Goal: Task Accomplishment & Management: Manage account settings

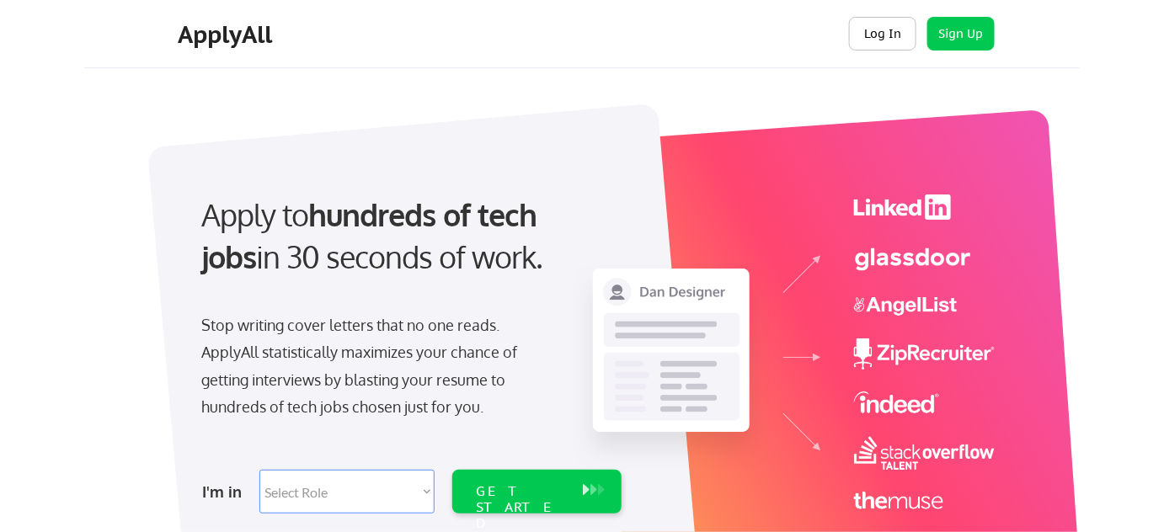
click at [872, 37] on button "Log In" at bounding box center [882, 34] width 67 height 34
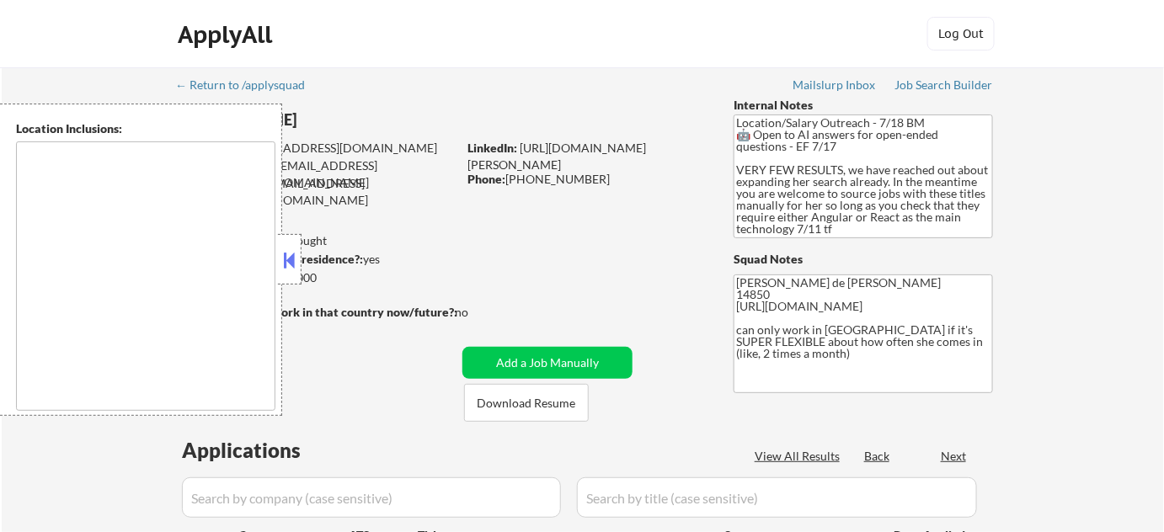
type textarea "Ithaca, NY Lansing, NY Cayuga Heights, NY Forest Home, NY South Hill, NY East I…"
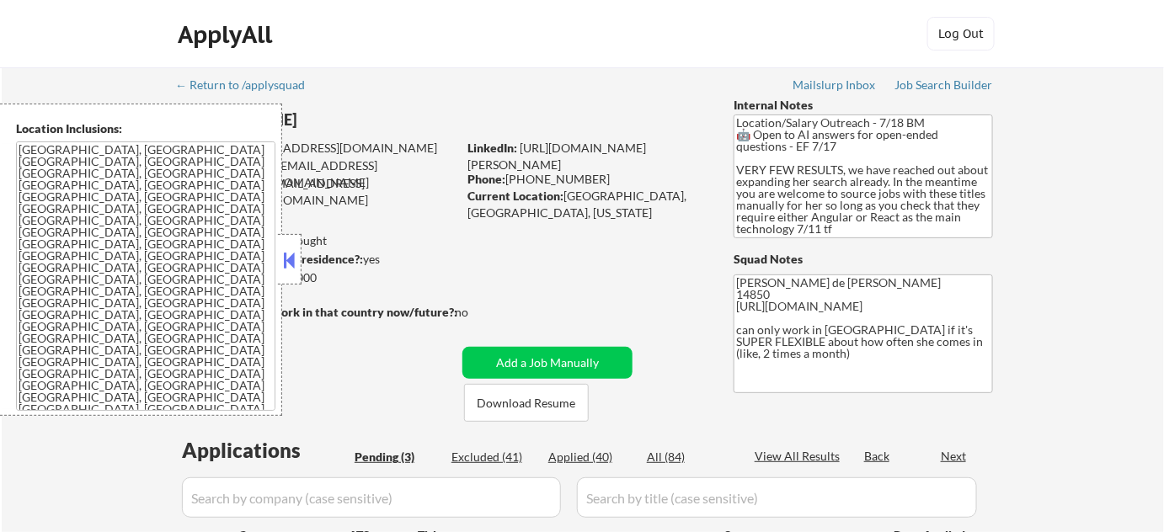
select select ""pending""
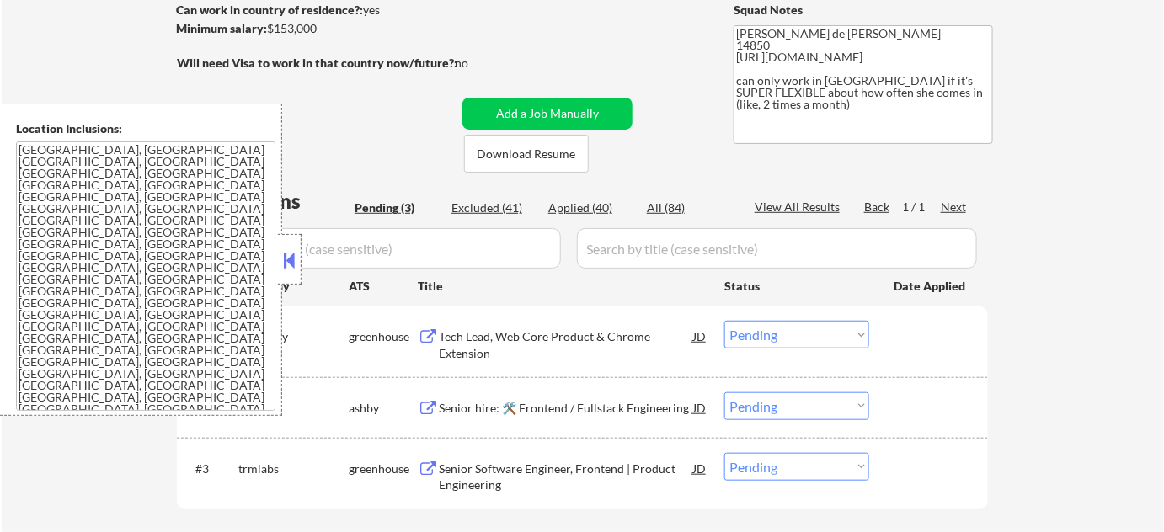
scroll to position [306, 0]
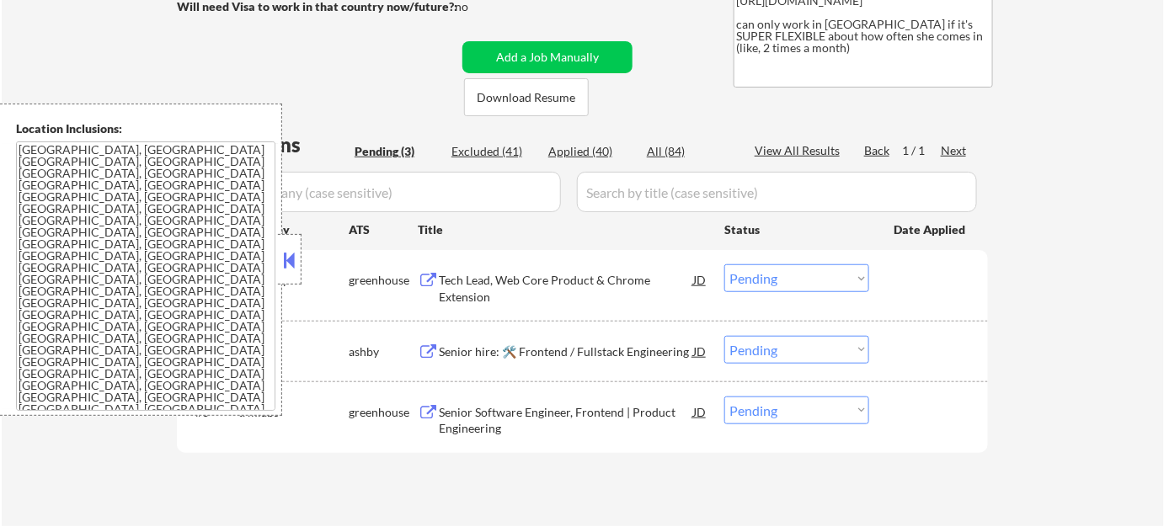
click at [287, 269] on button at bounding box center [289, 260] width 19 height 25
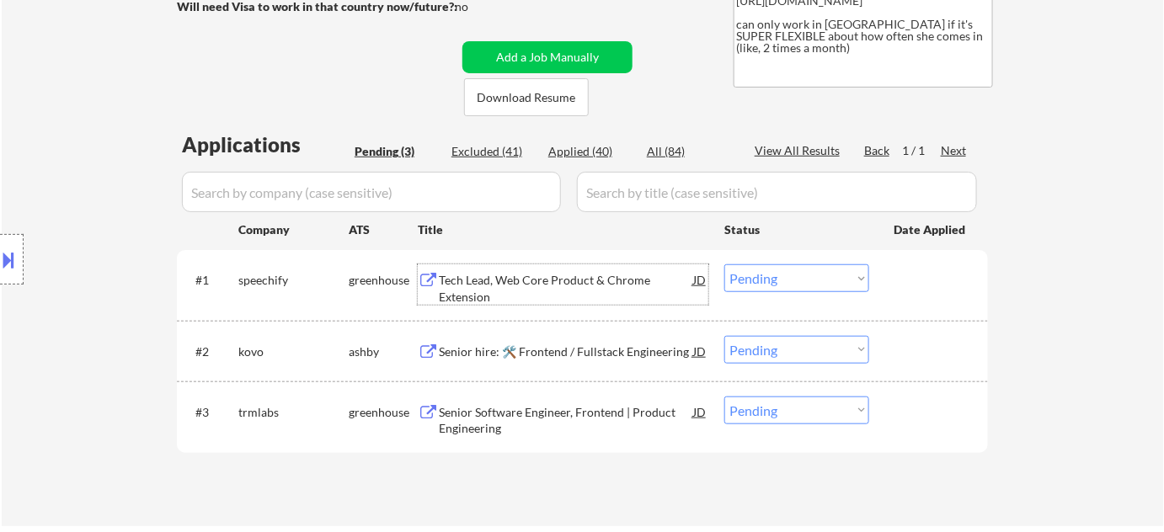
click at [492, 280] on div "Tech Lead, Web Core Product & Chrome Extension" at bounding box center [566, 288] width 254 height 33
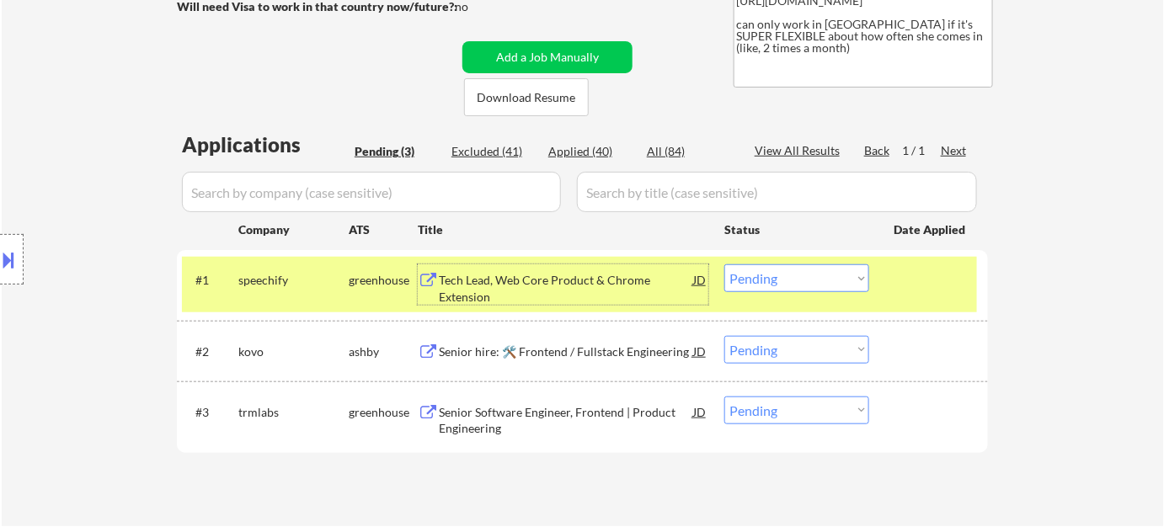
click at [770, 282] on select "Choose an option... Pending Applied Excluded (Questions) Excluded (Expired) Exc…" at bounding box center [796, 278] width 145 height 28
click at [558, 345] on div "Senior hire: 🛠️ Frontend / Fullstack Engineering" at bounding box center [566, 352] width 254 height 17
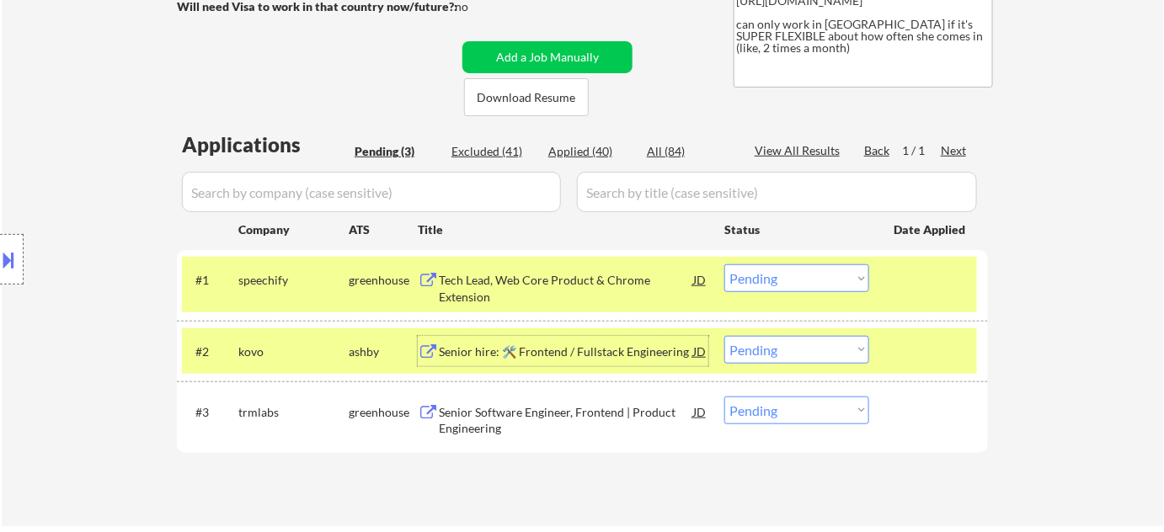
click at [792, 355] on select "Choose an option... Pending Applied Excluded (Questions) Excluded (Expired) Exc…" at bounding box center [796, 350] width 145 height 28
click at [724, 336] on select "Choose an option... Pending Applied Excluded (Questions) Excluded (Expired) Exc…" at bounding box center [796, 350] width 145 height 28
select select ""pending""
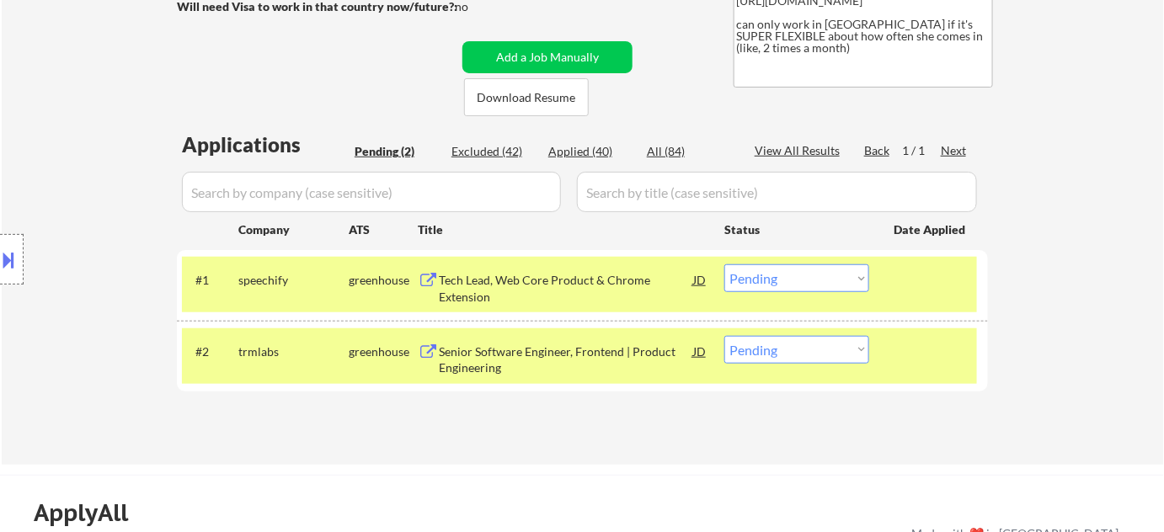
click at [784, 363] on div "#2 trmlabs greenhouse Senior Software Engineer, Frontend | Product Engineering …" at bounding box center [579, 356] width 795 height 56
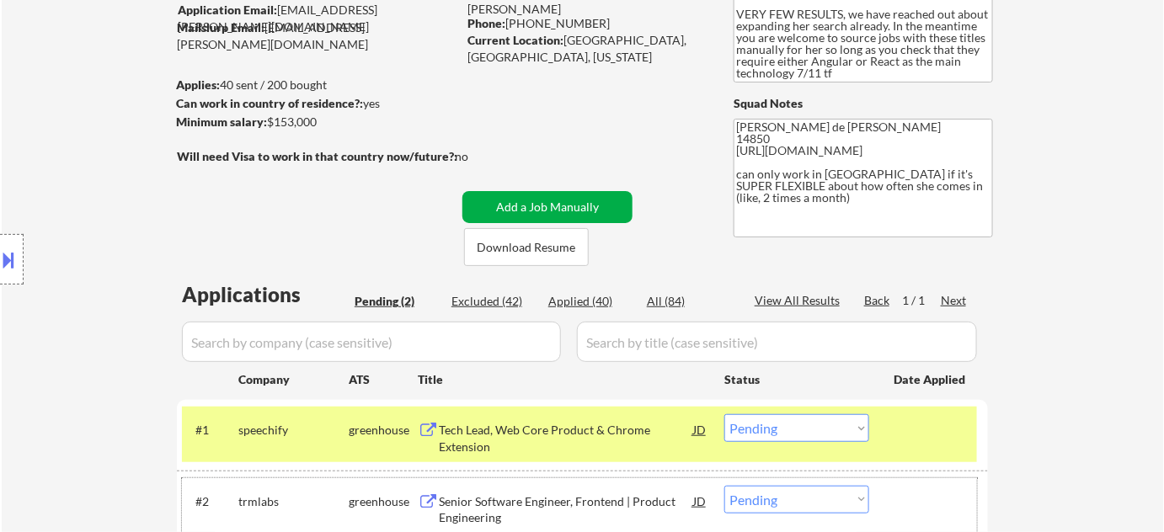
scroll to position [152, 0]
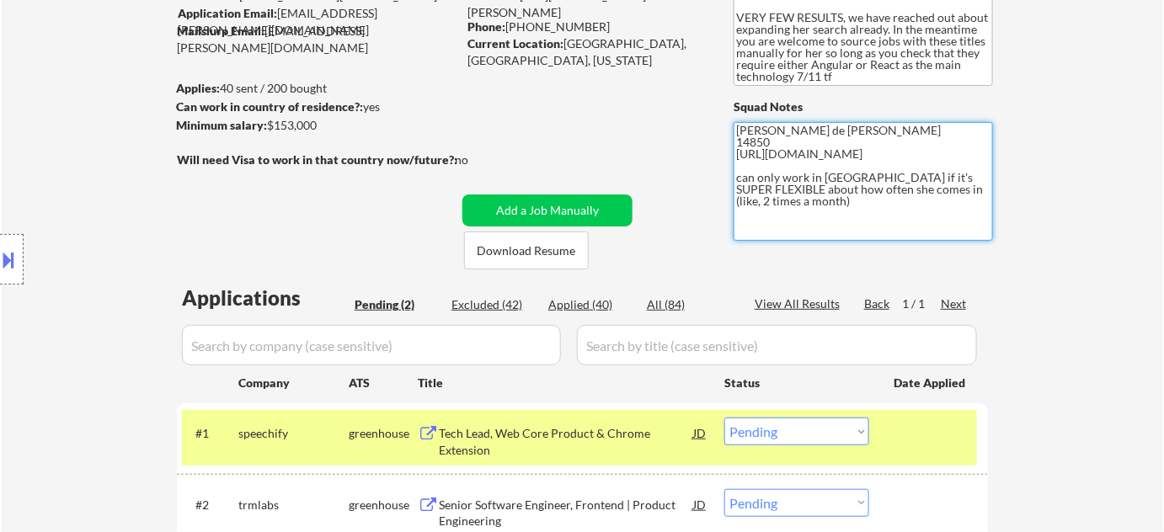
drag, startPoint x: 738, startPoint y: 152, endPoint x: 866, endPoint y: 173, distance: 129.7
click at [866, 173] on textarea "Flor de Mae 14850 https://docs.google.com/spreadsheets/d/11XbonJh93mS24eiqlDW5z…" at bounding box center [863, 181] width 259 height 119
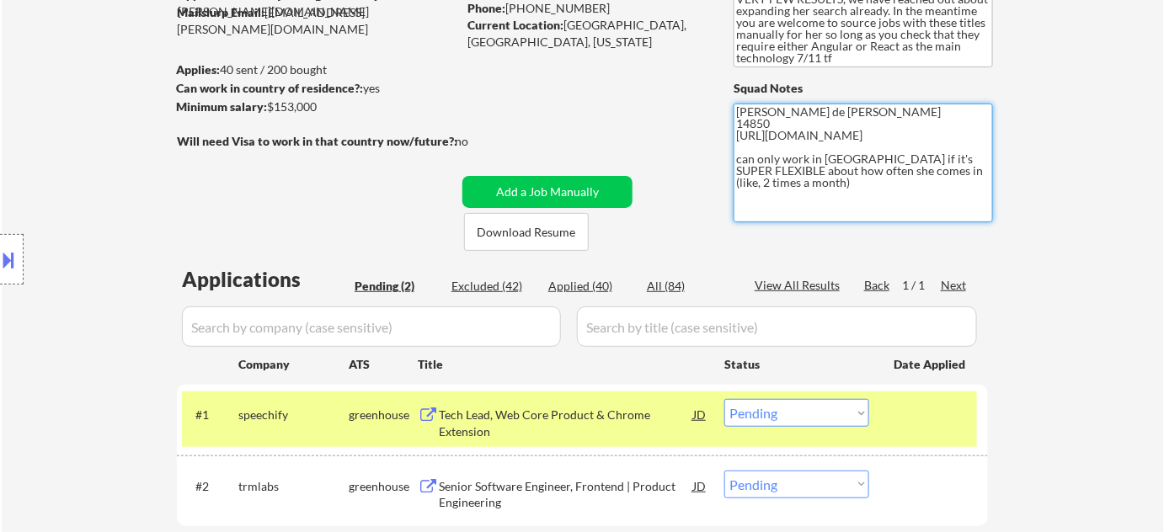
scroll to position [229, 0]
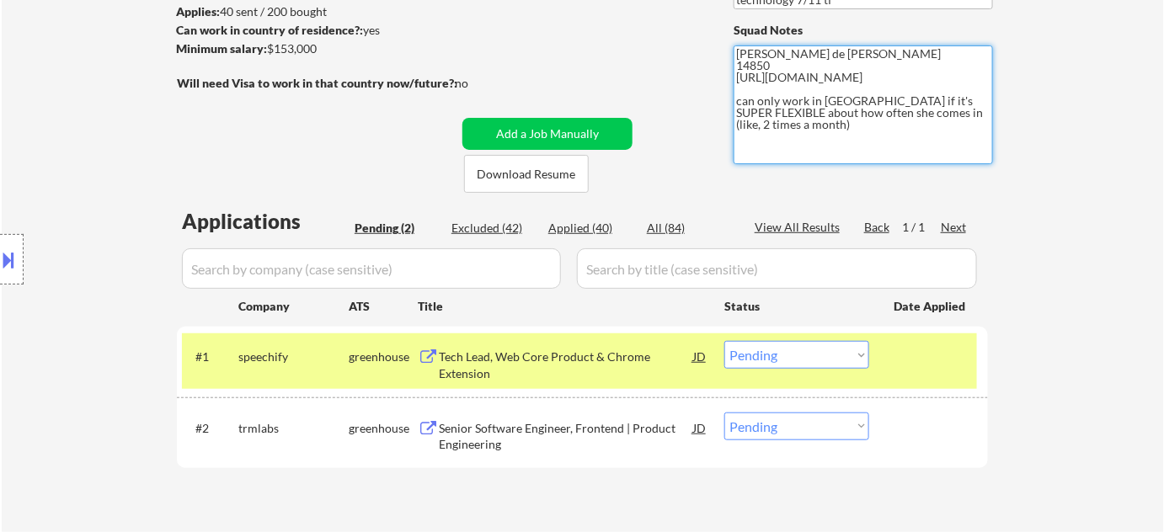
click at [750, 352] on select "Choose an option... Pending Applied Excluded (Questions) Excluded (Expired) Exc…" at bounding box center [796, 355] width 145 height 28
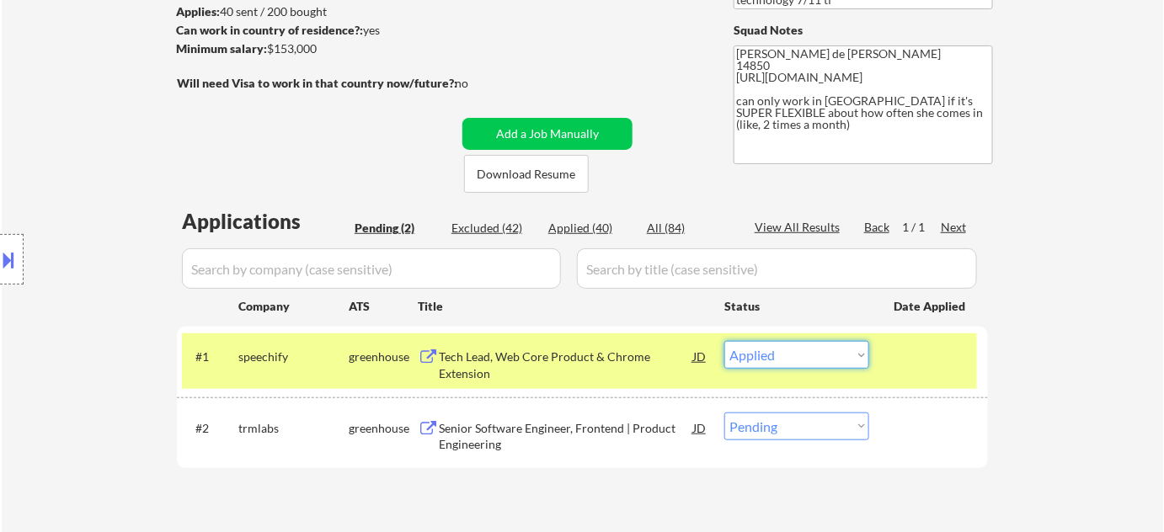
click at [724, 341] on select "Choose an option... Pending Applied Excluded (Questions) Excluded (Expired) Exc…" at bounding box center [796, 355] width 145 height 28
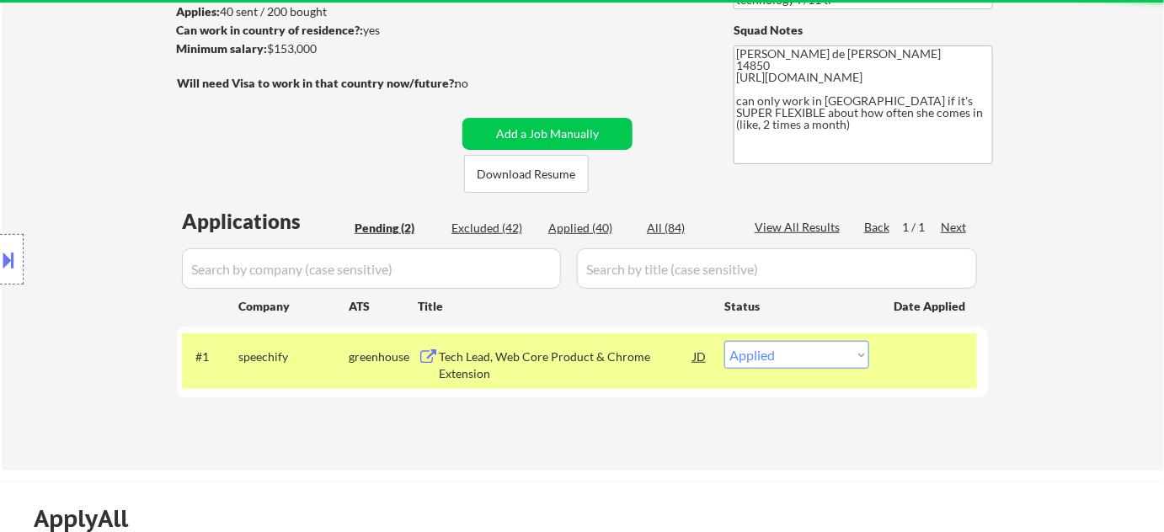
select select ""pending""
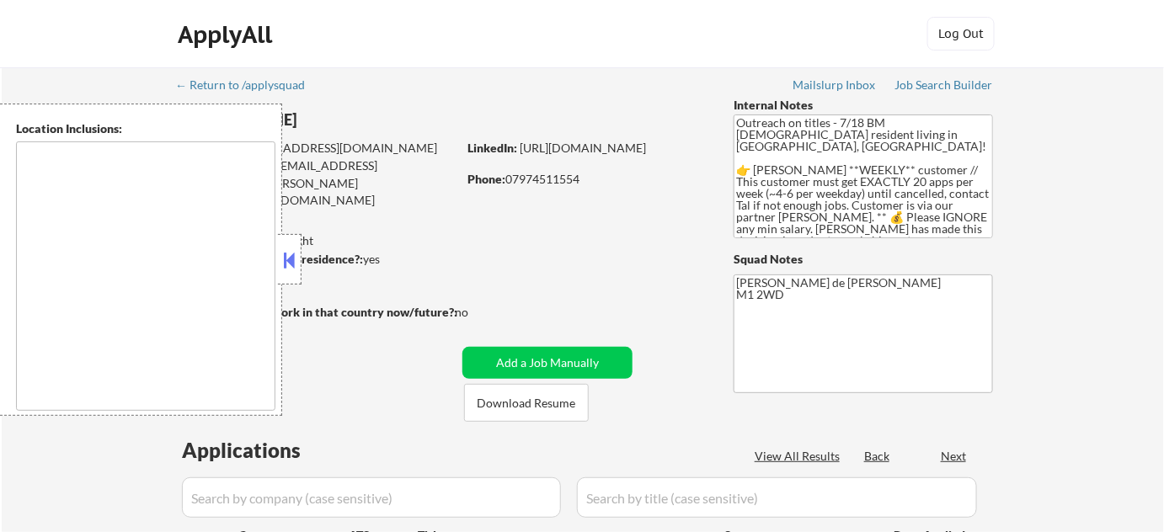
type textarea "remote"
select select ""pending""
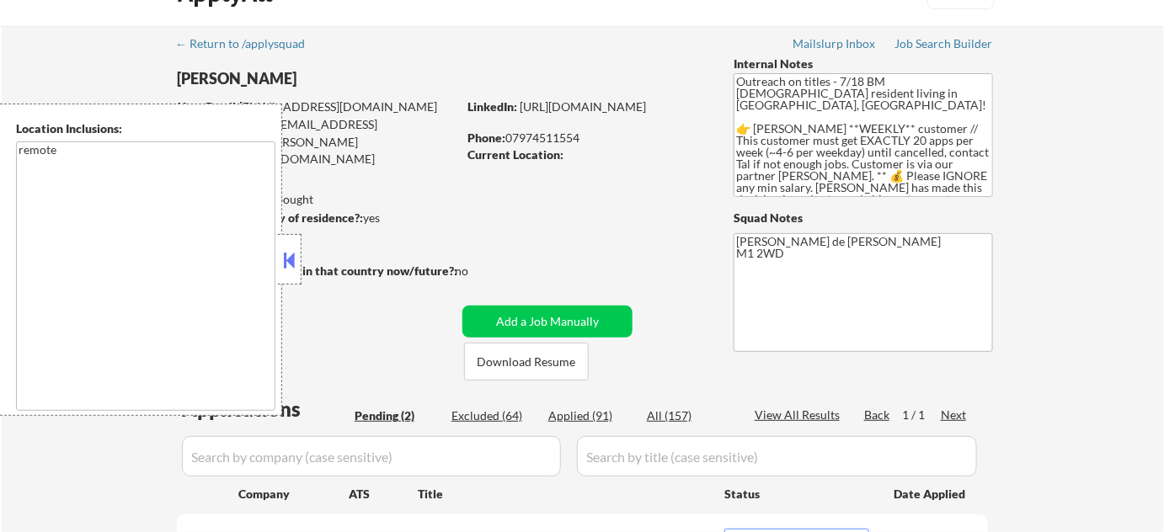
scroll to position [76, 0]
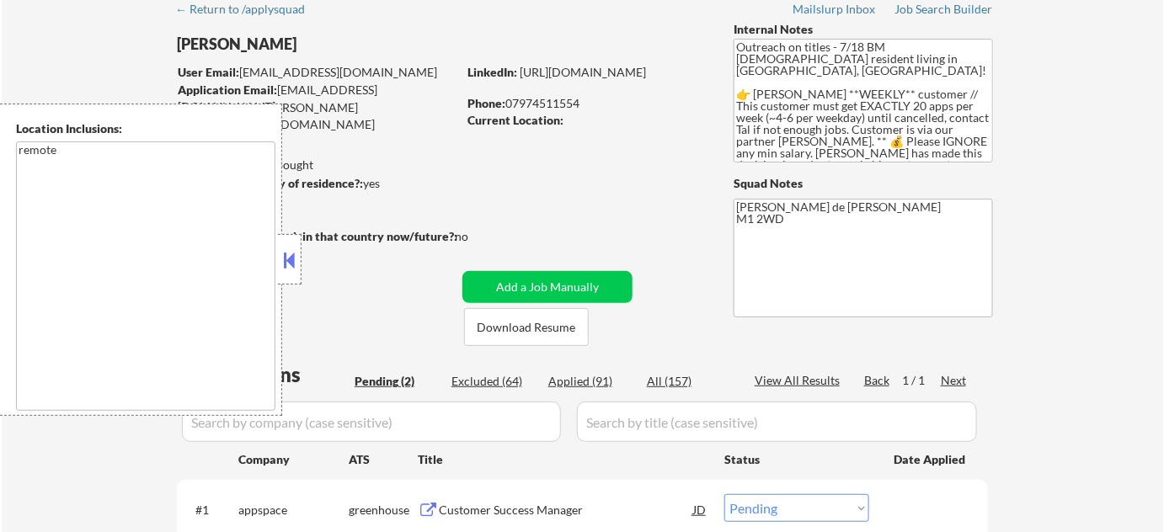
click at [293, 255] on button at bounding box center [289, 260] width 19 height 25
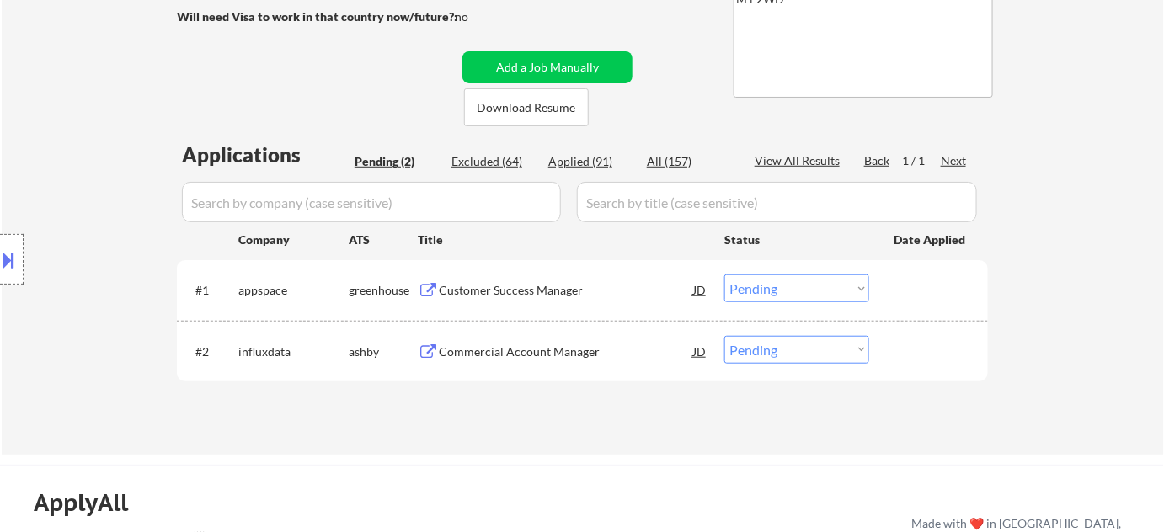
scroll to position [306, 0]
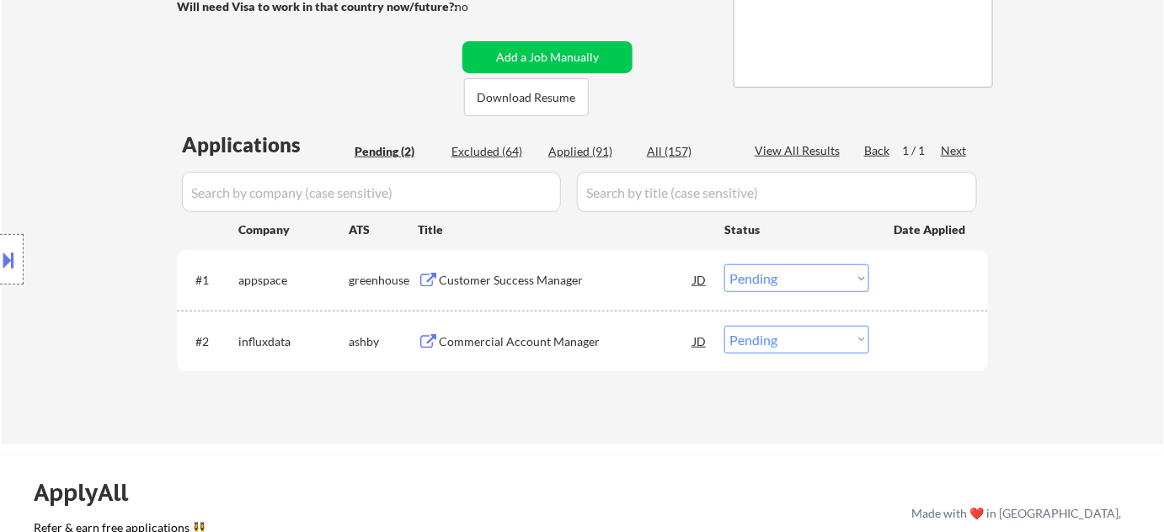
click at [501, 335] on div "Commercial Account Manager" at bounding box center [566, 342] width 254 height 17
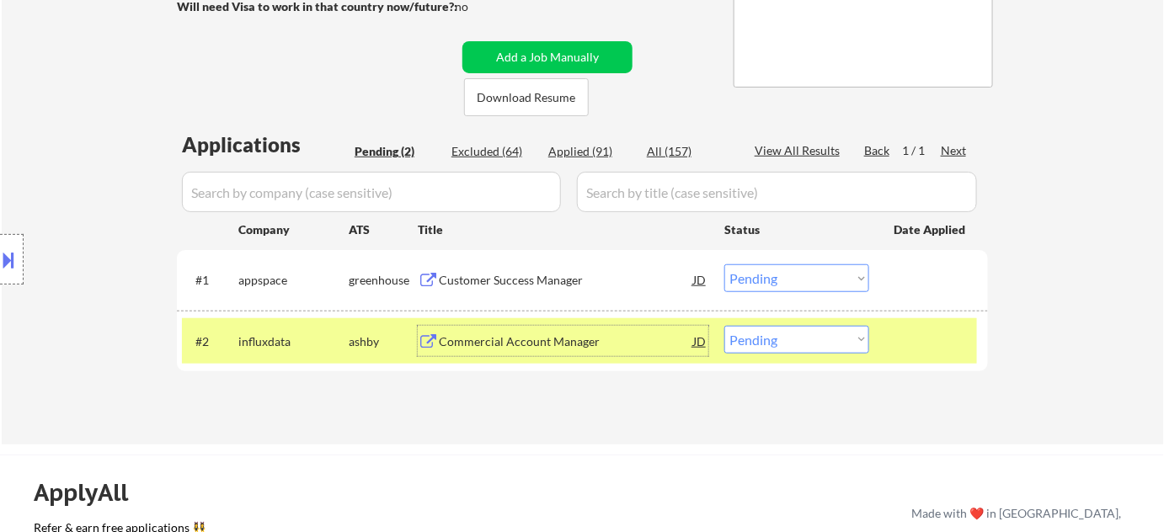
click at [779, 339] on select "Choose an option... Pending Applied Excluded (Questions) Excluded (Expired) Exc…" at bounding box center [796, 340] width 145 height 28
select select ""applied""
click at [724, 326] on select "Choose an option... Pending Applied Excluded (Questions) Excluded (Expired) Exc…" at bounding box center [796, 340] width 145 height 28
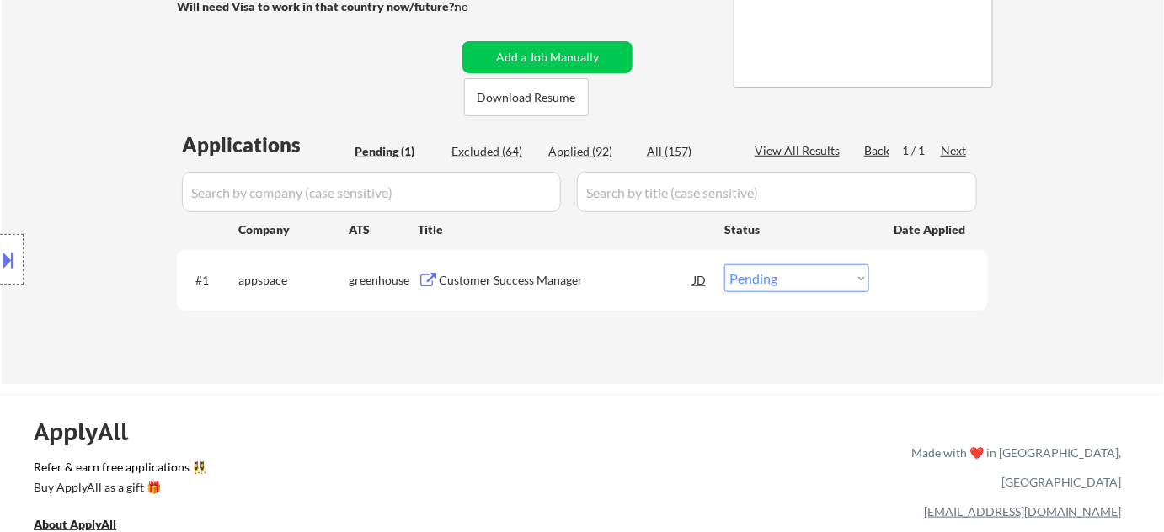
click at [542, 273] on div "Customer Success Manager" at bounding box center [566, 280] width 254 height 17
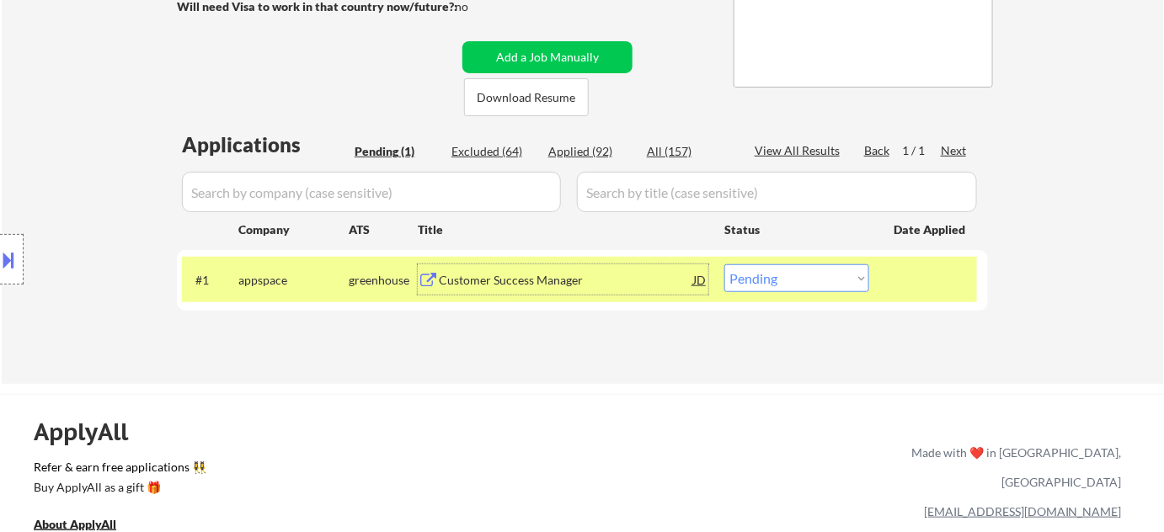
click at [771, 274] on select "Choose an option... Pending Applied Excluded (Questions) Excluded (Expired) Exc…" at bounding box center [796, 278] width 145 height 28
select select ""applied""
click at [724, 264] on select "Choose an option... Pending Applied Excluded (Questions) Excluded (Expired) Exc…" at bounding box center [796, 278] width 145 height 28
click at [770, 293] on div "#1 appspace greenhouse Customer Success Manager JD Choose an option... Pending …" at bounding box center [579, 279] width 795 height 45
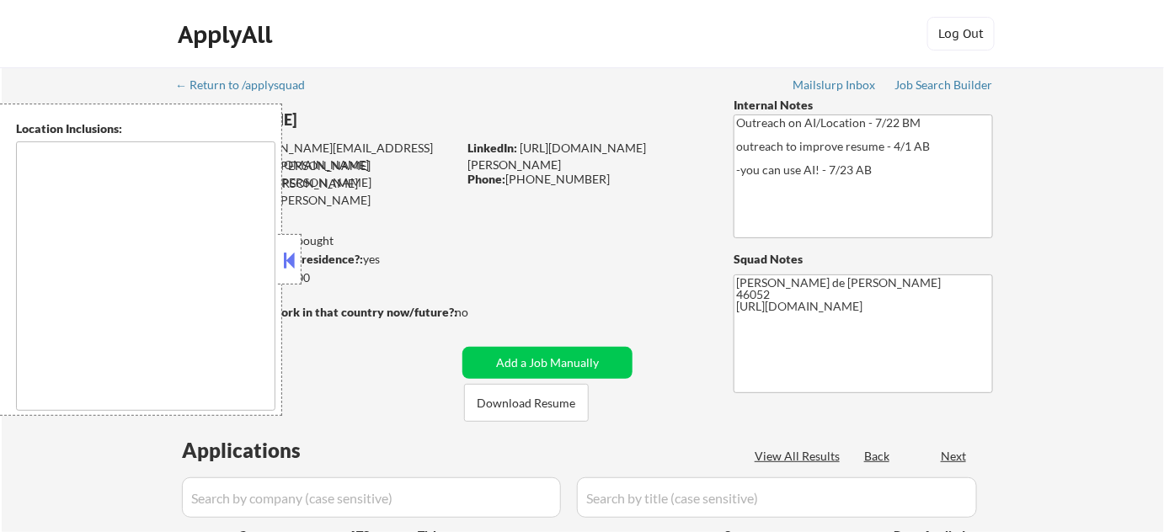
type textarea "Indianapolis, IN Speedway, IN Lawrence, IN Beech Grove, IN Southport, IN Cumber…"
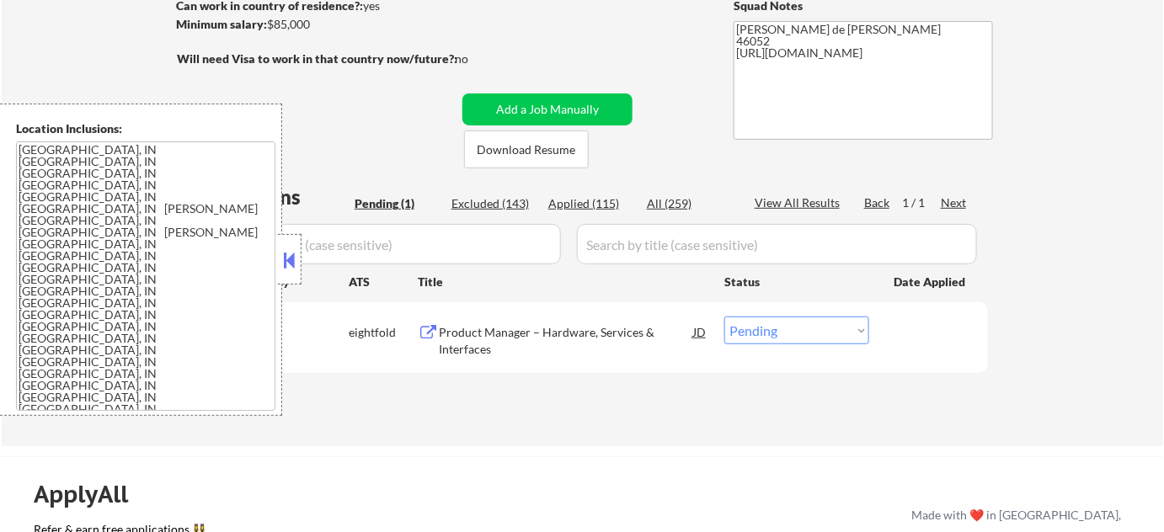
scroll to position [306, 0]
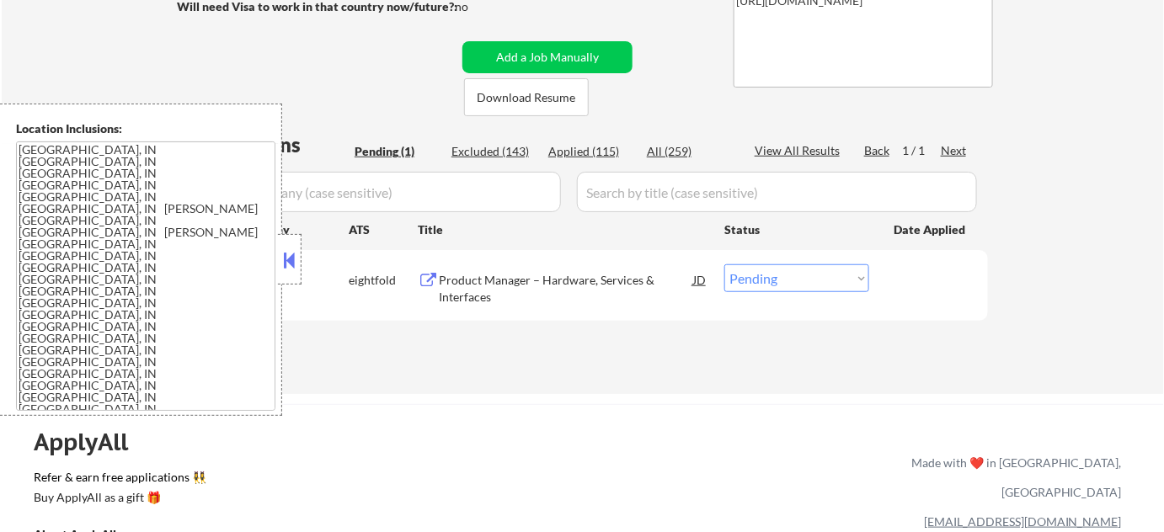
click at [292, 248] on button at bounding box center [289, 260] width 19 height 25
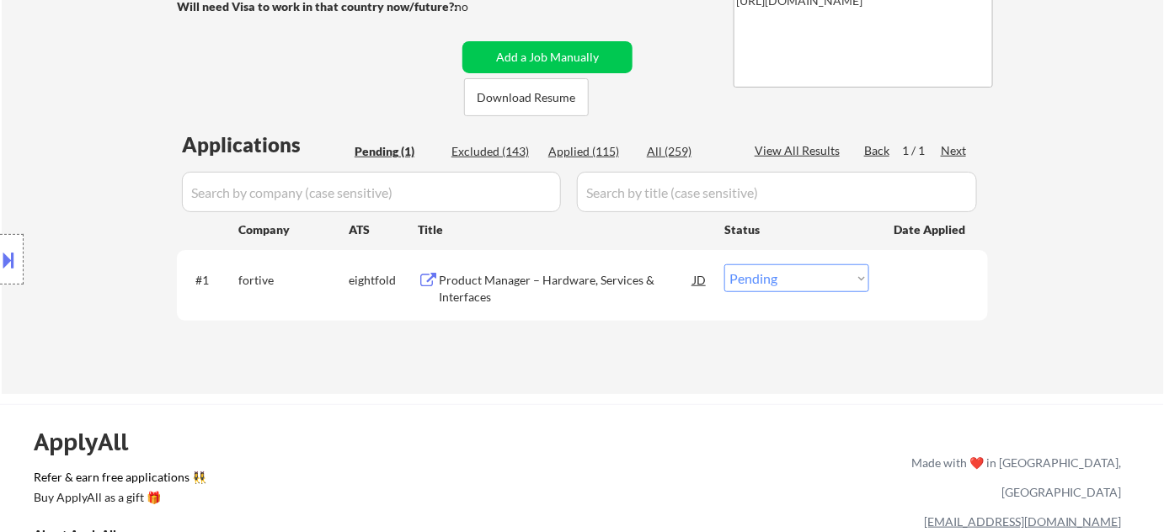
click at [458, 285] on div "Product Manager – Hardware, Services & Interfaces" at bounding box center [566, 288] width 254 height 33
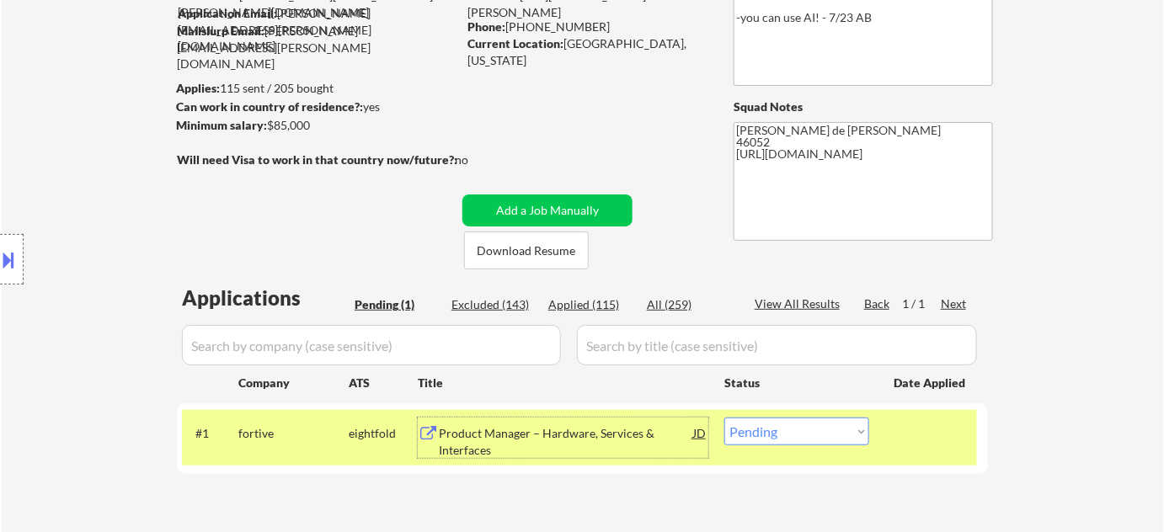
scroll to position [229, 0]
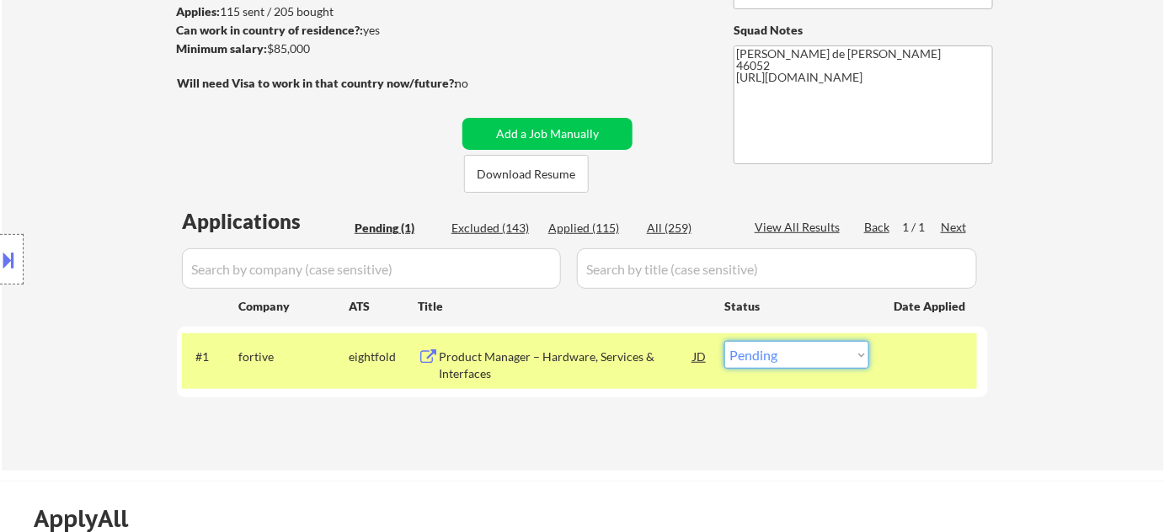
drag, startPoint x: 759, startPoint y: 366, endPoint x: 760, endPoint y: 347, distance: 19.4
click at [759, 366] on select "Choose an option... Pending Applied Excluded (Questions) Excluded (Expired) Exc…" at bounding box center [796, 355] width 145 height 28
select select ""applied""
click at [724, 341] on select "Choose an option... Pending Applied Excluded (Questions) Excluded (Expired) Exc…" at bounding box center [796, 355] width 145 height 28
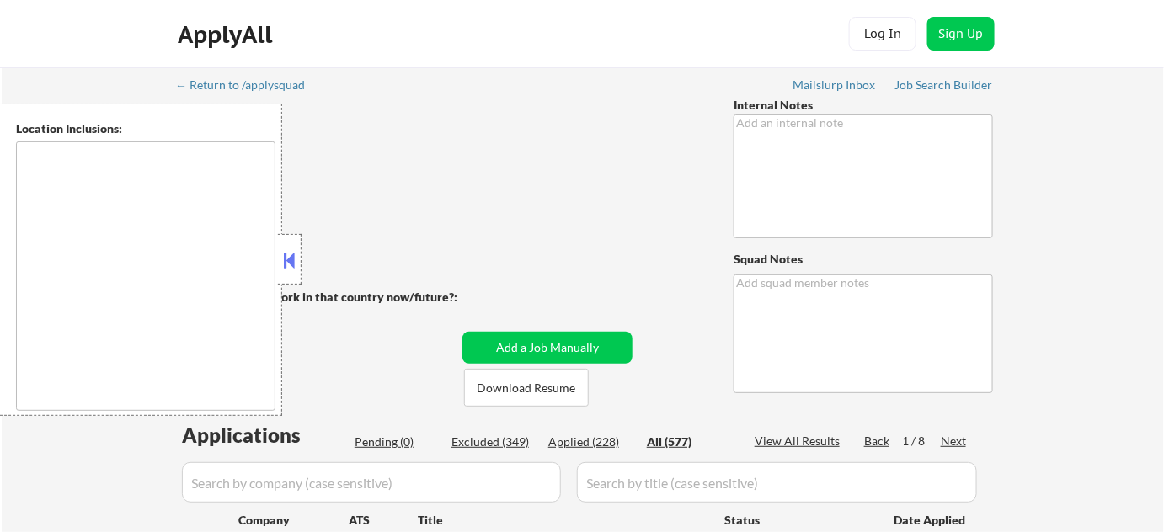
type textarea "Now has 2 resume versions 6/19 tf: - 1. Instruction Design/L&D - 2. Content Man…"
type textarea "[PERSON_NAME] de [PERSON_NAME] 11201 Portfolio: [URL][DOMAIN_NAME]"
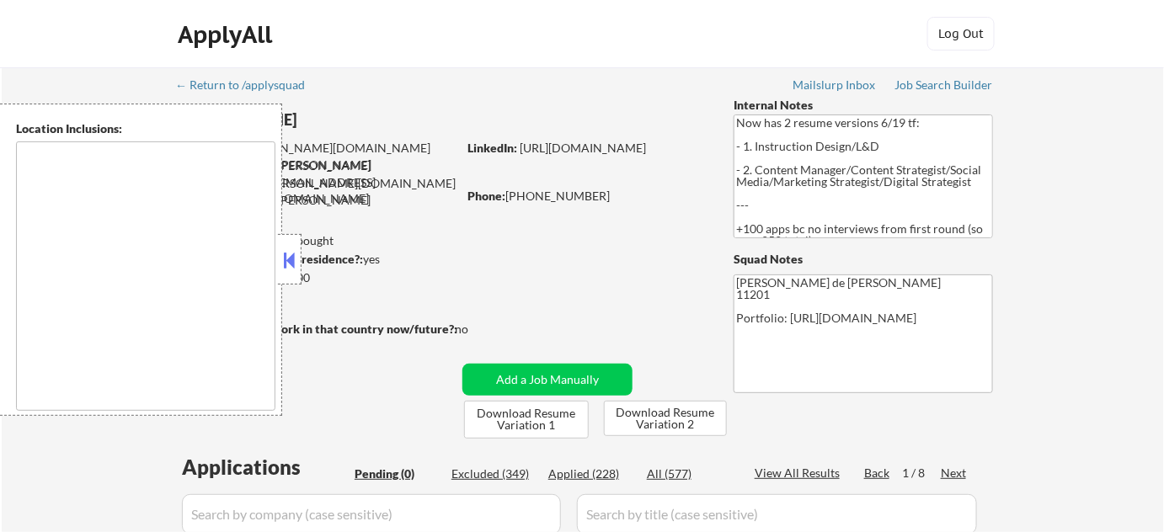
type textarea "[GEOGRAPHIC_DATA], [GEOGRAPHIC_DATA] [GEOGRAPHIC_DATA], [GEOGRAPHIC_DATA] [GEOG…"
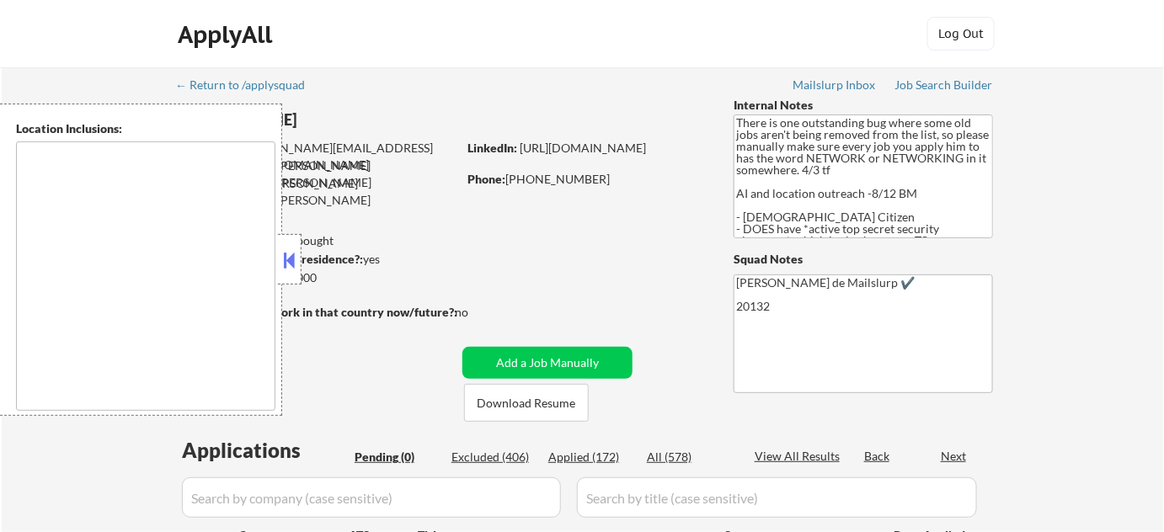
type textarea "[GEOGRAPHIC_DATA], [GEOGRAPHIC_DATA] [GEOGRAPHIC_DATA], [GEOGRAPHIC_DATA] [GEOG…"
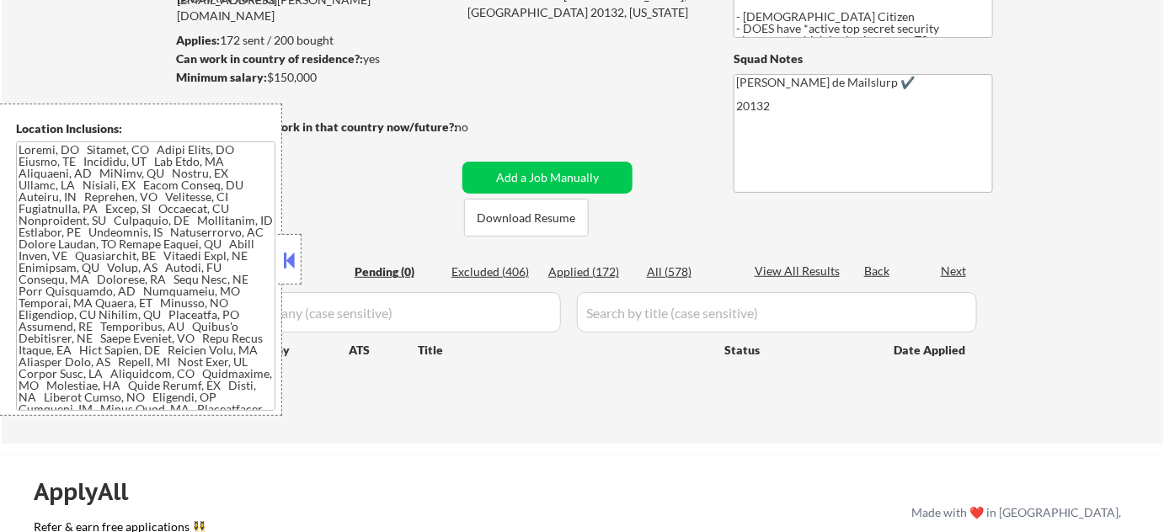
scroll to position [229, 0]
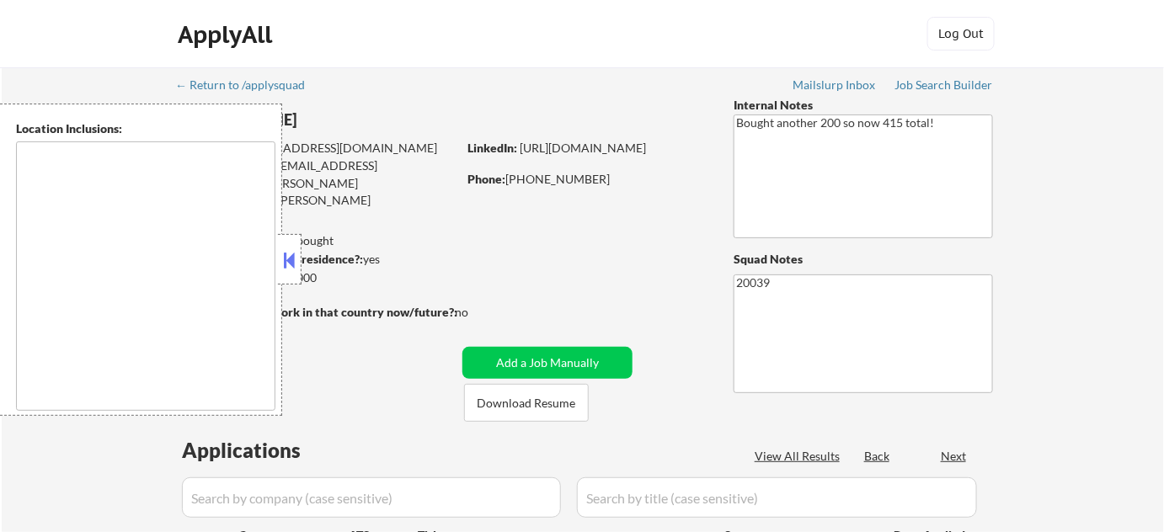
type textarea "[GEOGRAPHIC_DATA], [GEOGRAPHIC_DATA] [GEOGRAPHIC_DATA], [GEOGRAPHIC_DATA] [GEOG…"
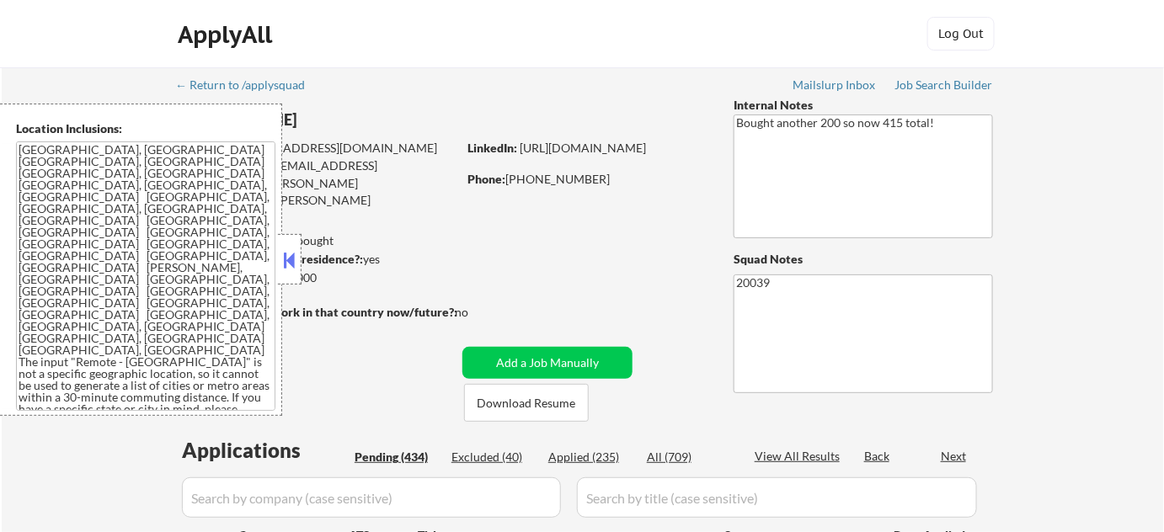
select select ""pending""
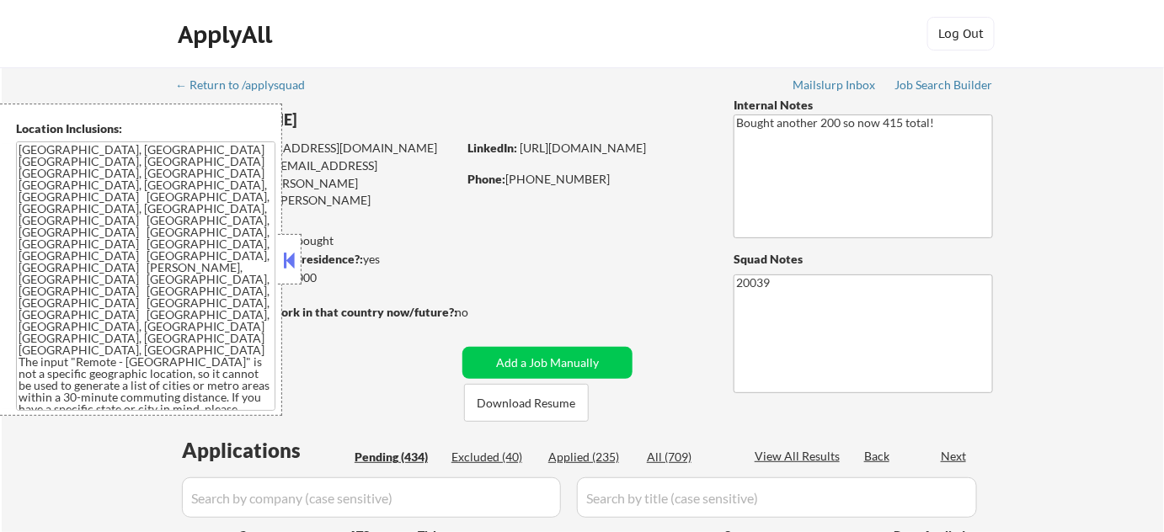
select select ""pending""
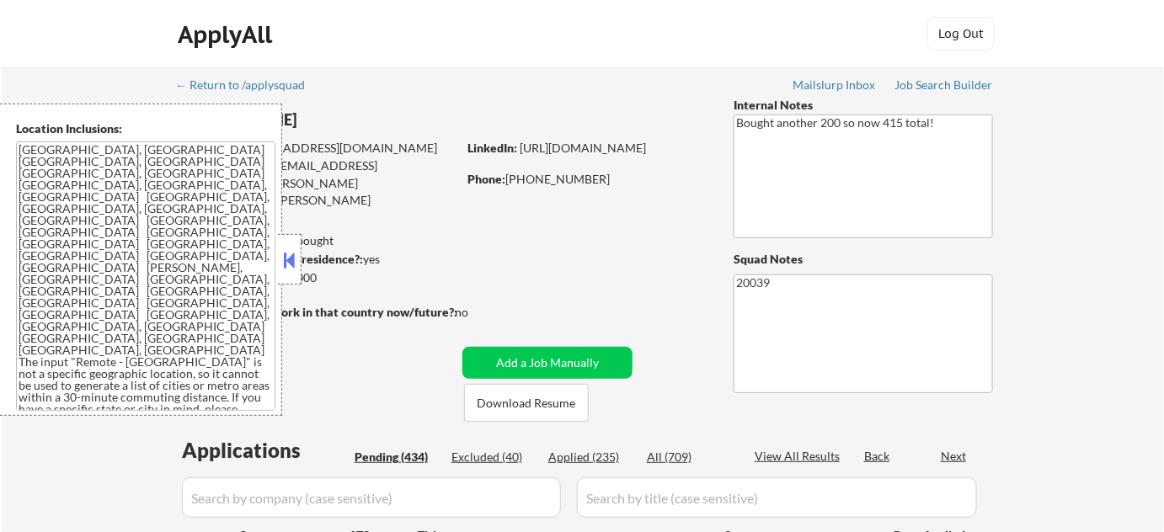
select select ""pending""
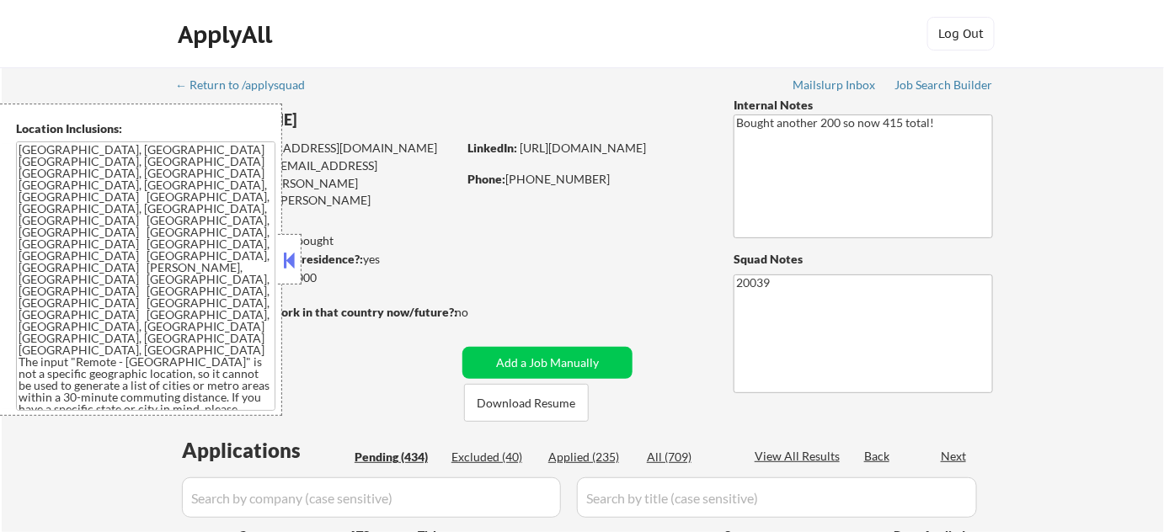
select select ""pending""
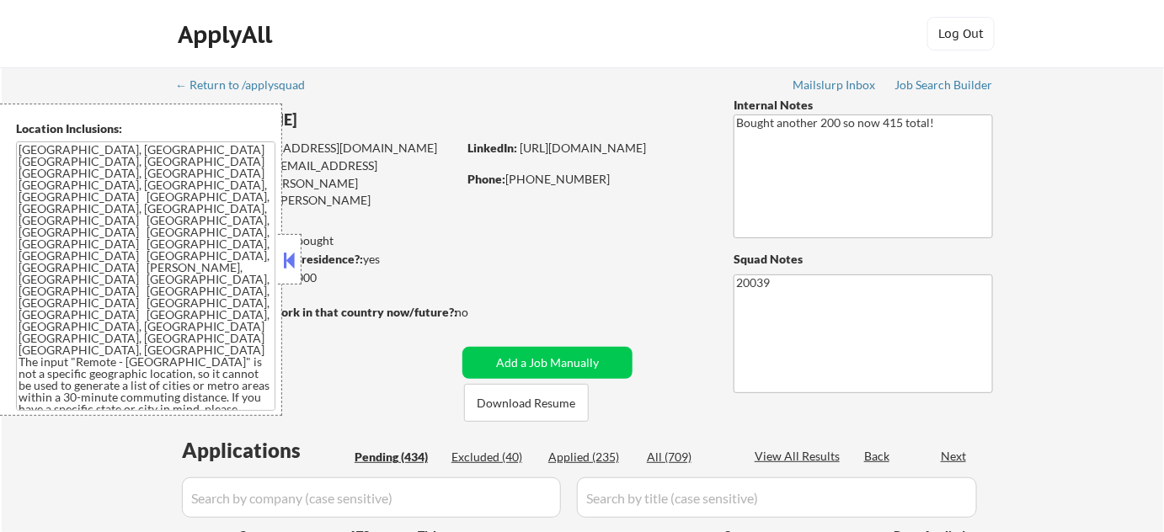
select select ""pending""
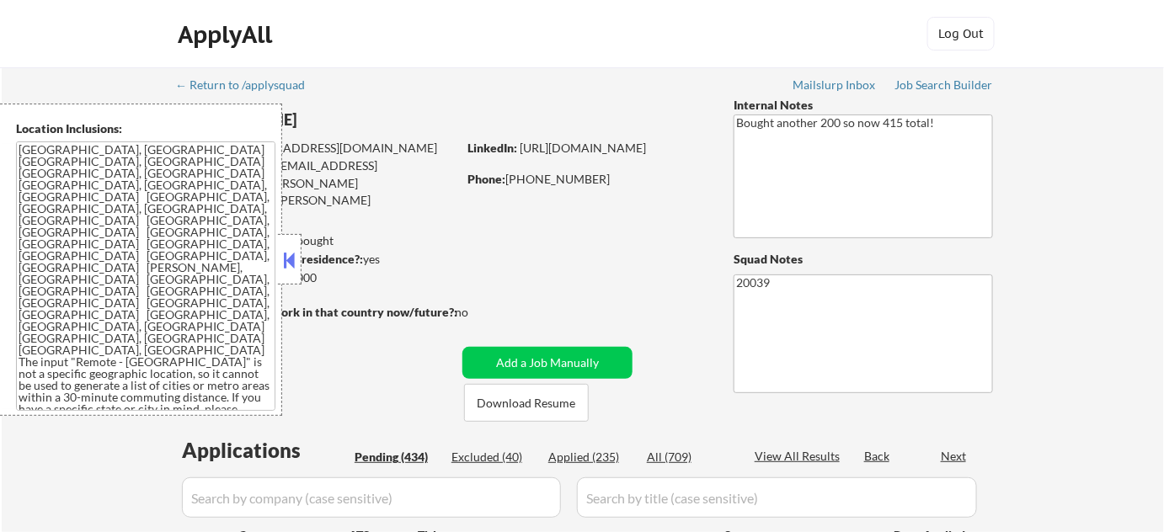
select select ""pending""
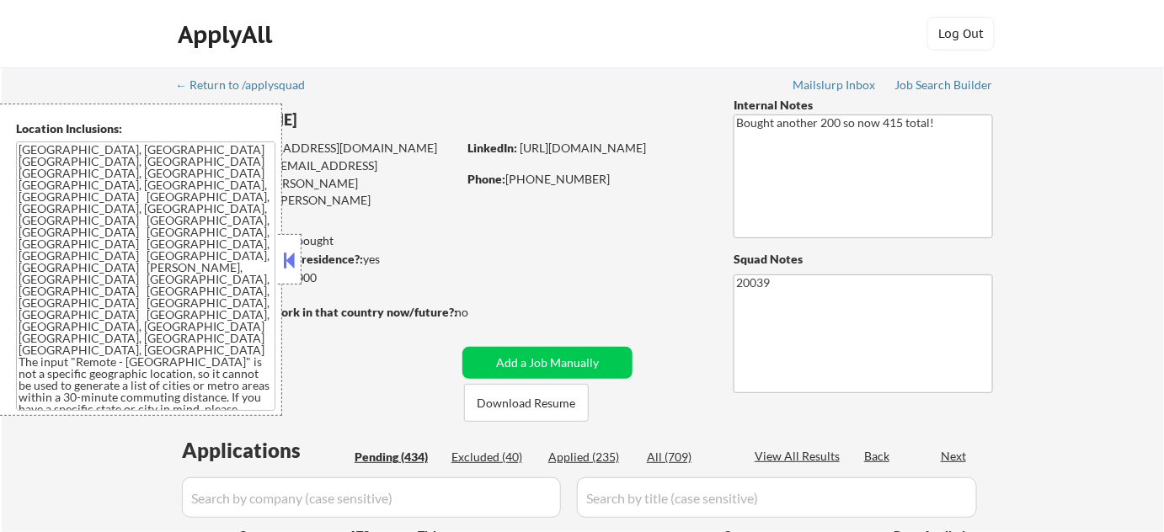
select select ""pending""
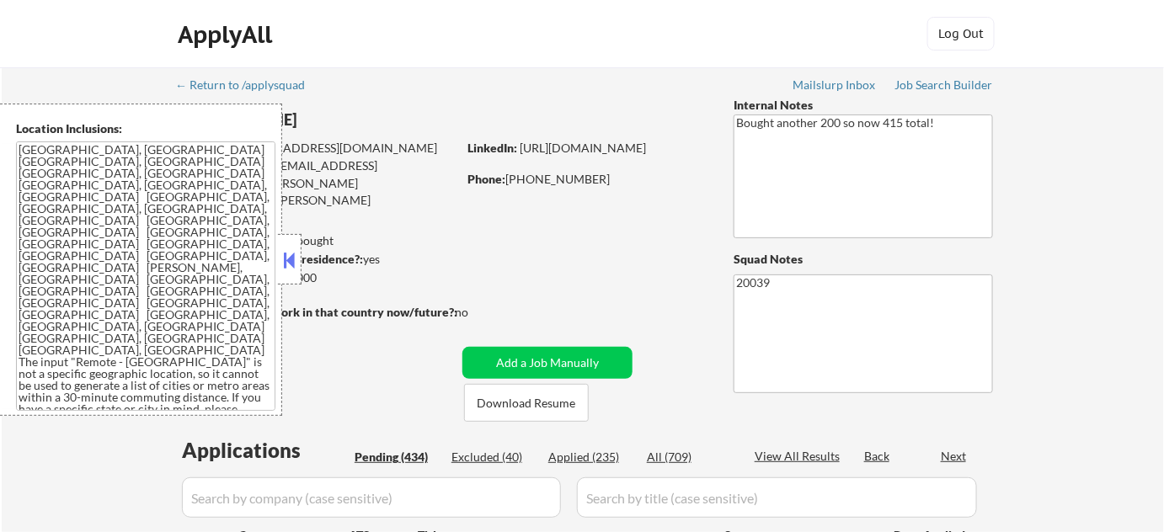
select select ""pending""
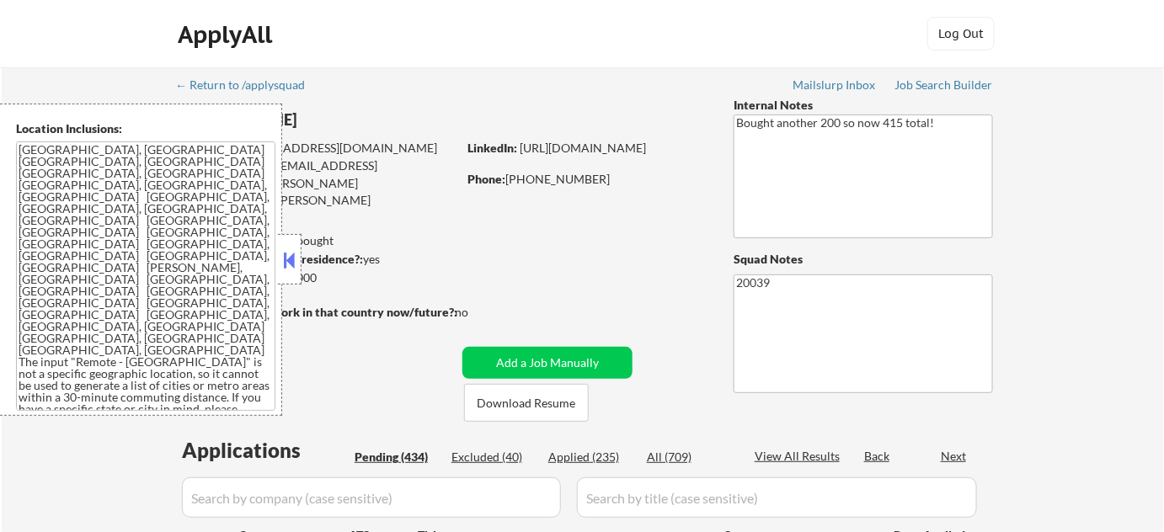
select select ""pending""
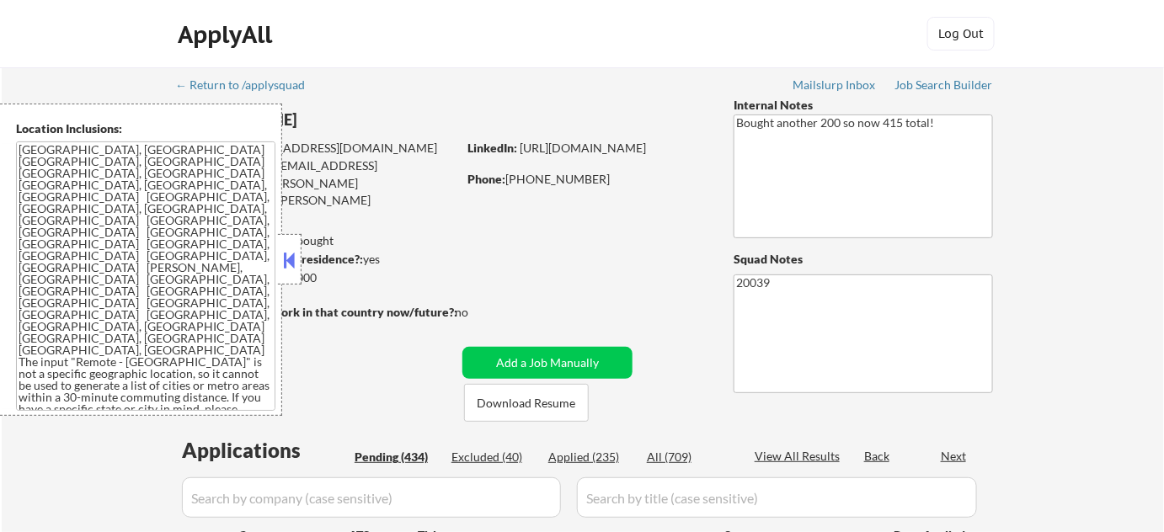
select select ""pending""
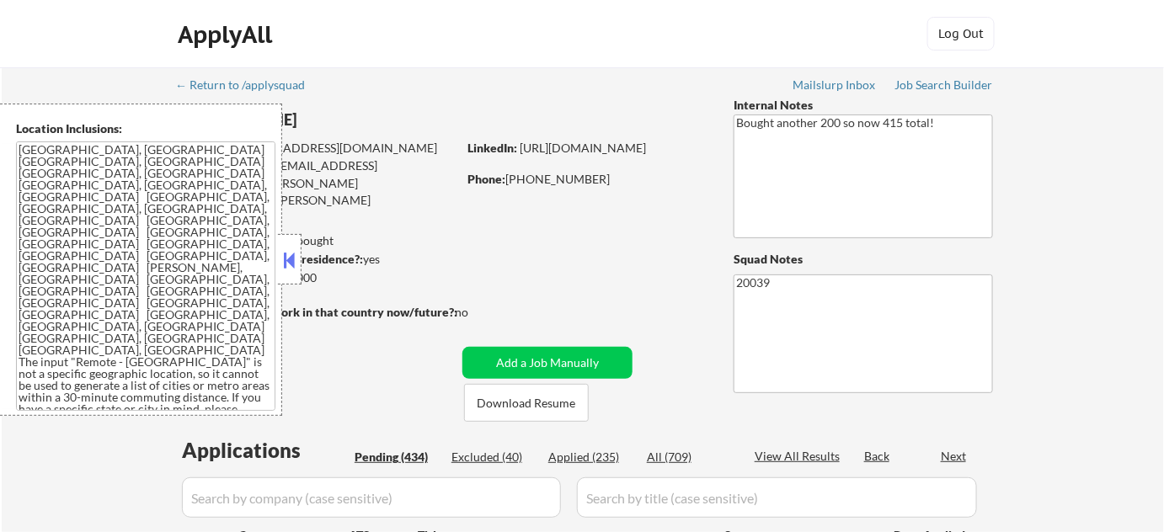
select select ""pending""
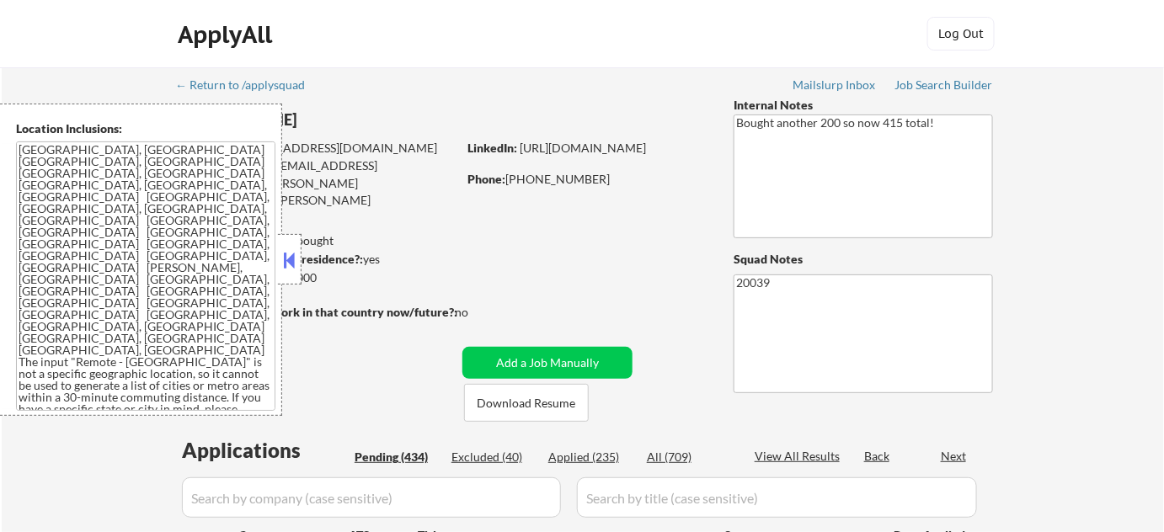
select select ""pending""
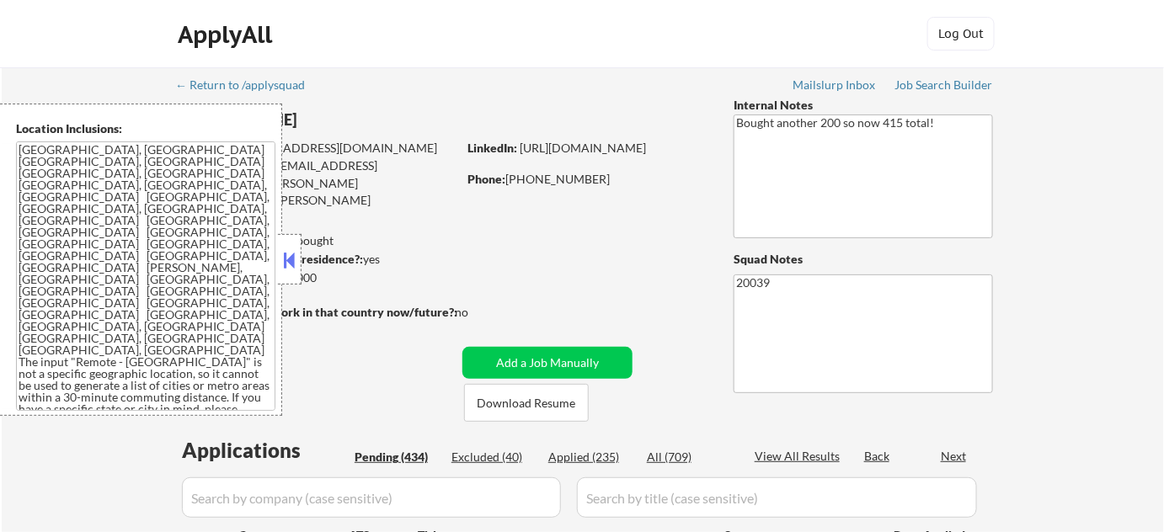
select select ""pending""
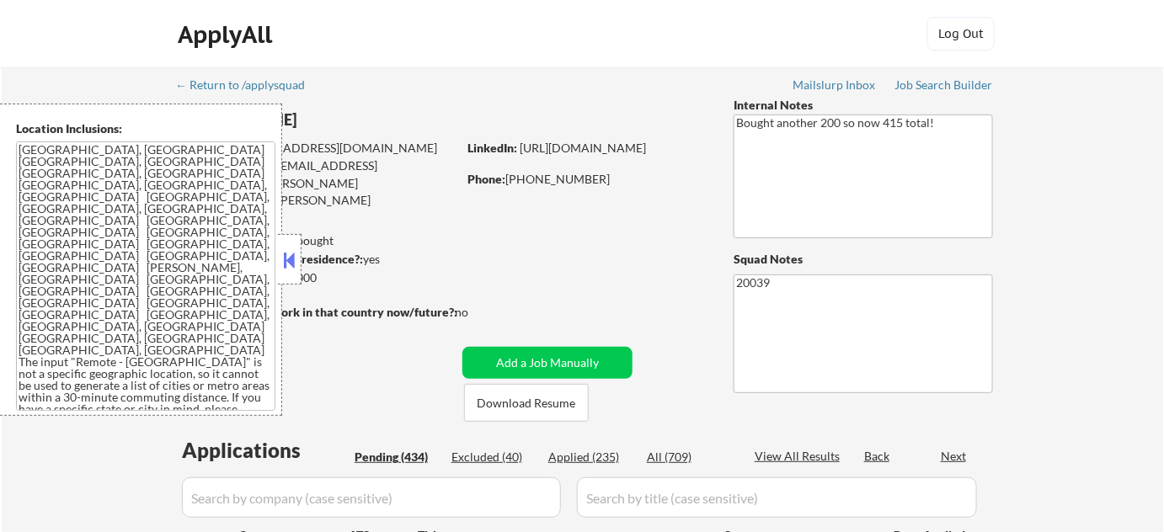
select select ""pending""
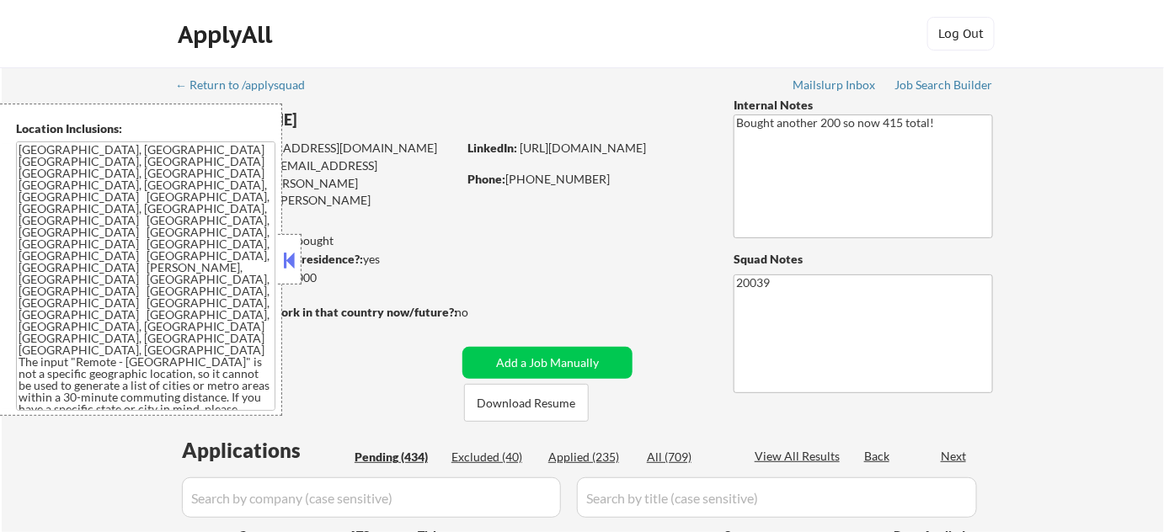
select select ""pending""
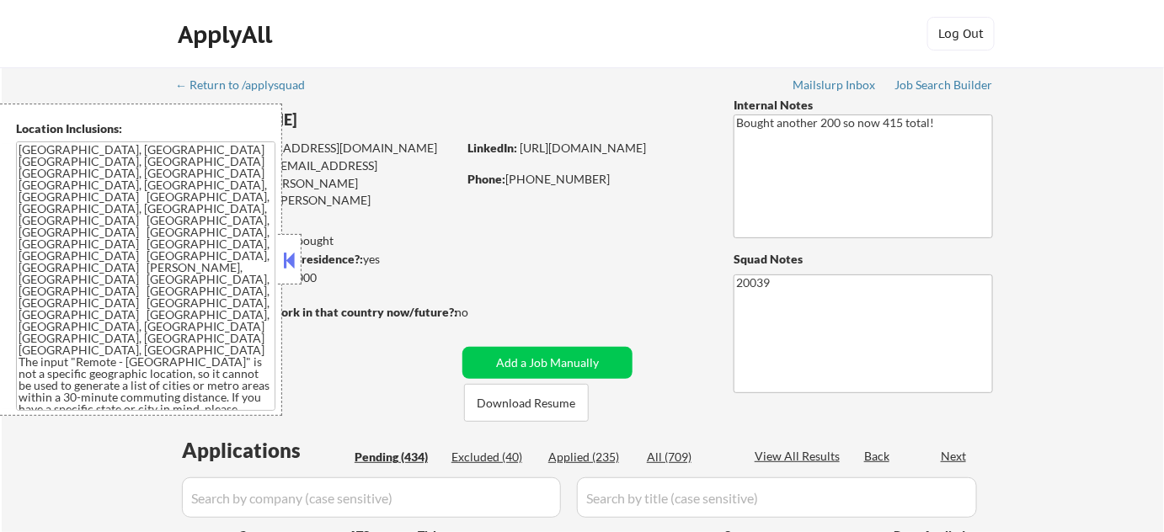
select select ""pending""
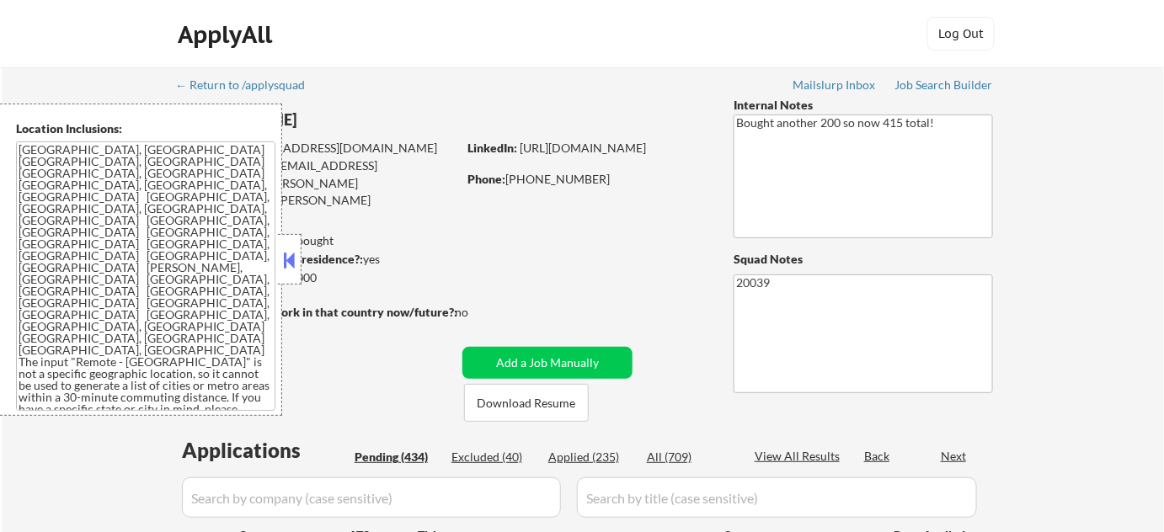
select select ""pending""
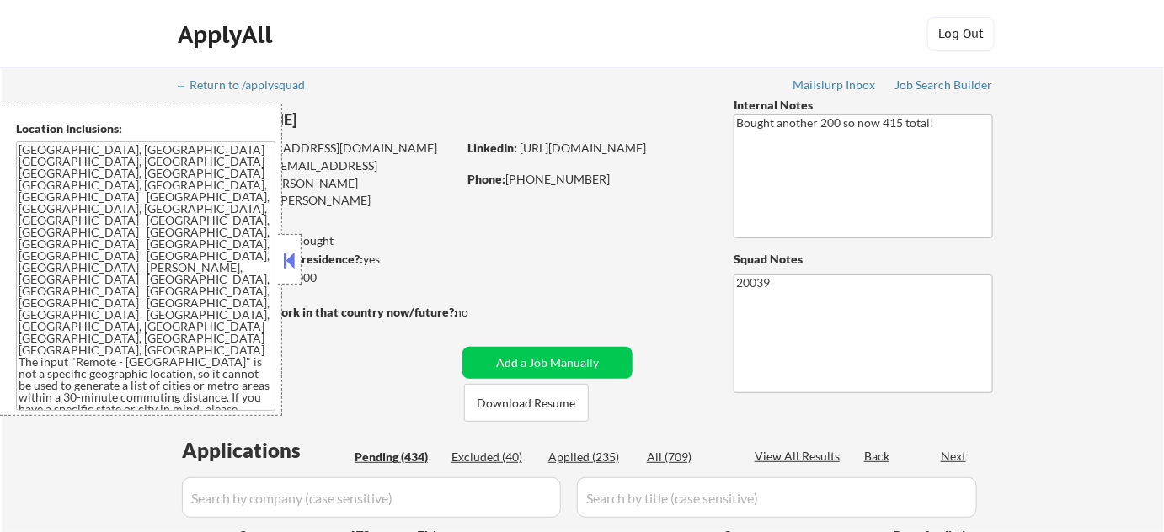
select select ""pending""
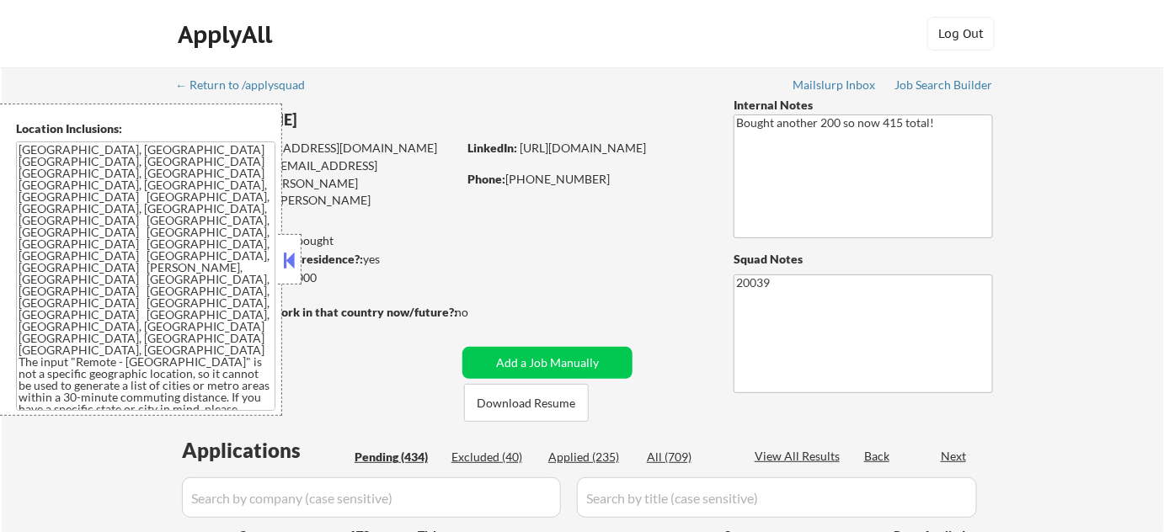
select select ""pending""
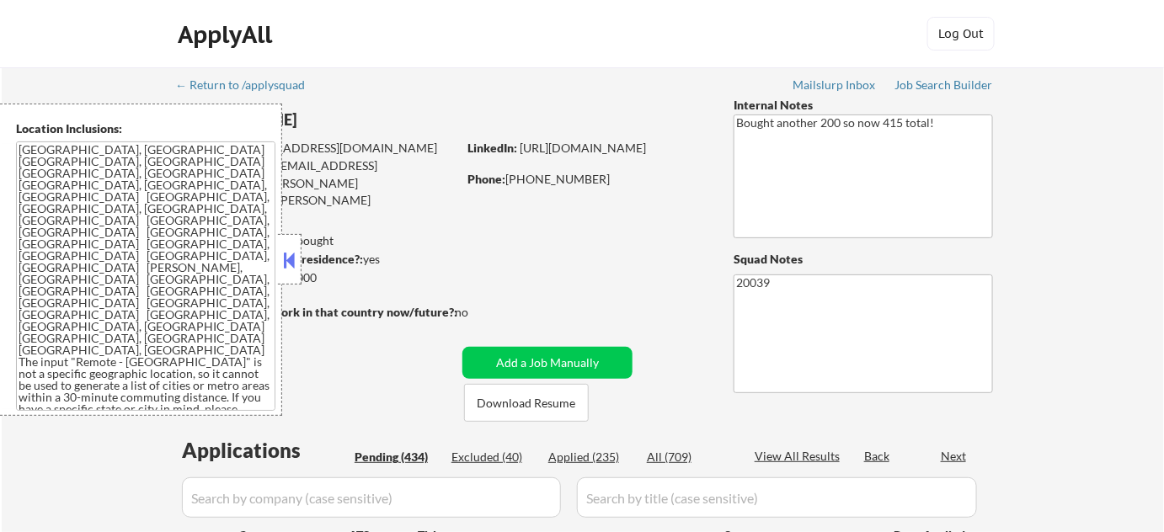
select select ""pending""
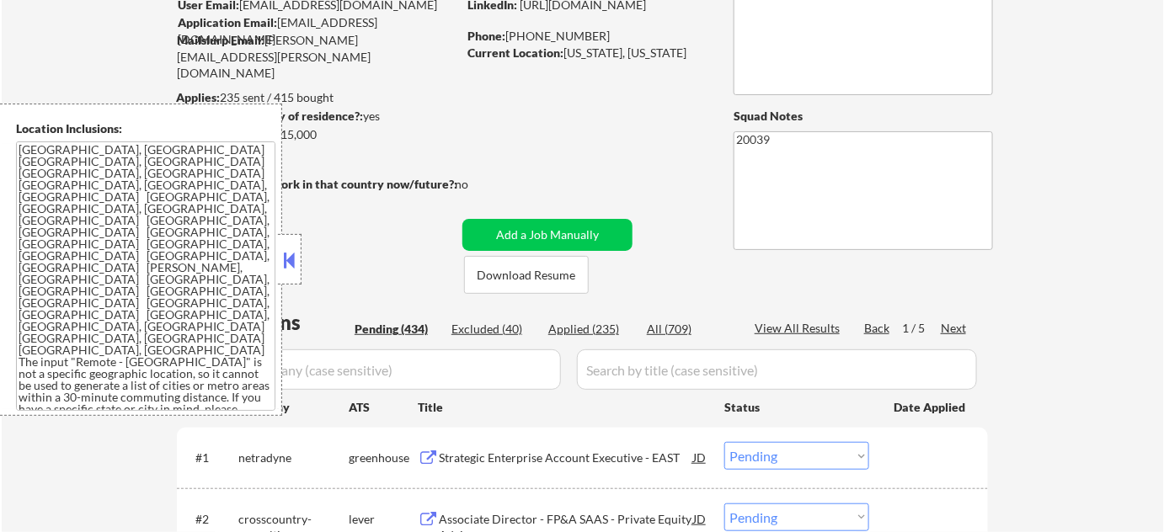
scroll to position [152, 0]
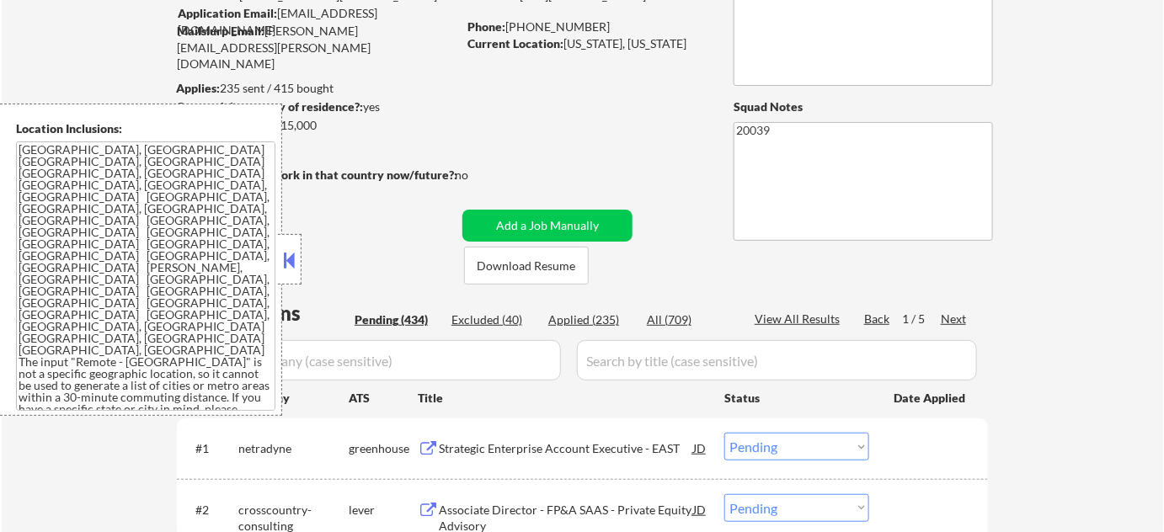
click at [290, 270] on button at bounding box center [289, 260] width 19 height 25
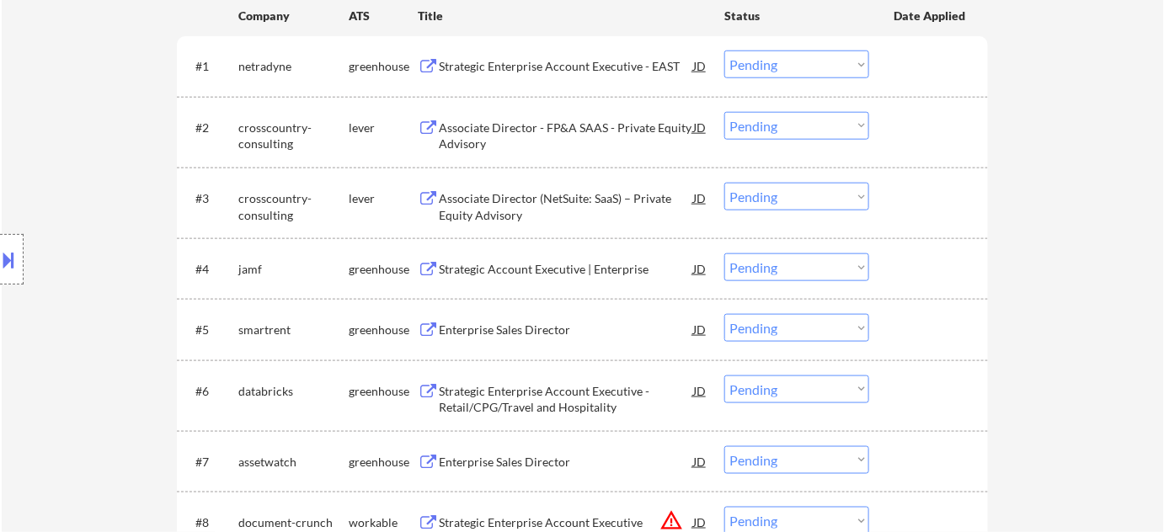
scroll to position [536, 0]
click at [516, 272] on div "Strategic Account Executive | Enterprise" at bounding box center [566, 268] width 254 height 17
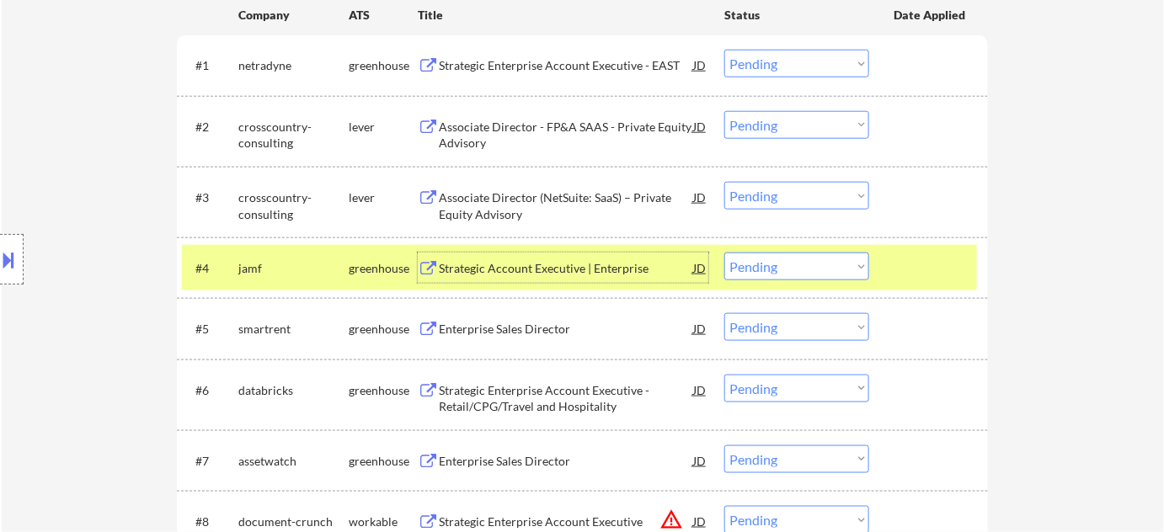
click at [786, 273] on select "Choose an option... Pending Applied Excluded (Questions) Excluded (Expired) Exc…" at bounding box center [796, 267] width 145 height 28
click at [724, 253] on select "Choose an option... Pending Applied Excluded (Questions) Excluded (Expired) Exc…" at bounding box center [796, 267] width 145 height 28
select select ""pending""
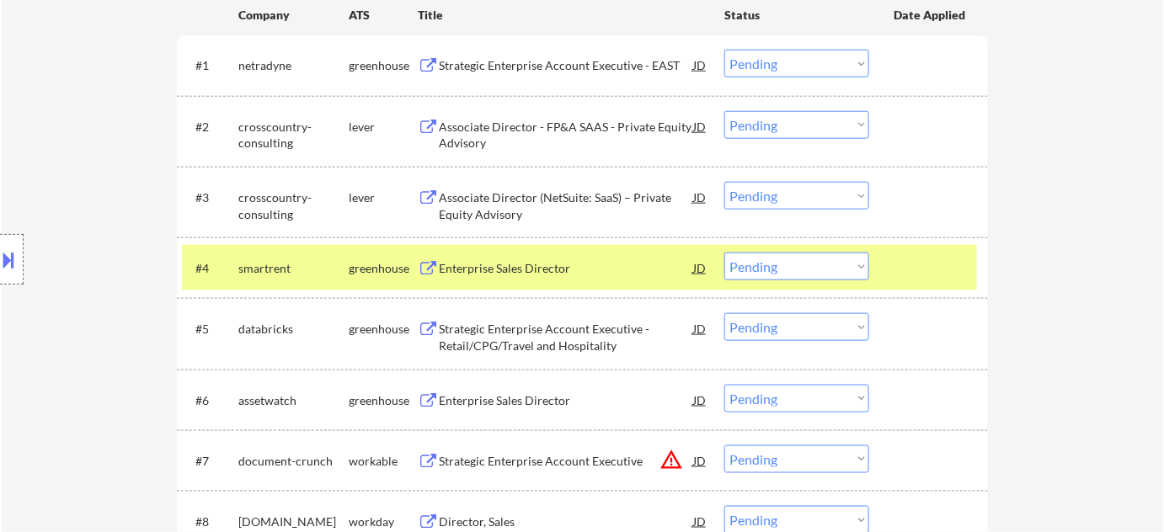
click at [531, 268] on div "Enterprise Sales Director" at bounding box center [566, 268] width 254 height 17
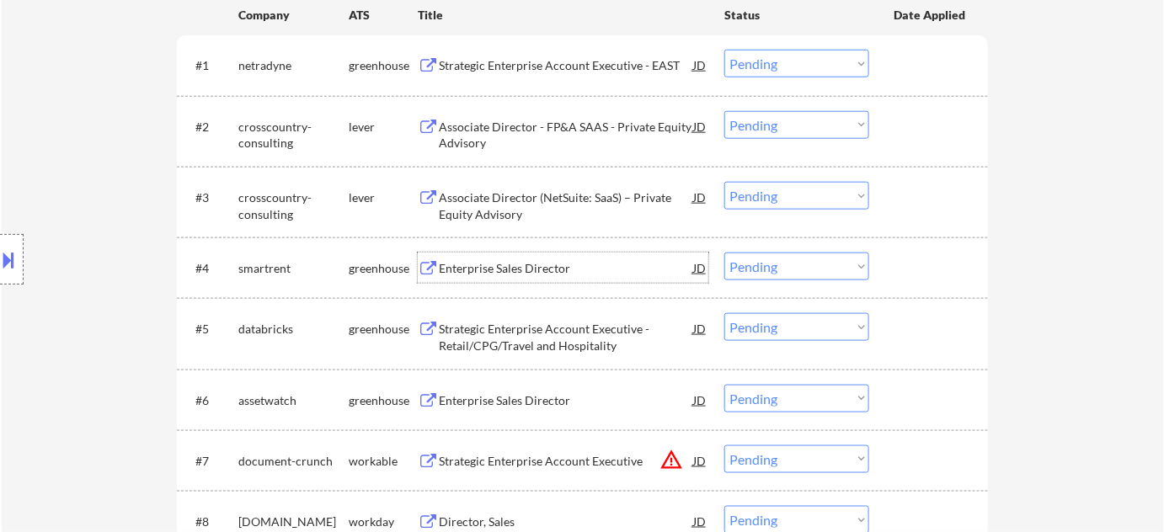
click at [563, 71] on div "Strategic Enterprise Account Executive - EAST" at bounding box center [566, 65] width 254 height 17
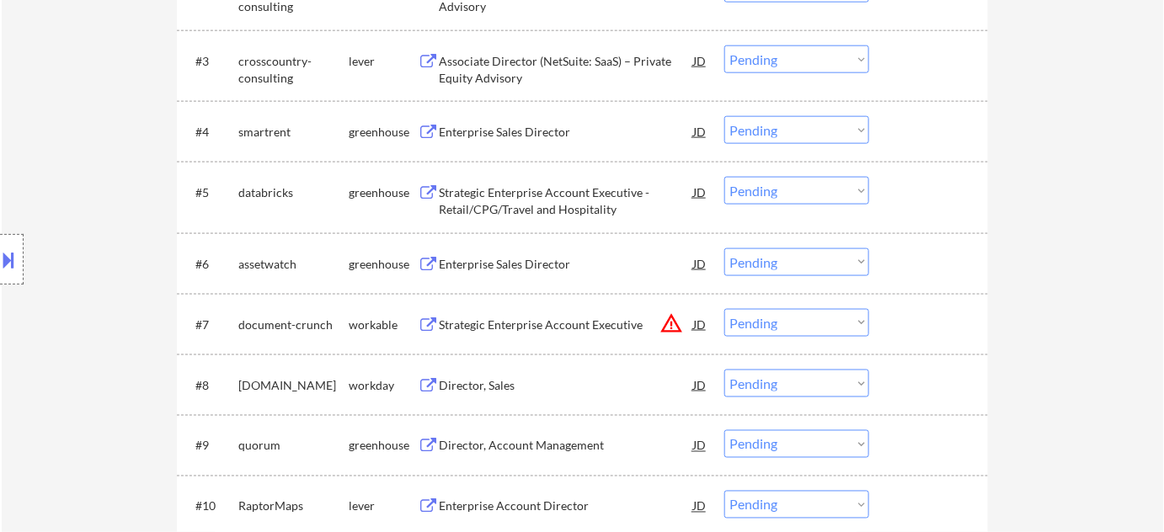
scroll to position [689, 0]
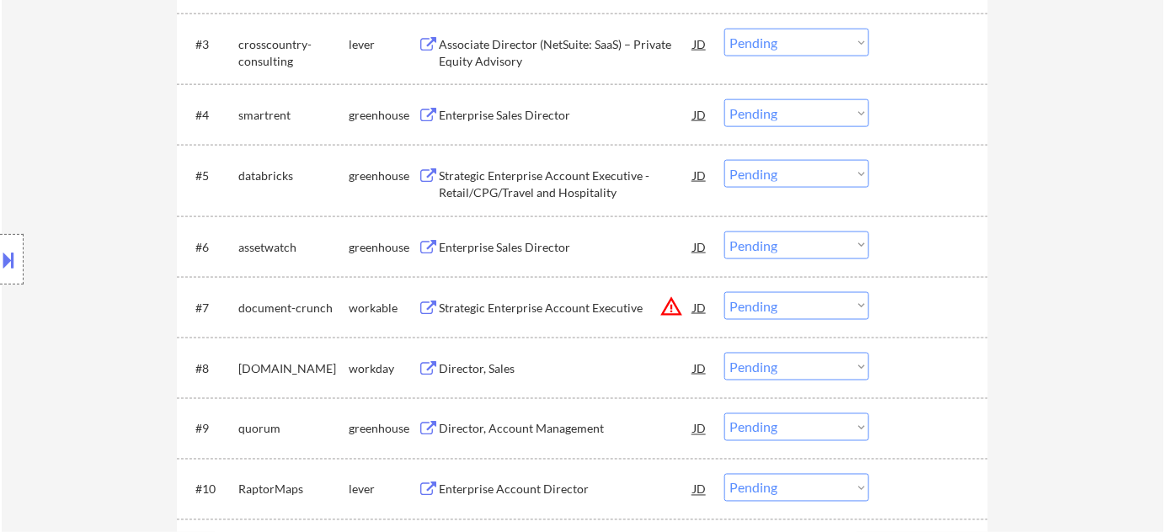
click at [526, 247] on div "Enterprise Sales Director" at bounding box center [566, 247] width 254 height 17
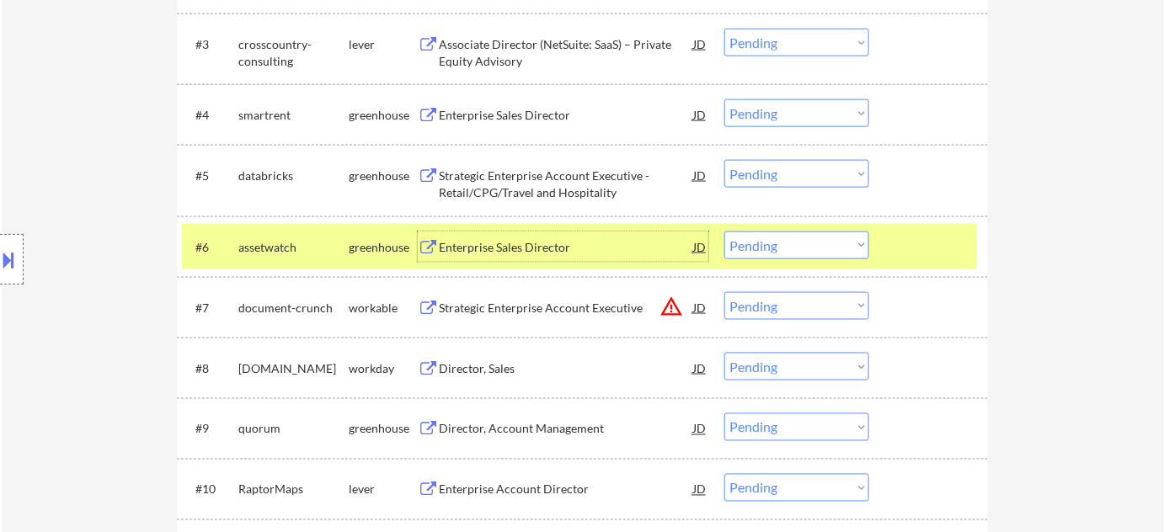
click at [775, 259] on div "#6 assetwatch greenhouse Enterprise Sales Director JD Choose an option... Pendi…" at bounding box center [579, 246] width 795 height 45
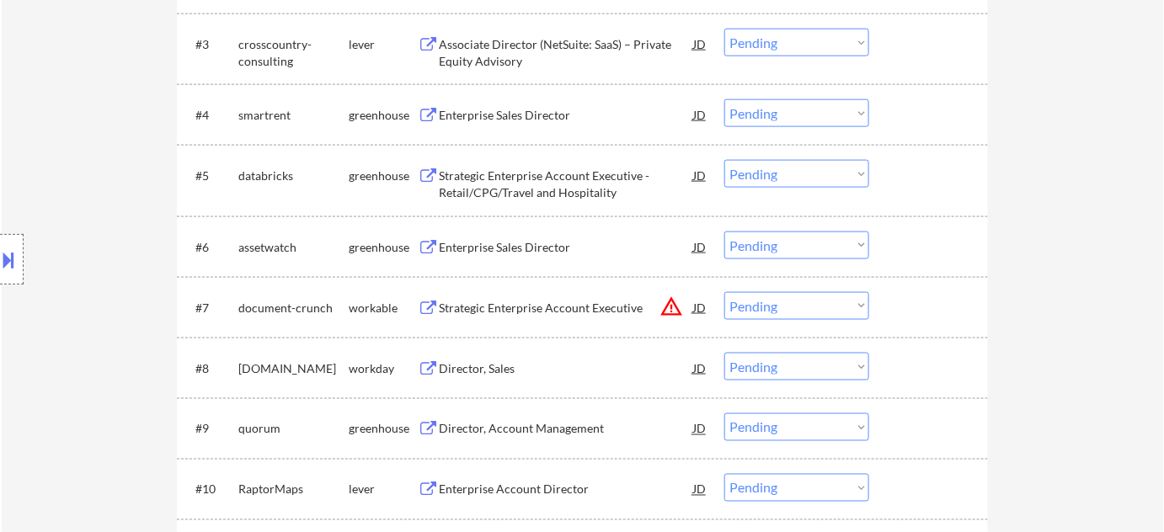
click at [788, 253] on select "Choose an option... Pending Applied Excluded (Questions) Excluded (Expired) Exc…" at bounding box center [796, 246] width 145 height 28
click at [724, 232] on select "Choose an option... Pending Applied Excluded (Questions) Excluded (Expired) Exc…" at bounding box center [796, 246] width 145 height 28
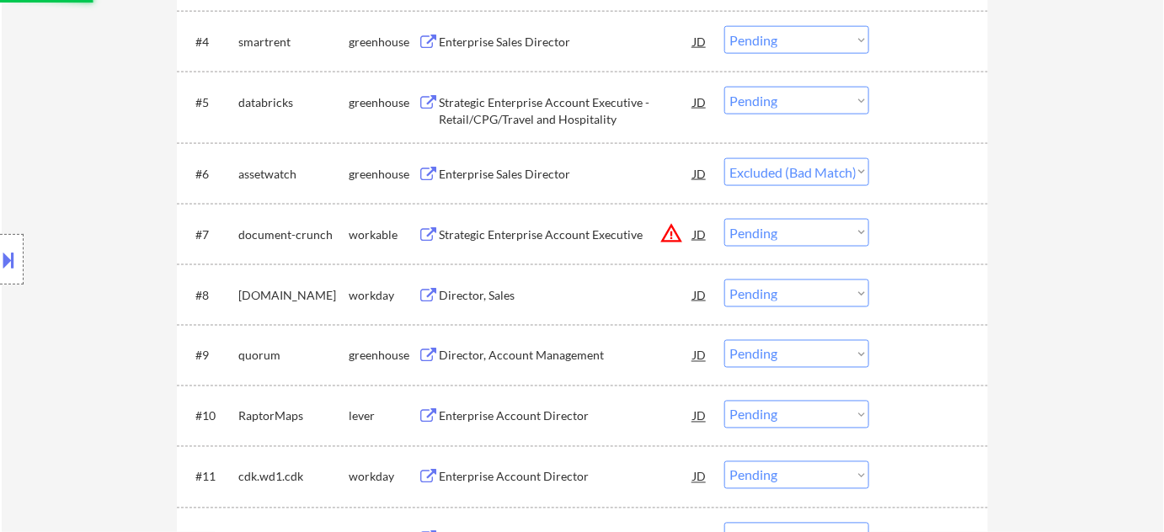
scroll to position [842, 0]
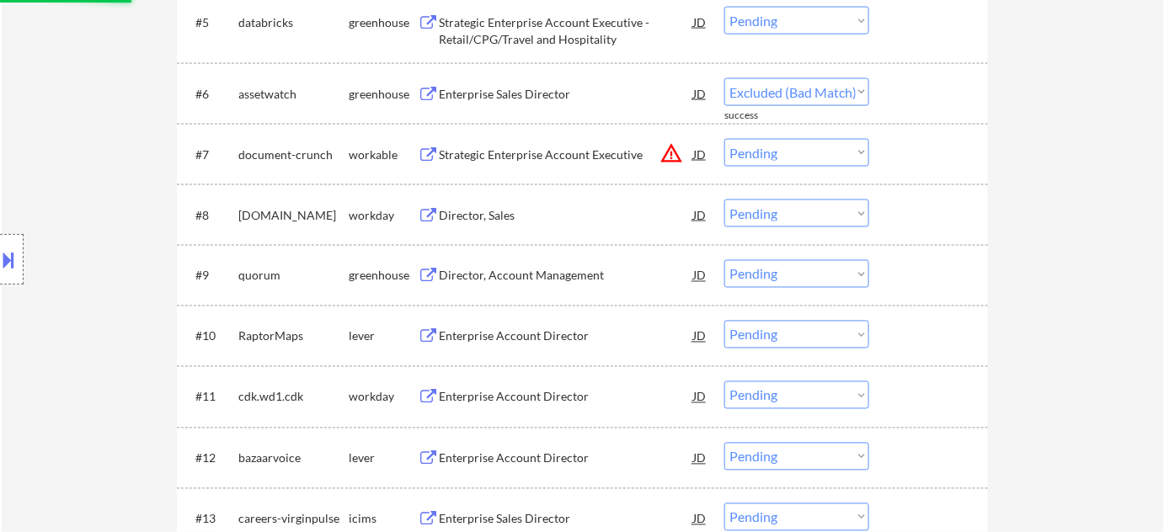
select select ""pending""
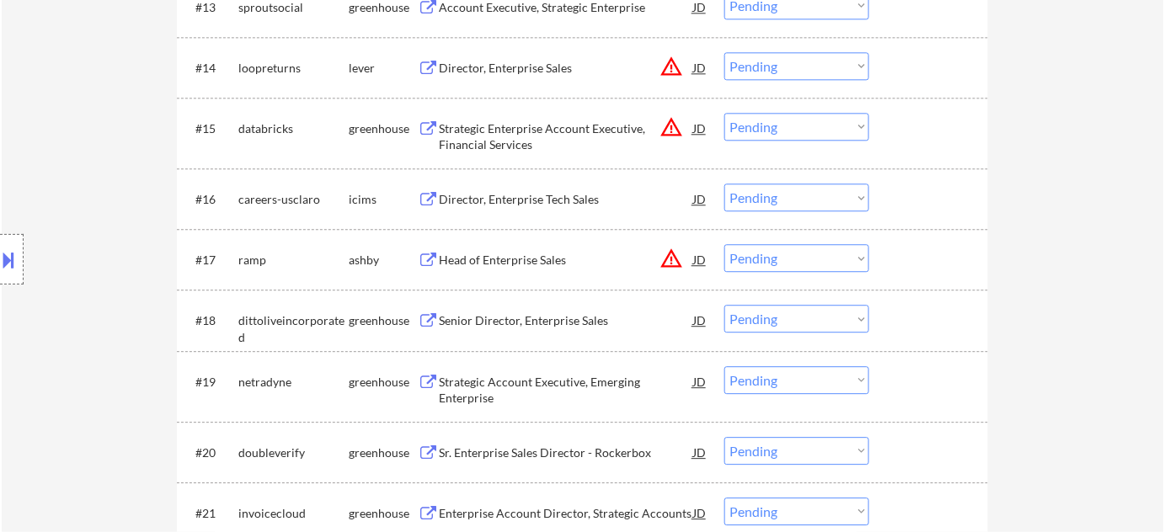
scroll to position [1378, 0]
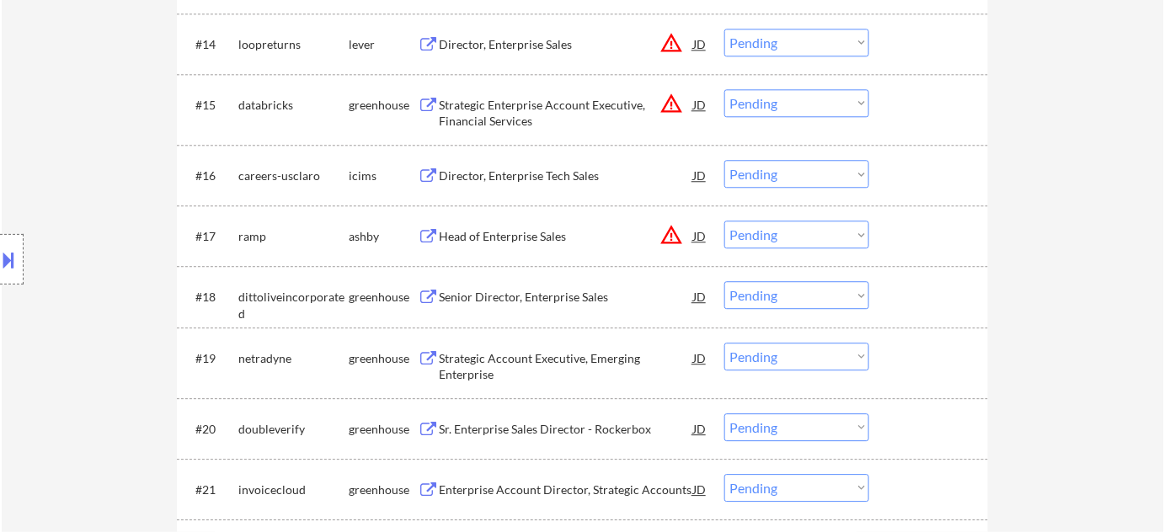
click at [755, 234] on select "Choose an option... Pending Applied Excluded (Questions) Excluded (Expired) Exc…" at bounding box center [796, 235] width 145 height 28
click at [724, 221] on select "Choose an option... Pending Applied Excluded (Questions) Excluded (Expired) Exc…" at bounding box center [796, 235] width 145 height 28
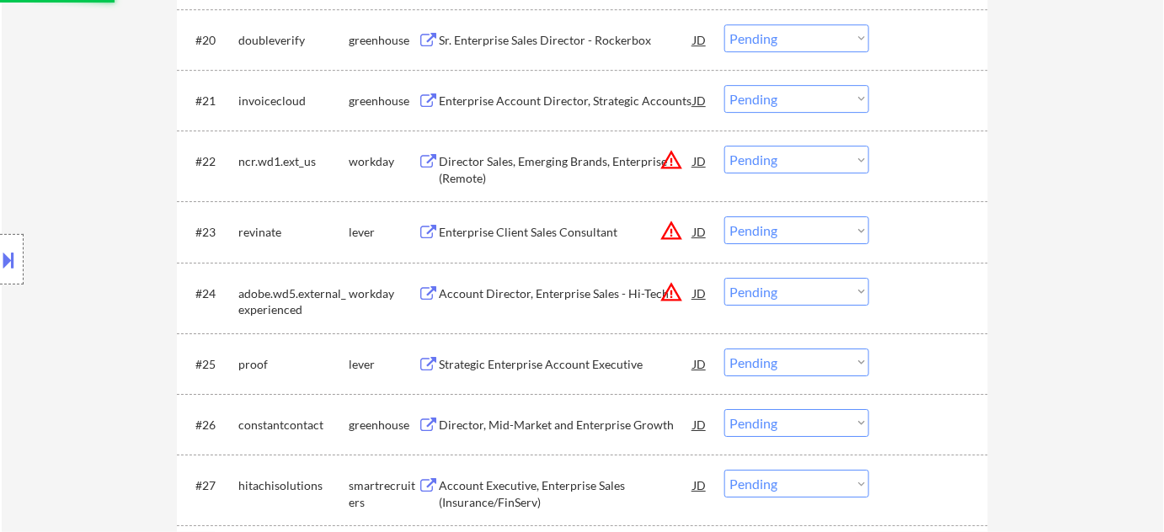
scroll to position [1837, 0]
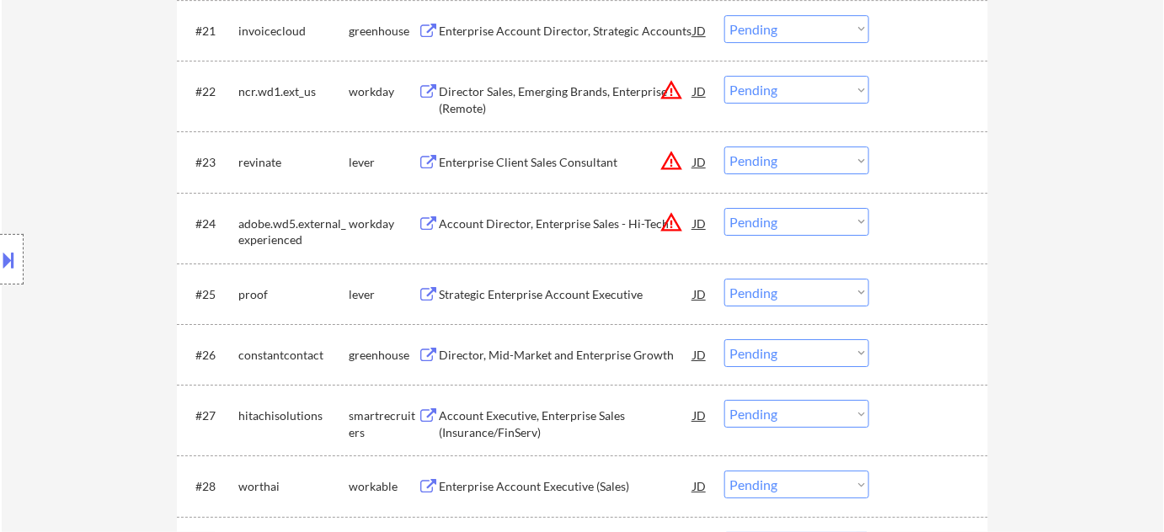
select select ""pending""
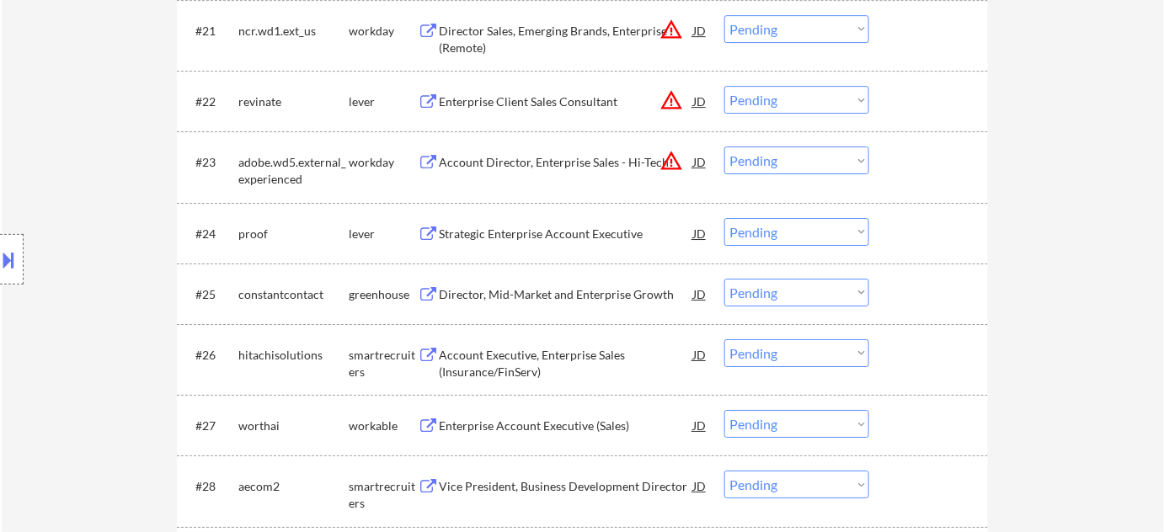
click at [568, 236] on div "Strategic Enterprise Account Executive" at bounding box center [566, 234] width 254 height 17
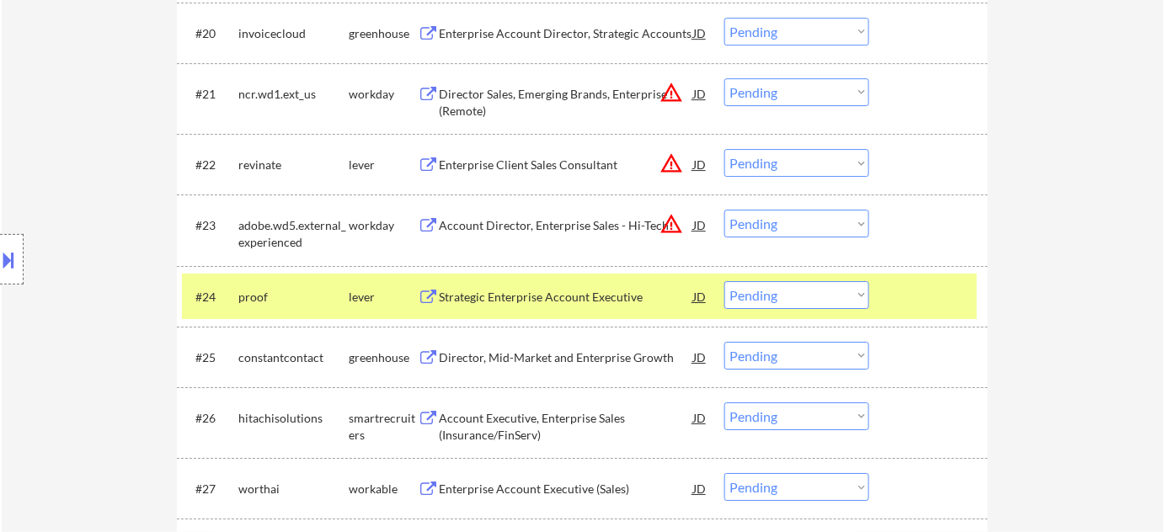
scroll to position [1774, 0]
drag, startPoint x: 804, startPoint y: 292, endPoint x: 798, endPoint y: 303, distance: 12.9
click at [804, 292] on select "Choose an option... Pending Applied Excluded (Questions) Excluded (Expired) Exc…" at bounding box center [796, 295] width 145 height 28
click at [724, 281] on select "Choose an option... Pending Applied Excluded (Questions) Excluded (Expired) Exc…" at bounding box center [796, 295] width 145 height 28
select select ""pending""
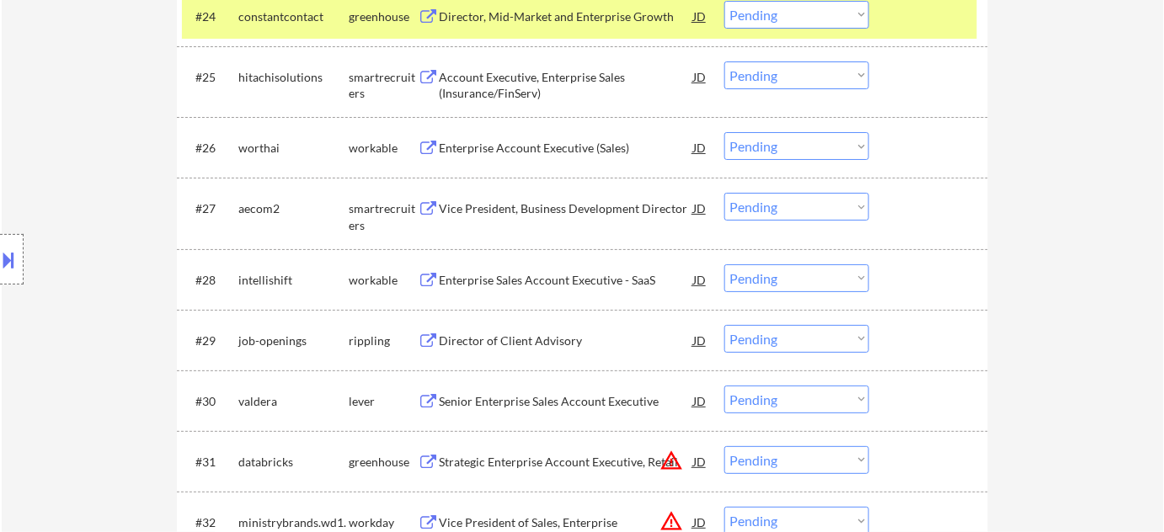
scroll to position [2080, 0]
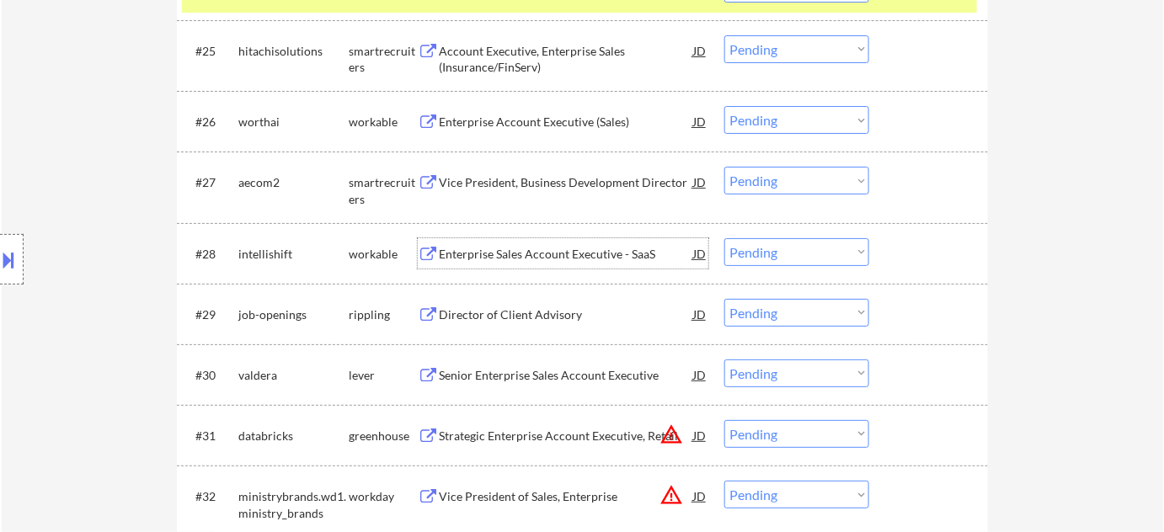
click at [577, 259] on div "Enterprise Sales Account Executive - SaaS" at bounding box center [566, 254] width 254 height 17
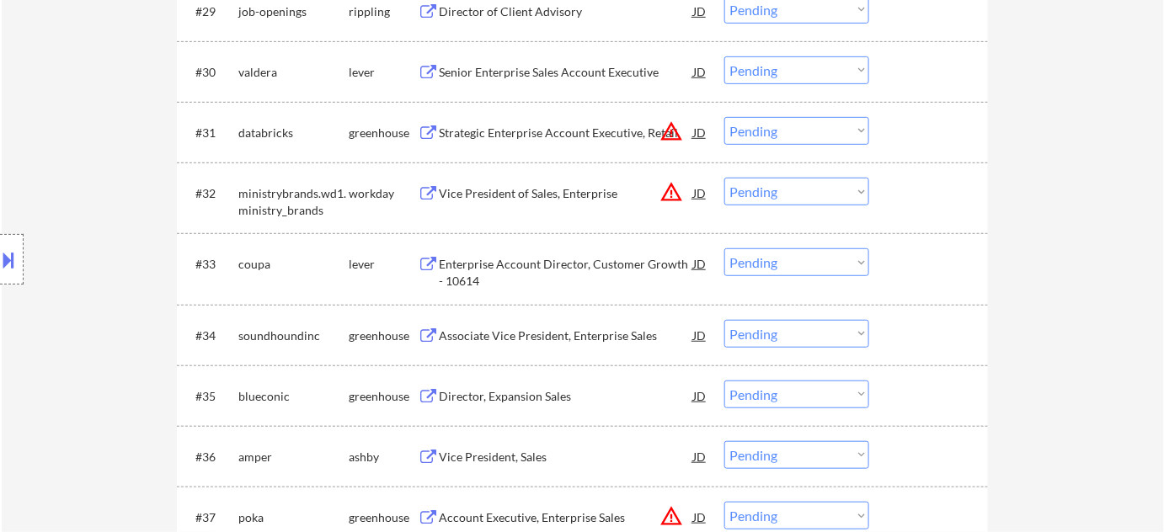
scroll to position [2387, 0]
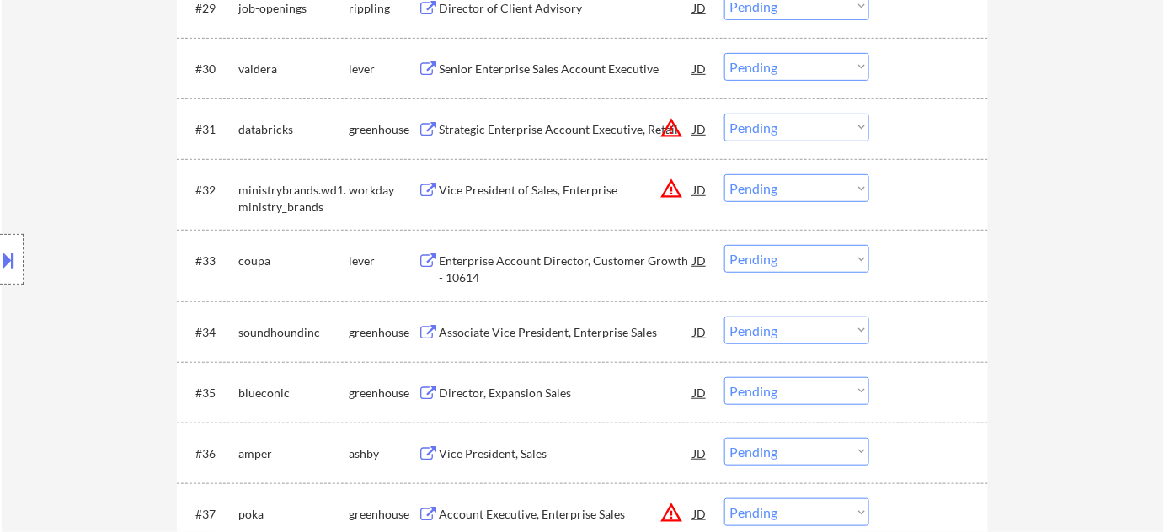
click at [547, 77] on div "Senior Enterprise Sales Account Executive" at bounding box center [566, 68] width 254 height 30
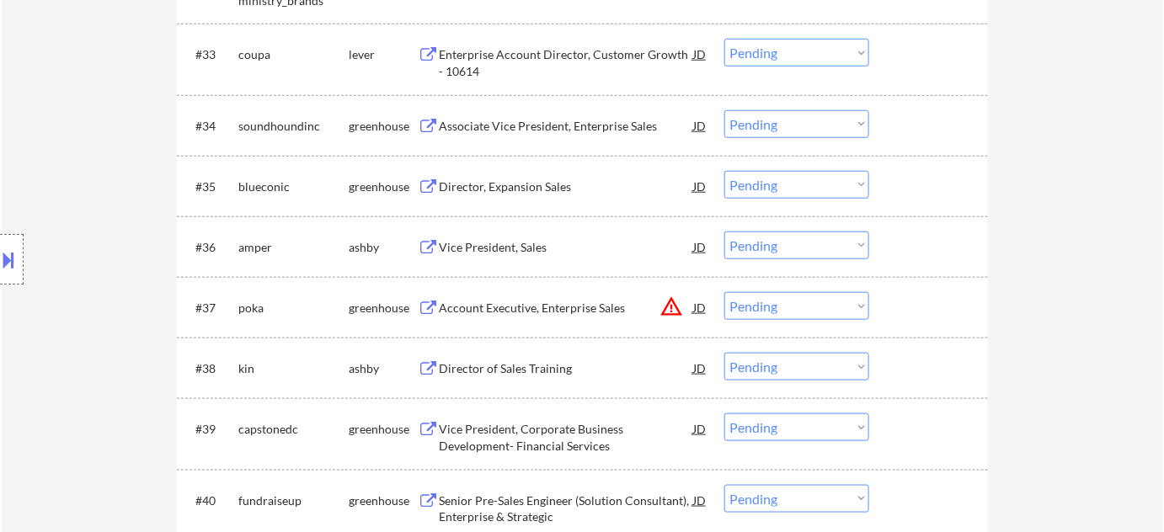
scroll to position [2616, 0]
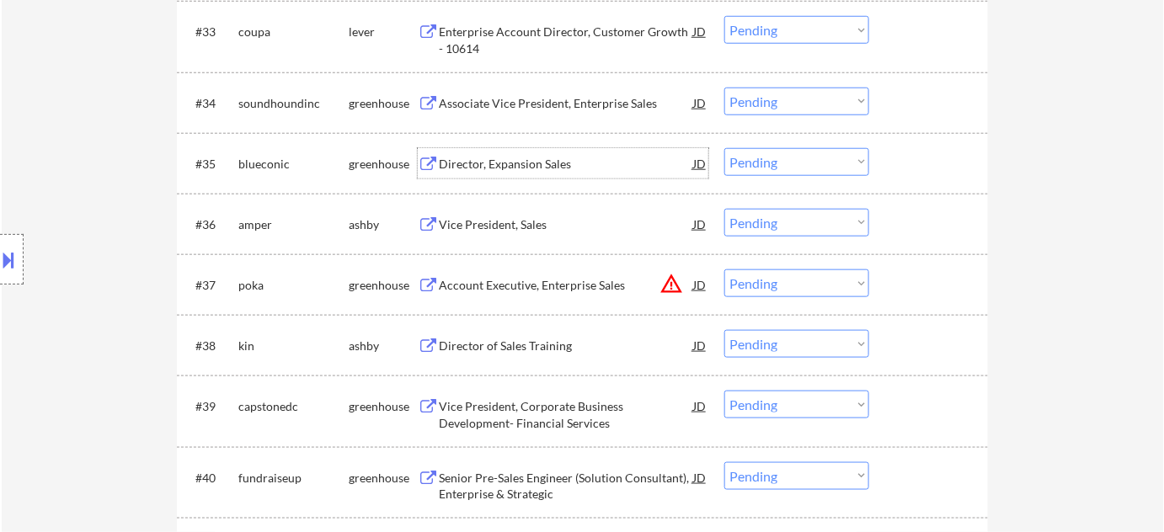
click at [512, 164] on div "Director, Expansion Sales" at bounding box center [566, 164] width 254 height 17
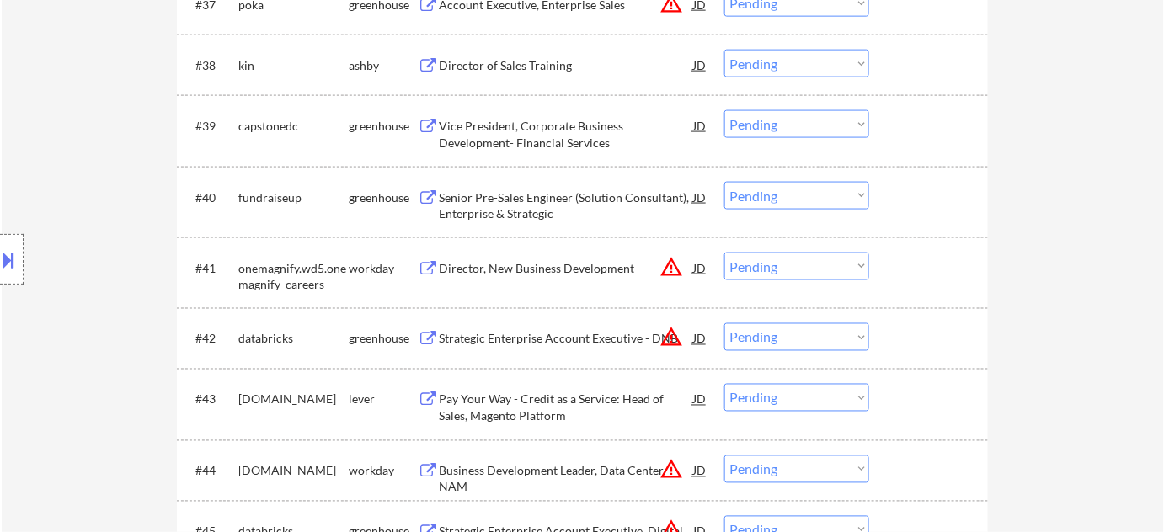
scroll to position [2922, 0]
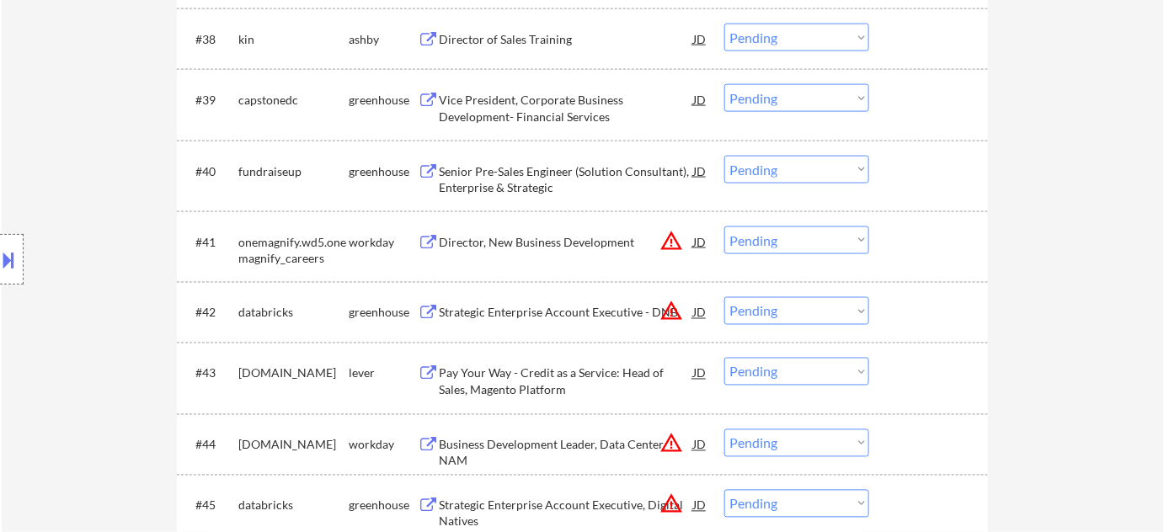
click at [669, 309] on button "warning_amber" at bounding box center [671, 312] width 24 height 24
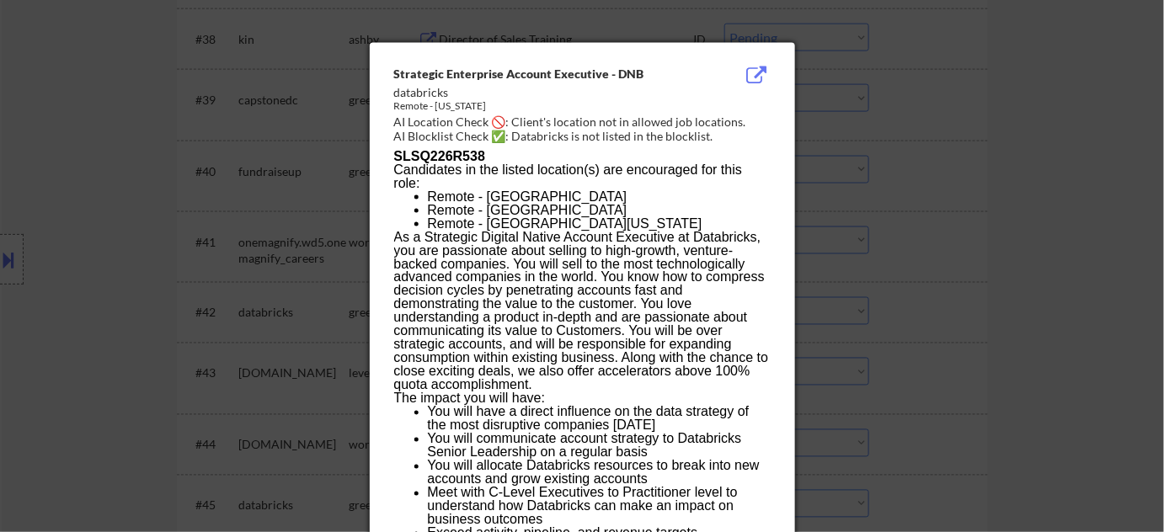
click at [877, 309] on div at bounding box center [582, 266] width 1164 height 532
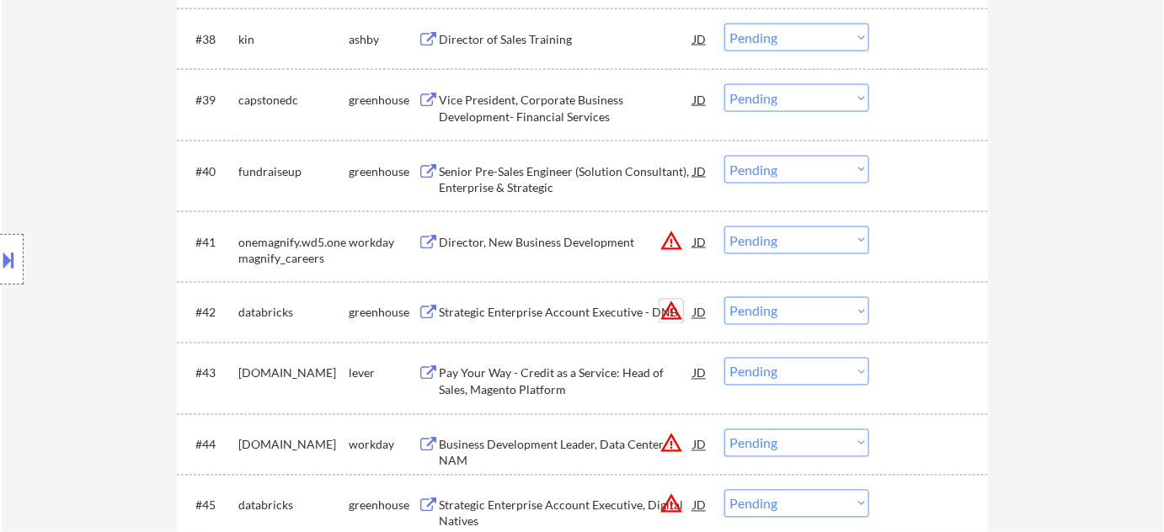
click at [664, 312] on button "warning_amber" at bounding box center [671, 312] width 24 height 24
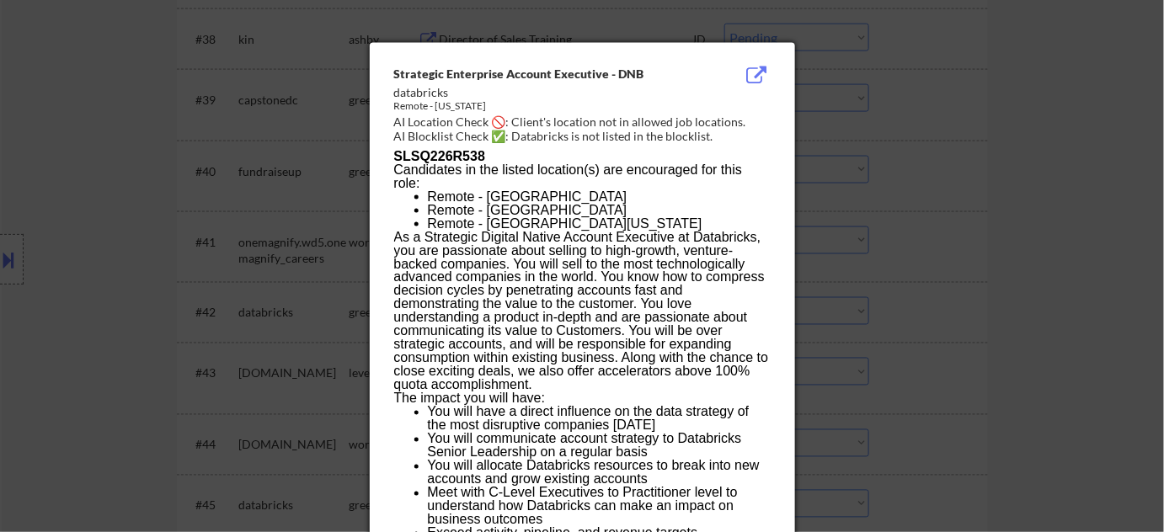
click at [879, 357] on div at bounding box center [582, 266] width 1164 height 532
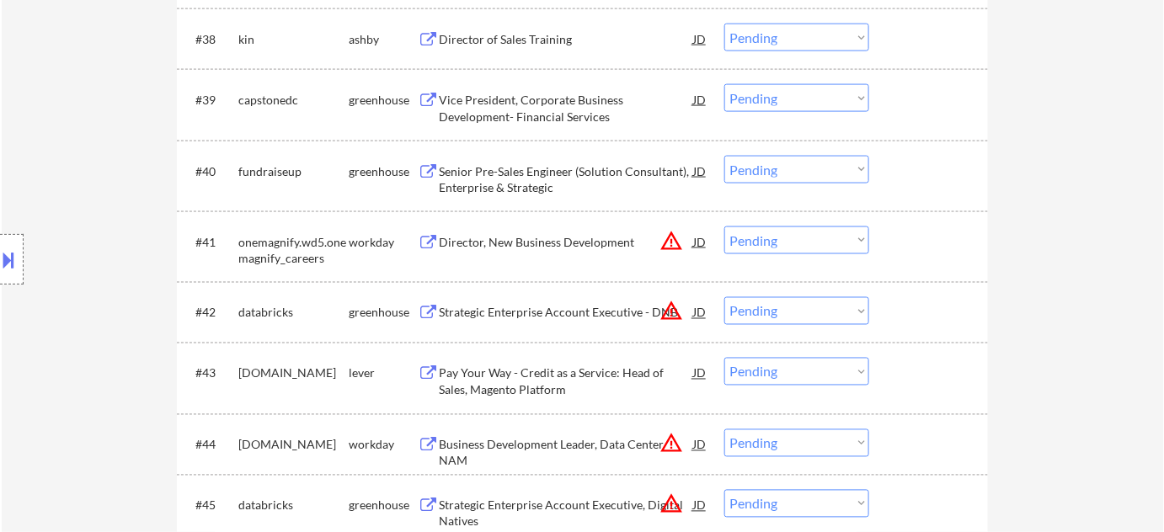
drag, startPoint x: 792, startPoint y: 307, endPoint x: 792, endPoint y: 323, distance: 16.0
click at [792, 307] on select "Choose an option... Pending Applied Excluded (Questions) Excluded (Expired) Exc…" at bounding box center [796, 311] width 145 height 28
click at [724, 297] on select "Choose an option... Pending Applied Excluded (Questions) Excluded (Expired) Exc…" at bounding box center [796, 311] width 145 height 28
click at [665, 241] on button "warning_amber" at bounding box center [671, 241] width 24 height 24
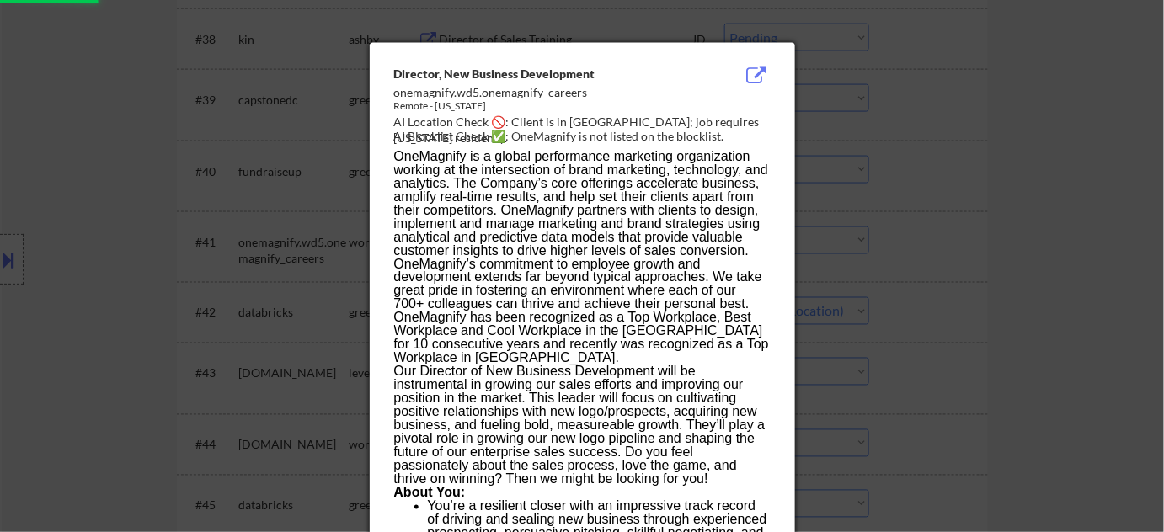
click at [953, 319] on div at bounding box center [582, 266] width 1164 height 532
select select ""pending""
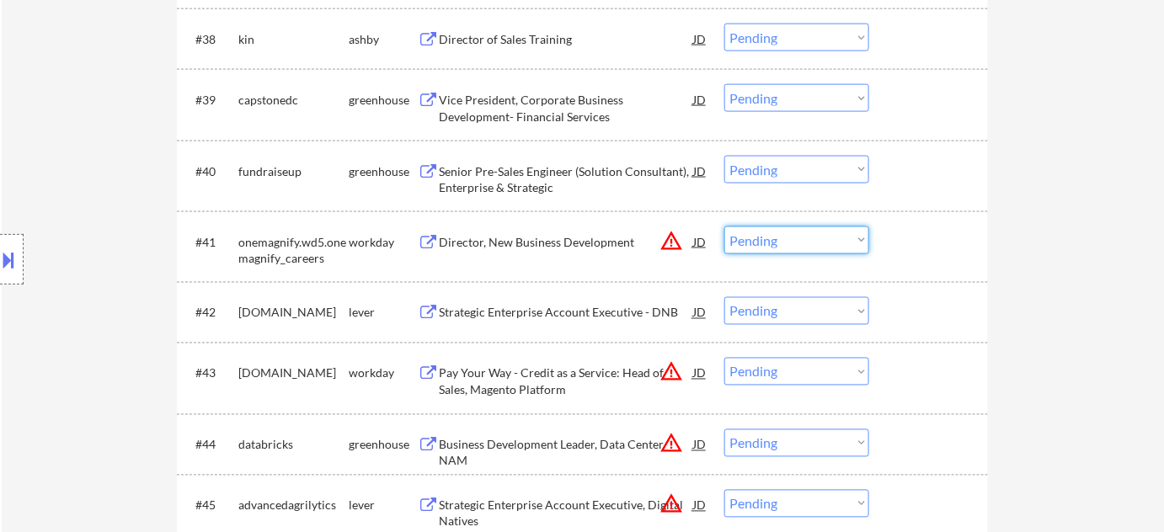
click at [824, 238] on select "Choose an option... Pending Applied Excluded (Questions) Excluded (Expired) Exc…" at bounding box center [796, 241] width 145 height 28
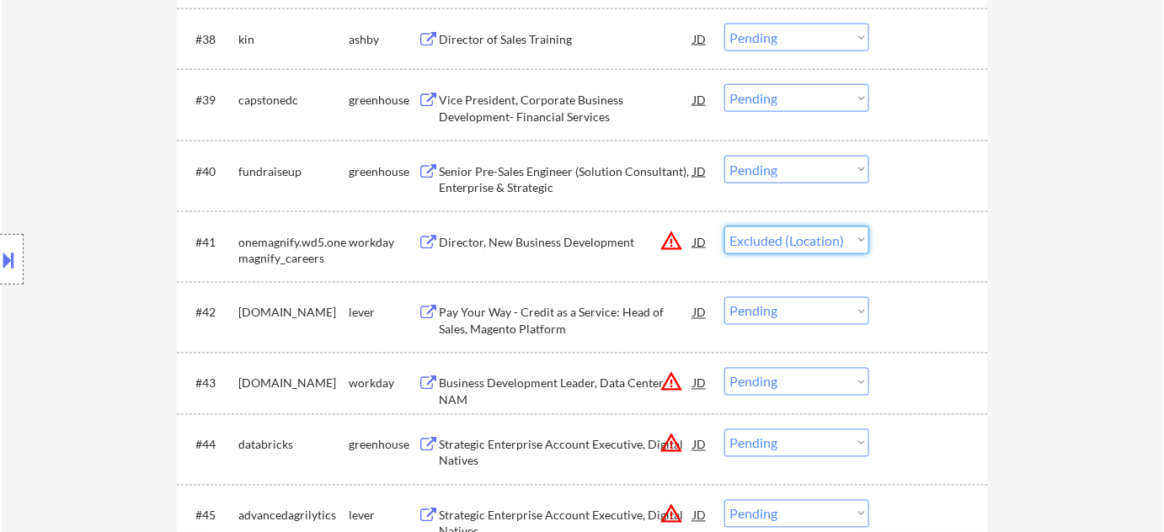
click at [724, 227] on select "Choose an option... Pending Applied Excluded (Questions) Excluded (Expired) Exc…" at bounding box center [796, 241] width 145 height 28
select select ""pending""
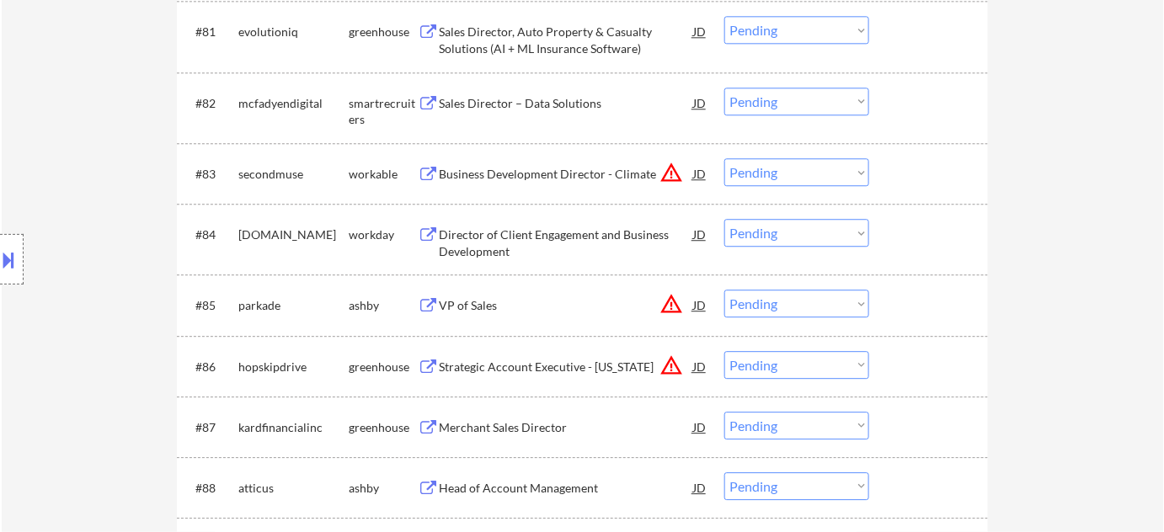
scroll to position [5679, 0]
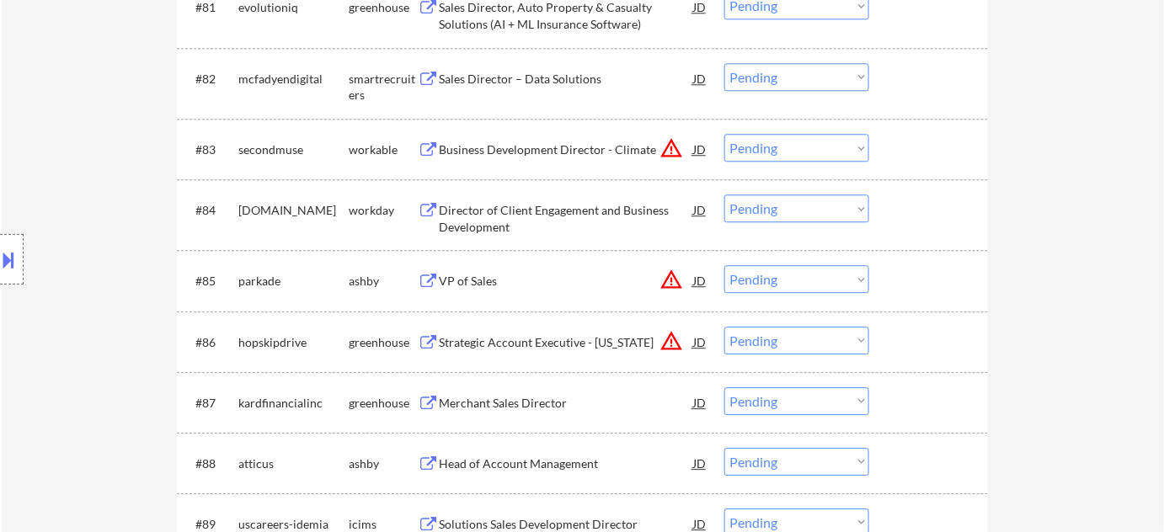
click at [669, 145] on button "warning_amber" at bounding box center [671, 148] width 24 height 24
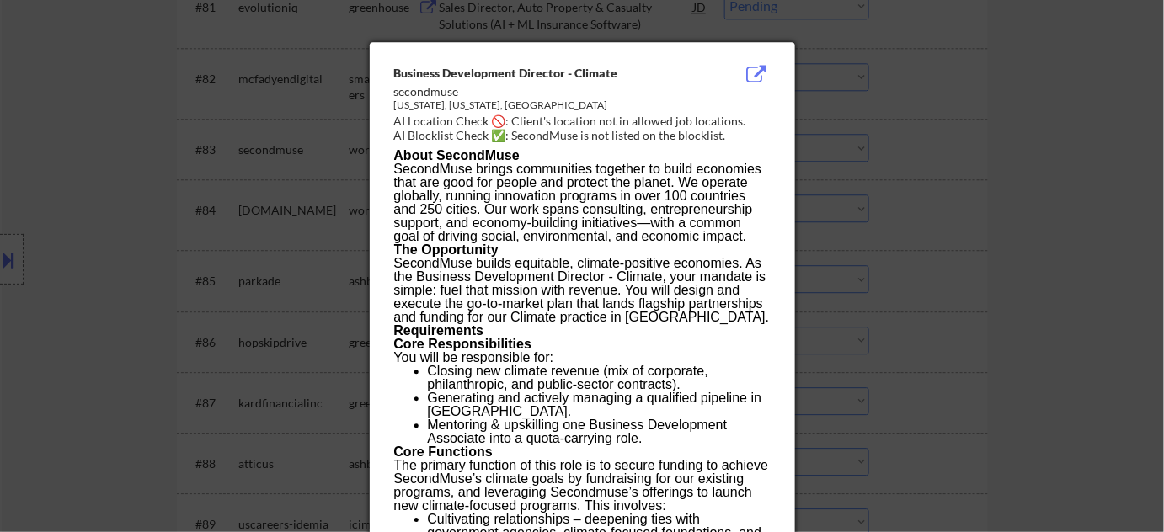
click at [938, 204] on div at bounding box center [582, 266] width 1164 height 532
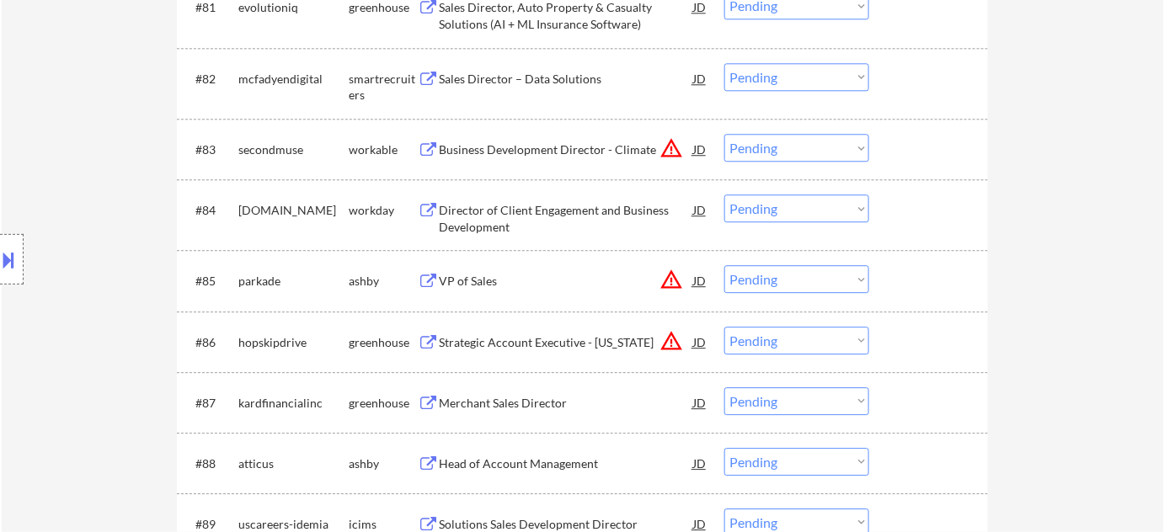
click at [784, 141] on select "Choose an option... Pending Applied Excluded (Questions) Excluded (Expired) Exc…" at bounding box center [796, 148] width 145 height 28
click at [724, 134] on select "Choose an option... Pending Applied Excluded (Questions) Excluded (Expired) Exc…" at bounding box center [796, 148] width 145 height 28
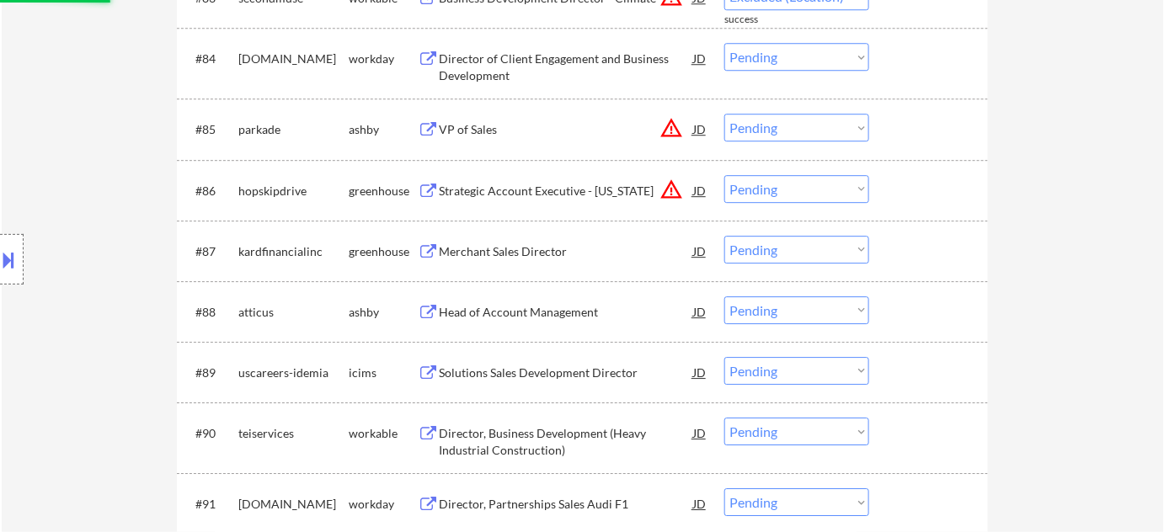
scroll to position [5832, 0]
select select ""pending""
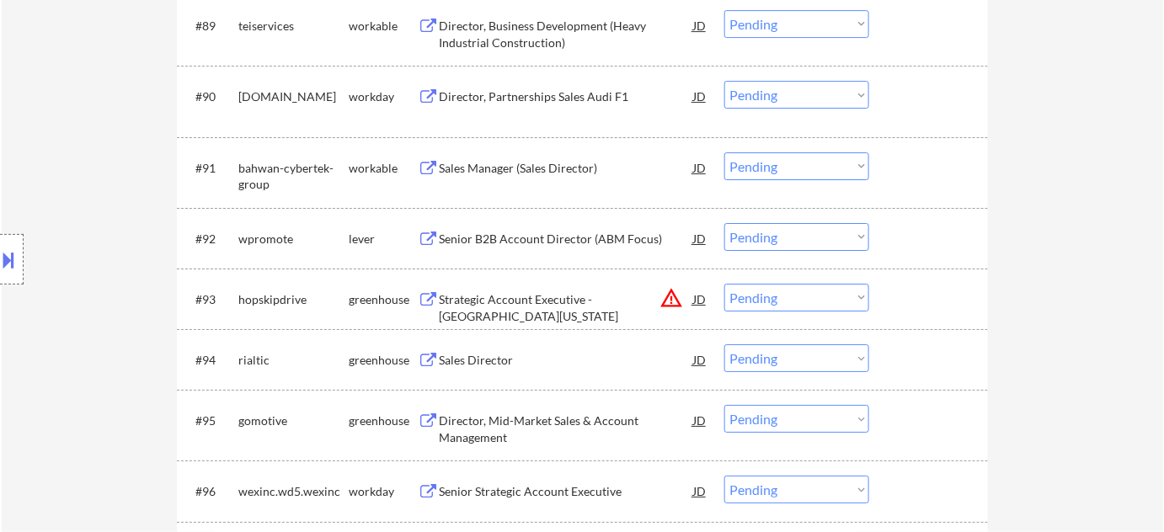
scroll to position [6214, 0]
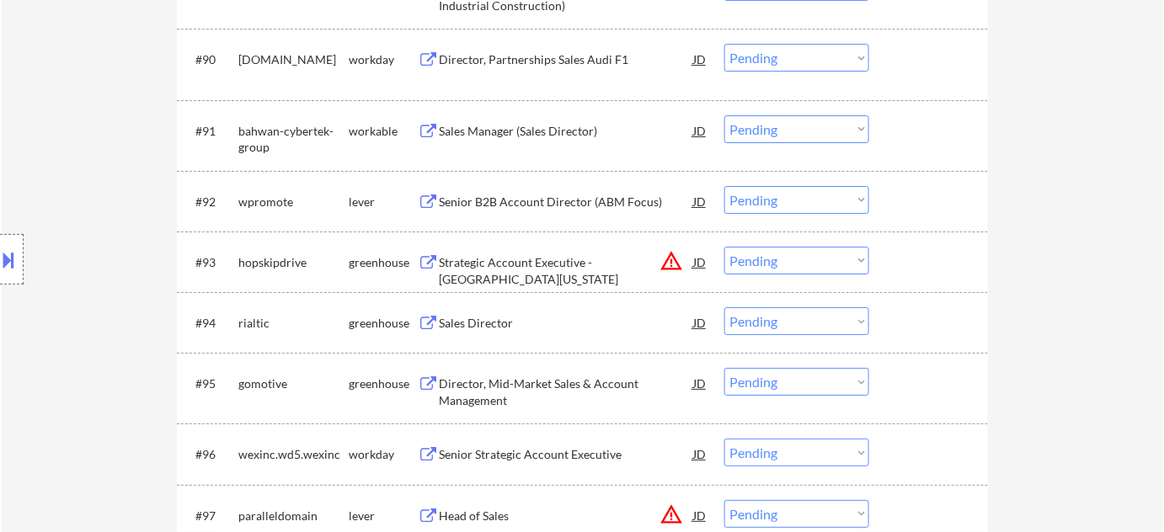
click at [792, 269] on select "Choose an option... Pending Applied Excluded (Questions) Excluded (Expired) Exc…" at bounding box center [796, 261] width 145 height 28
click at [724, 247] on select "Choose an option... Pending Applied Excluded (Questions) Excluded (Expired) Exc…" at bounding box center [796, 261] width 145 height 28
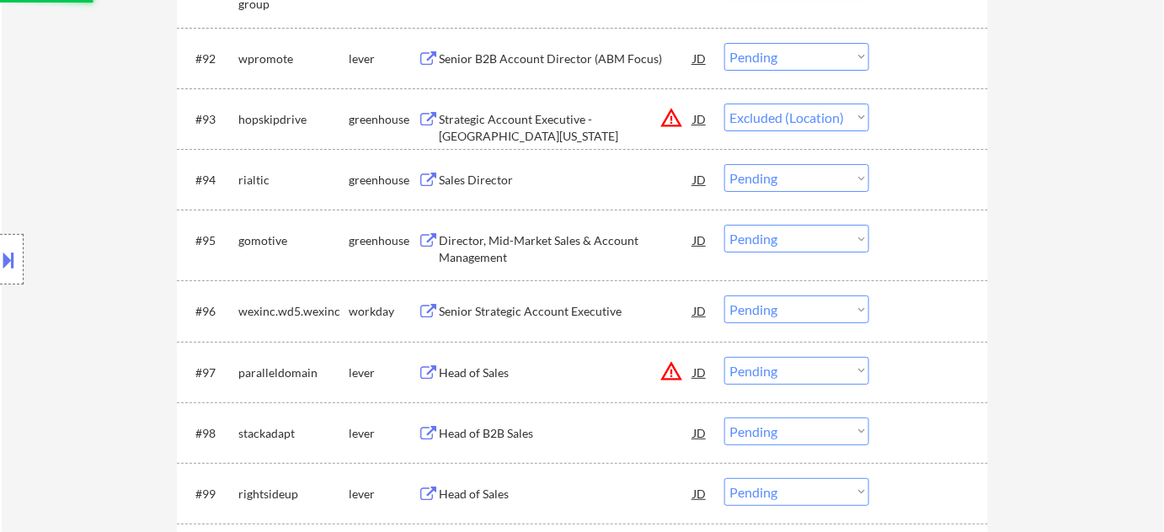
scroll to position [6368, 0]
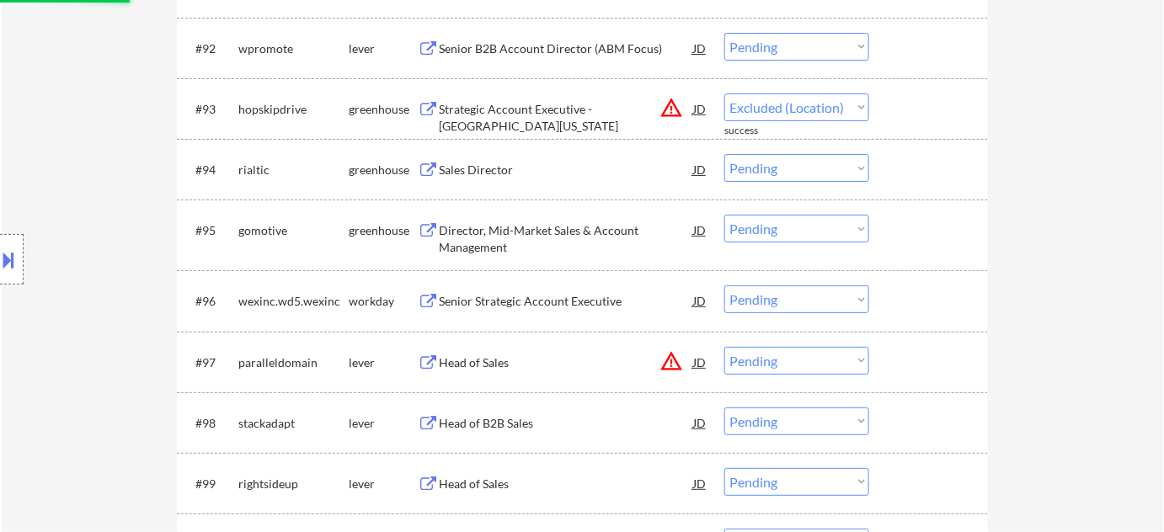
select select ""pending""
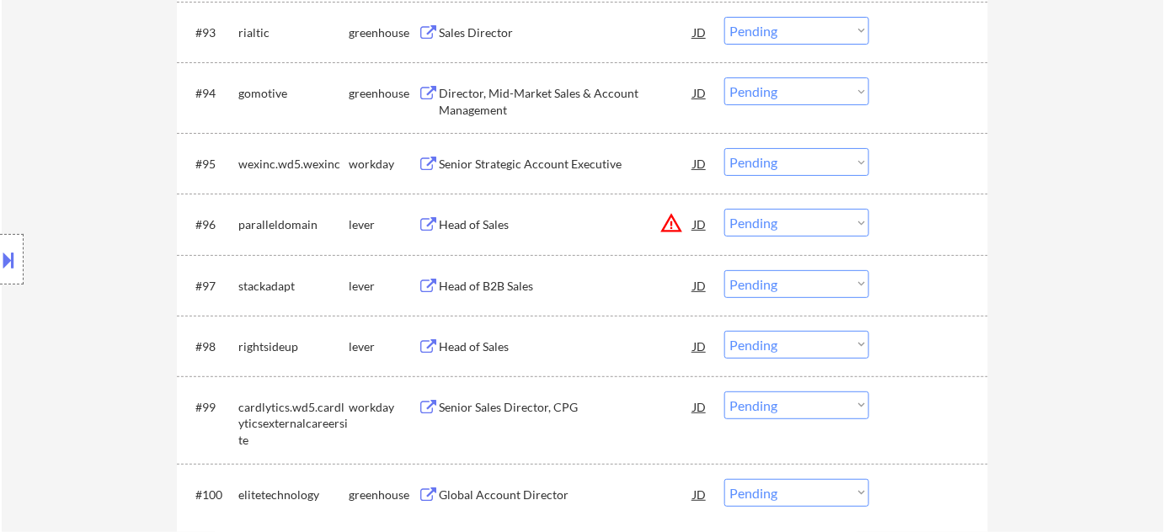
scroll to position [6521, 0]
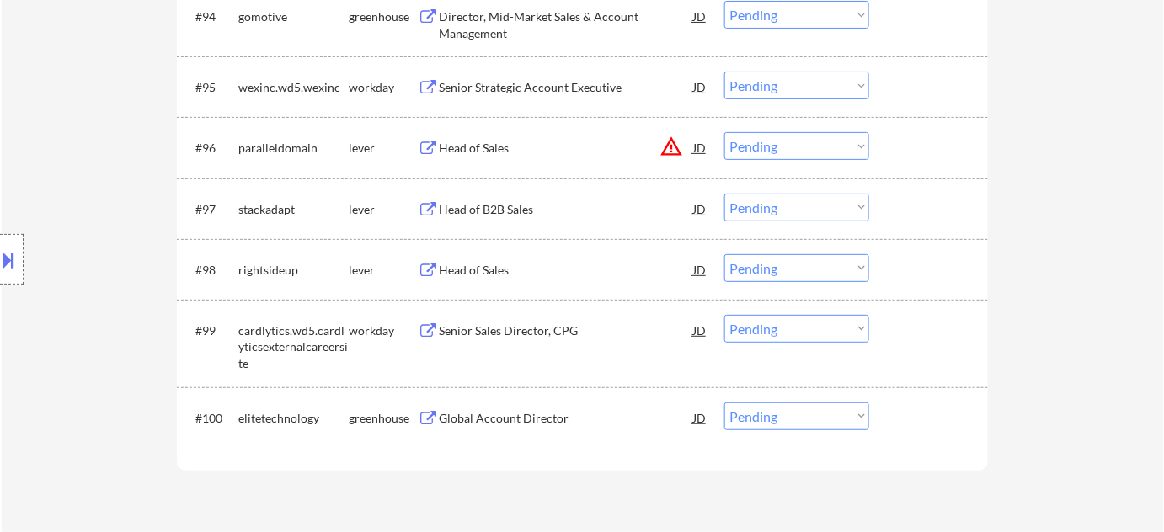
click at [481, 262] on div "Head of Sales" at bounding box center [566, 270] width 254 height 17
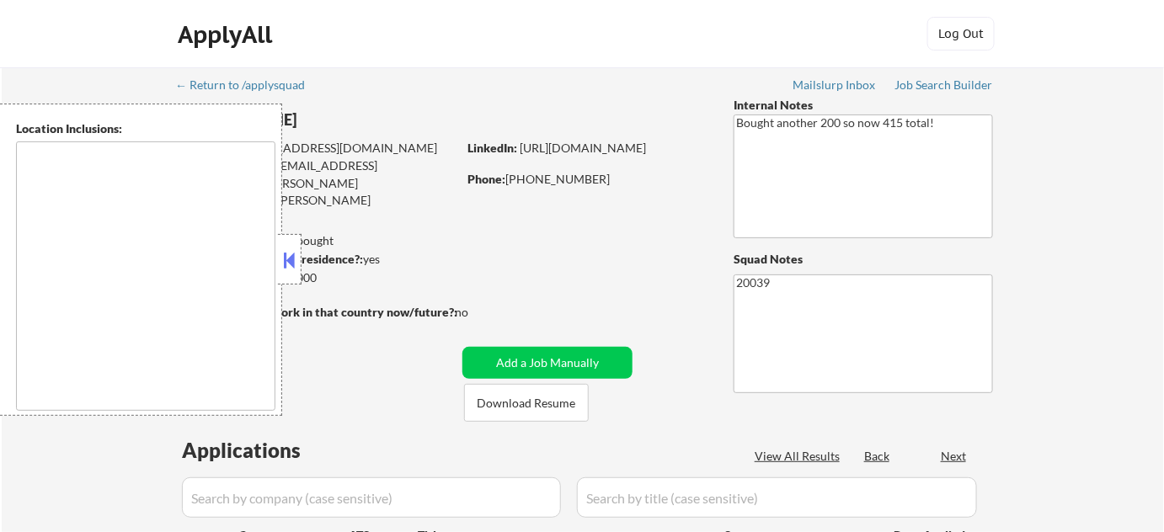
type textarea "[GEOGRAPHIC_DATA], [GEOGRAPHIC_DATA] [GEOGRAPHIC_DATA], [GEOGRAPHIC_DATA] [GEOG…"
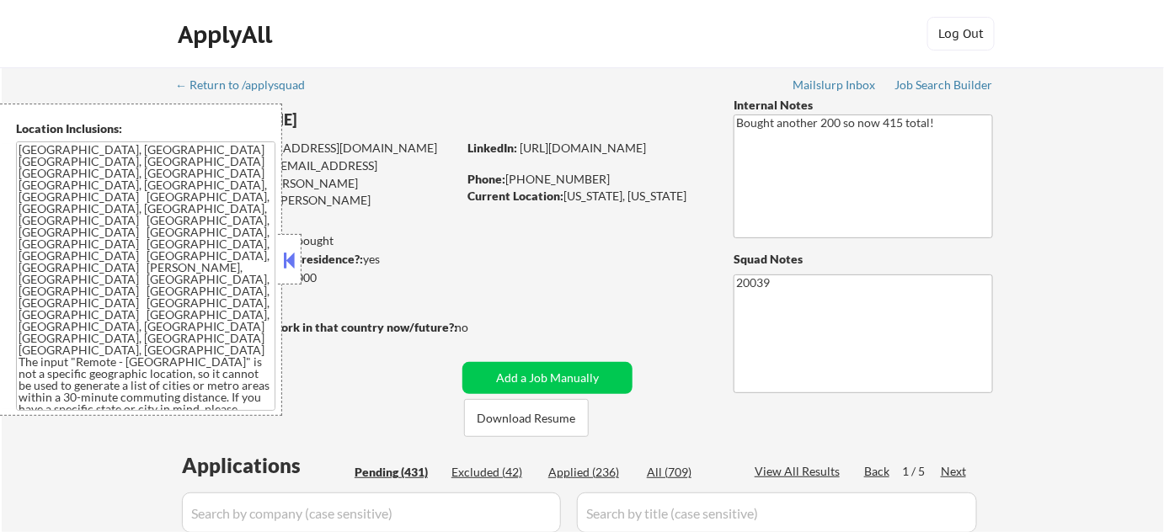
click at [306, 280] on div "Minimum salary: $115,000" at bounding box center [316, 277] width 280 height 17
select select ""pending""
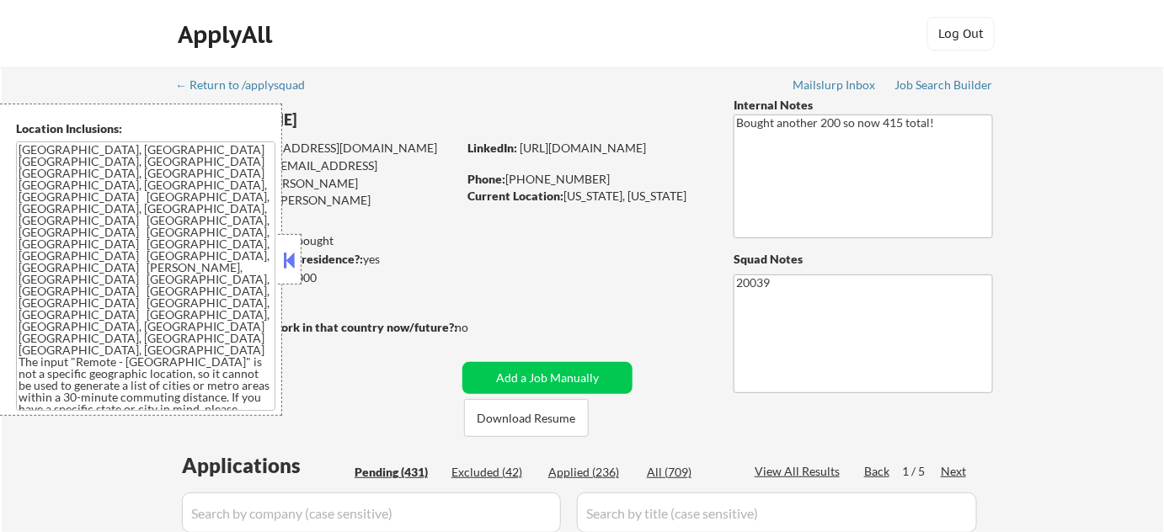
select select ""pending""
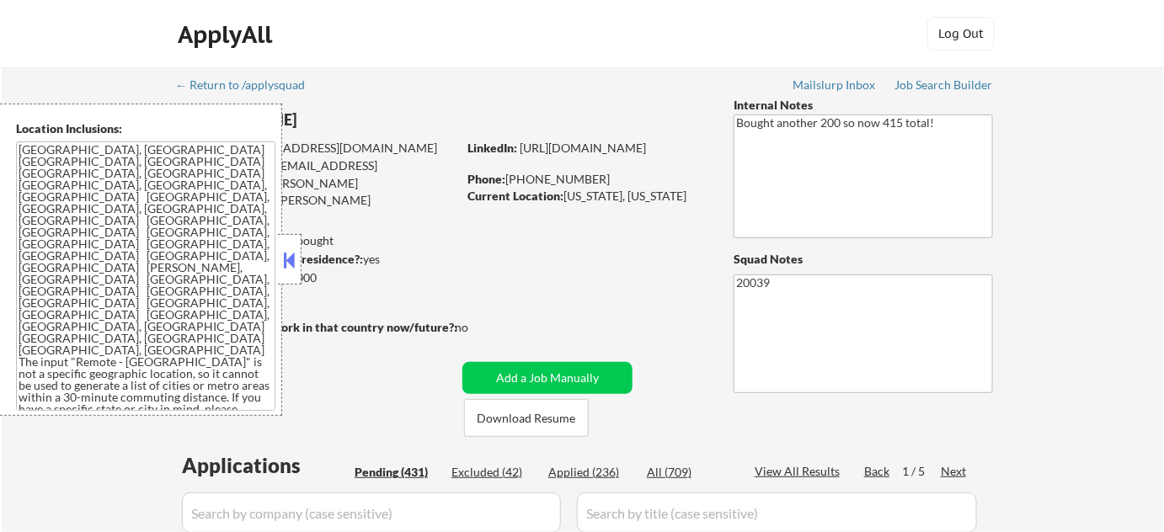
select select ""pending""
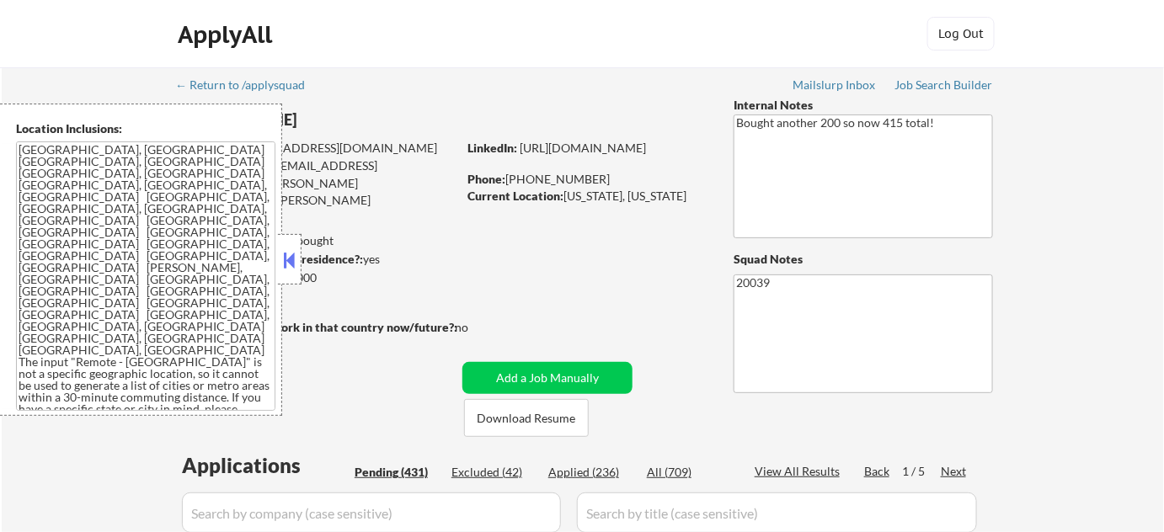
select select ""pending""
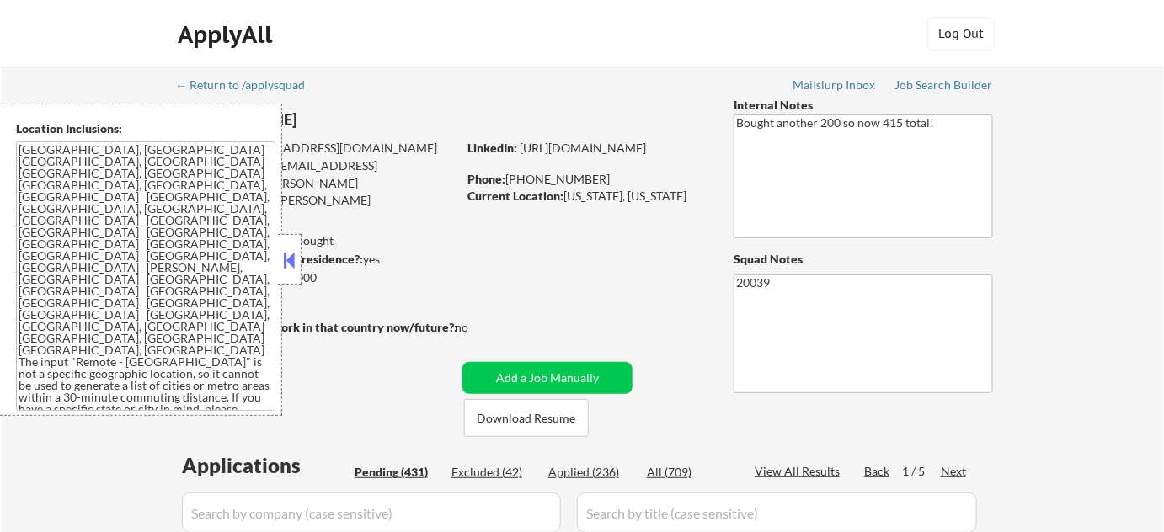
select select ""pending""
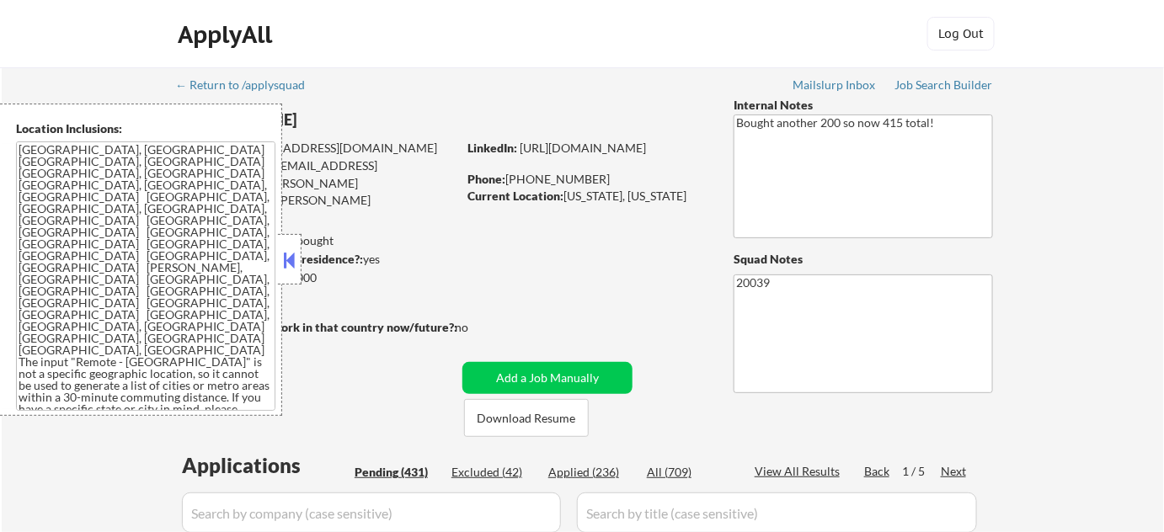
select select ""pending""
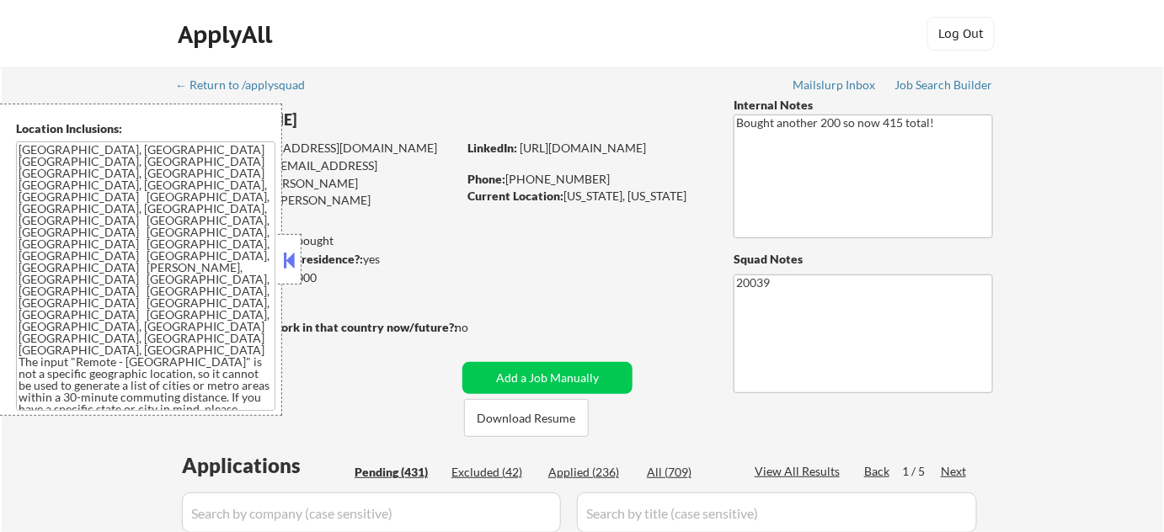
select select ""pending""
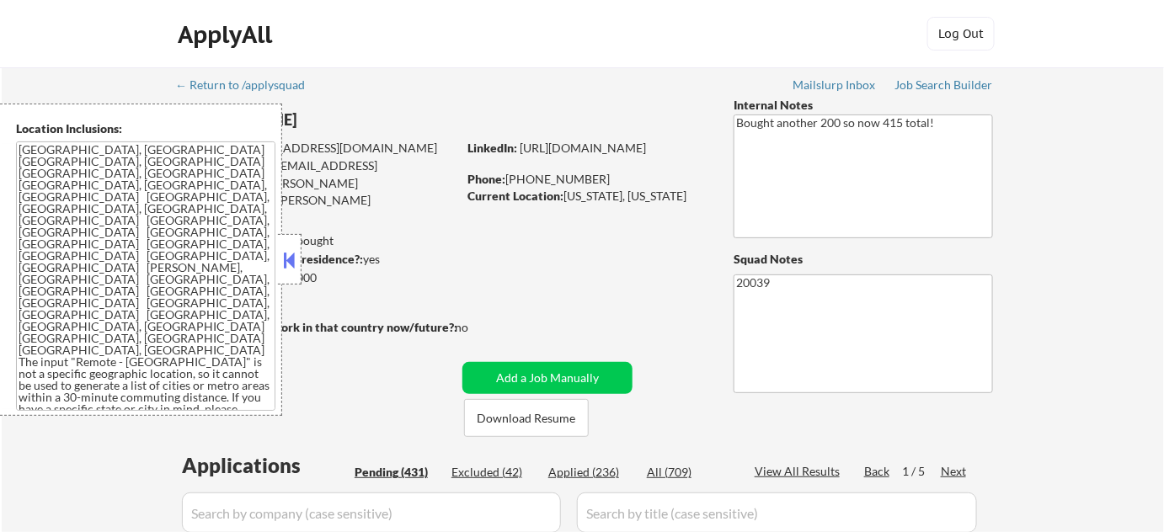
select select ""pending""
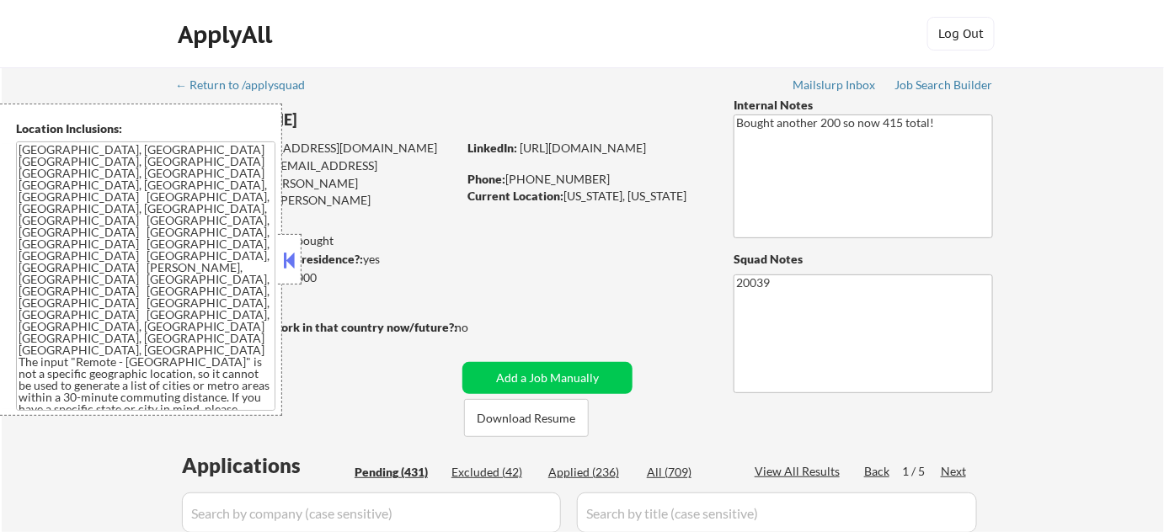
select select ""pending""
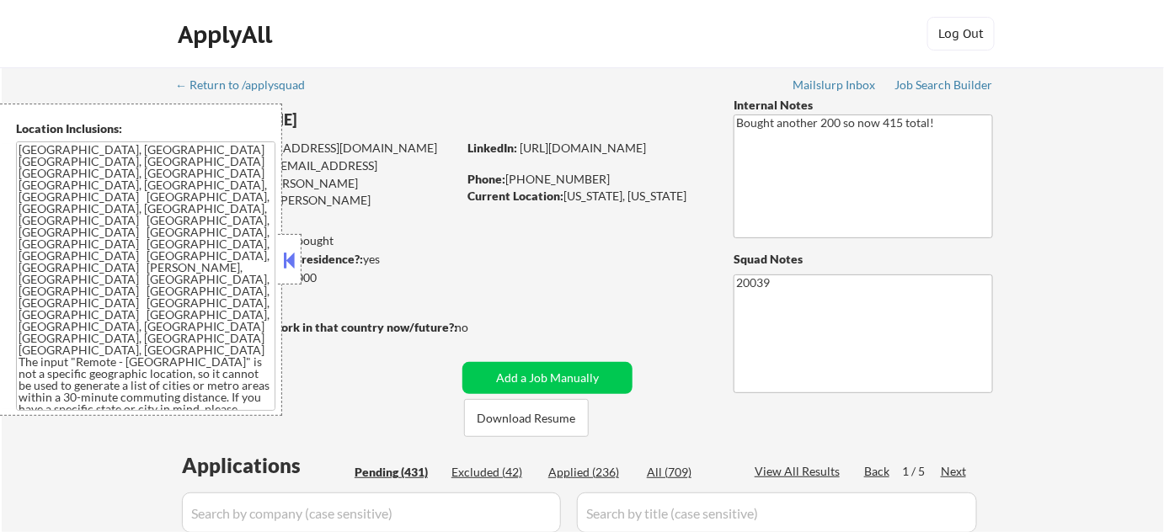
select select ""pending""
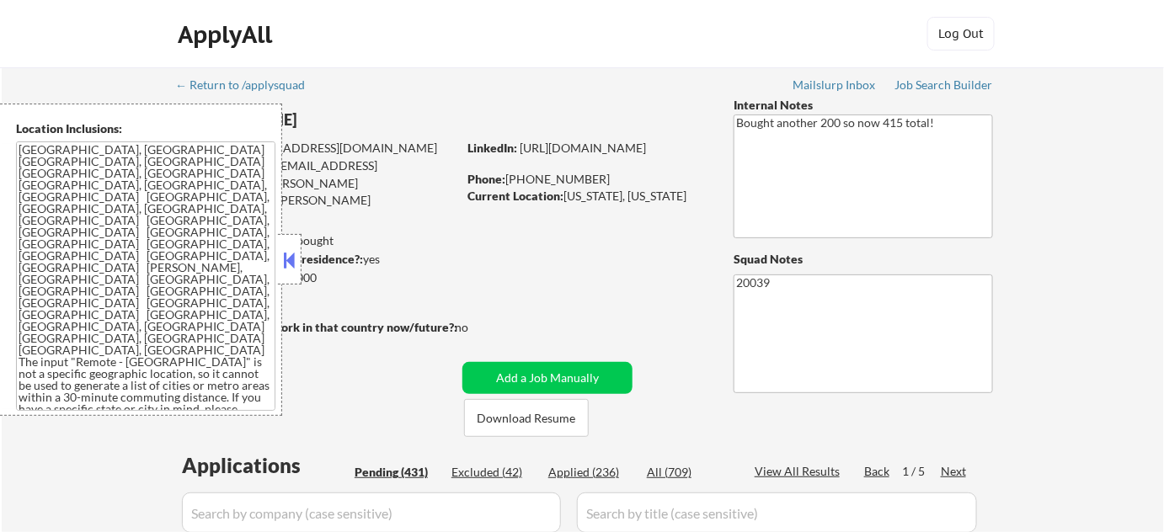
select select ""pending""
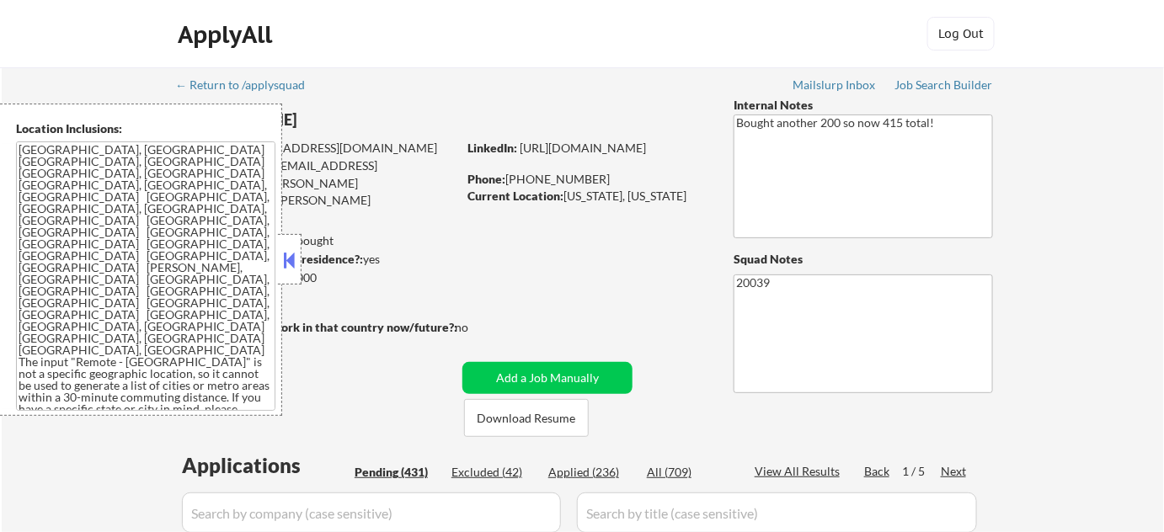
select select ""pending""
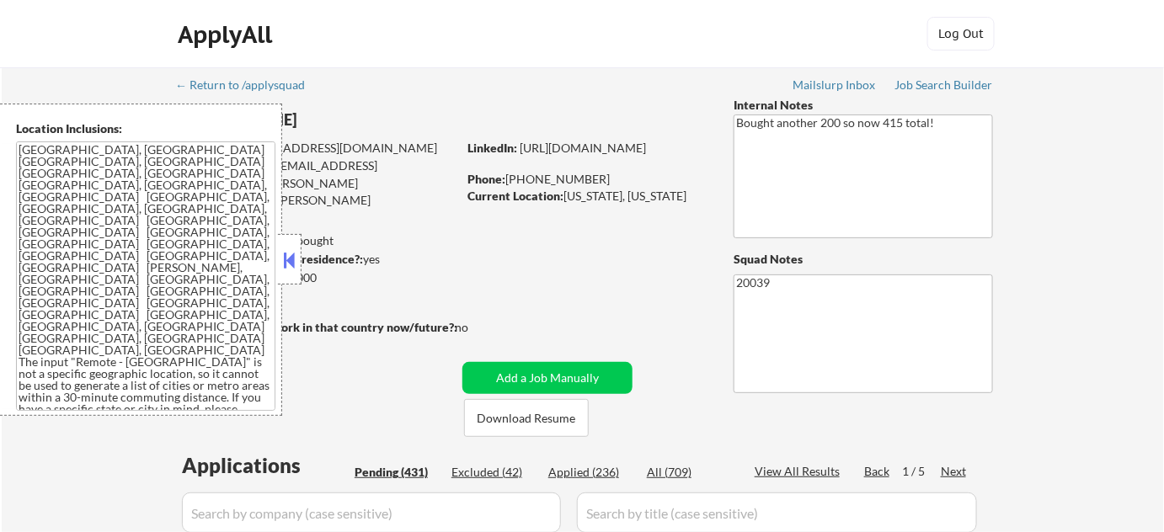
select select ""pending""
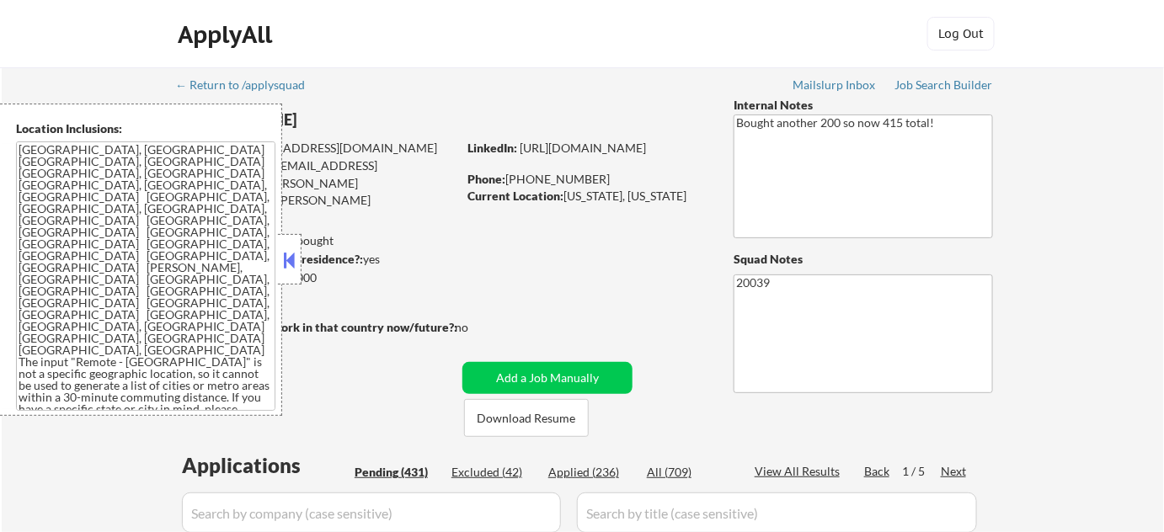
select select ""pending""
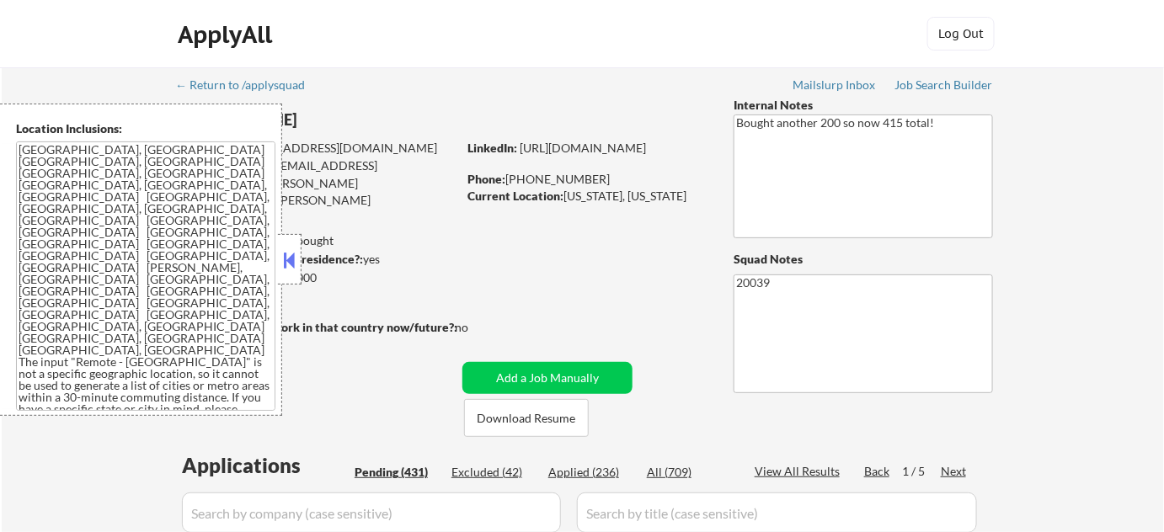
select select ""pending""
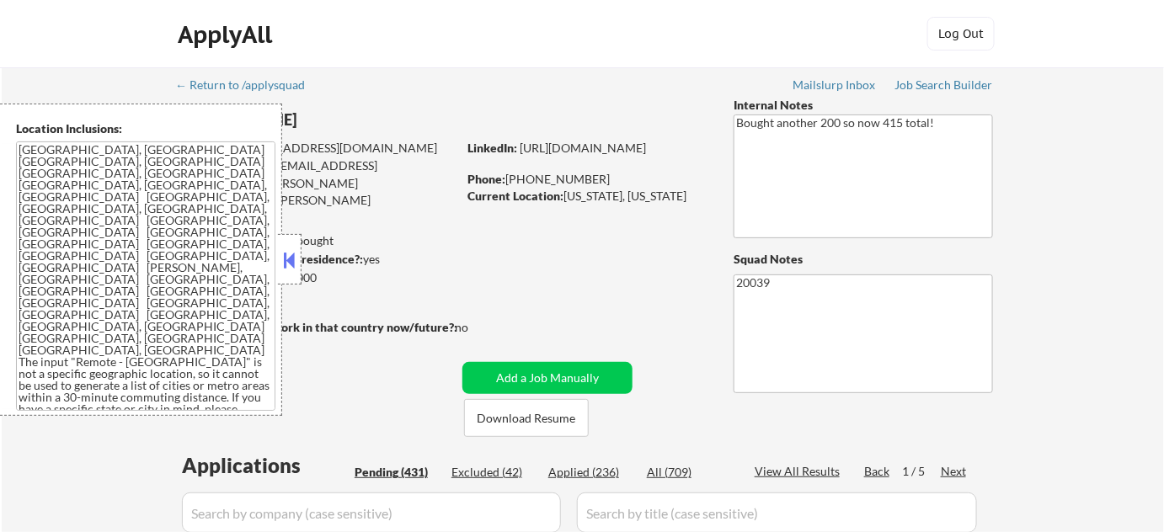
select select ""pending""
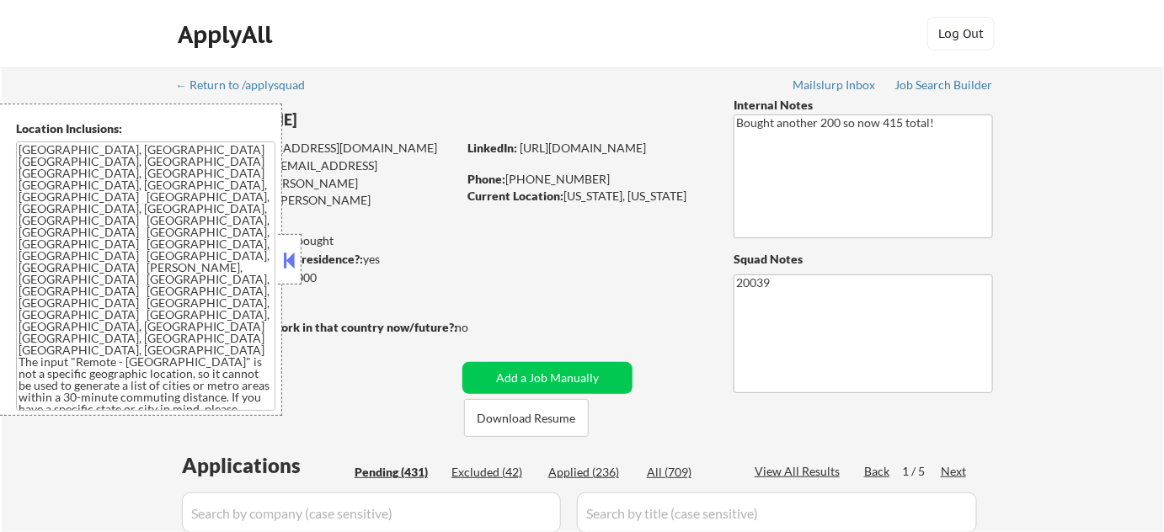
select select ""pending""
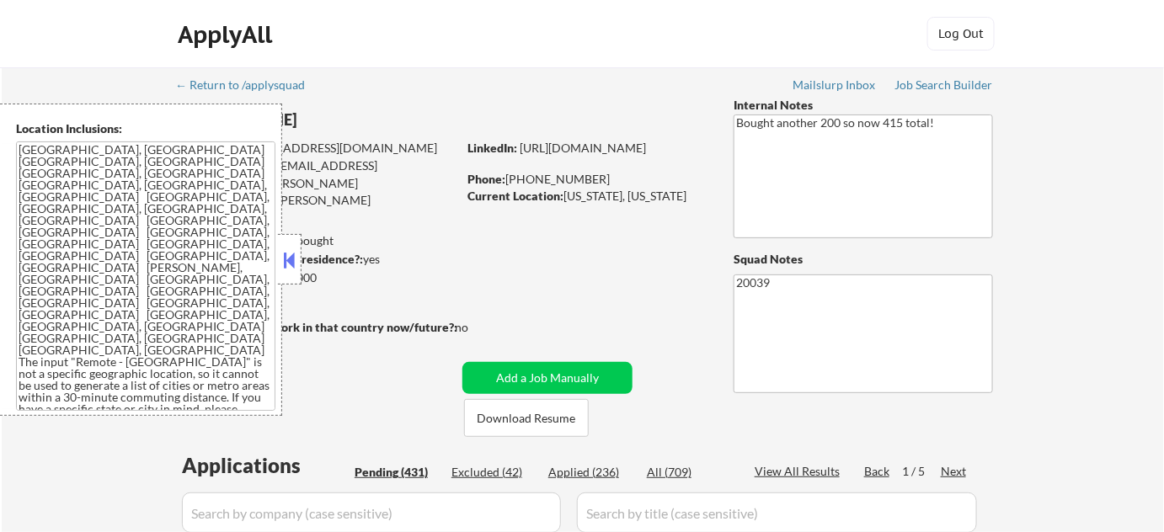
select select ""pending""
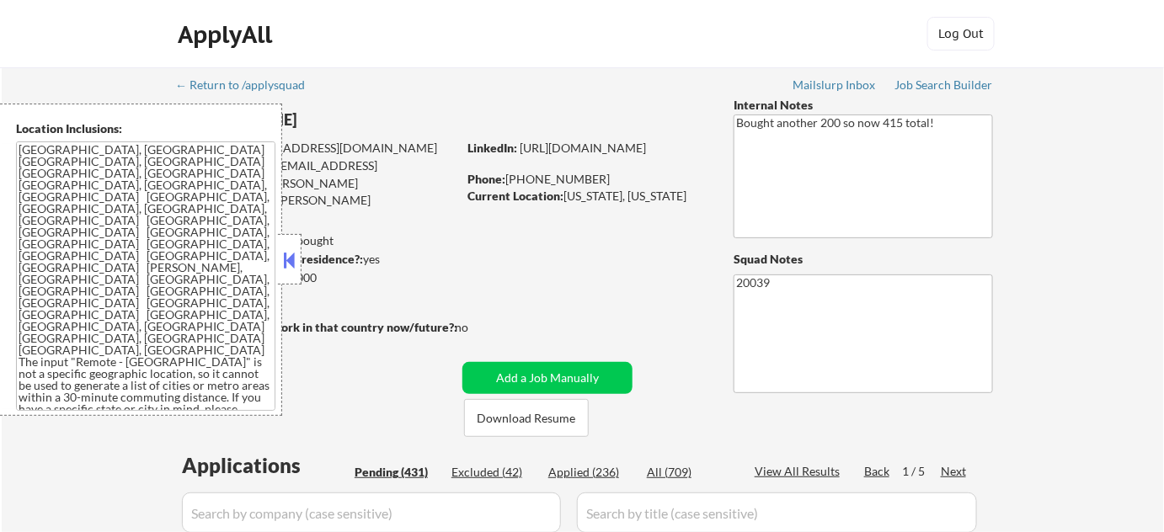
select select ""pending""
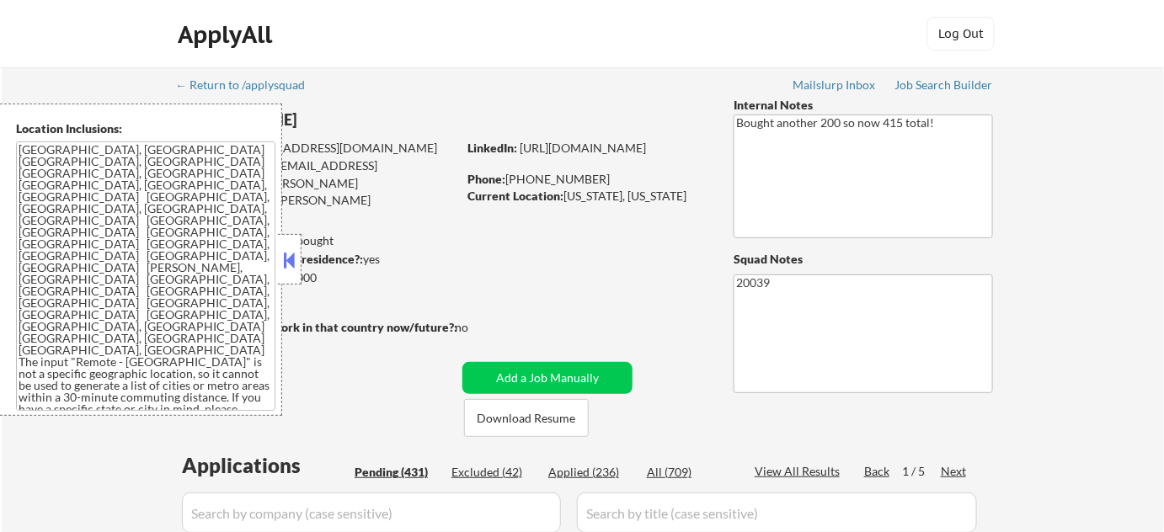
select select ""pending""
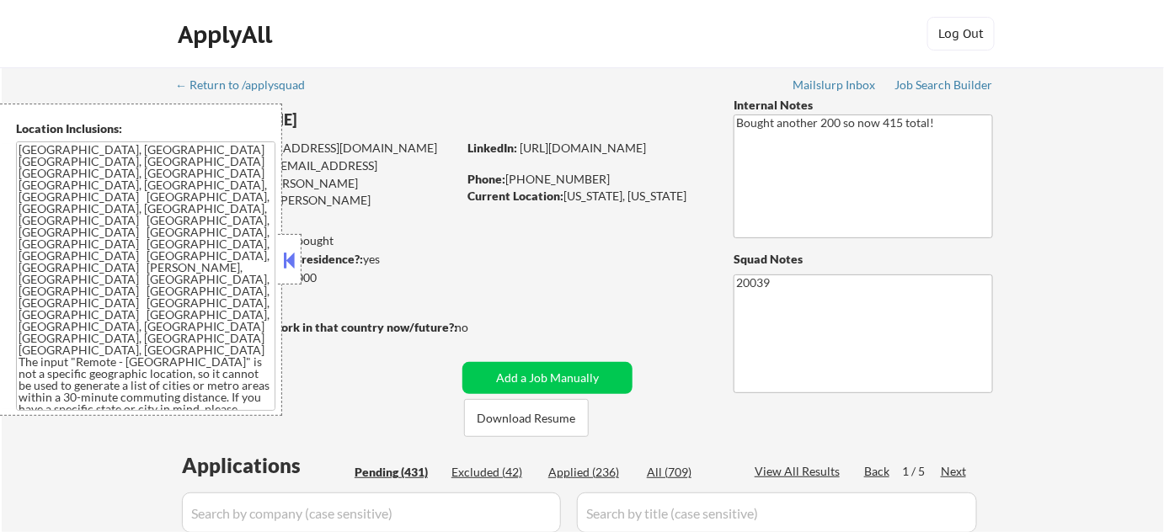
select select ""pending""
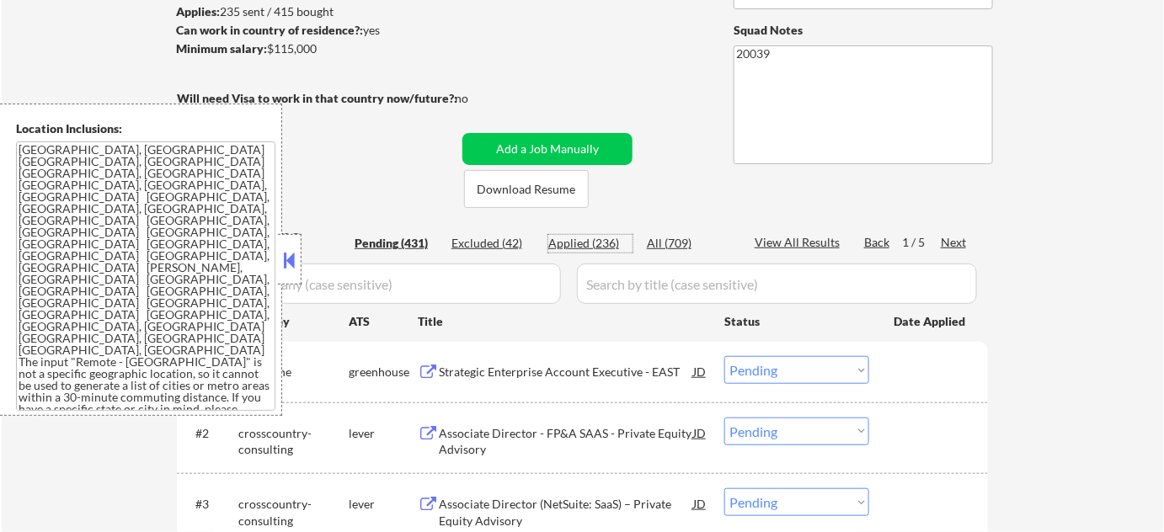
click at [604, 243] on div "Applied (236)" at bounding box center [590, 243] width 84 height 17
click at [287, 261] on button at bounding box center [289, 260] width 19 height 25
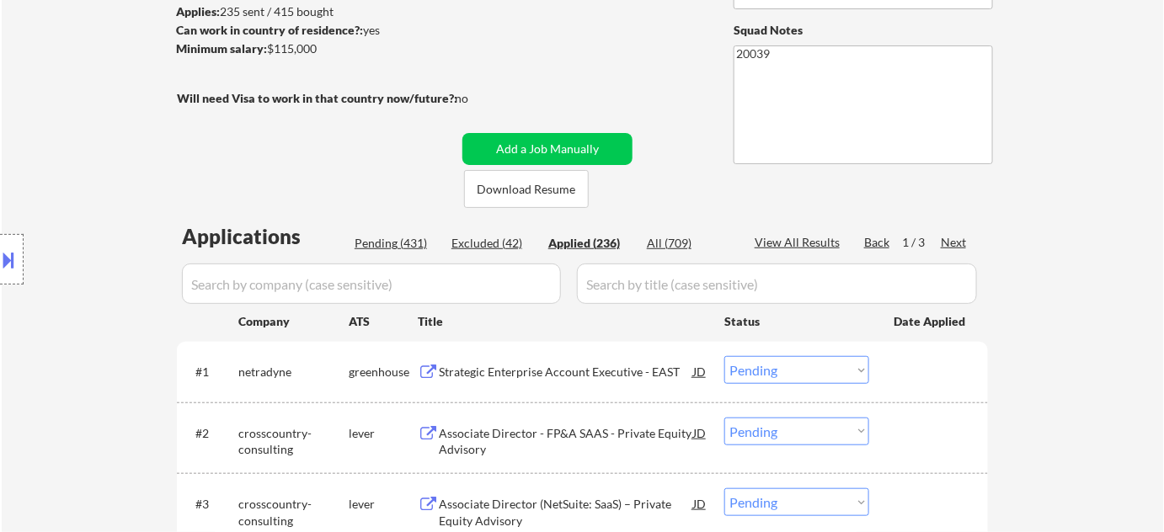
select select ""applied""
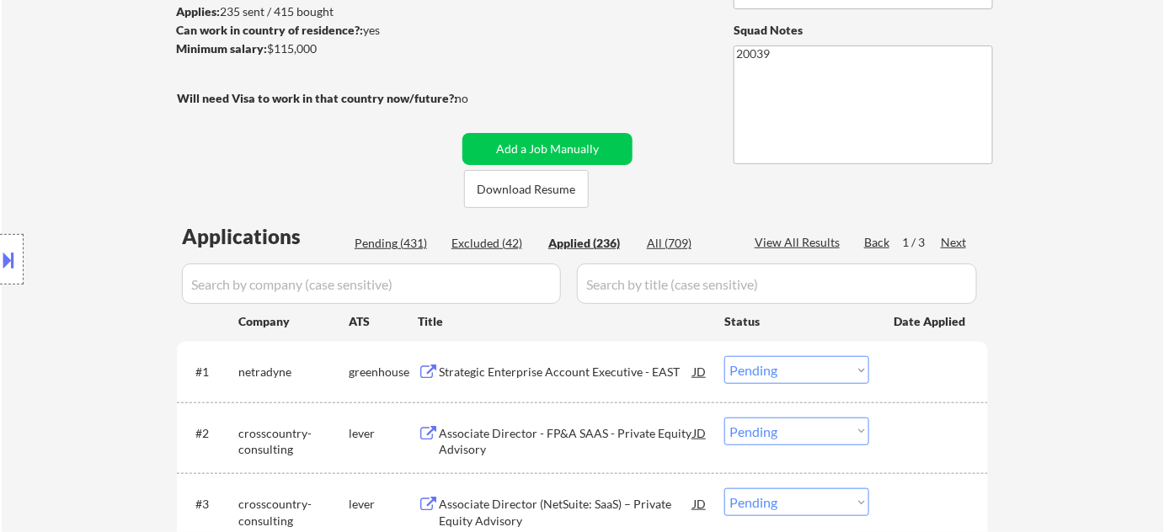
select select ""applied""
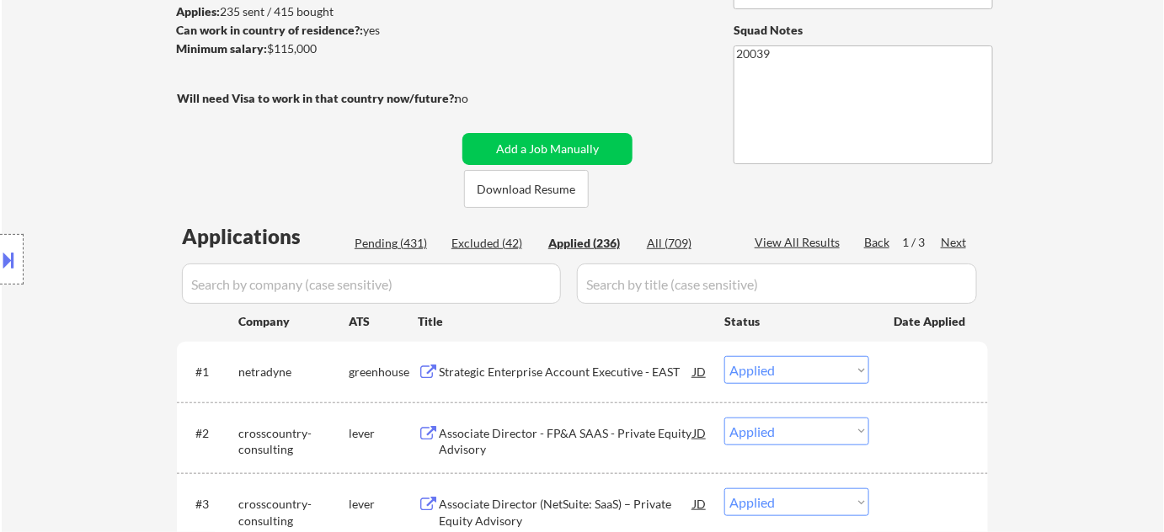
select select ""applied""
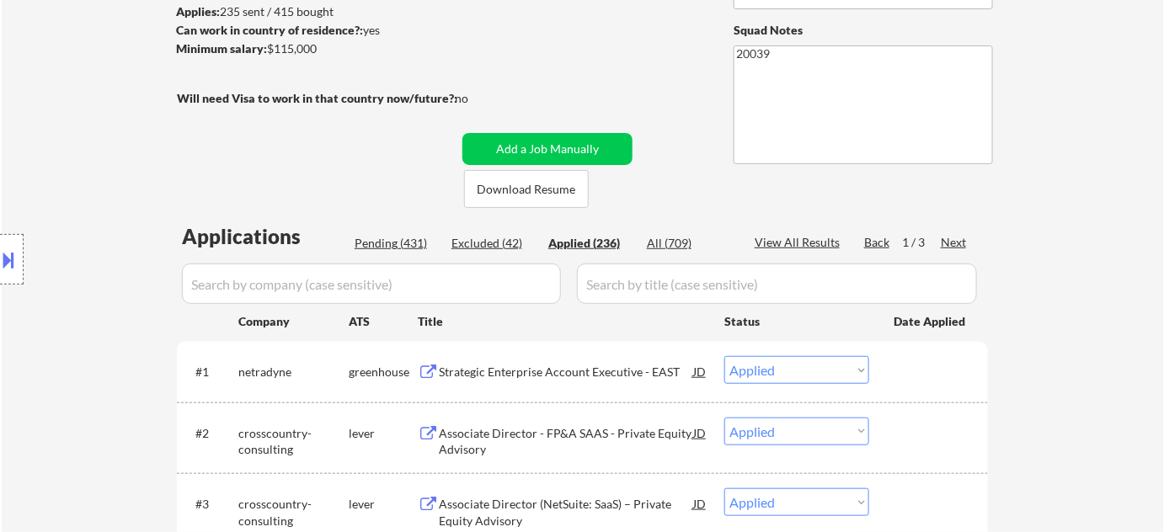
select select ""applied""
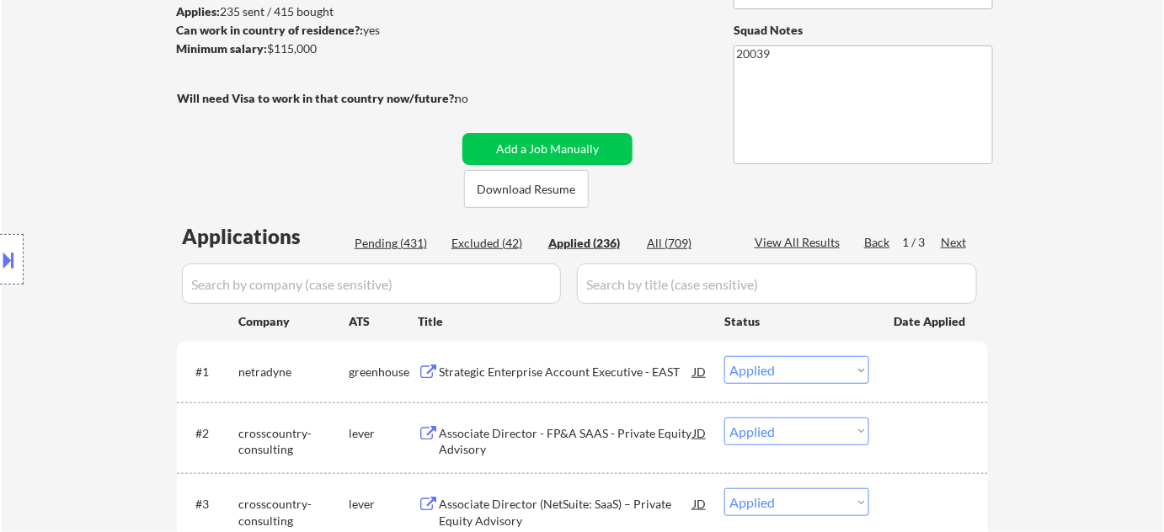
select select ""applied""
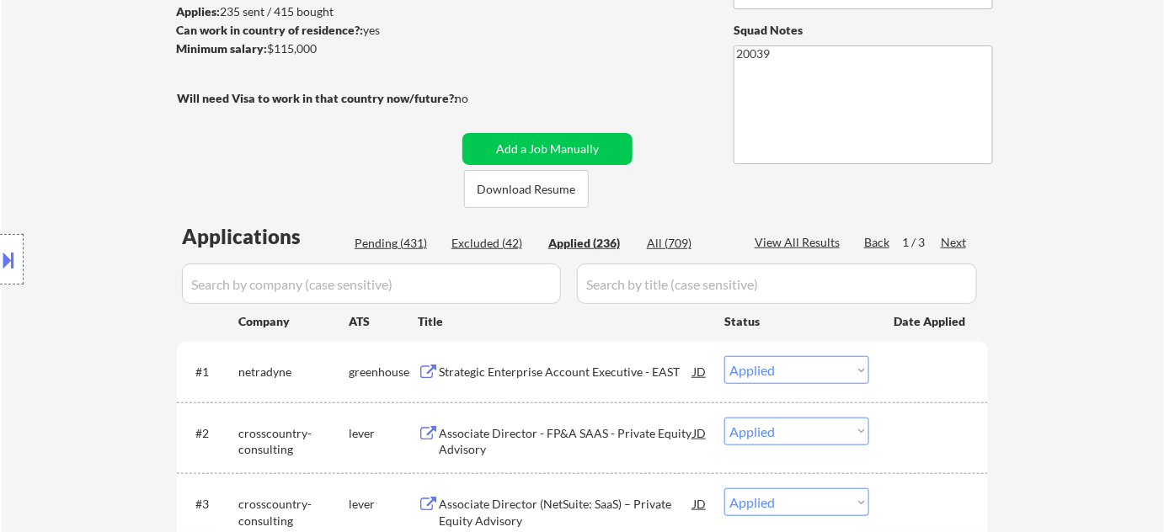
select select ""applied""
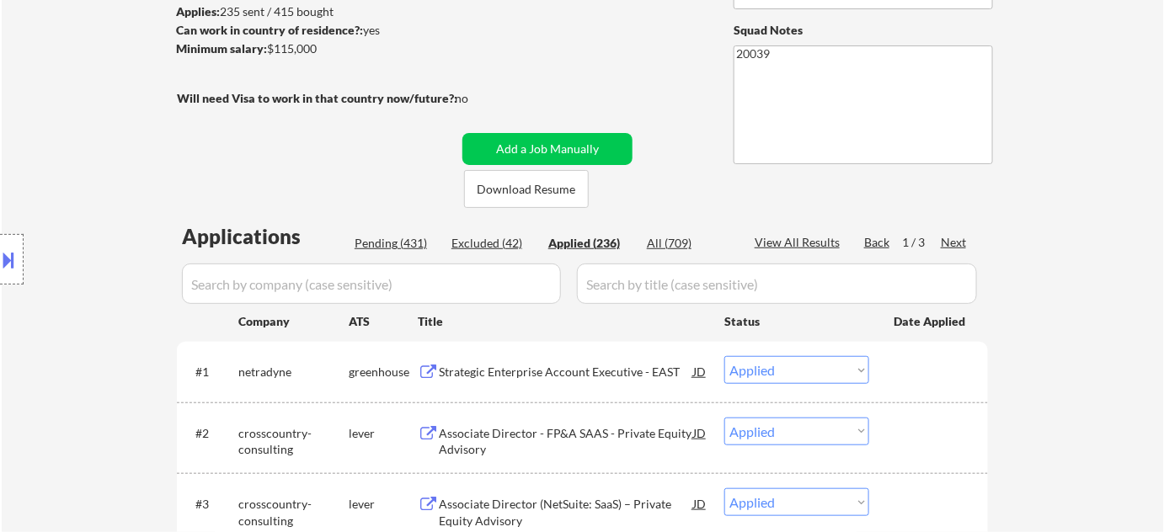
select select ""applied""
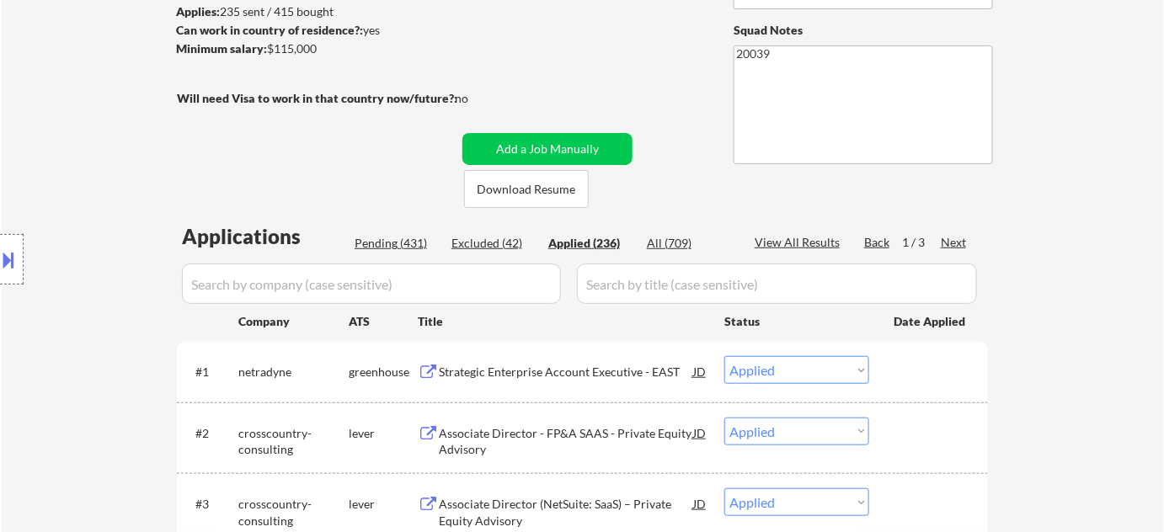
select select ""applied""
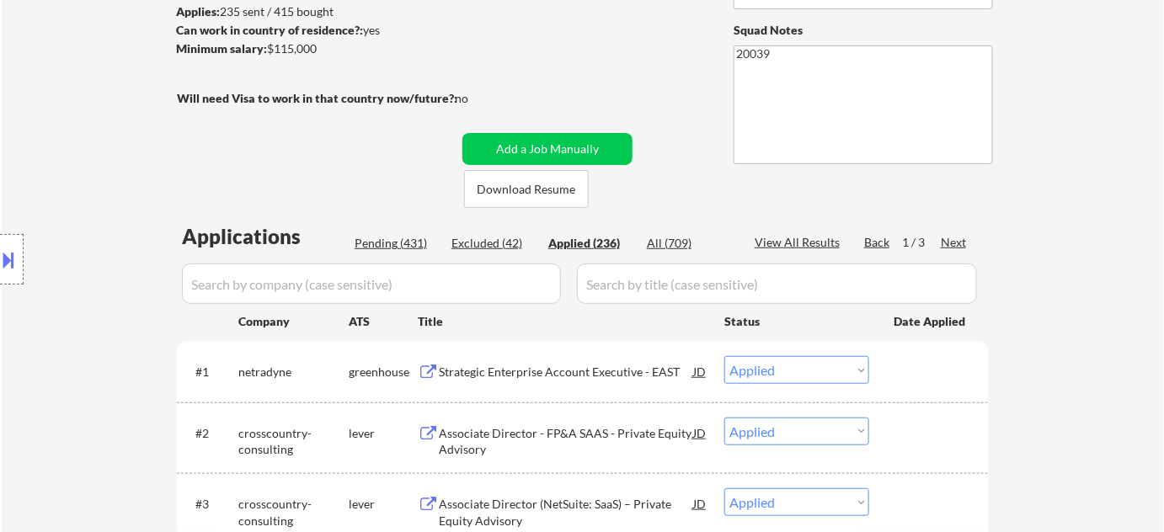
select select ""applied""
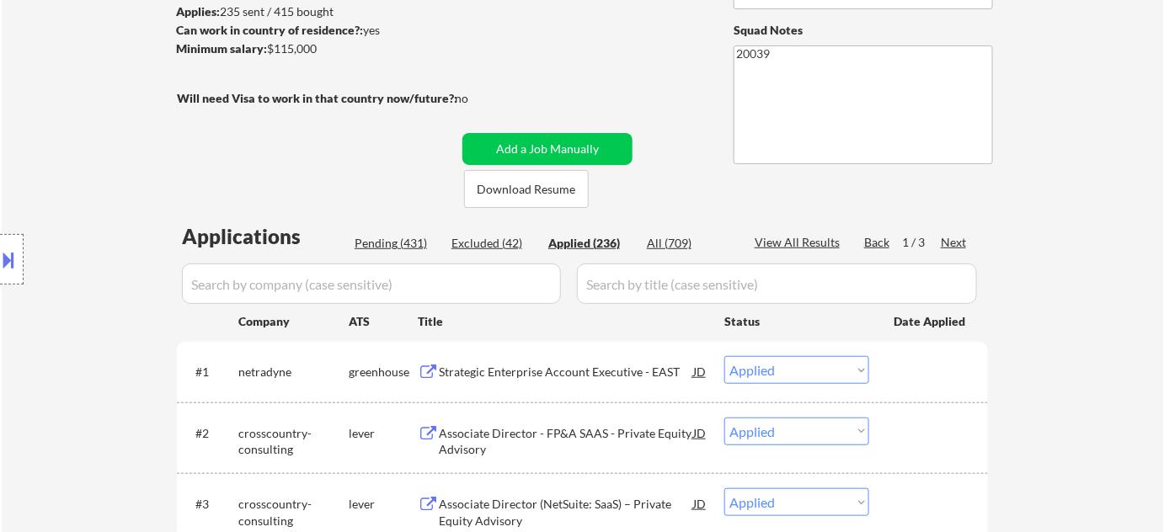
select select ""applied""
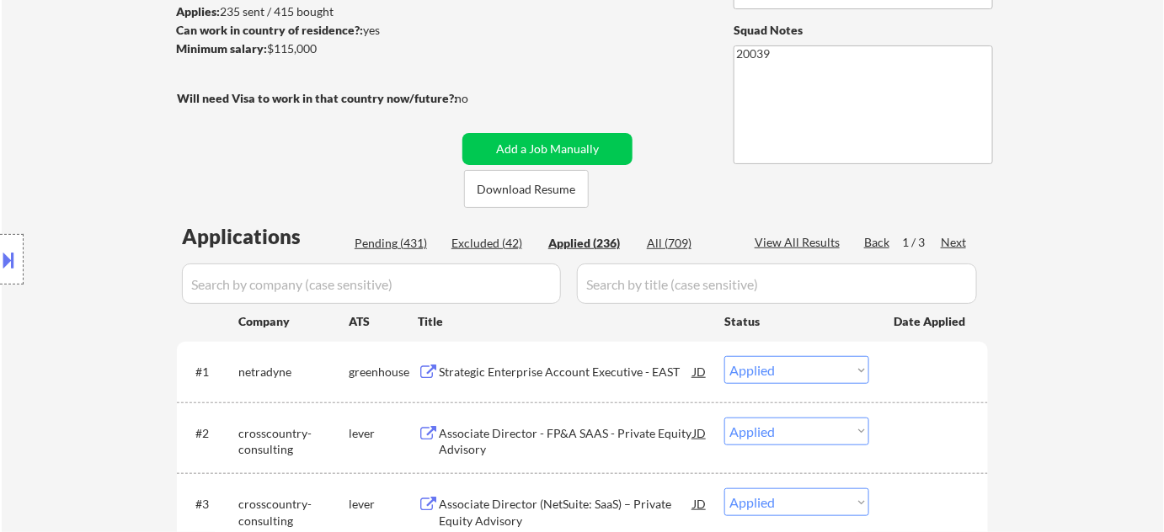
select select ""applied""
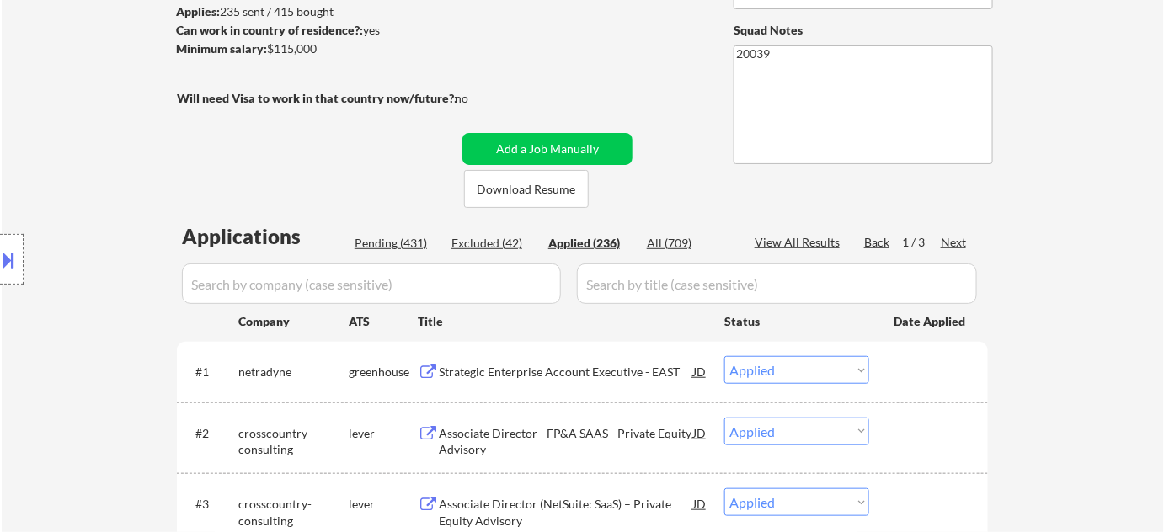
select select ""applied""
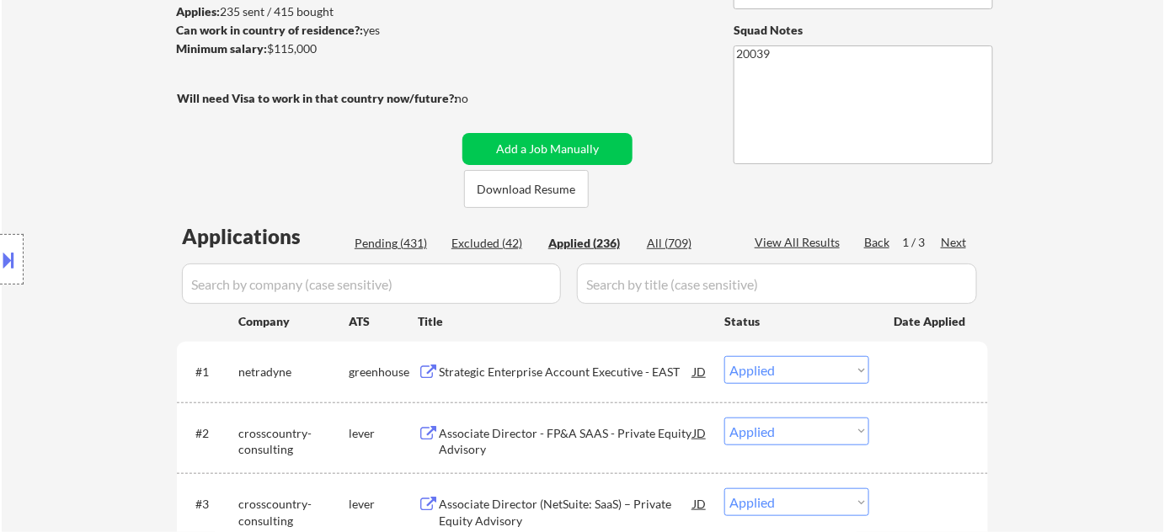
select select ""applied""
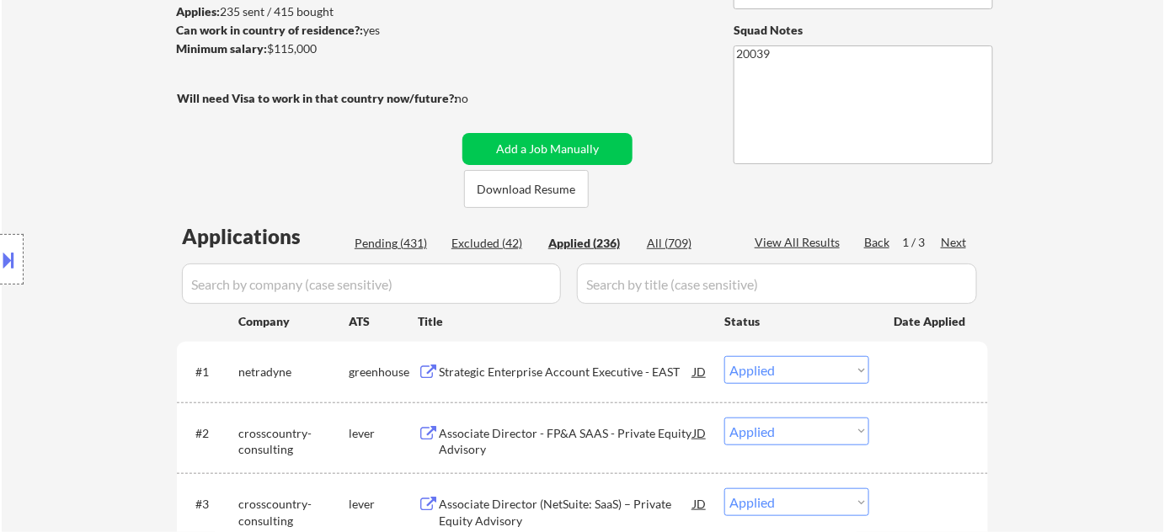
select select ""applied""
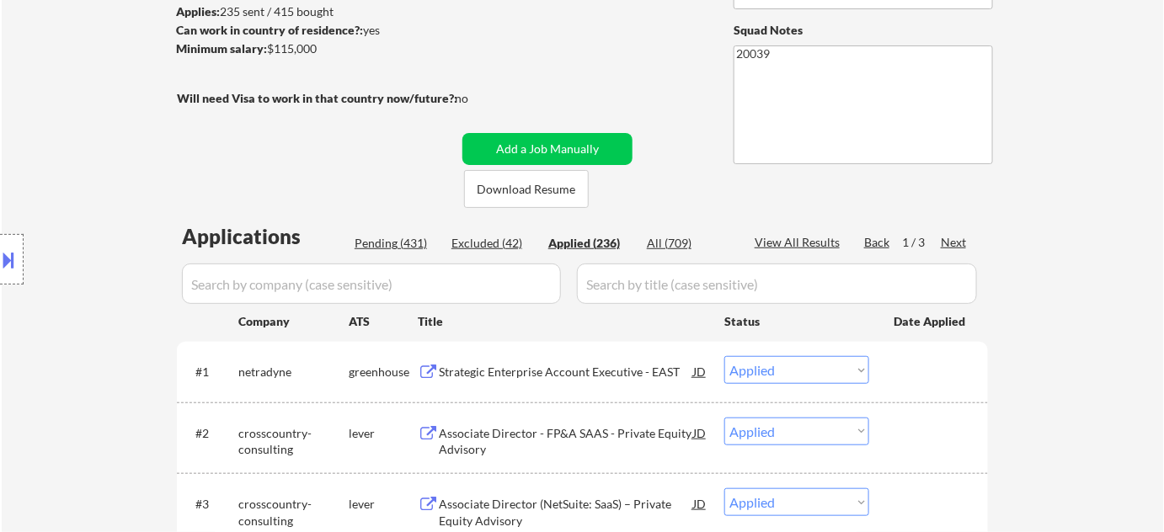
select select ""applied""
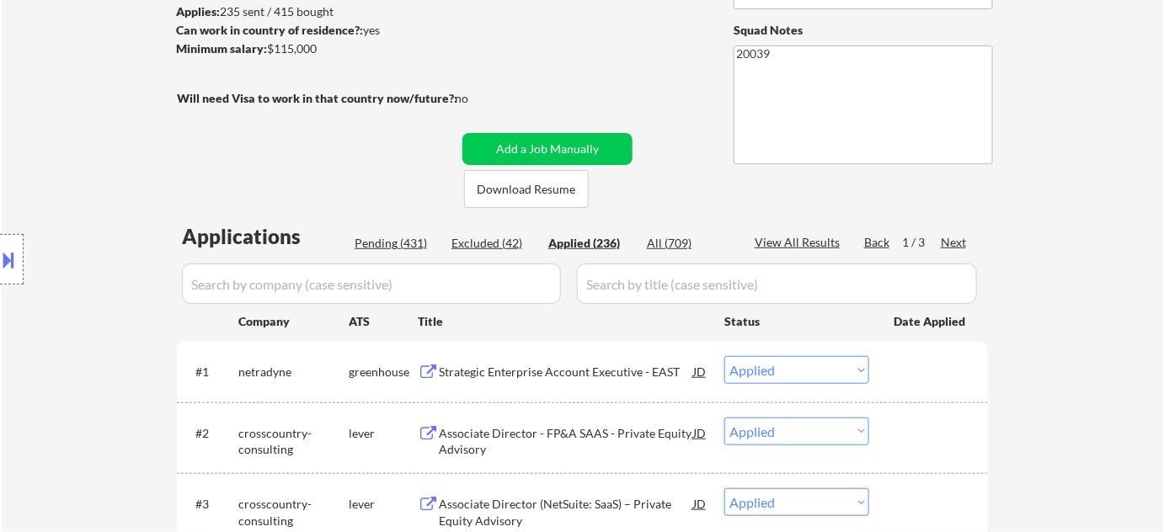
select select ""applied""
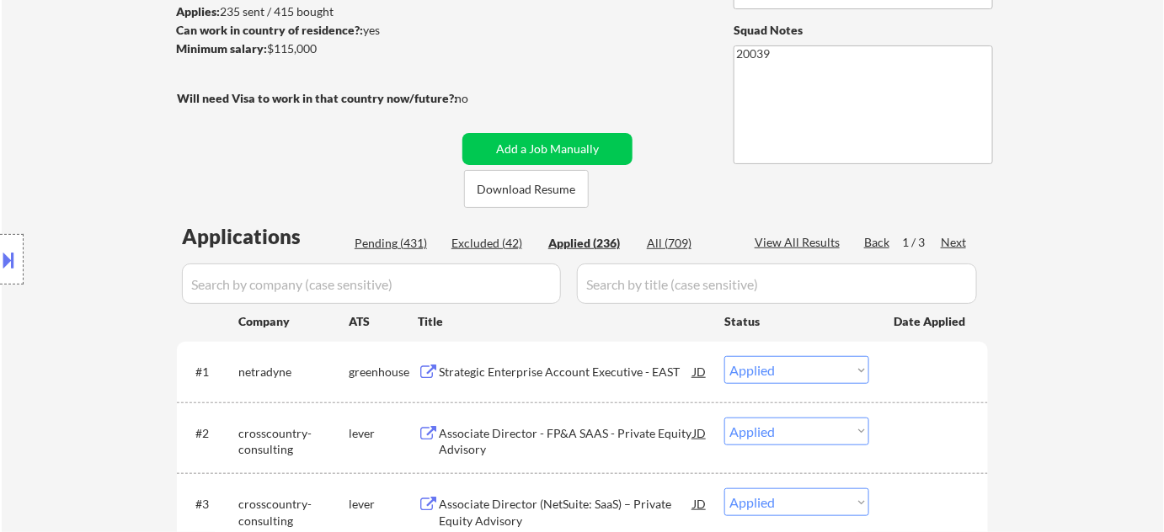
select select ""applied""
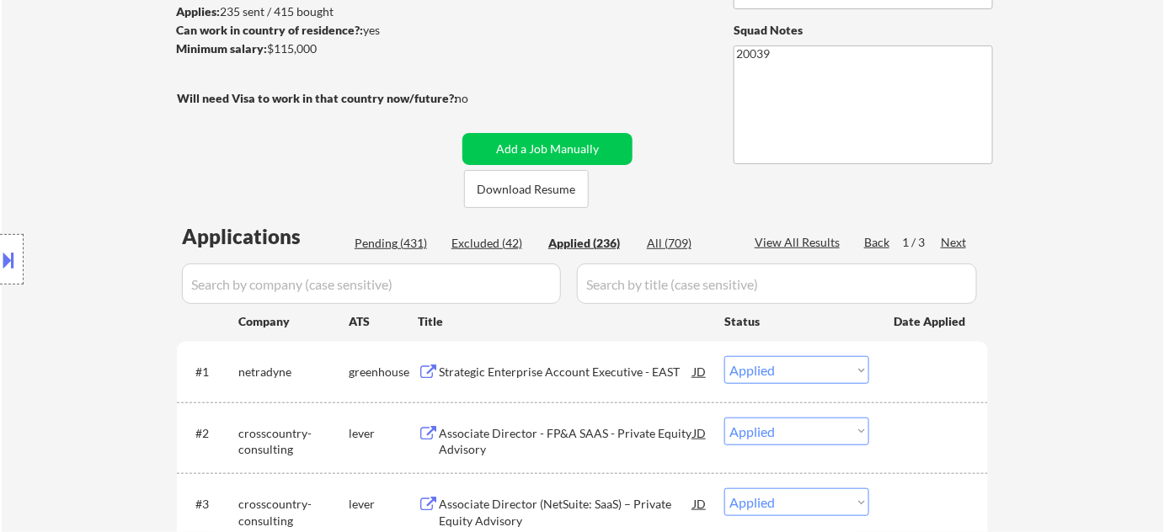
select select ""applied""
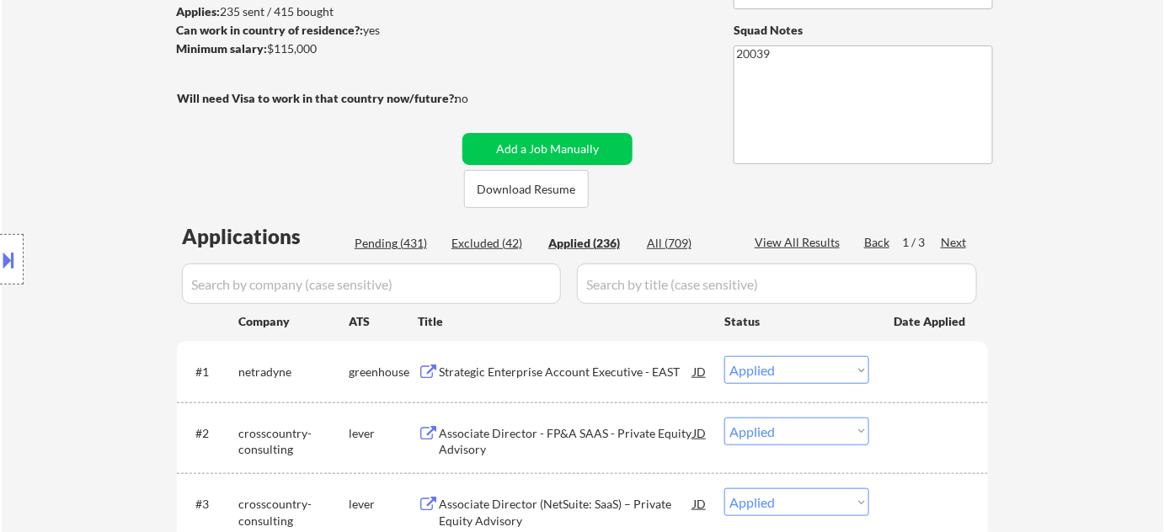
select select ""applied""
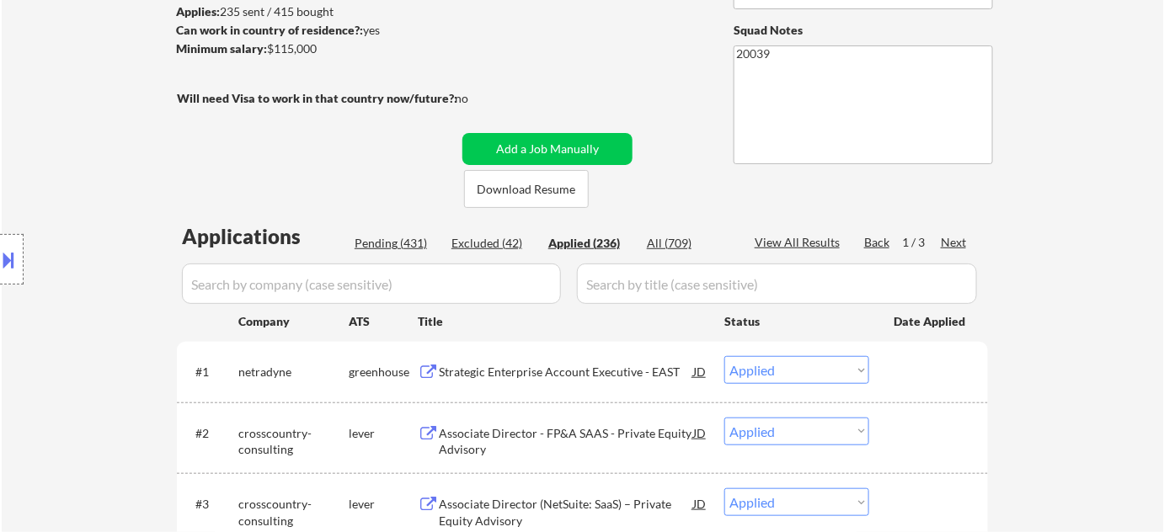
select select ""applied""
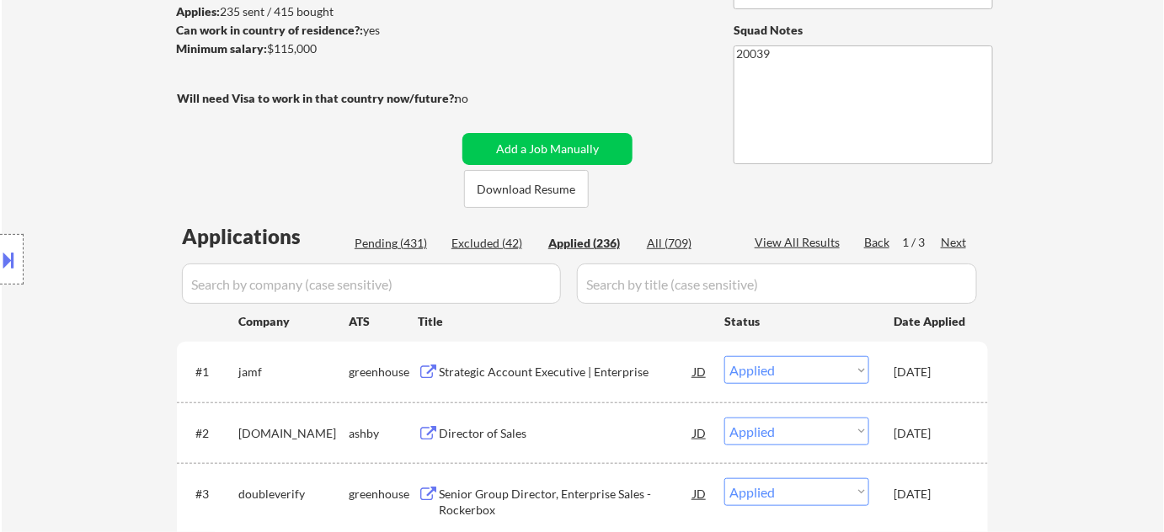
click at [328, 288] on input "input" at bounding box center [371, 284] width 379 height 40
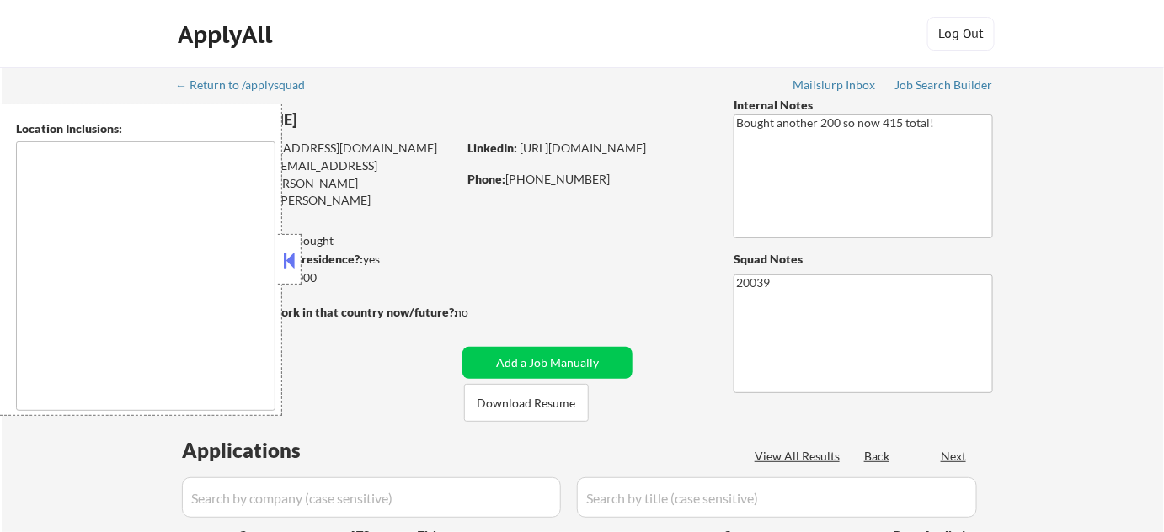
type textarea "[GEOGRAPHIC_DATA], [GEOGRAPHIC_DATA] [GEOGRAPHIC_DATA], [GEOGRAPHIC_DATA] [GEOG…"
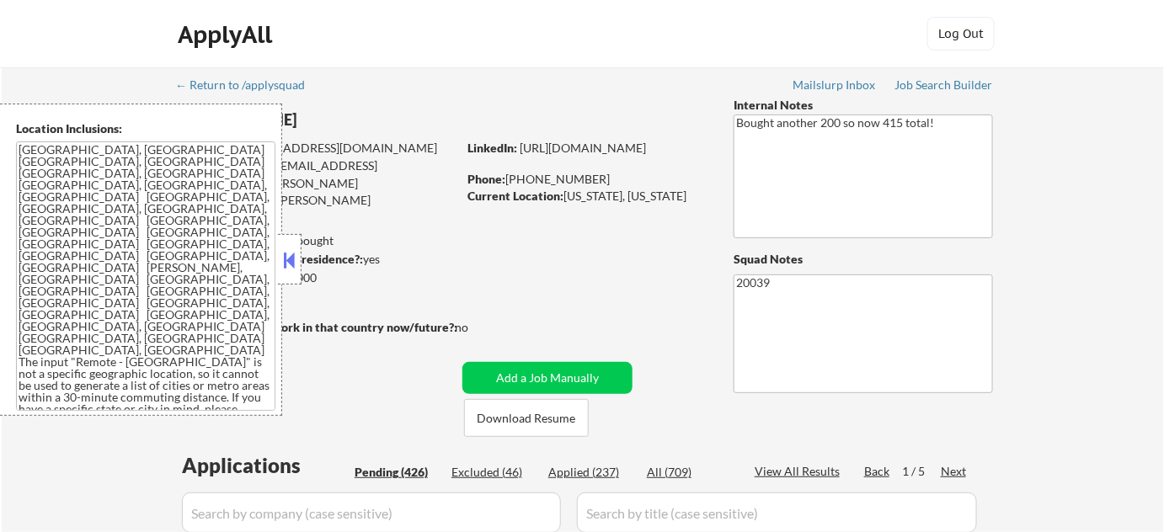
select select ""pending""
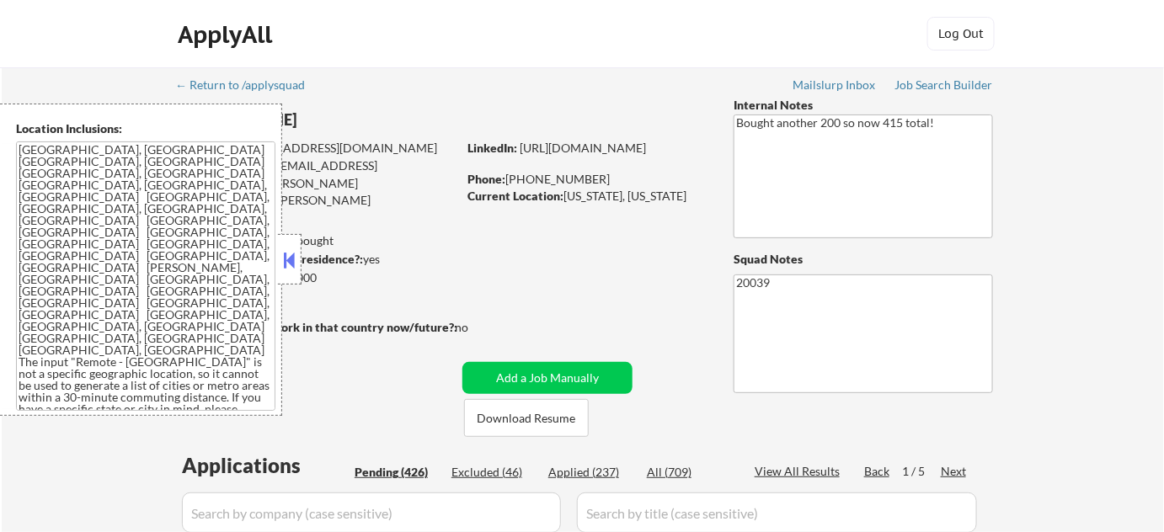
select select ""pending""
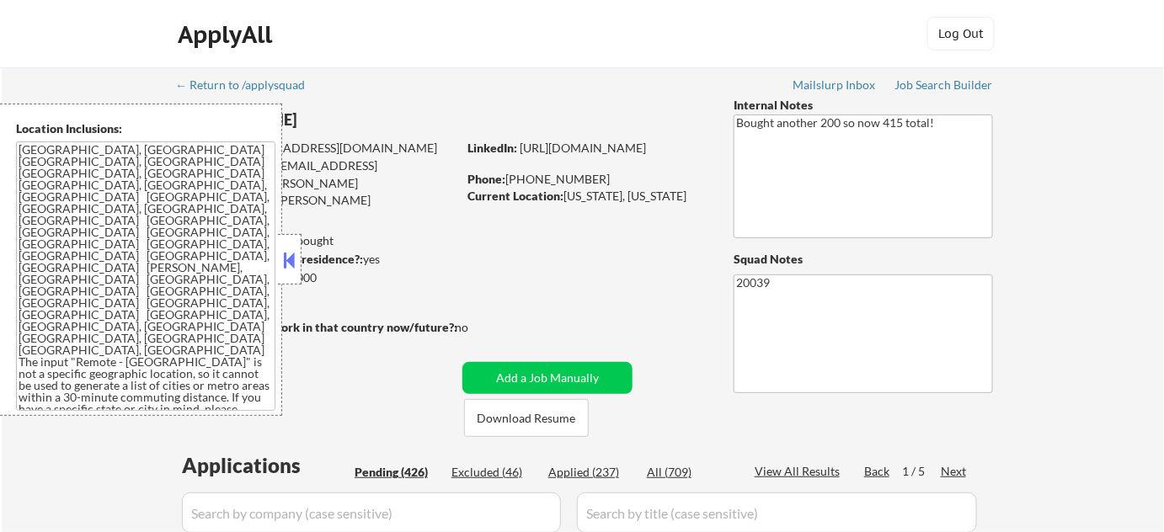
select select ""pending""
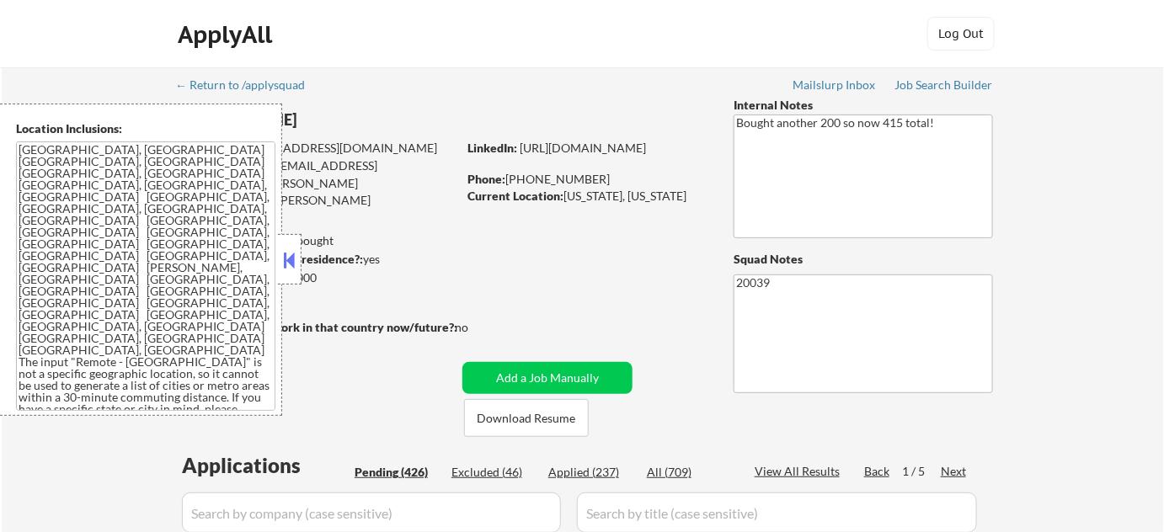
select select ""pending""
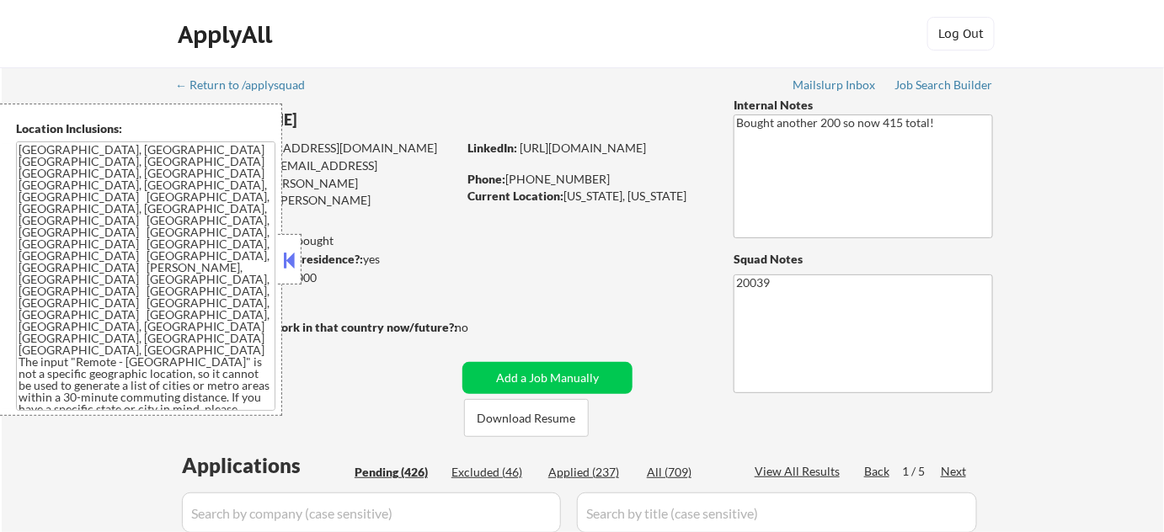
select select ""pending""
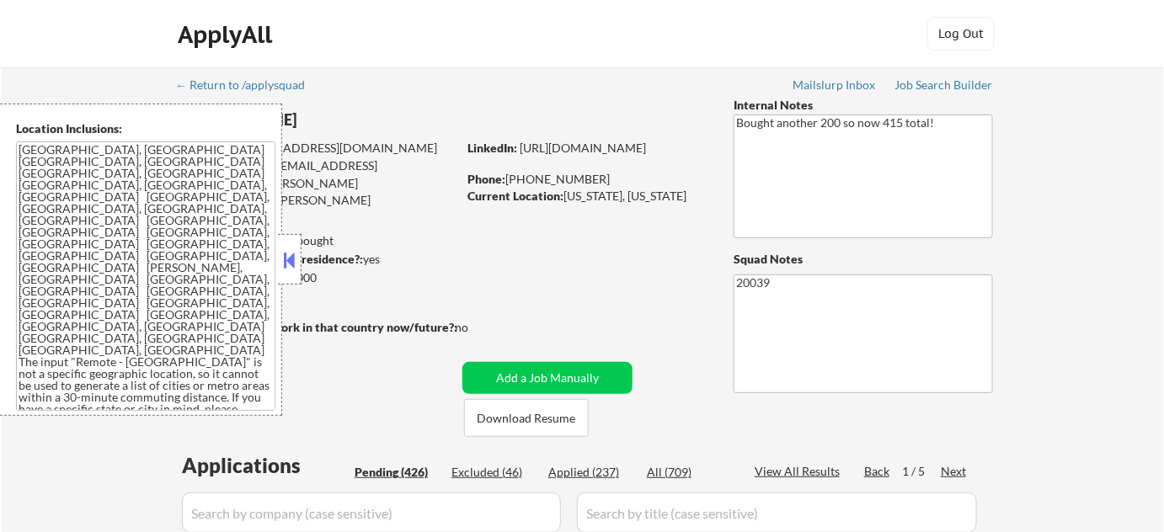
select select ""pending""
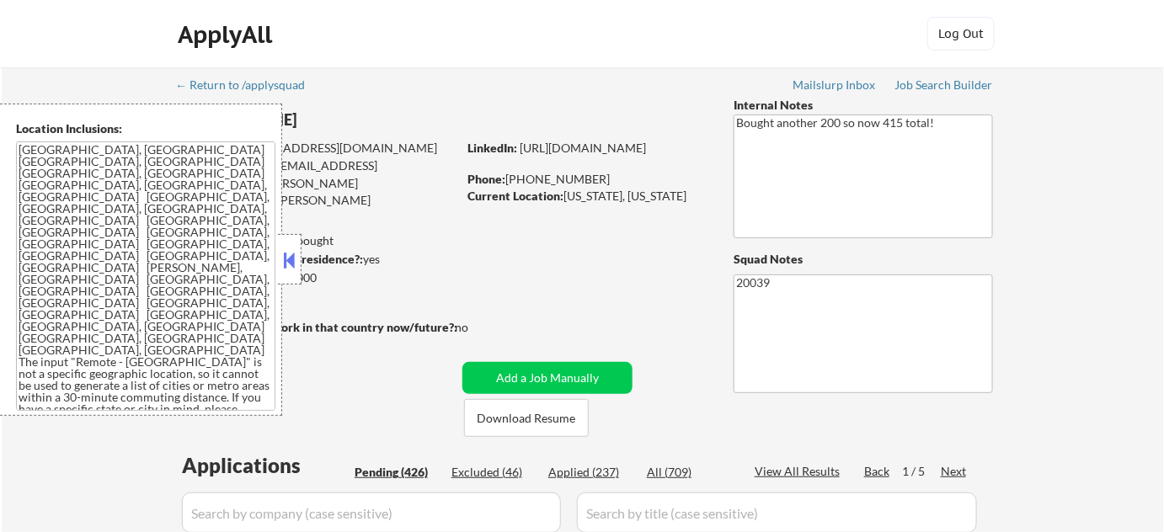
select select ""pending""
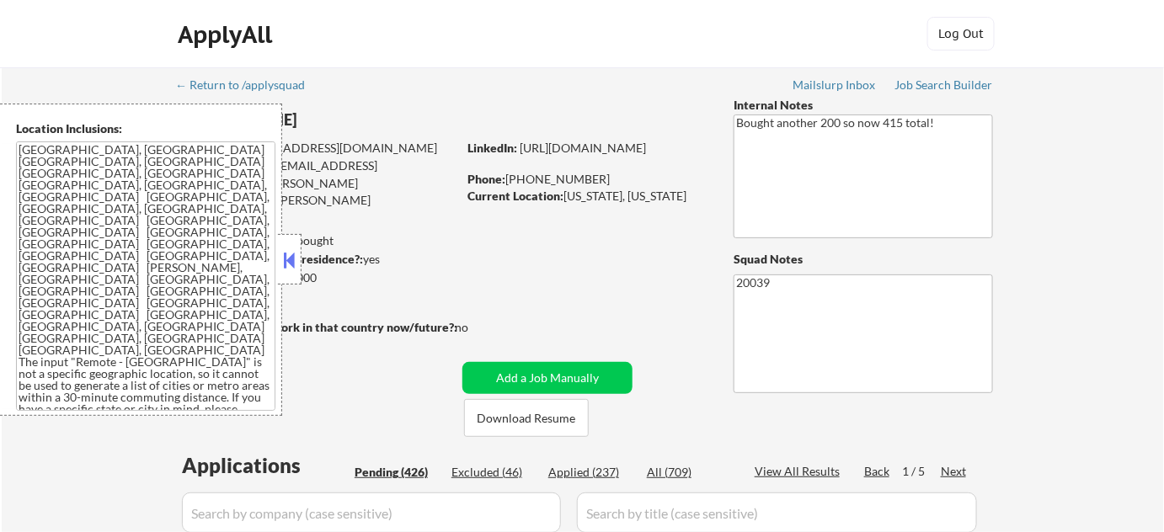
select select ""pending""
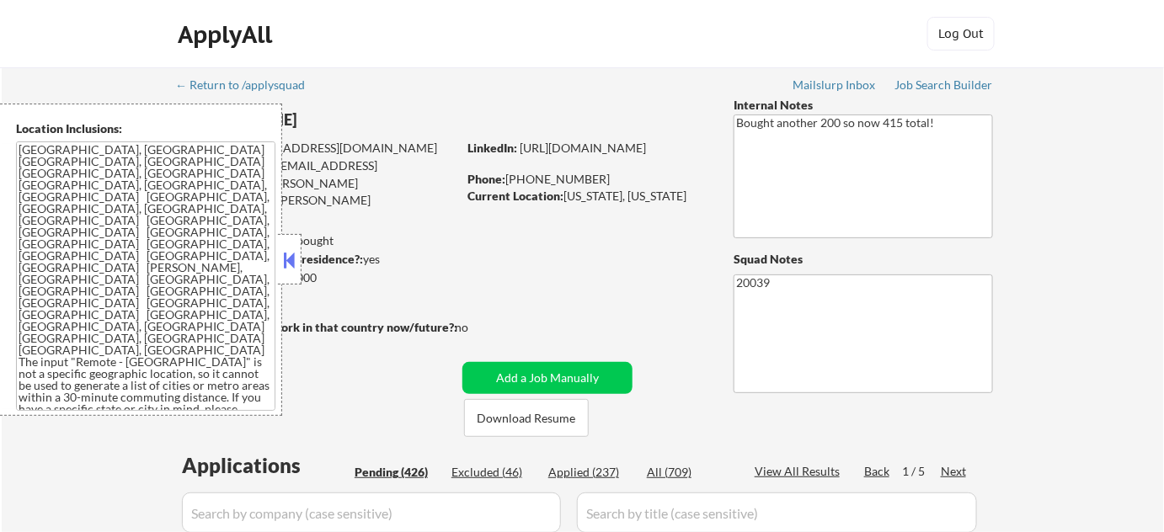
select select ""pending""
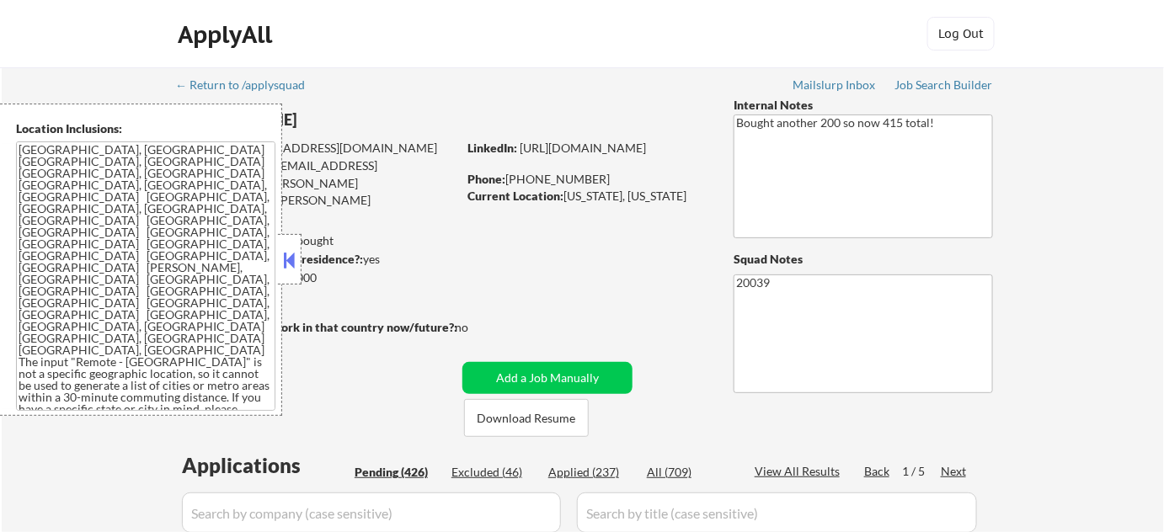
select select ""pending""
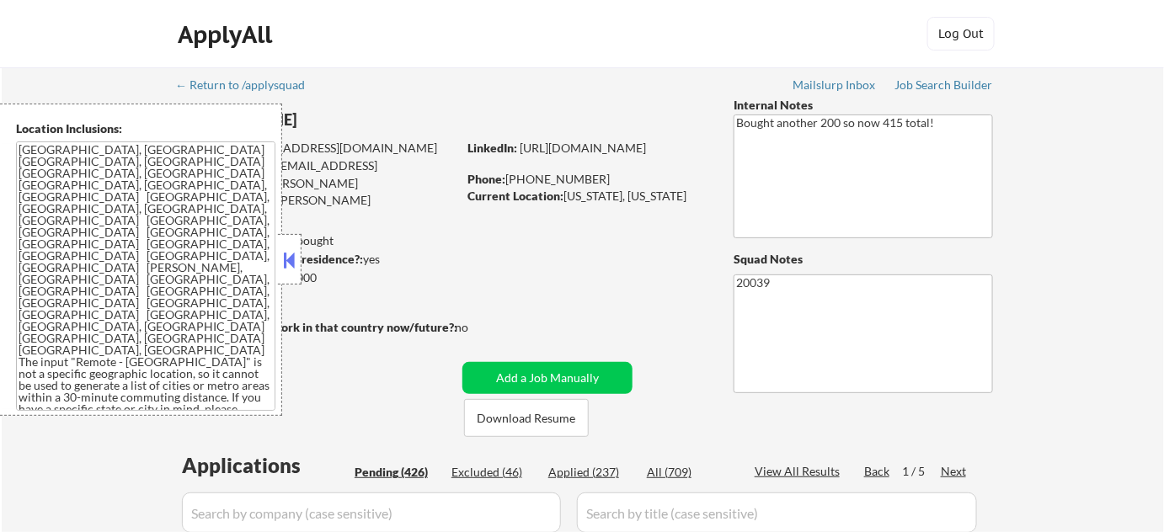
select select ""pending""
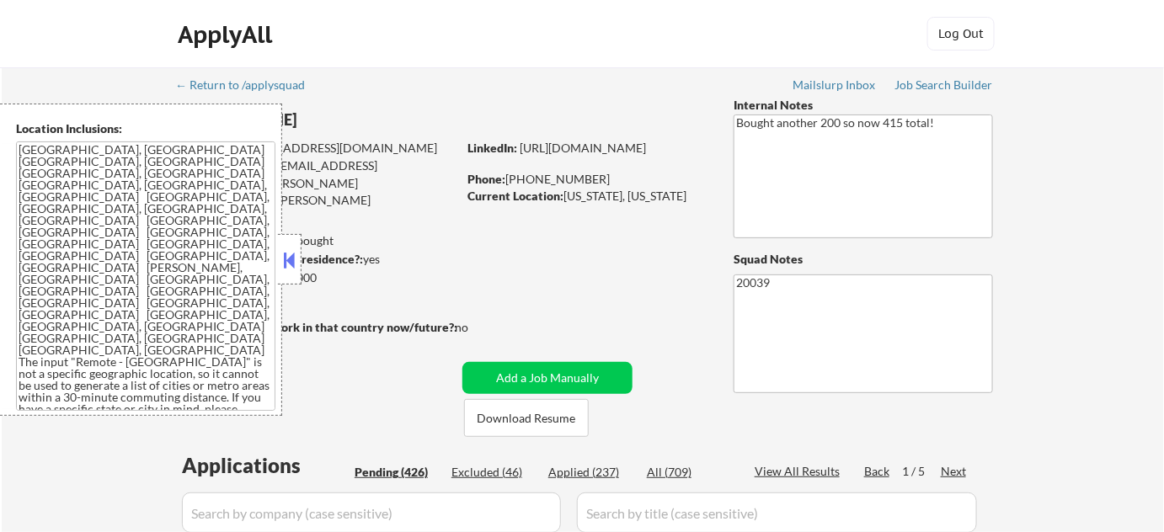
select select ""pending""
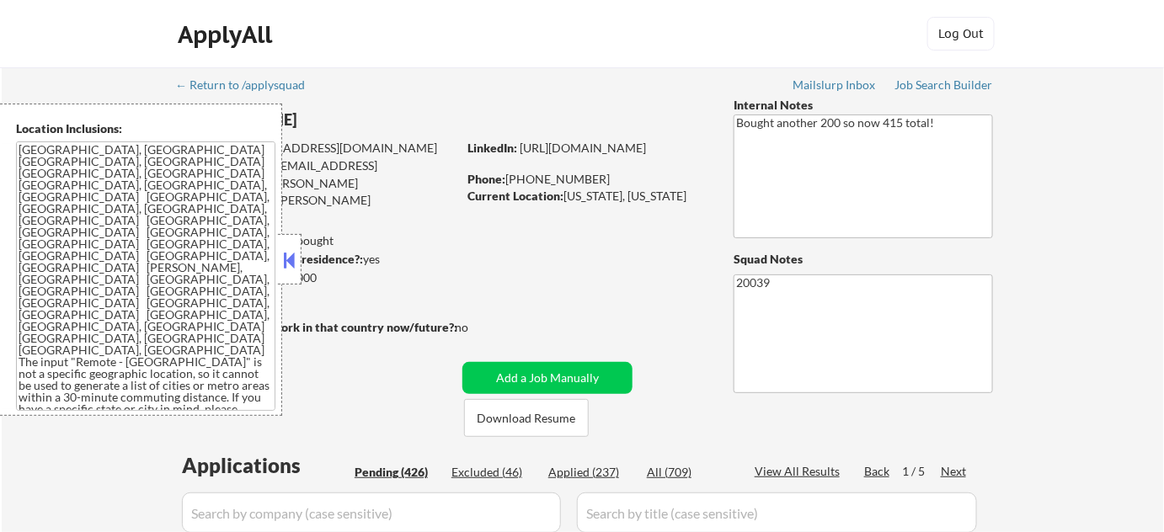
select select ""pending""
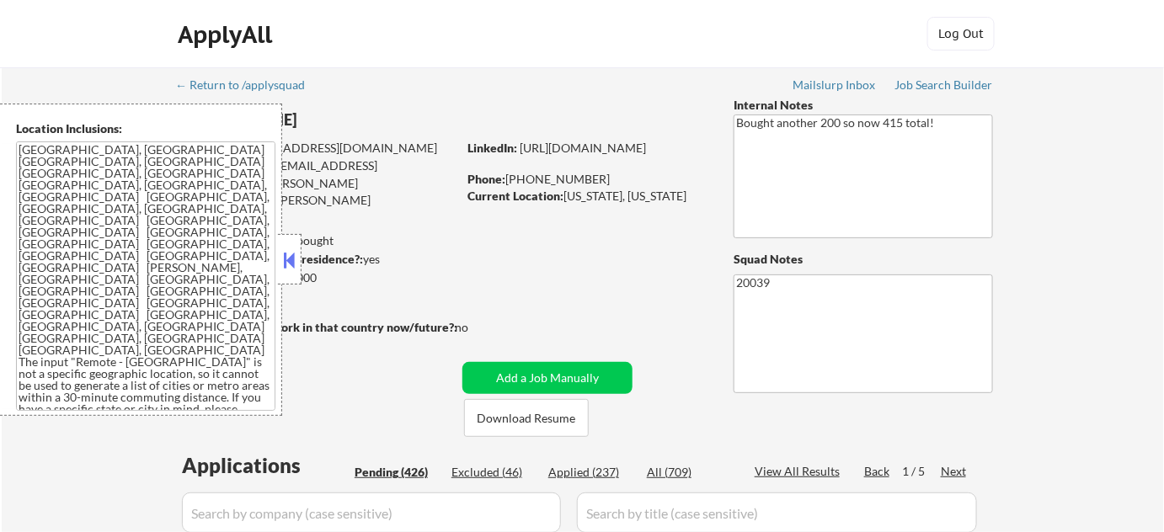
select select ""pending""
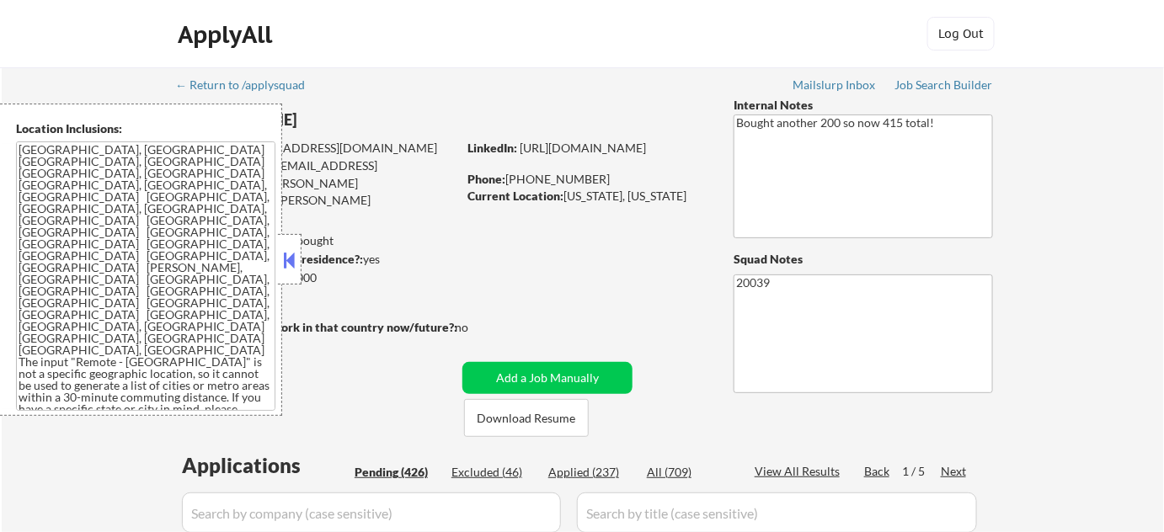
select select ""pending""
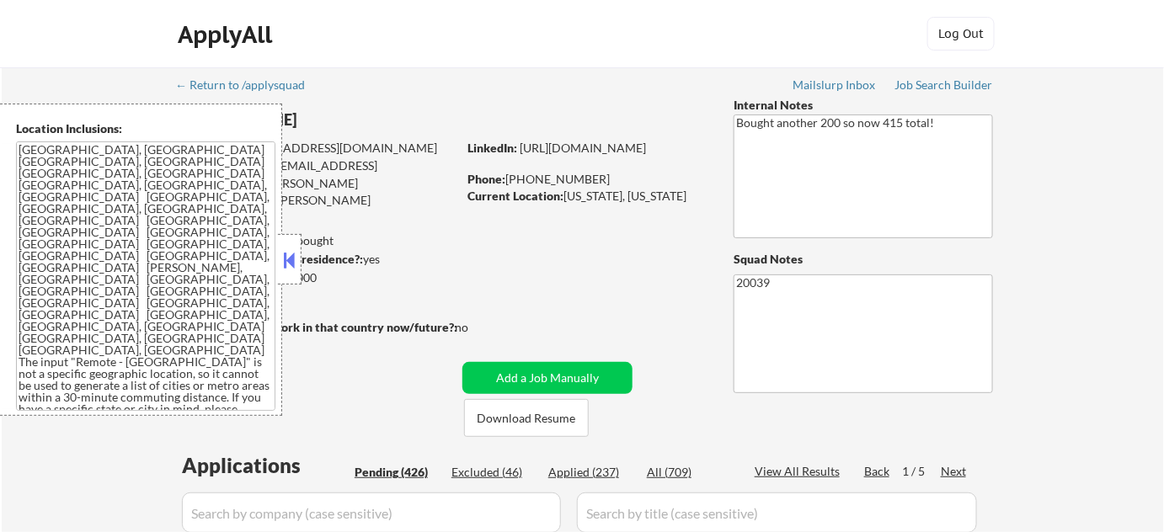
select select ""pending""
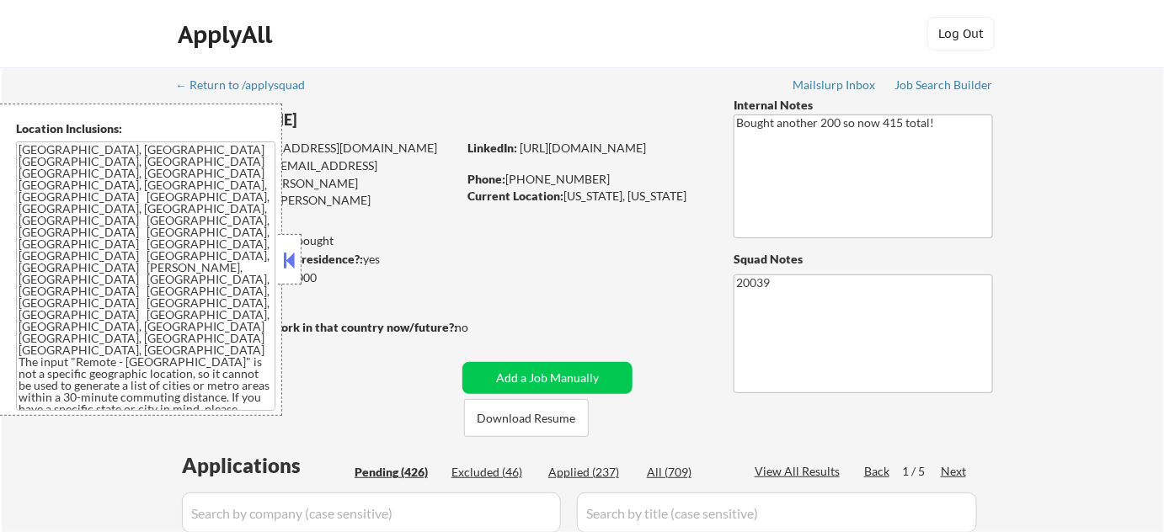
select select ""pending""
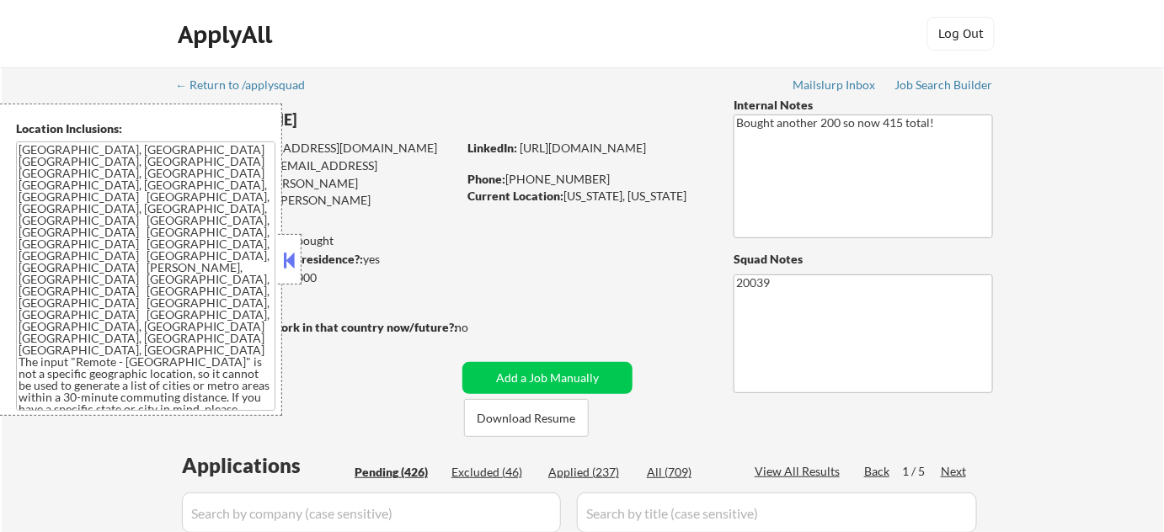
select select ""pending""
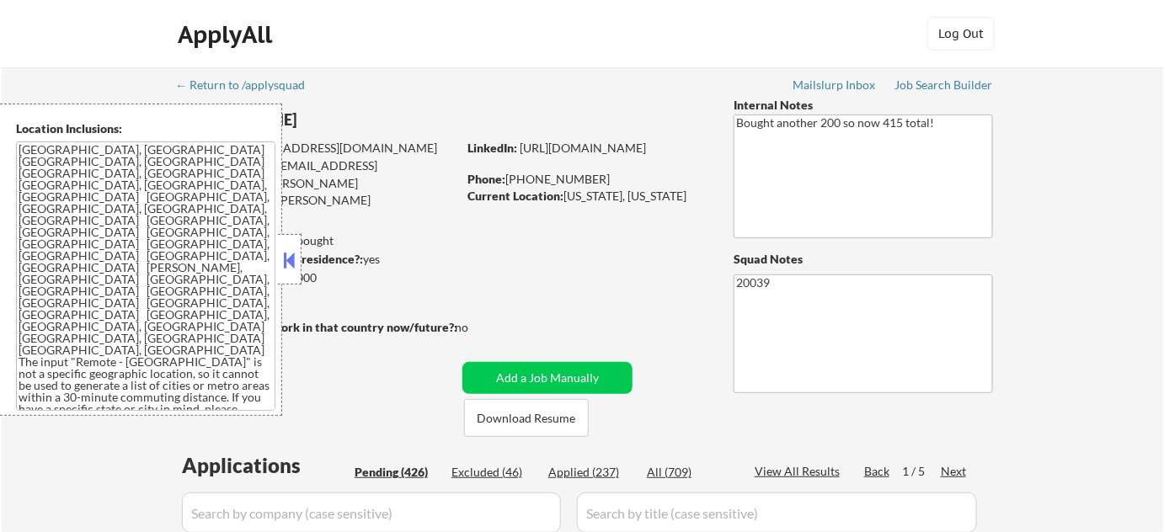
select select ""pending""
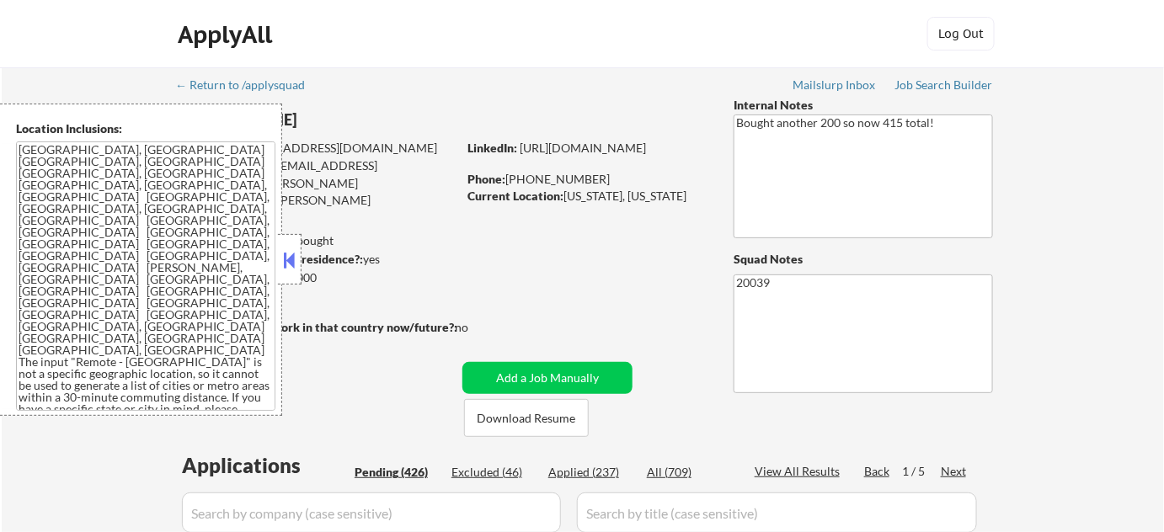
select select ""pending""
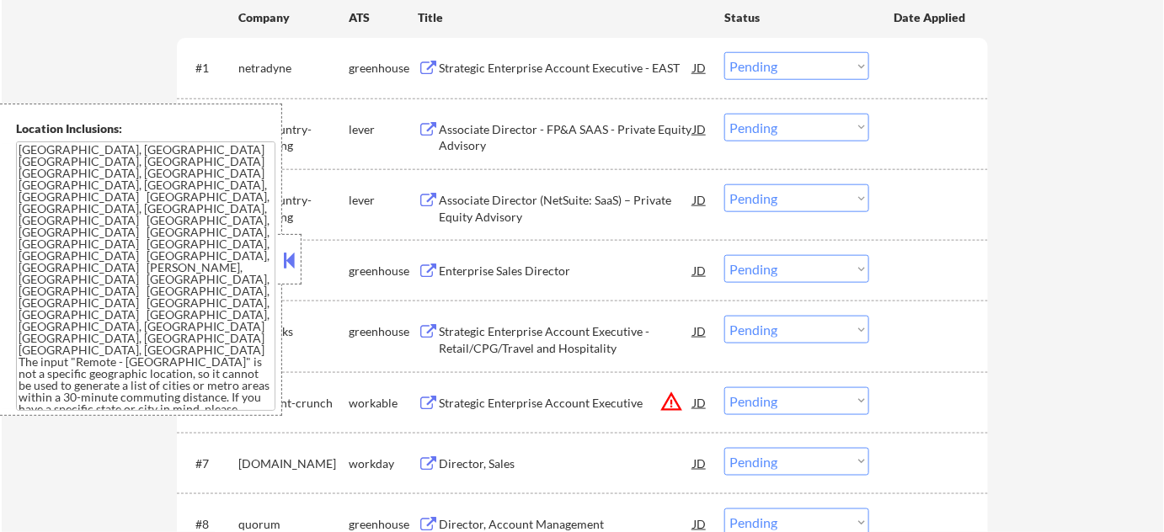
scroll to position [536, 0]
click at [285, 259] on button at bounding box center [289, 260] width 19 height 25
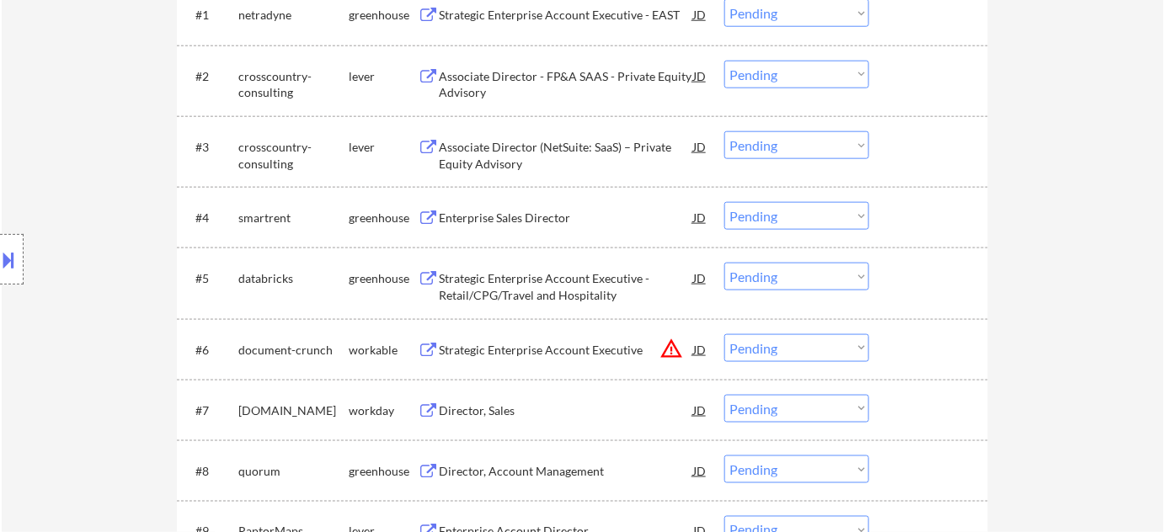
scroll to position [612, 0]
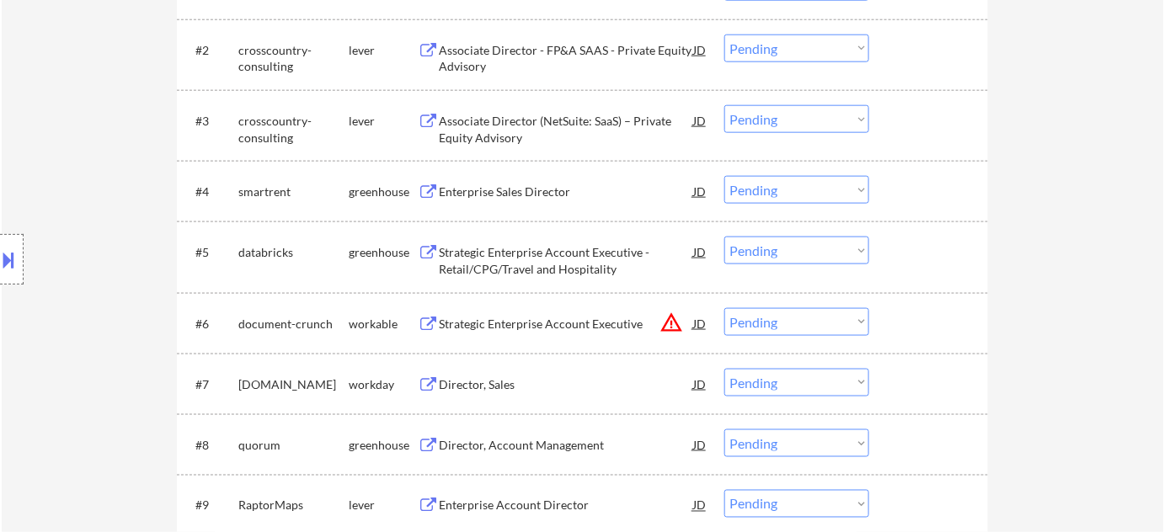
click at [661, 323] on button "warning_amber" at bounding box center [671, 323] width 24 height 24
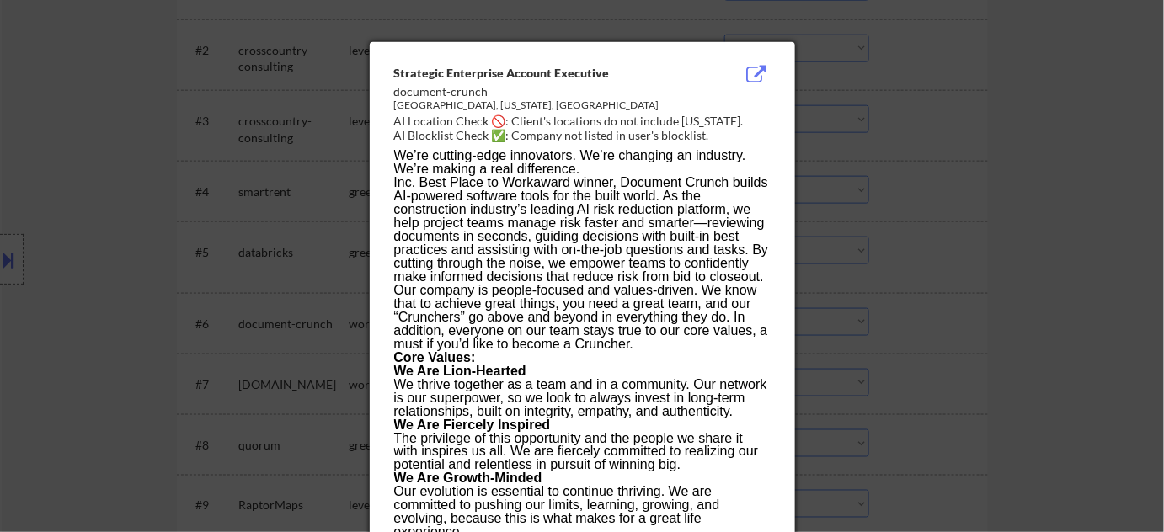
click at [958, 291] on div at bounding box center [582, 266] width 1164 height 532
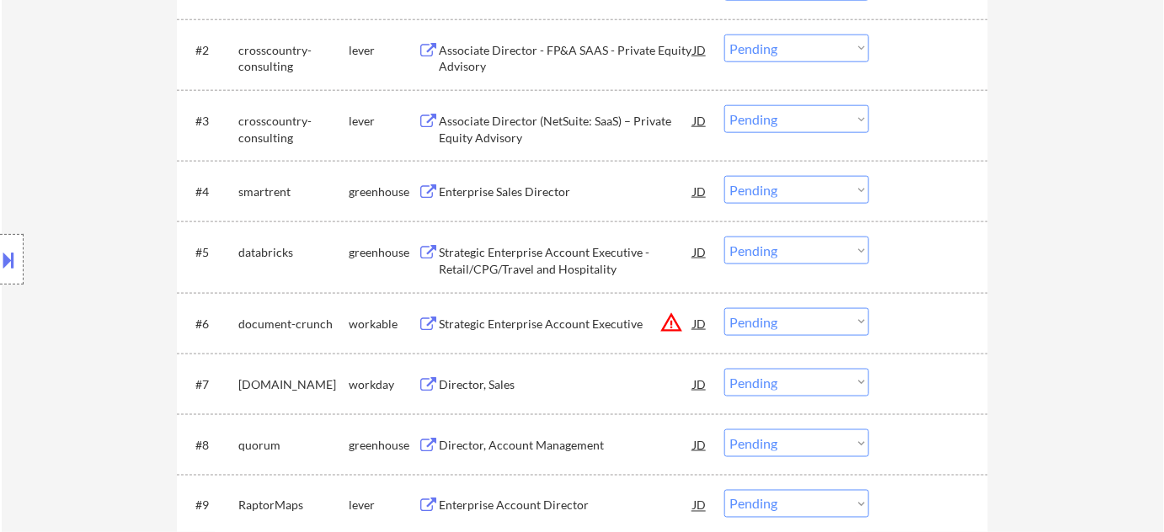
click at [793, 318] on select "Choose an option... Pending Applied Excluded (Questions) Excluded (Expired) Exc…" at bounding box center [796, 322] width 145 height 28
click at [724, 308] on select "Choose an option... Pending Applied Excluded (Questions) Excluded (Expired) Exc…" at bounding box center [796, 322] width 145 height 28
click at [523, 318] on div "Strategic Enterprise Account Executive" at bounding box center [566, 324] width 254 height 17
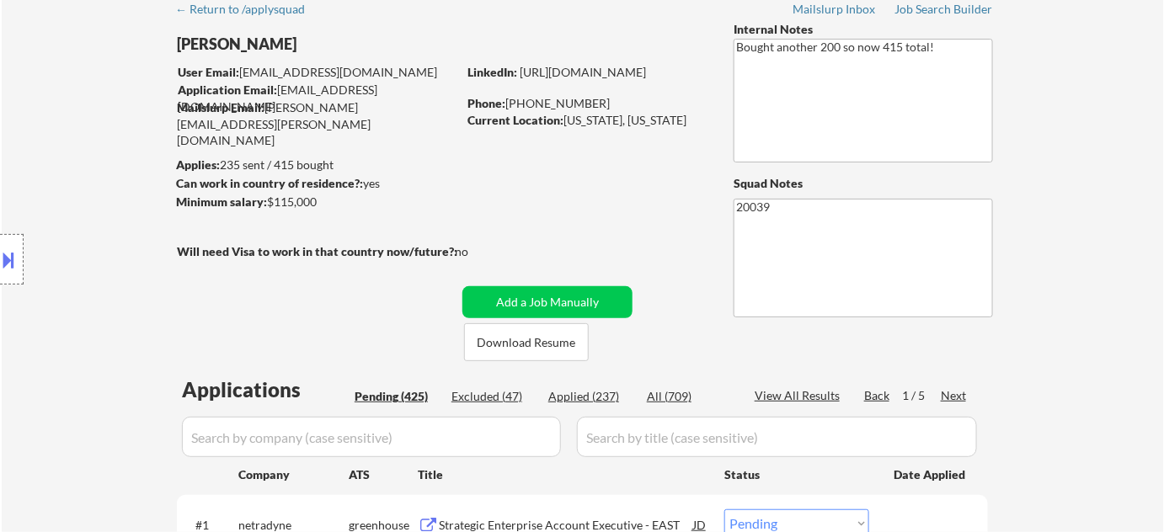
scroll to position [152, 0]
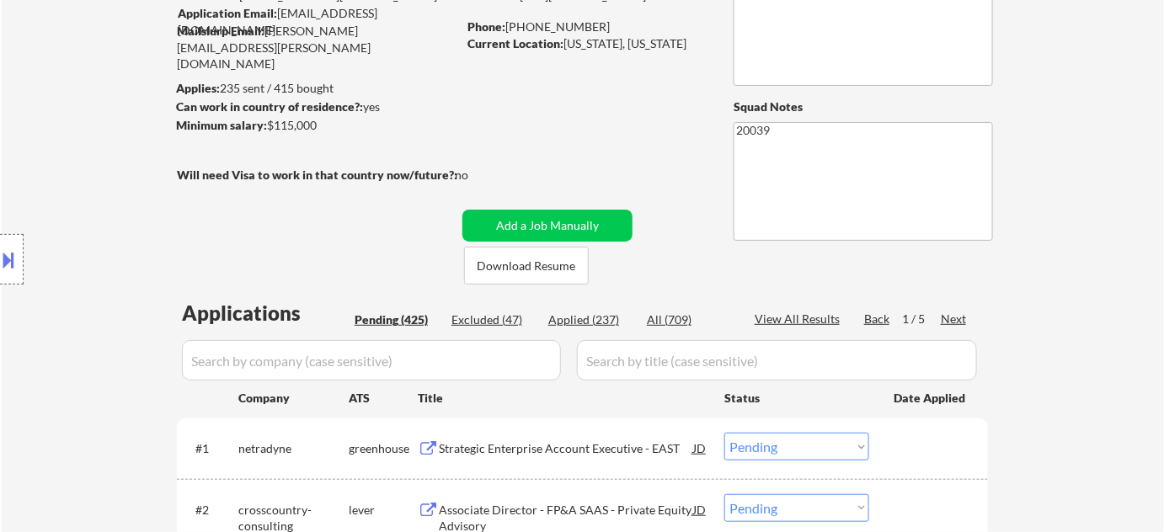
click at [954, 317] on div "Next" at bounding box center [954, 319] width 27 height 17
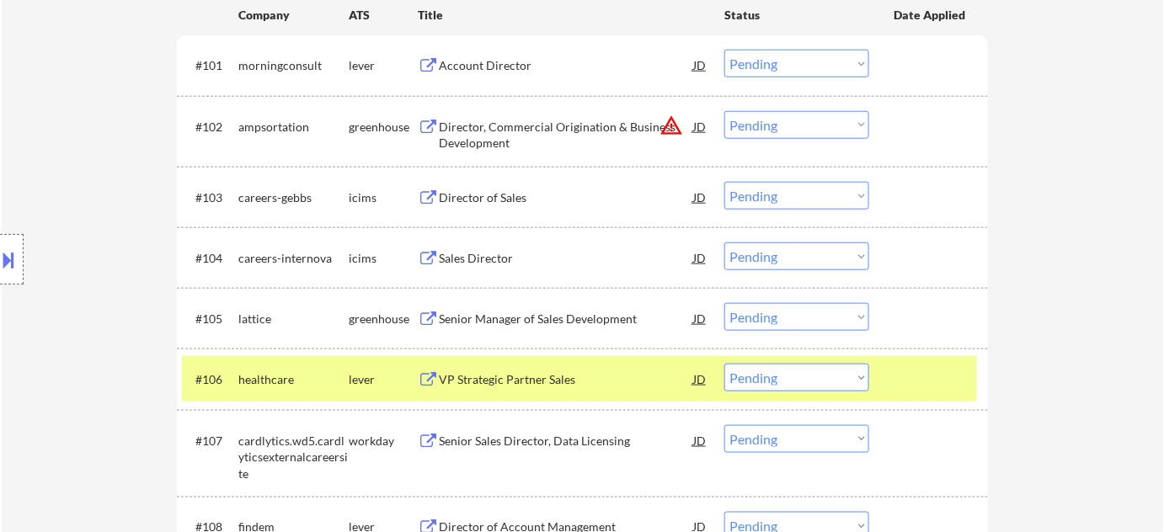
scroll to position [612, 0]
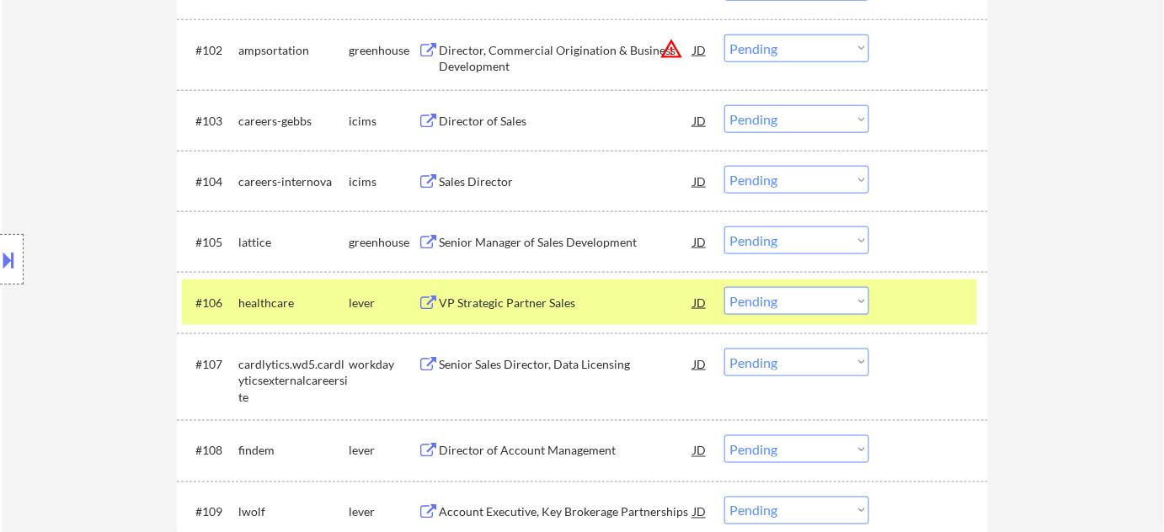
click at [526, 300] on div "VP Strategic Partner Sales" at bounding box center [566, 303] width 254 height 17
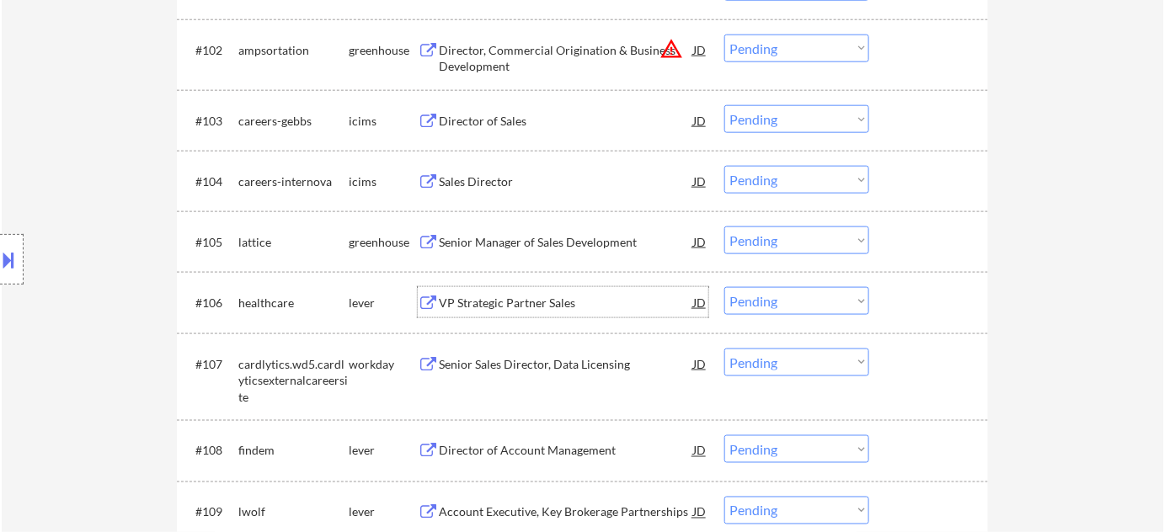
click at [799, 308] on select "Choose an option... Pending Applied Excluded (Questions) Excluded (Expired) Exc…" at bounding box center [796, 301] width 145 height 28
click at [724, 287] on select "Choose an option... Pending Applied Excluded (Questions) Excluded (Expired) Exc…" at bounding box center [796, 301] width 145 height 28
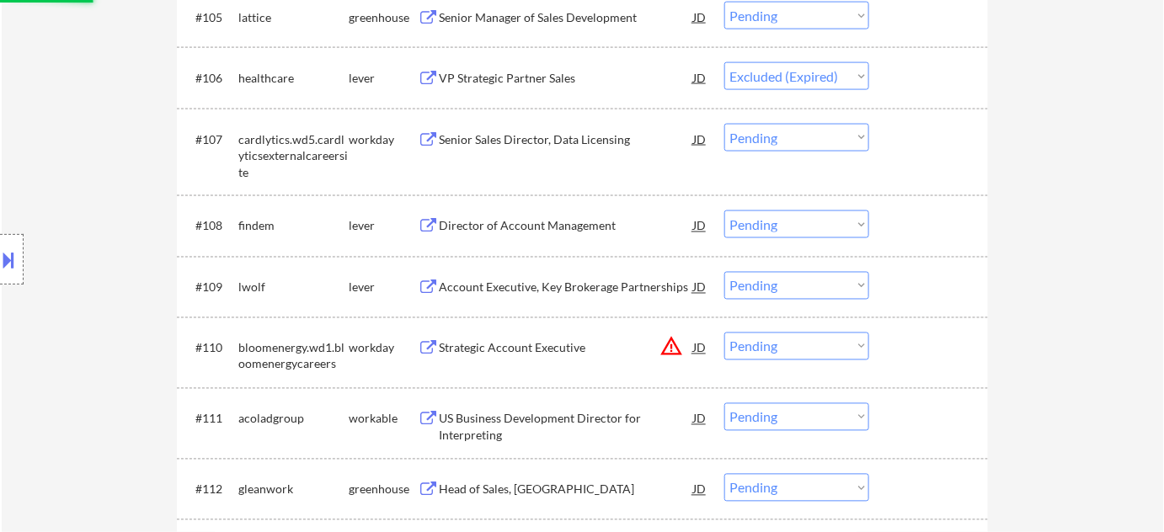
scroll to position [842, 0]
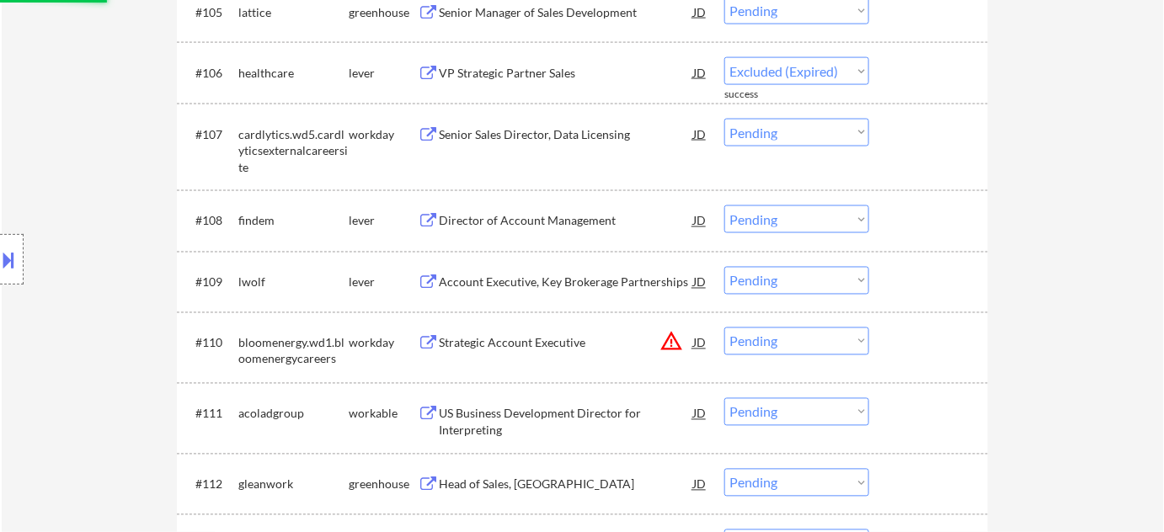
select select ""pending""
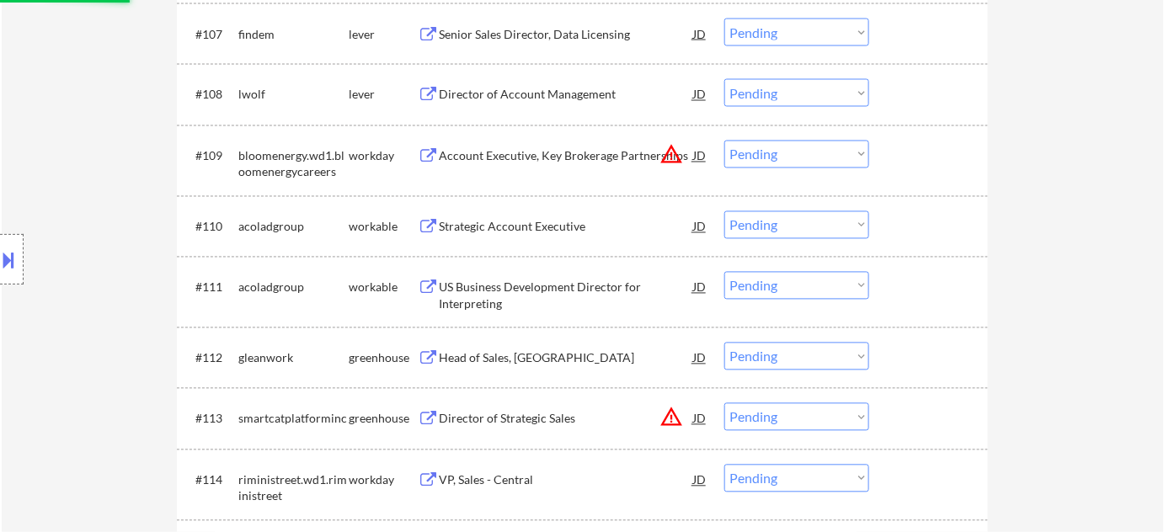
scroll to position [995, 0]
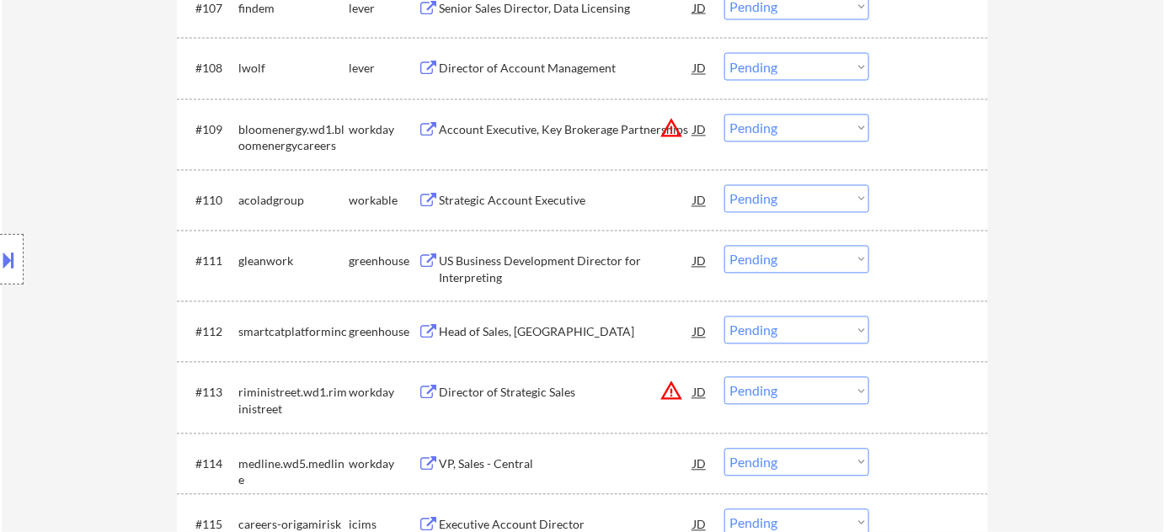
click at [669, 130] on button "warning_amber" at bounding box center [671, 129] width 24 height 24
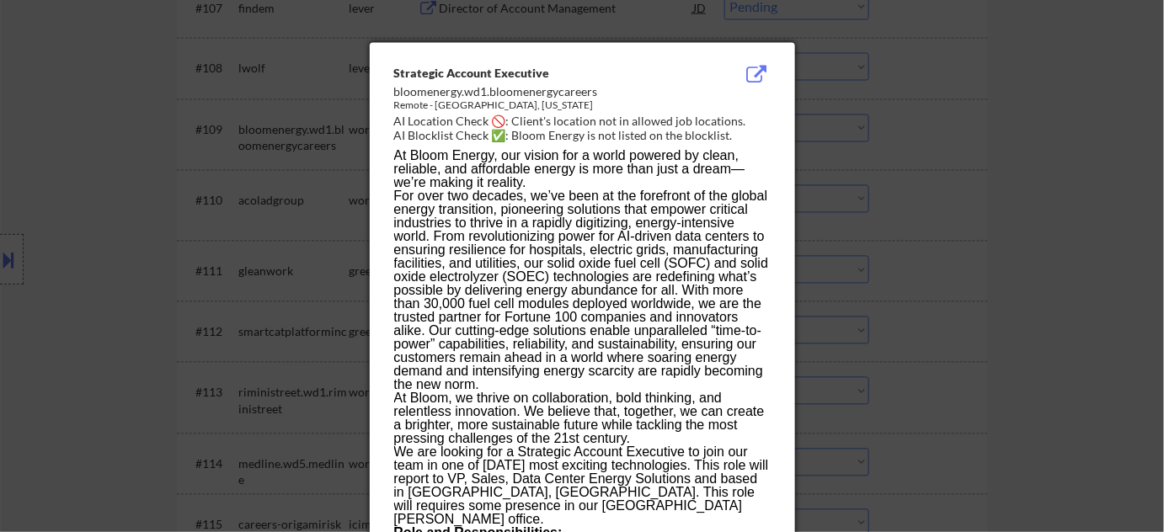
click at [933, 211] on div at bounding box center [582, 266] width 1164 height 532
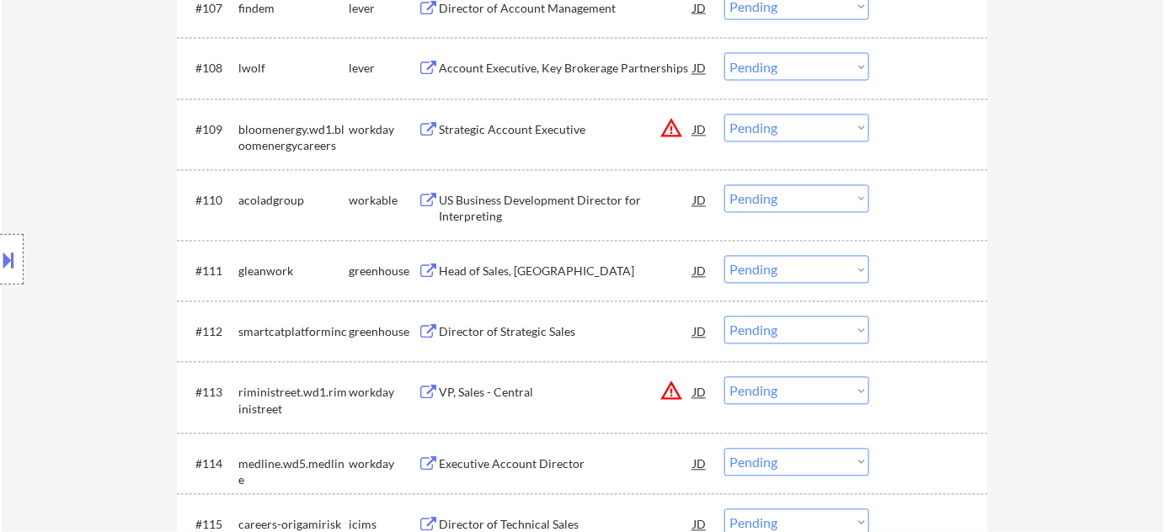
click at [776, 125] on select "Choose an option... Pending Applied Excluded (Questions) Excluded (Expired) Exc…" at bounding box center [796, 129] width 145 height 28
click at [724, 115] on select "Choose an option... Pending Applied Excluded (Questions) Excluded (Expired) Exc…" at bounding box center [796, 129] width 145 height 28
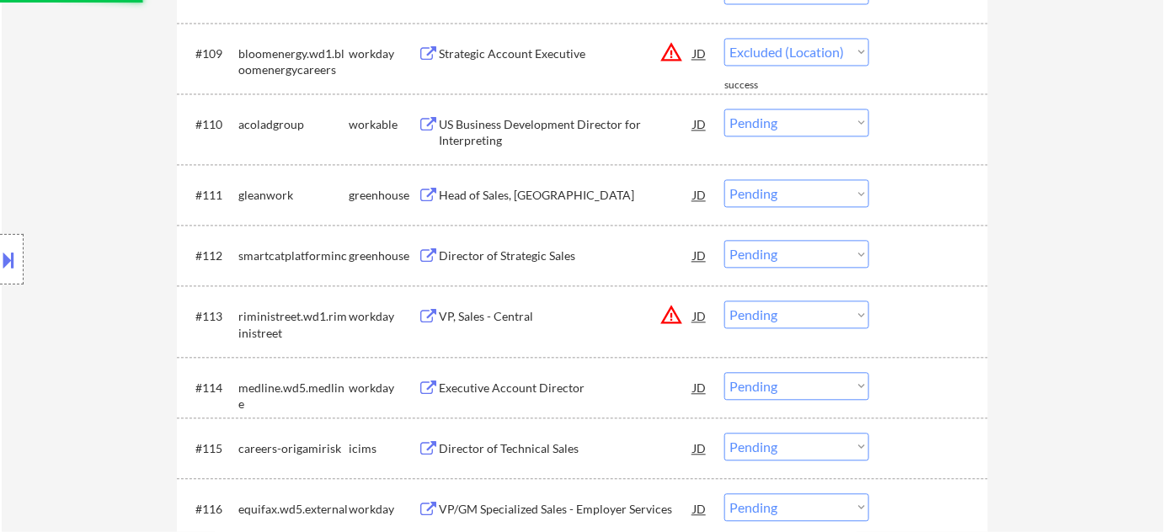
scroll to position [1148, 0]
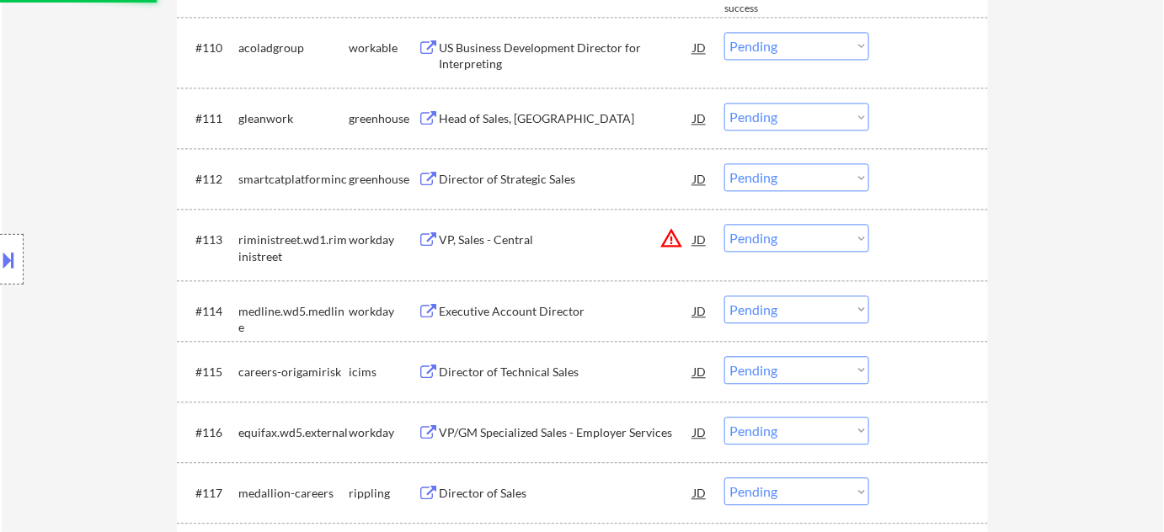
select select ""pending""
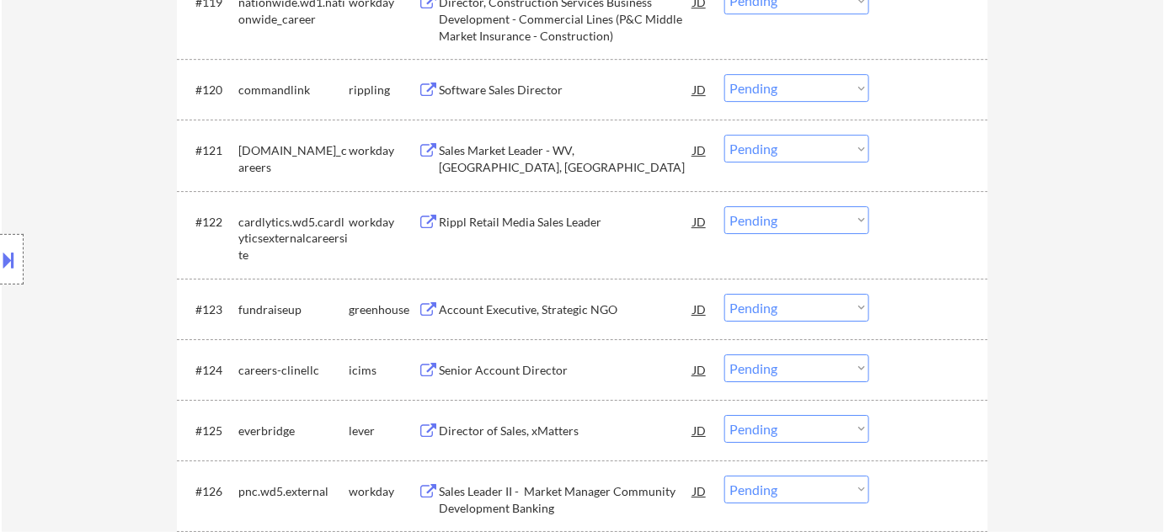
scroll to position [1837, 0]
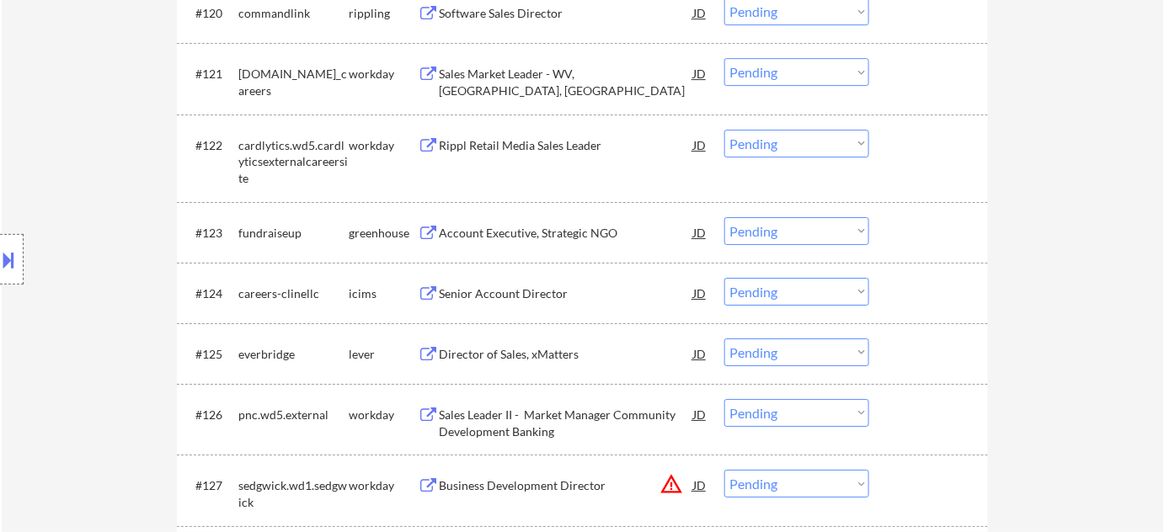
click at [534, 225] on div "Account Executive, Strategic NGO" at bounding box center [566, 233] width 254 height 17
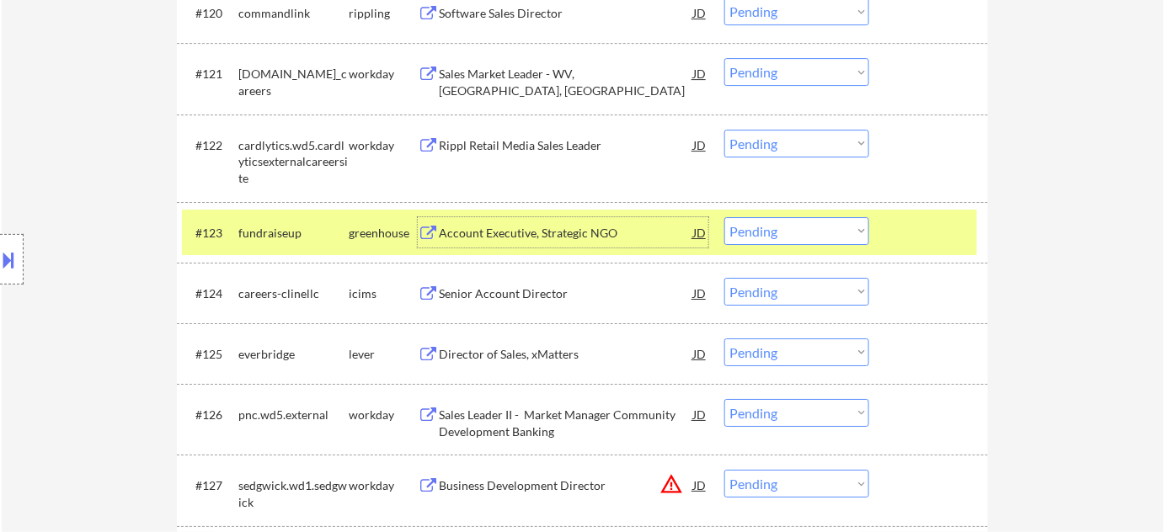
click at [834, 241] on select "Choose an option... Pending Applied Excluded (Questions) Excluded (Expired) Exc…" at bounding box center [796, 231] width 145 height 28
click at [724, 217] on select "Choose an option... Pending Applied Excluded (Questions) Excluded (Expired) Exc…" at bounding box center [796, 231] width 145 height 28
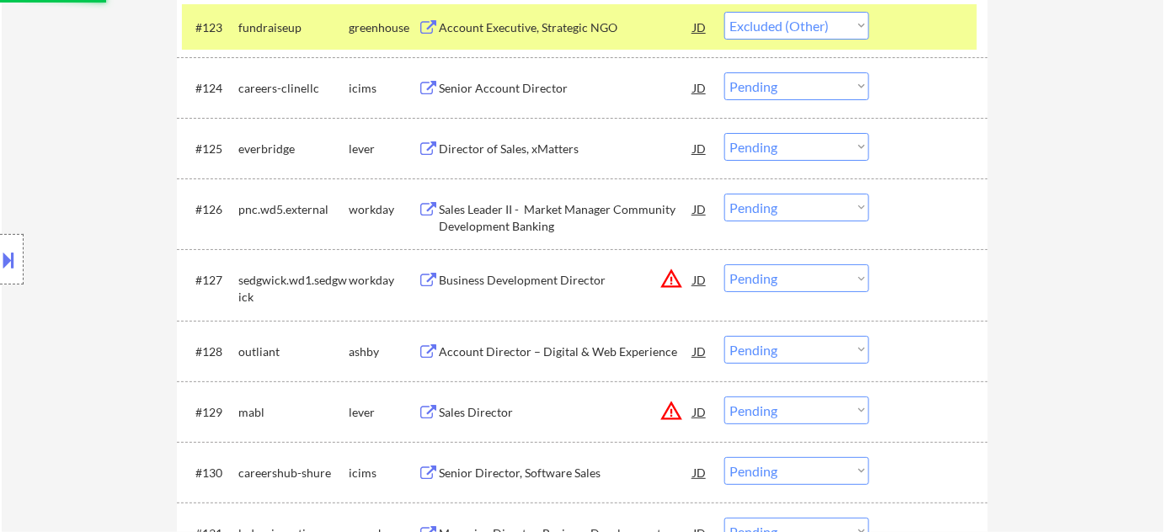
scroll to position [2067, 0]
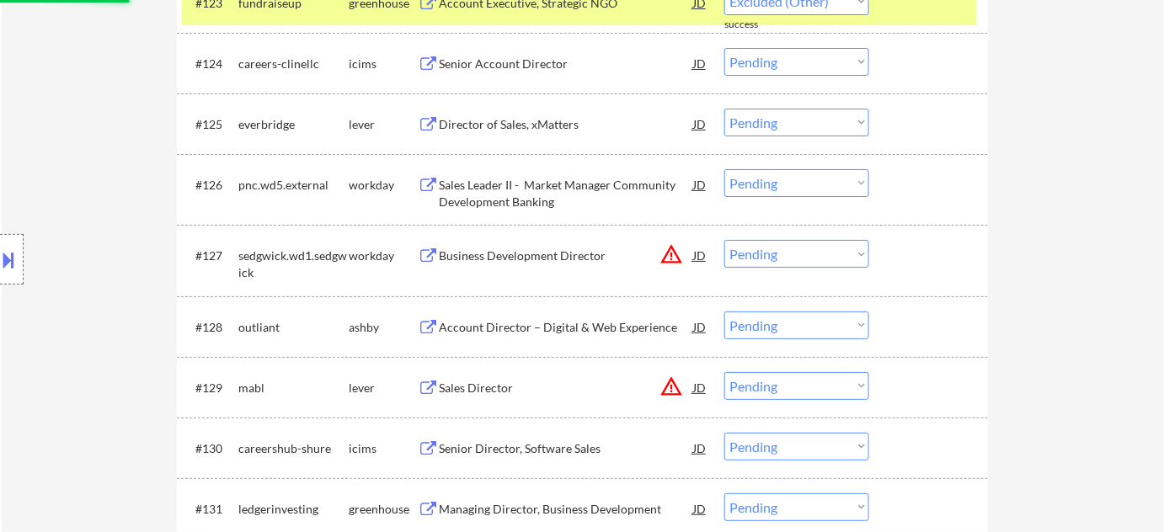
select select ""pending""
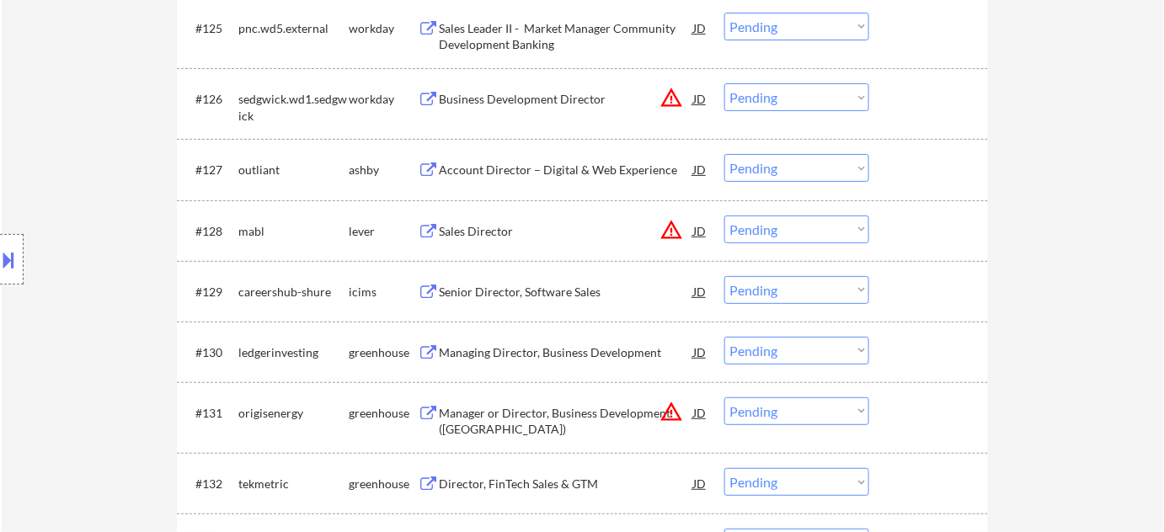
scroll to position [2297, 0]
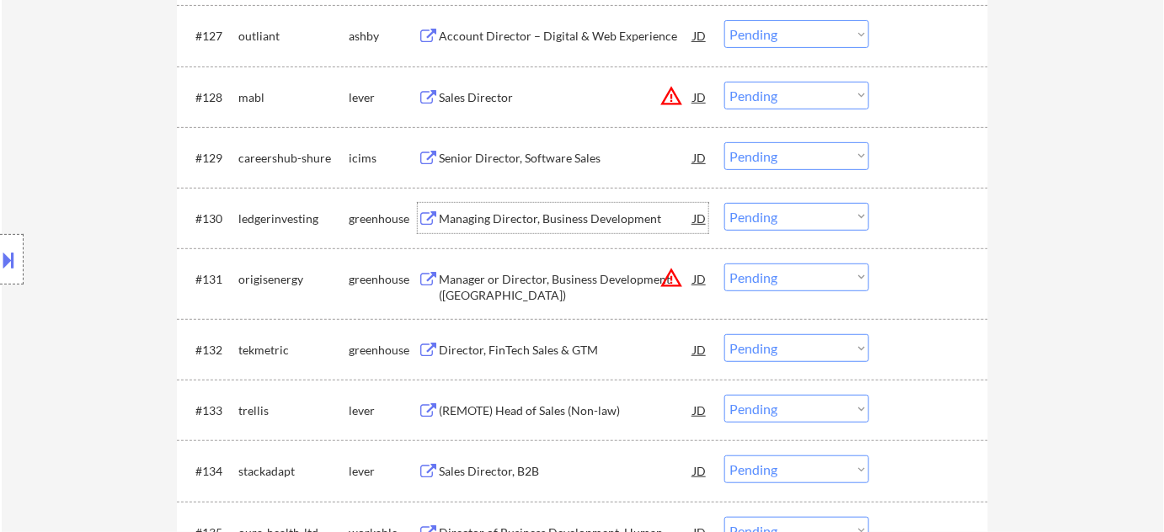
click at [577, 215] on div "Managing Director, Business Development" at bounding box center [566, 219] width 254 height 17
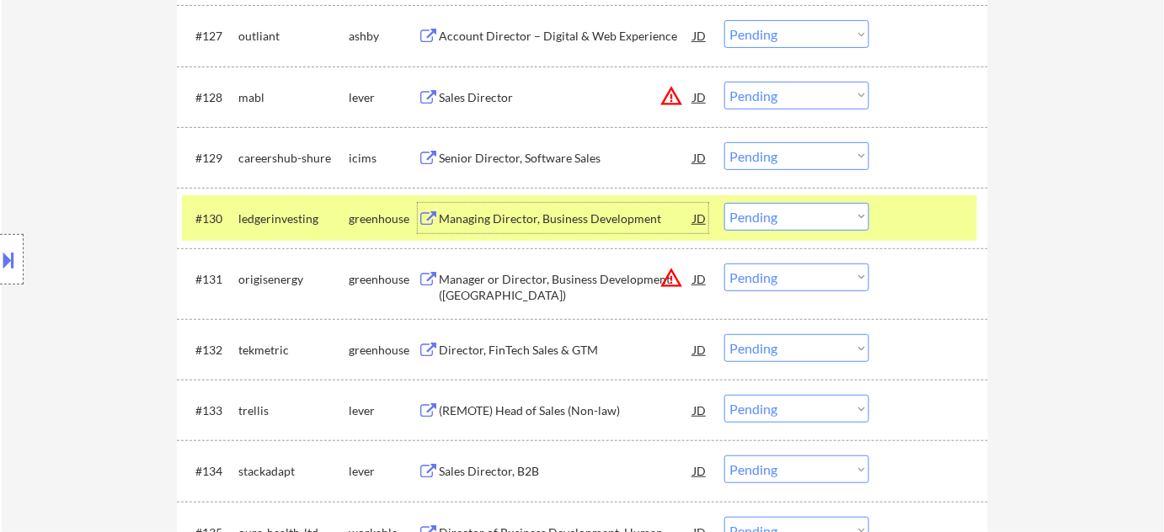
click at [806, 215] on select "Choose an option... Pending Applied Excluded (Questions) Excluded (Expired) Exc…" at bounding box center [796, 217] width 145 height 28
click at [724, 203] on select "Choose an option... Pending Applied Excluded (Questions) Excluded (Expired) Exc…" at bounding box center [796, 217] width 145 height 28
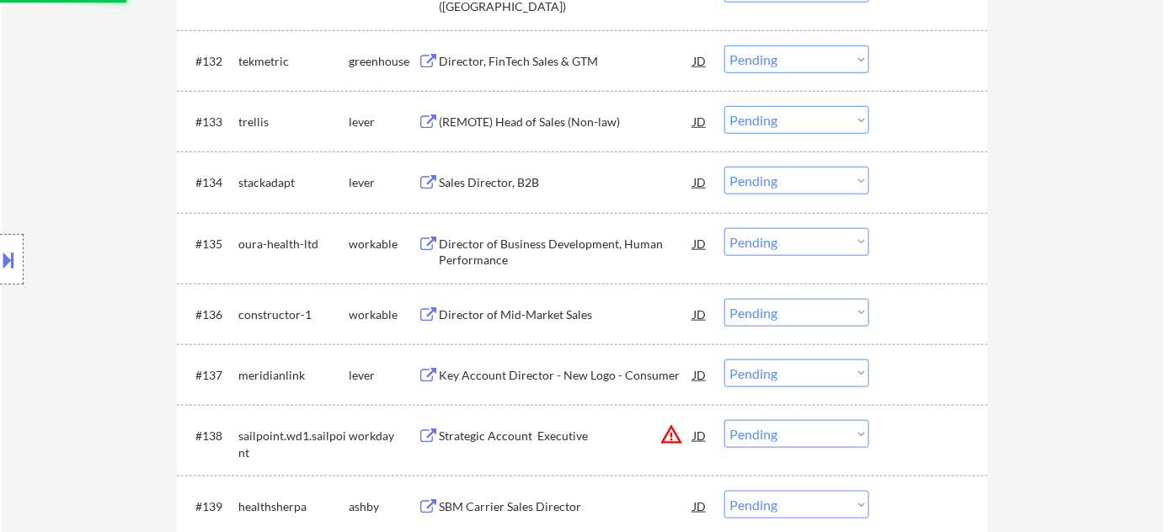
scroll to position [2602, 0]
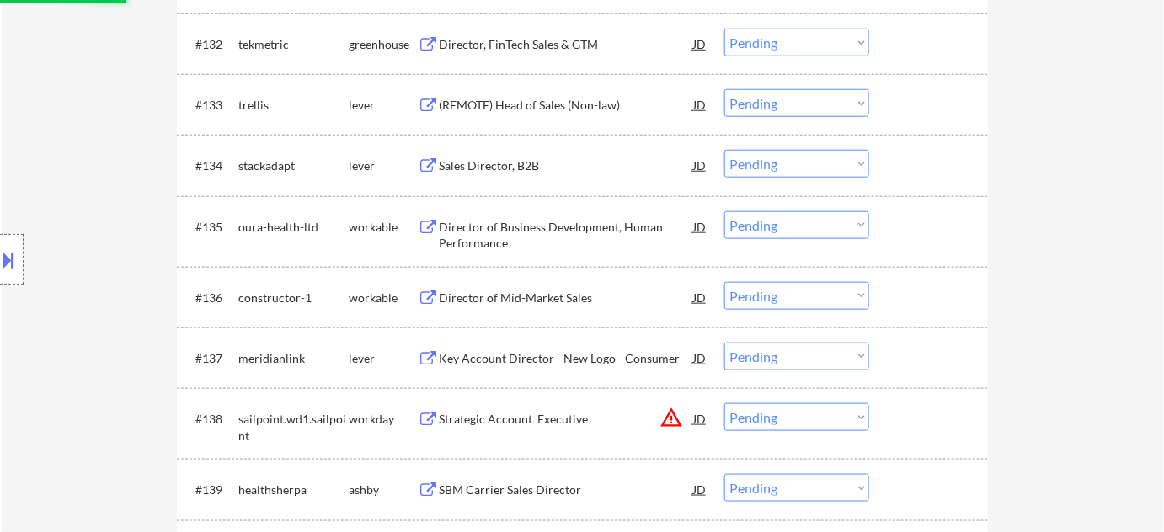
select select ""pending""
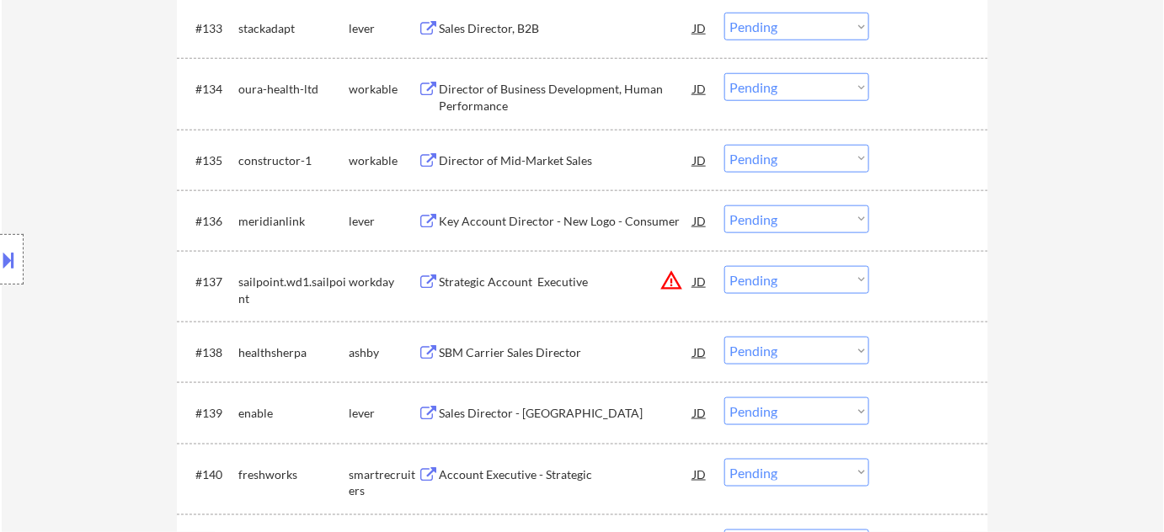
scroll to position [2756, 0]
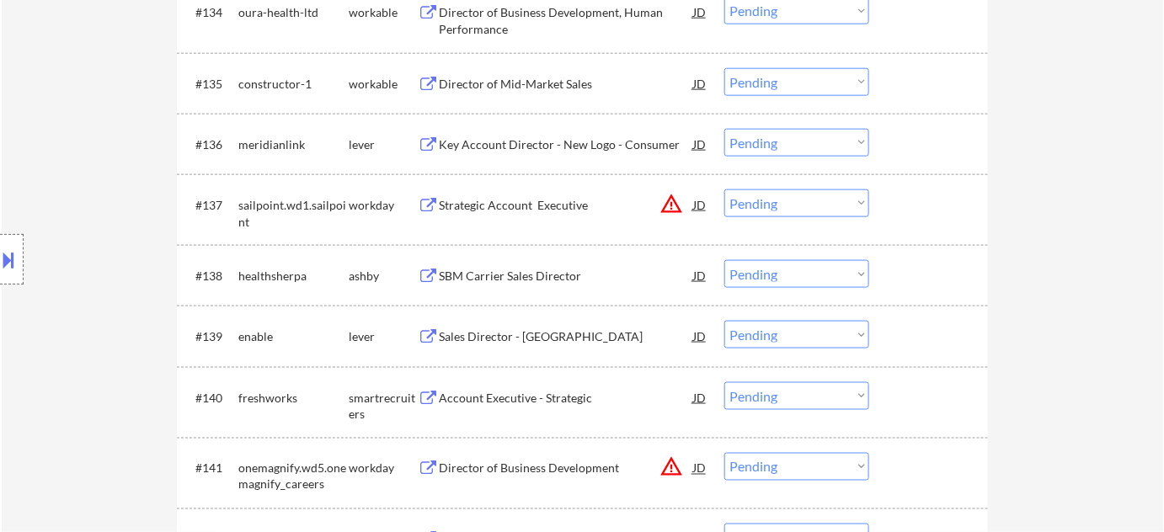
click at [573, 269] on div "SBM Carrier Sales Director" at bounding box center [566, 276] width 254 height 17
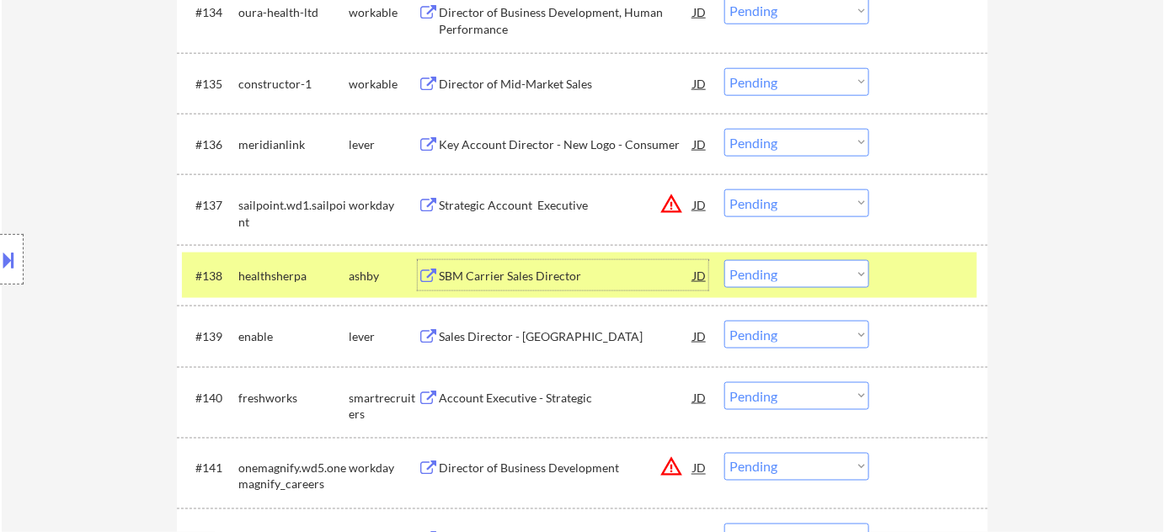
click at [811, 275] on select "Choose an option... Pending Applied Excluded (Questions) Excluded (Expired) Exc…" at bounding box center [796, 274] width 145 height 28
click at [724, 260] on select "Choose an option... Pending Applied Excluded (Questions) Excluded (Expired) Exc…" at bounding box center [796, 274] width 145 height 28
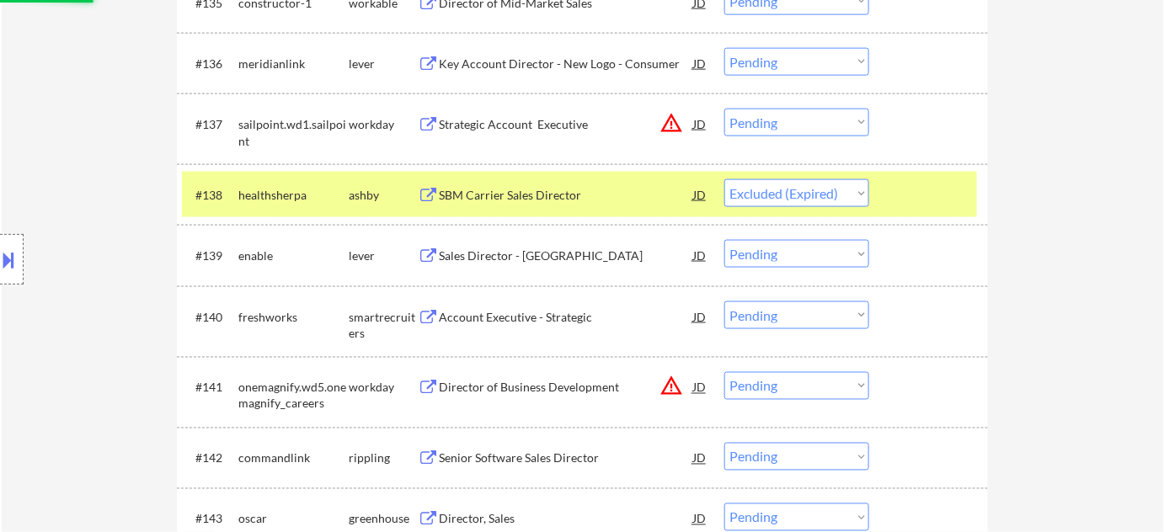
scroll to position [2909, 0]
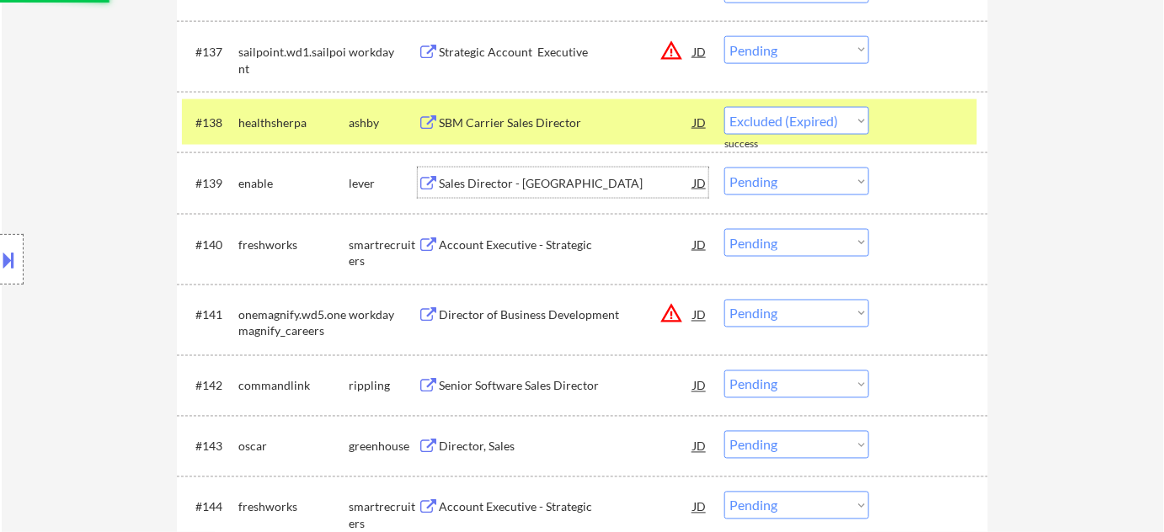
click at [568, 177] on div "Sales Director - North America East" at bounding box center [566, 183] width 254 height 17
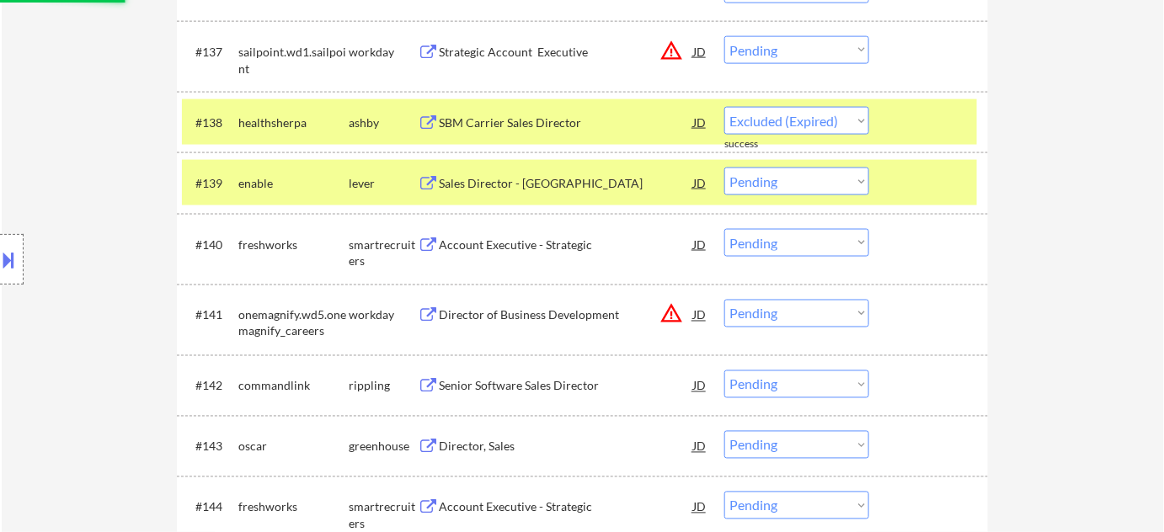
select select ""pending""
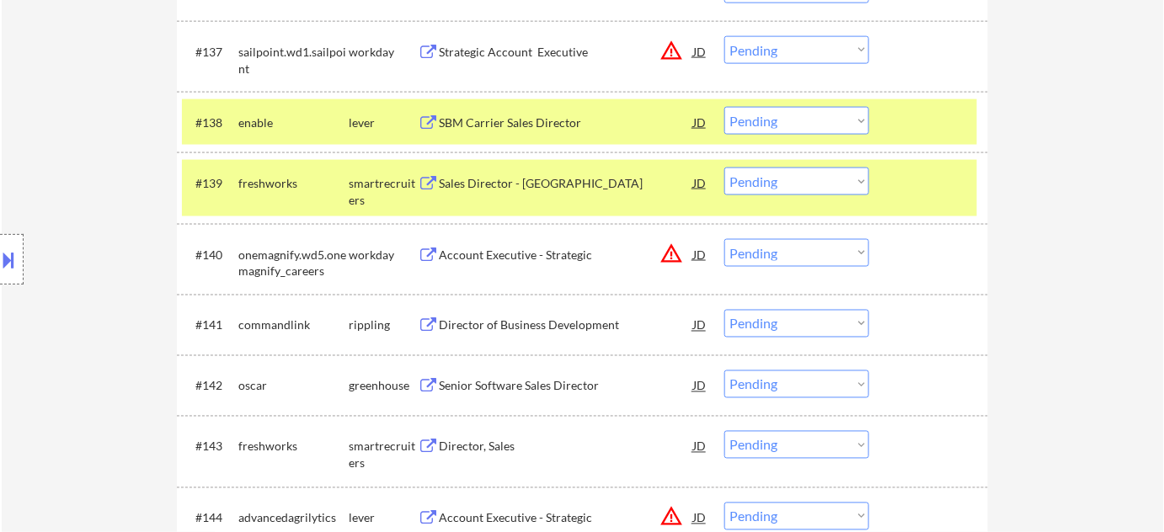
click at [18, 266] on button at bounding box center [9, 260] width 19 height 28
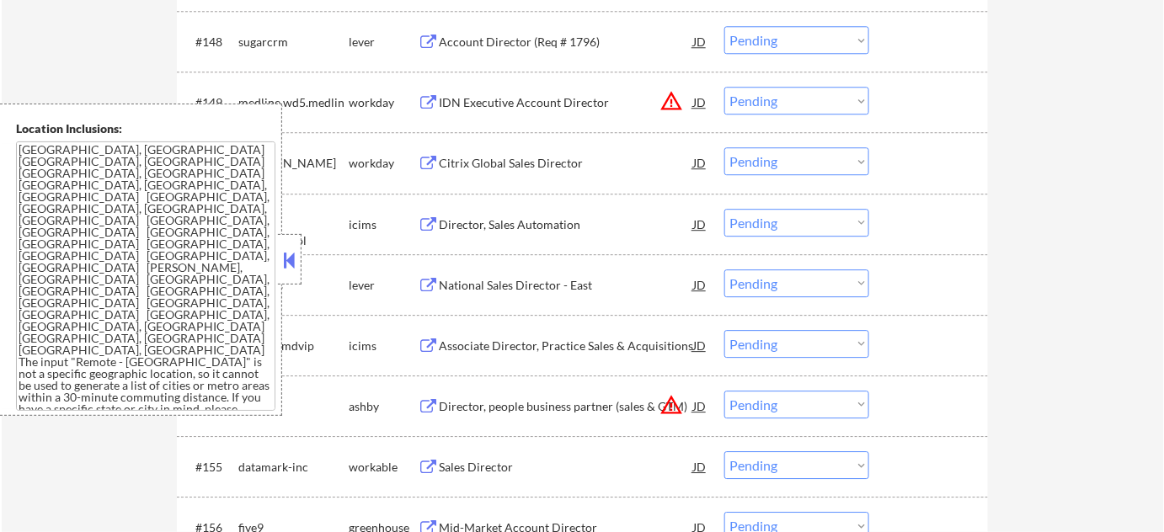
scroll to position [3688, 0]
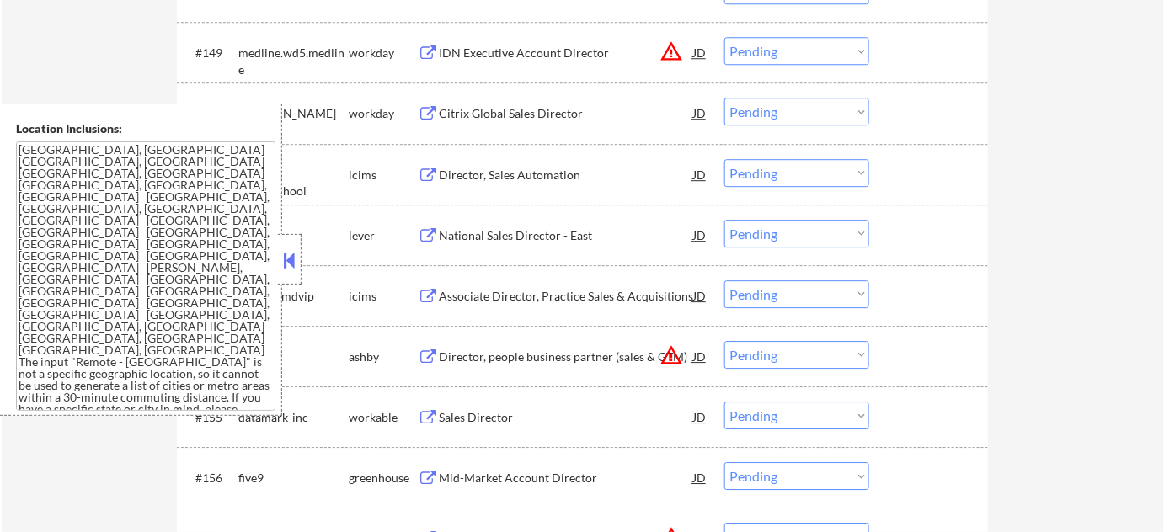
click at [285, 250] on button at bounding box center [289, 260] width 19 height 25
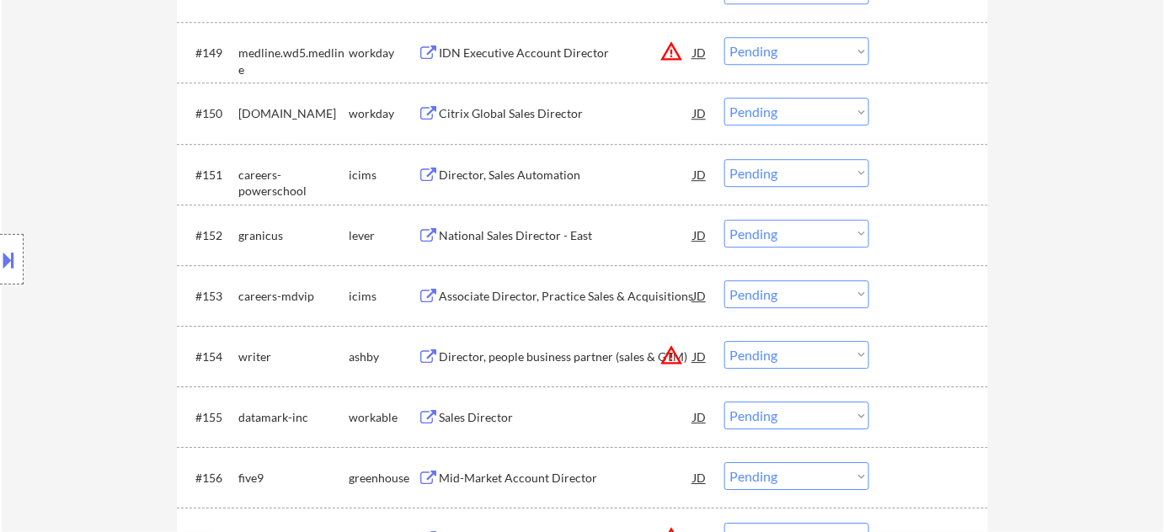
click at [526, 227] on div "National Sales Director - East" at bounding box center [566, 235] width 254 height 17
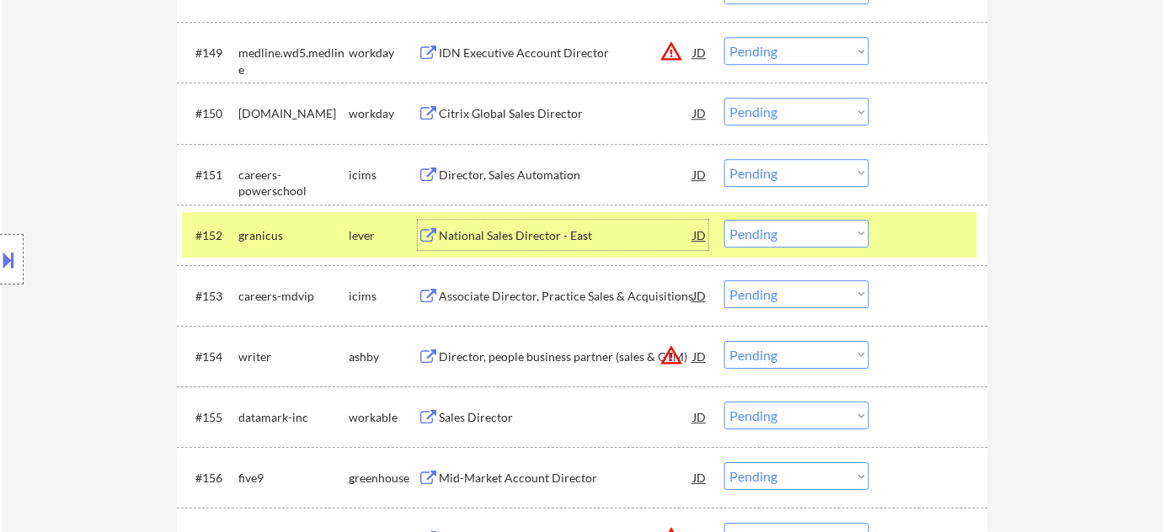
click at [844, 230] on select "Choose an option... Pending Applied Excluded (Questions) Excluded (Expired) Exc…" at bounding box center [796, 234] width 145 height 28
click at [724, 220] on select "Choose an option... Pending Applied Excluded (Questions) Excluded (Expired) Exc…" at bounding box center [796, 234] width 145 height 28
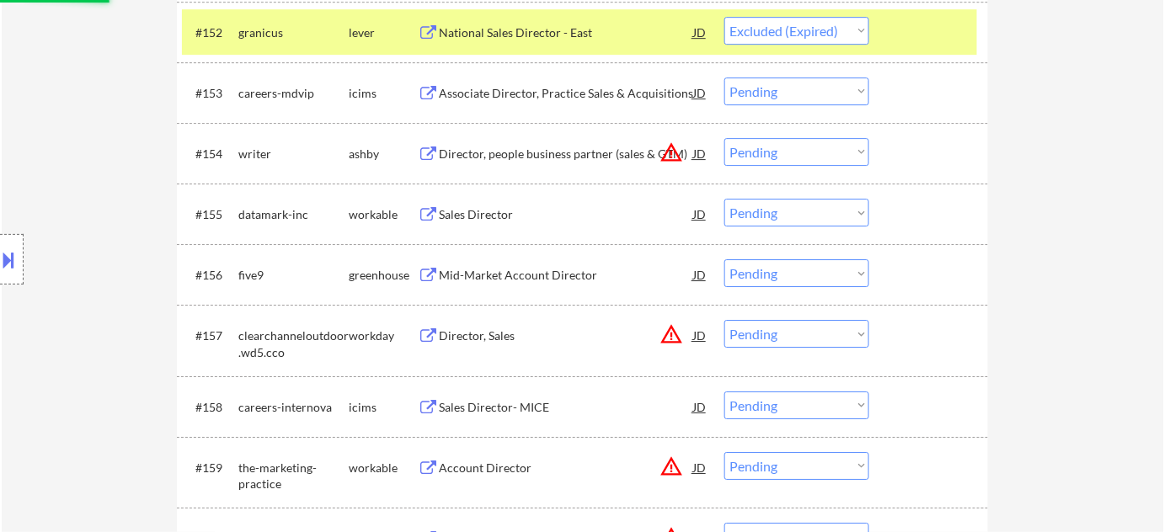
scroll to position [3994, 0]
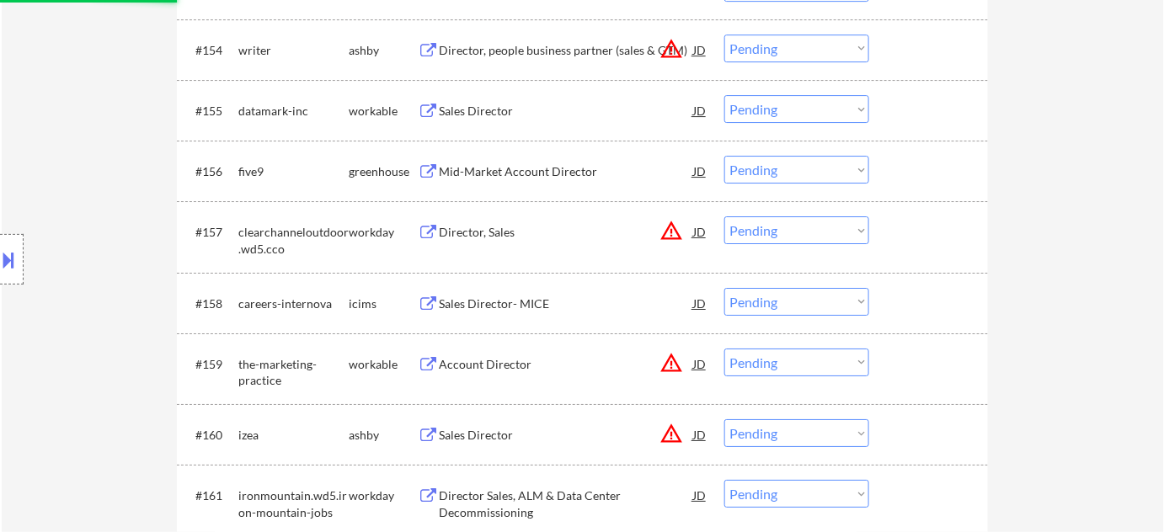
select select ""pending""
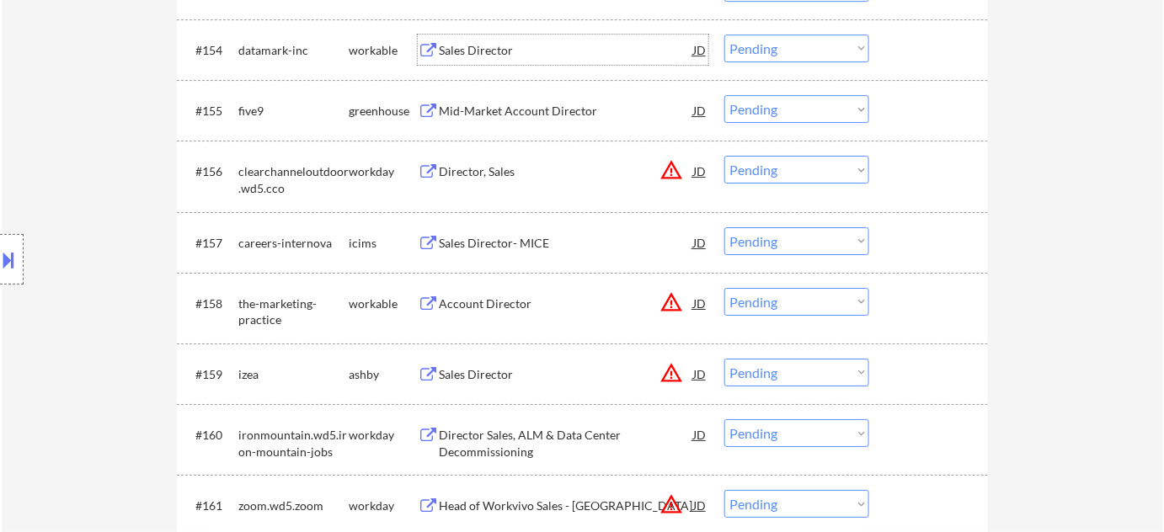
click at [471, 51] on div "Sales Director" at bounding box center [566, 50] width 254 height 17
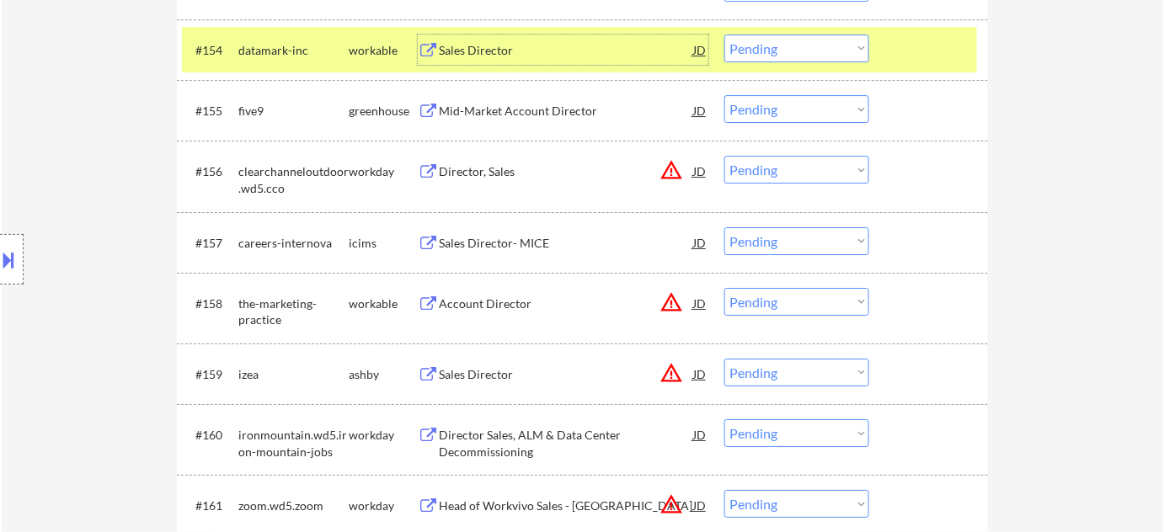
click at [813, 52] on select "Choose an option... Pending Applied Excluded (Questions) Excluded (Expired) Exc…" at bounding box center [796, 49] width 145 height 28
click at [724, 35] on select "Choose an option... Pending Applied Excluded (Questions) Excluded (Expired) Exc…" at bounding box center [796, 49] width 145 height 28
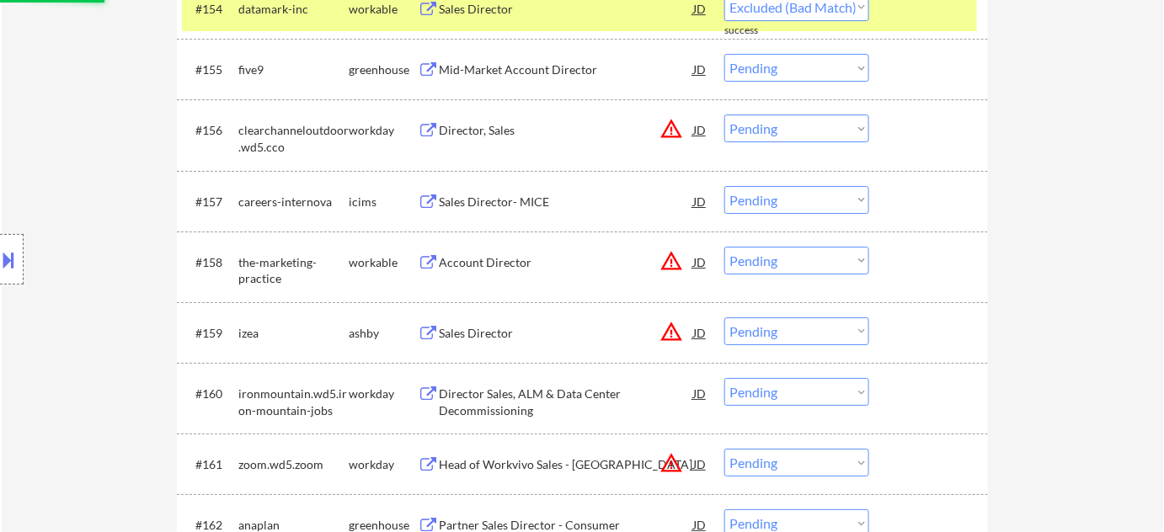
scroll to position [4071, 0]
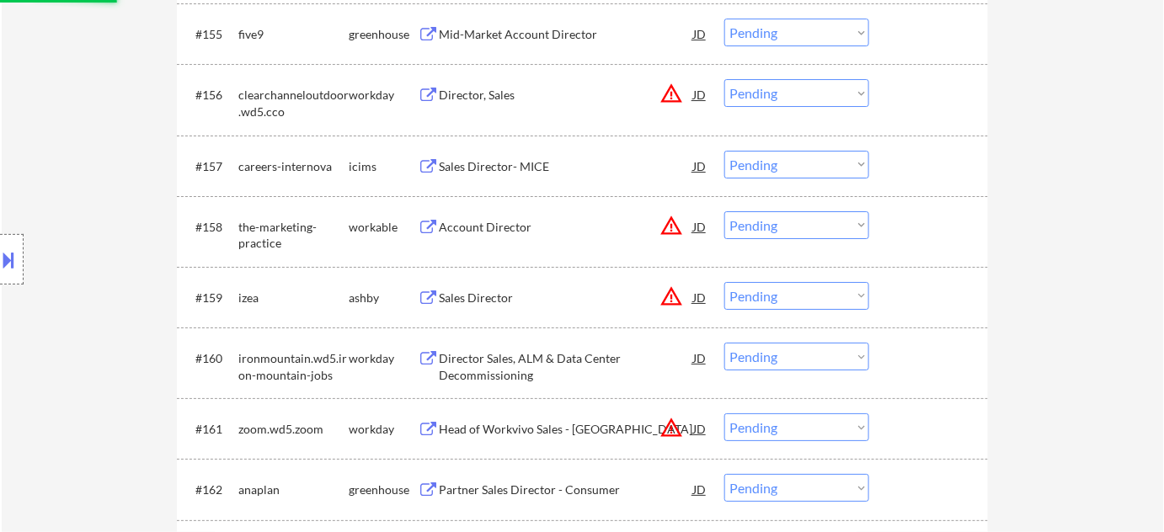
select select ""pending""
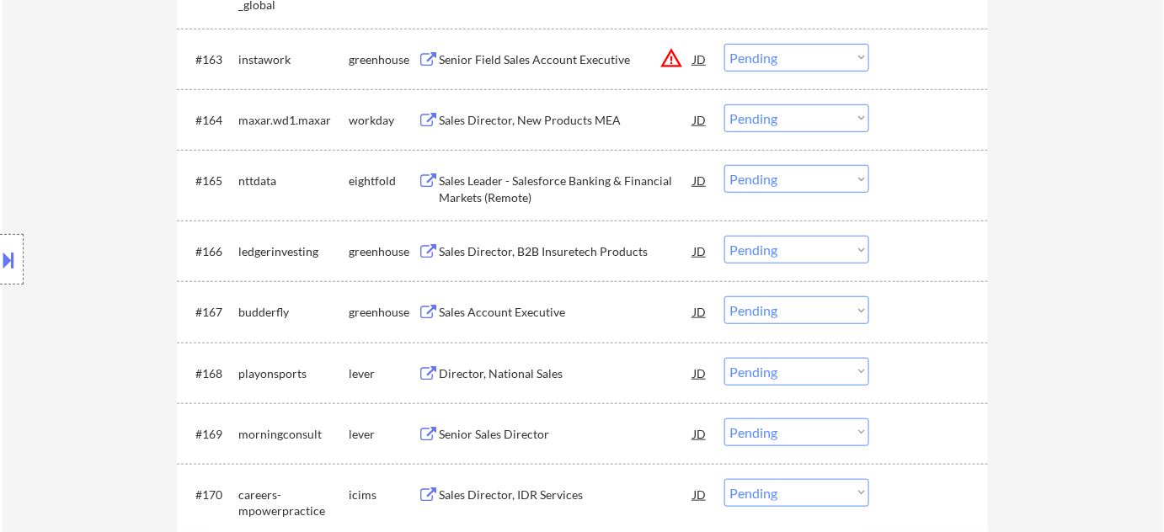
scroll to position [4607, 0]
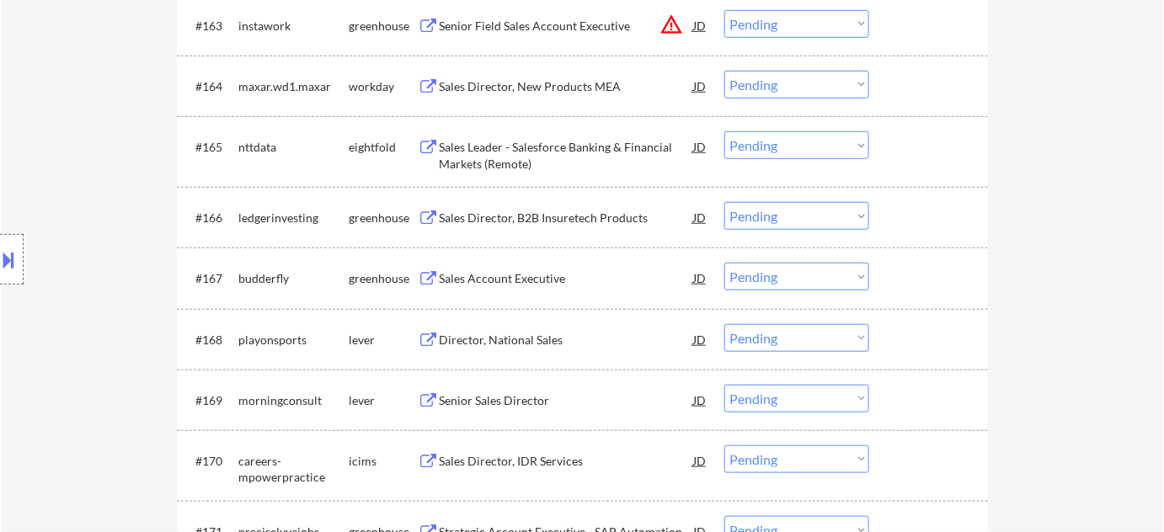
click at [513, 278] on div "Sales Account Executive" at bounding box center [566, 278] width 254 height 17
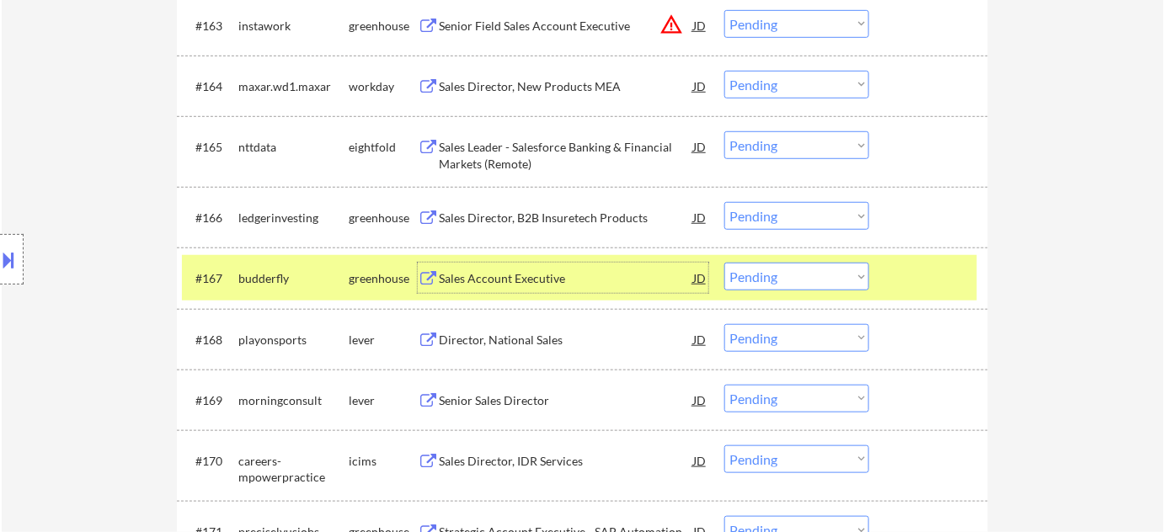
click at [822, 281] on select "Choose an option... Pending Applied Excluded (Questions) Excluded (Expired) Exc…" at bounding box center [796, 277] width 145 height 28
click at [724, 263] on select "Choose an option... Pending Applied Excluded (Questions) Excluded (Expired) Exc…" at bounding box center [796, 277] width 145 height 28
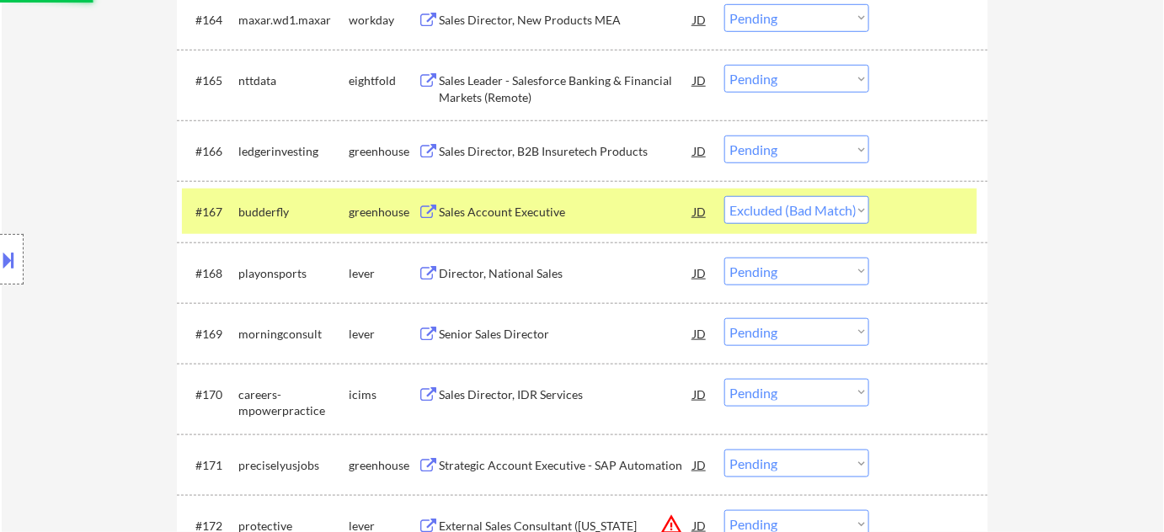
scroll to position [4760, 0]
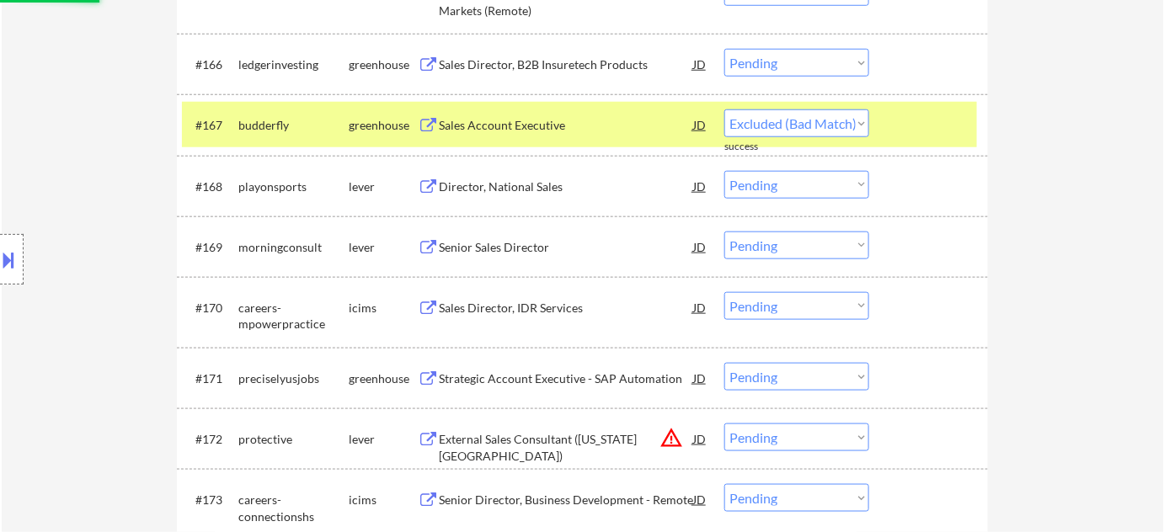
select select ""pending""
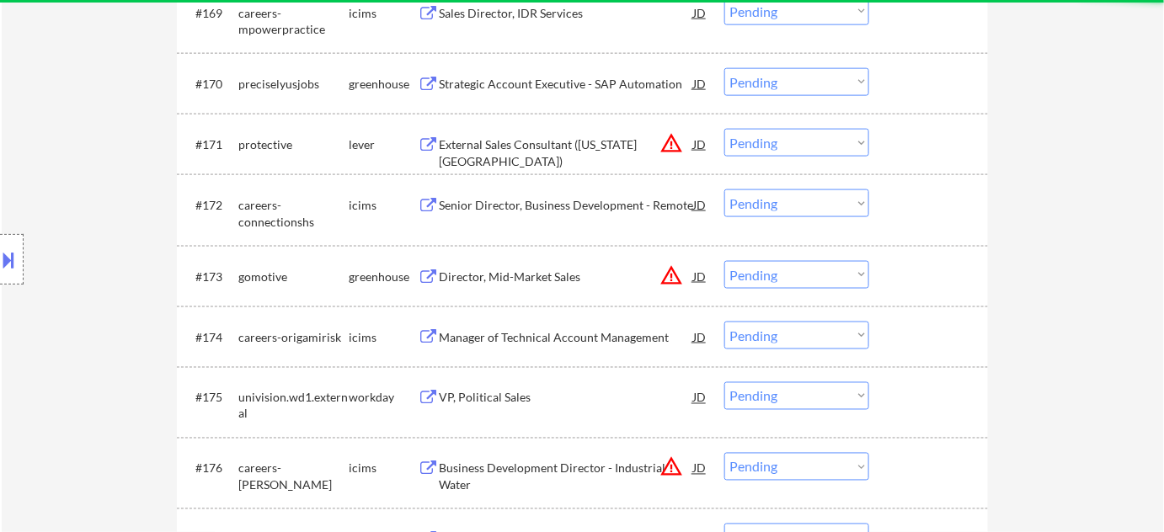
scroll to position [5067, 0]
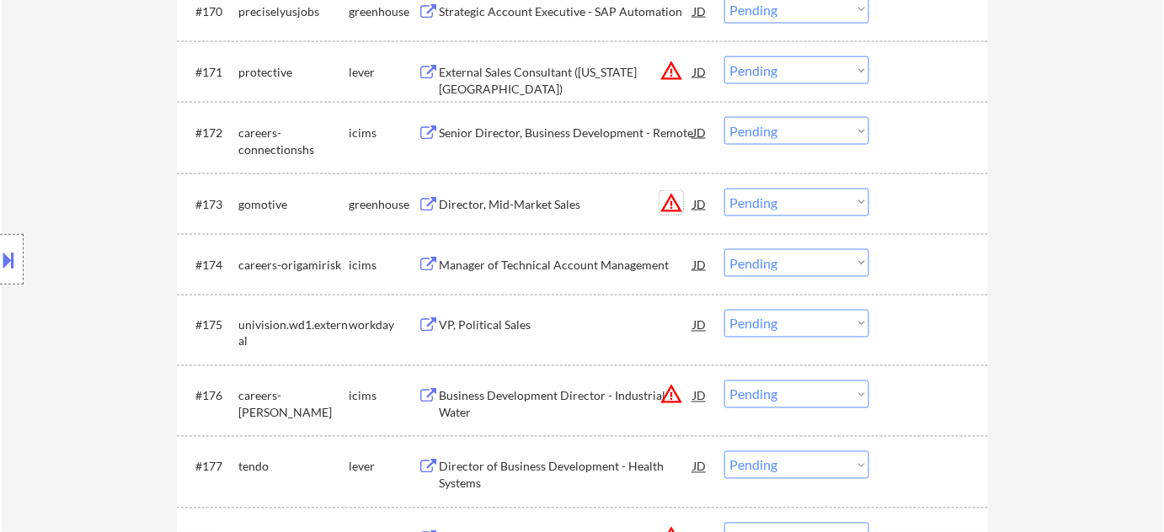
click at [669, 199] on button "warning_amber" at bounding box center [671, 203] width 24 height 24
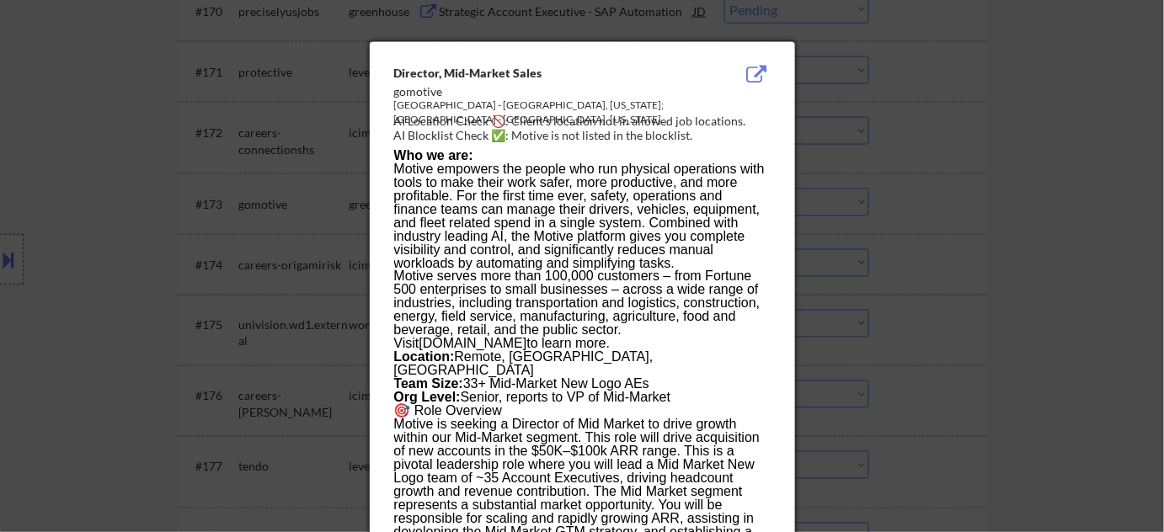
click at [961, 205] on div at bounding box center [582, 266] width 1164 height 532
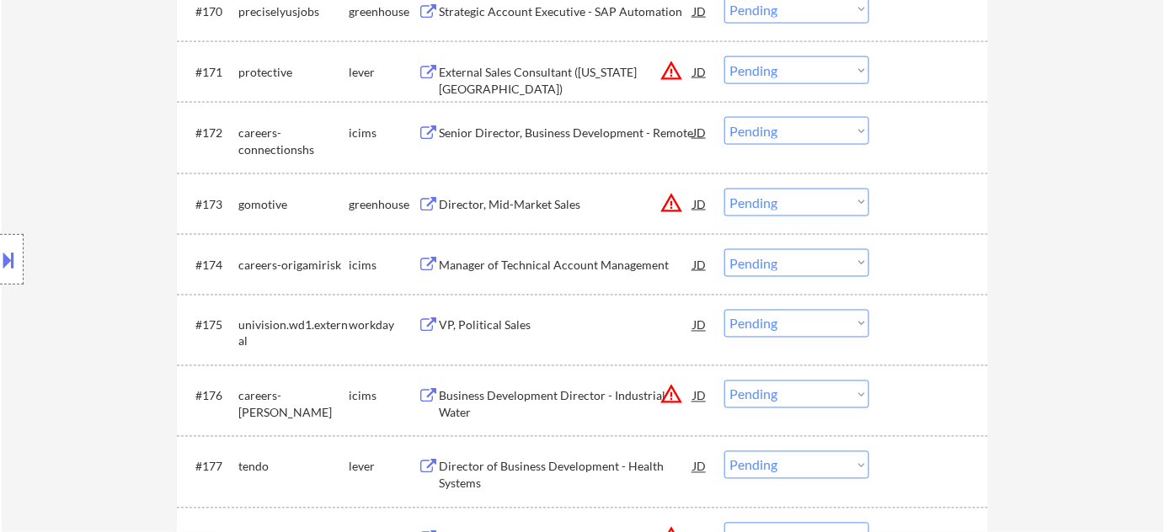
click at [832, 207] on select "Choose an option... Pending Applied Excluded (Questions) Excluded (Expired) Exc…" at bounding box center [796, 203] width 145 height 28
click at [724, 189] on select "Choose an option... Pending Applied Excluded (Questions) Excluded (Expired) Exc…" at bounding box center [796, 203] width 145 height 28
click at [675, 71] on button "warning_amber" at bounding box center [671, 71] width 24 height 24
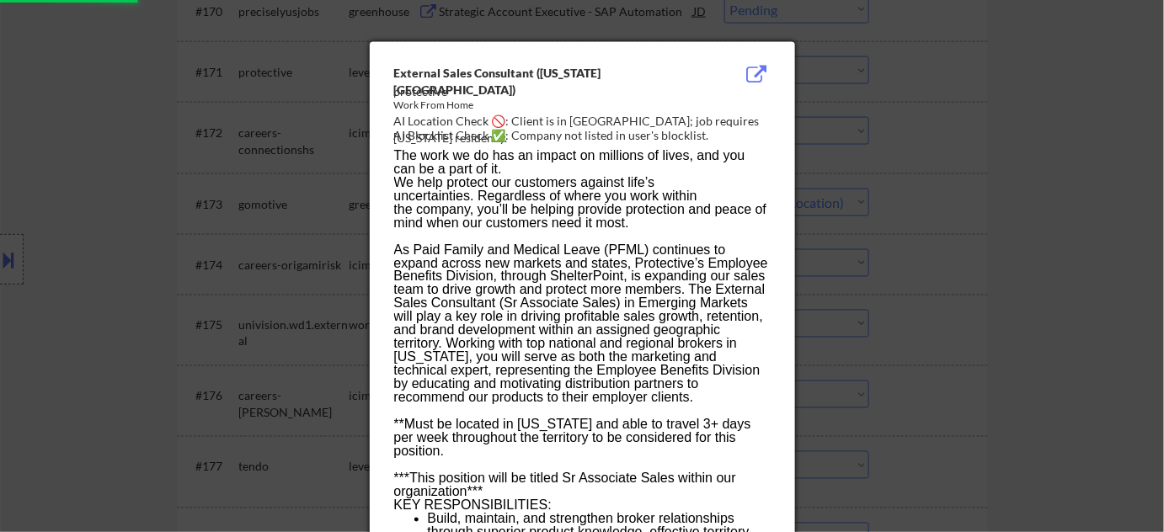
click at [1004, 179] on div at bounding box center [582, 266] width 1164 height 532
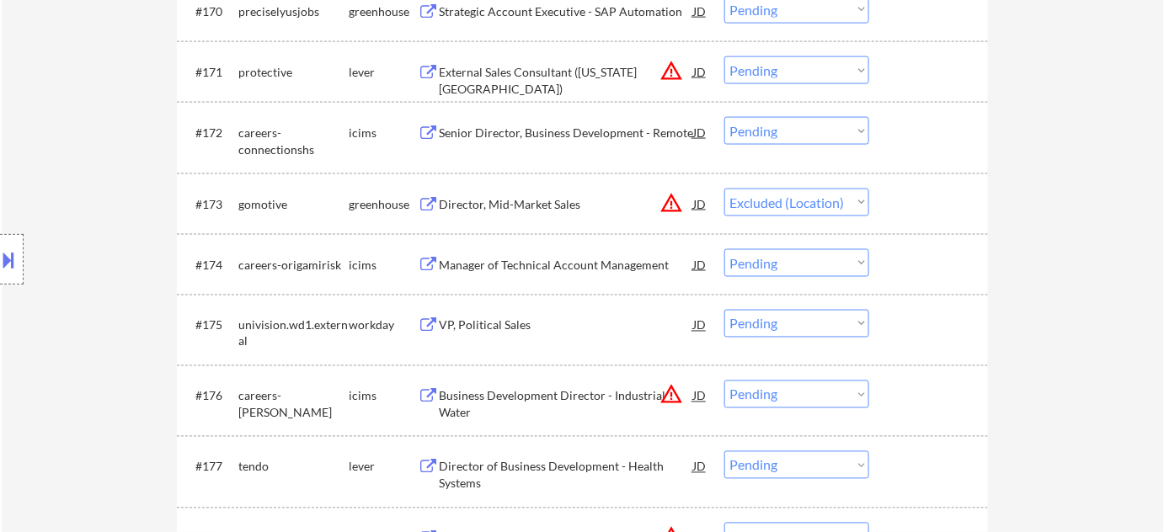
click at [833, 67] on select "Choose an option... Pending Applied Excluded (Questions) Excluded (Expired) Exc…" at bounding box center [796, 70] width 145 height 28
select select ""pending""
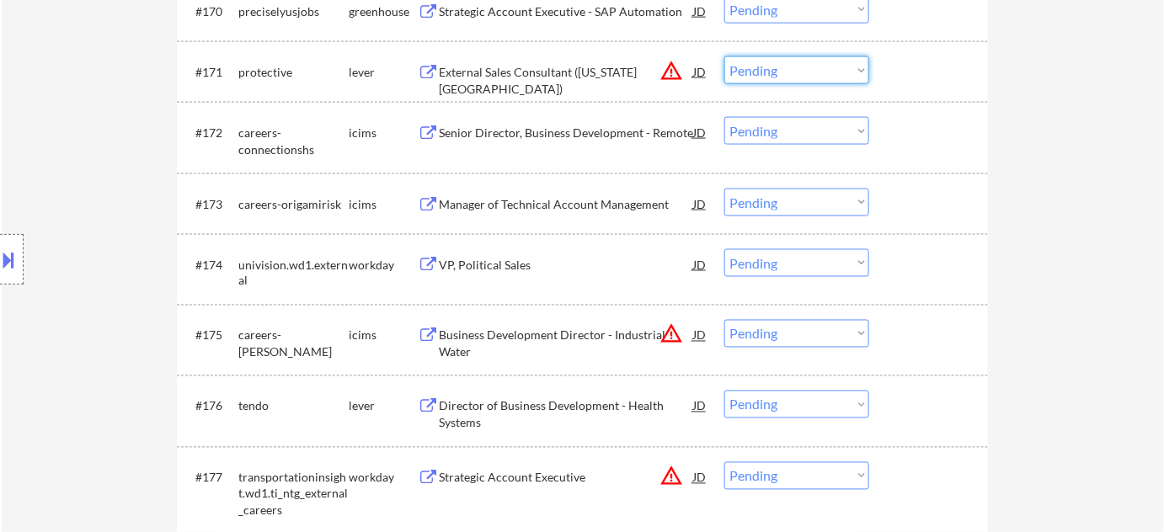
drag, startPoint x: 1052, startPoint y: 150, endPoint x: 1043, endPoint y: 143, distance: 10.8
click at [817, 71] on select "Choose an option... Pending Applied Excluded (Questions) Excluded (Expired) Exc…" at bounding box center [796, 70] width 145 height 28
click at [724, 56] on select "Choose an option... Pending Applied Excluded (Questions) Excluded (Expired) Exc…" at bounding box center [796, 70] width 145 height 28
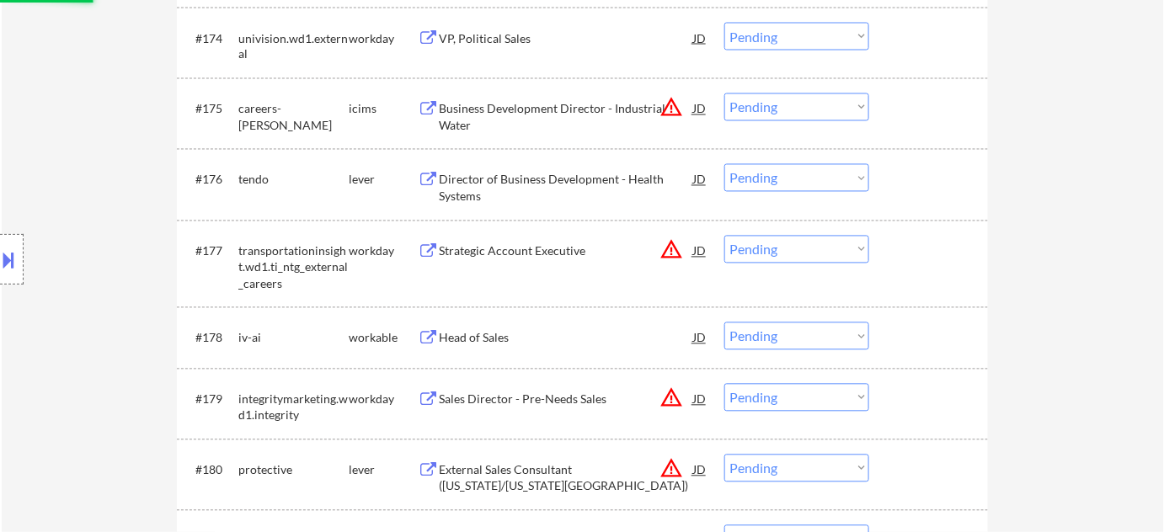
scroll to position [5296, 0]
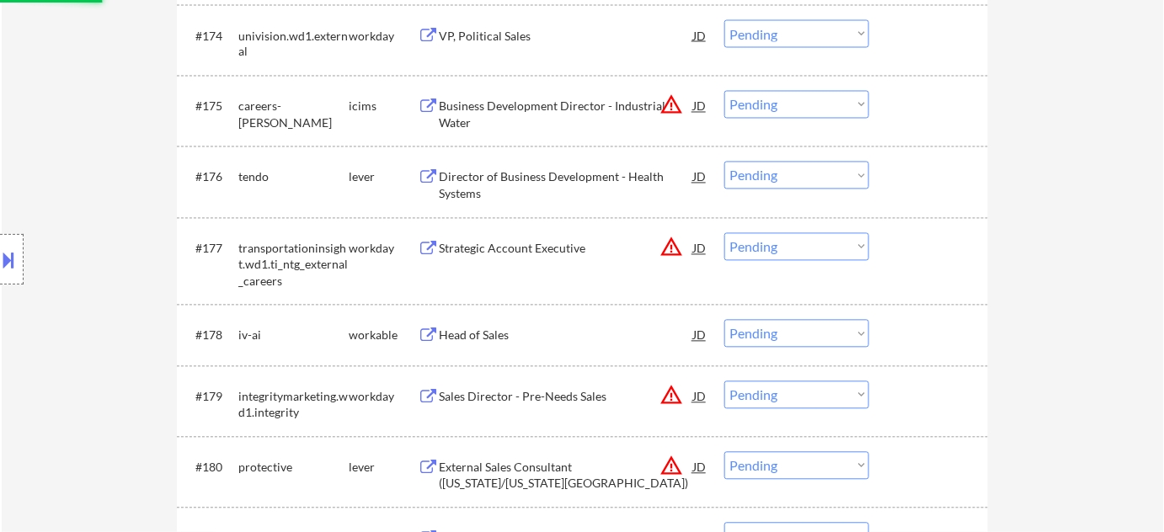
select select ""pending""
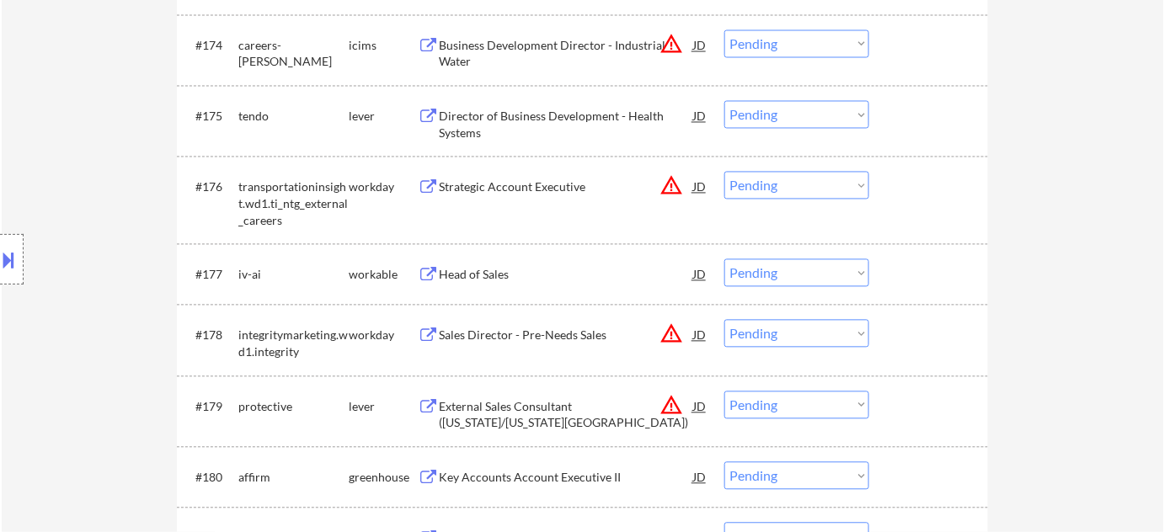
scroll to position [5372, 0]
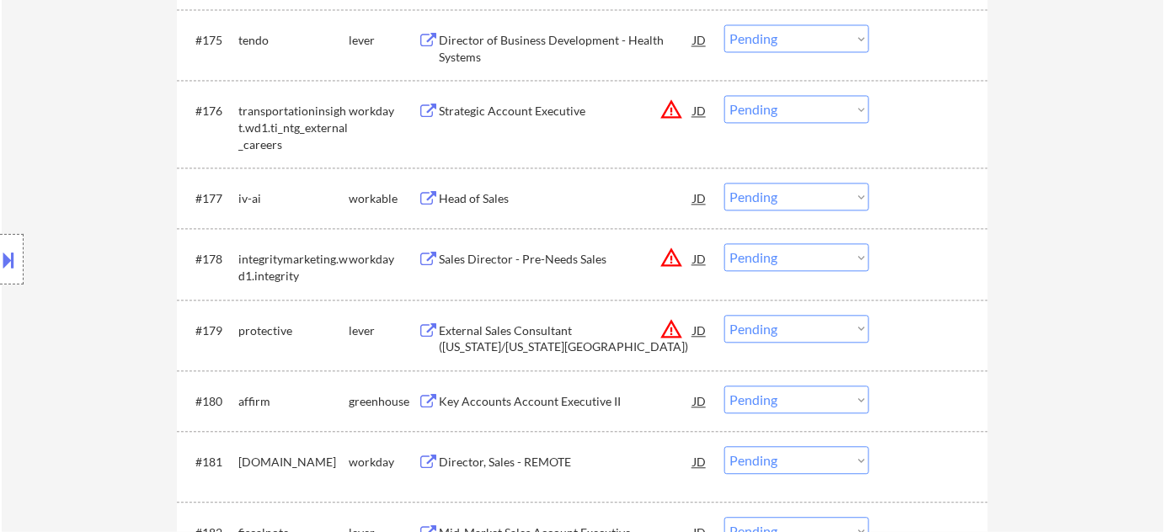
click at [506, 205] on div "Head of Sales" at bounding box center [566, 198] width 254 height 17
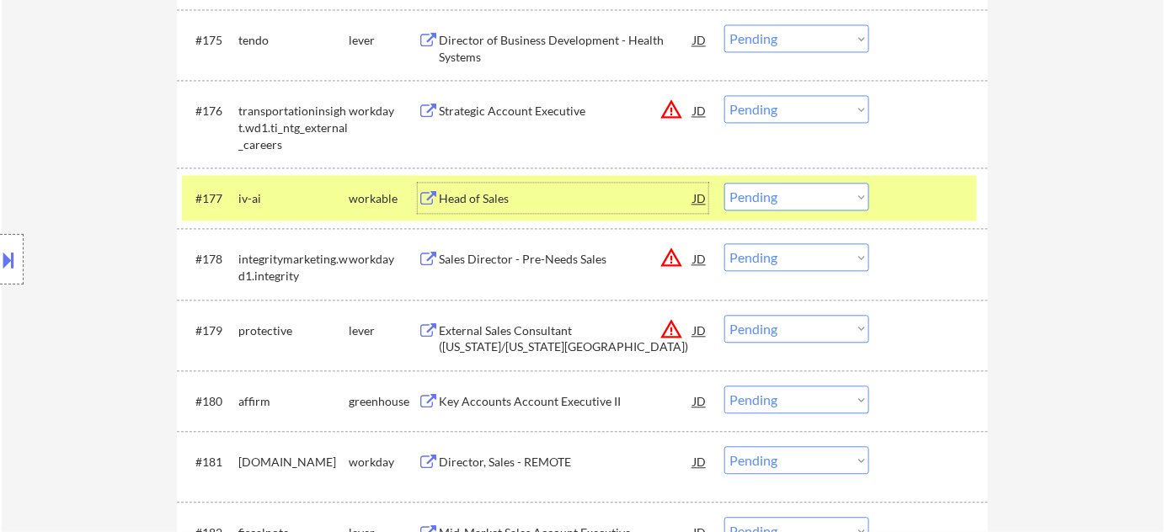
click at [808, 189] on select "Choose an option... Pending Applied Excluded (Questions) Excluded (Expired) Exc…" at bounding box center [796, 197] width 145 height 28
click at [724, 183] on select "Choose an option... Pending Applied Excluded (Questions) Excluded (Expired) Exc…" at bounding box center [796, 197] width 145 height 28
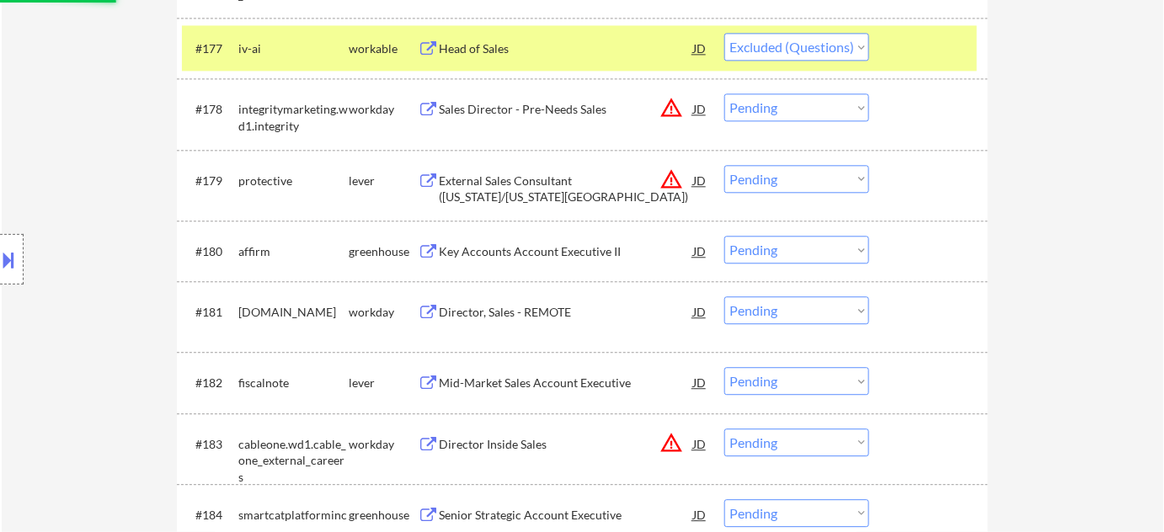
scroll to position [5526, 0]
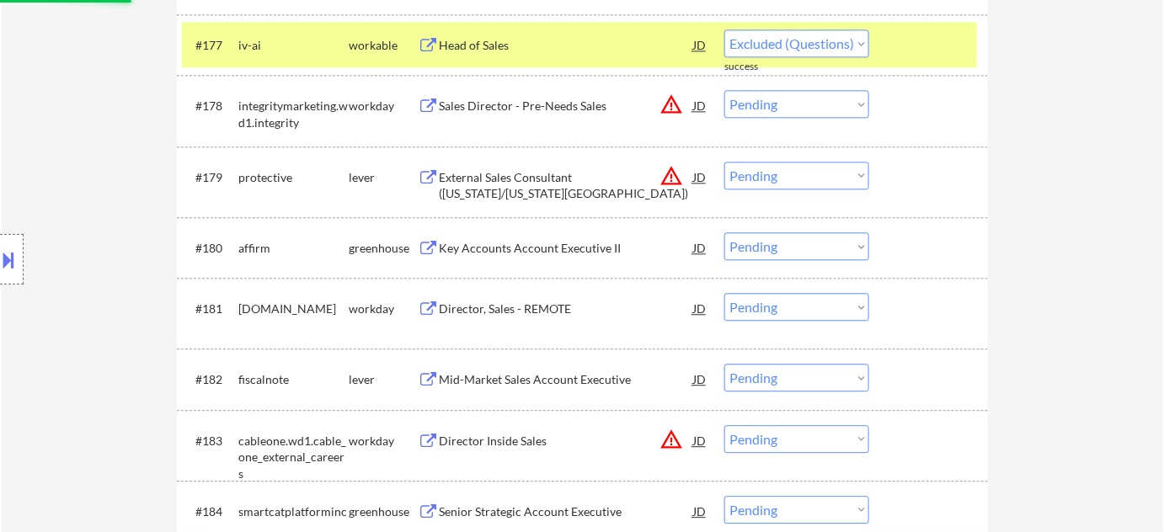
select select ""pending""
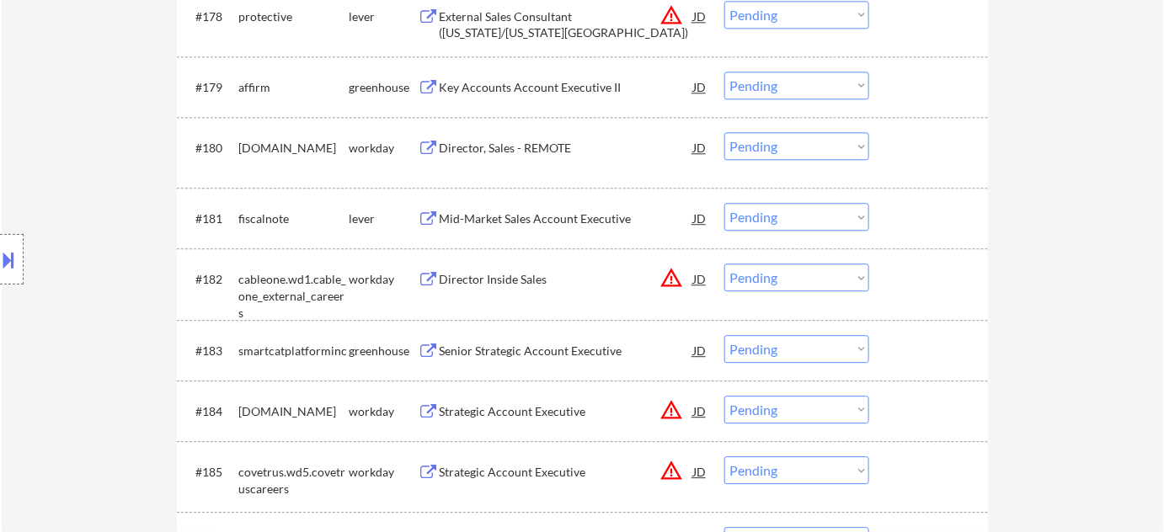
scroll to position [5755, 0]
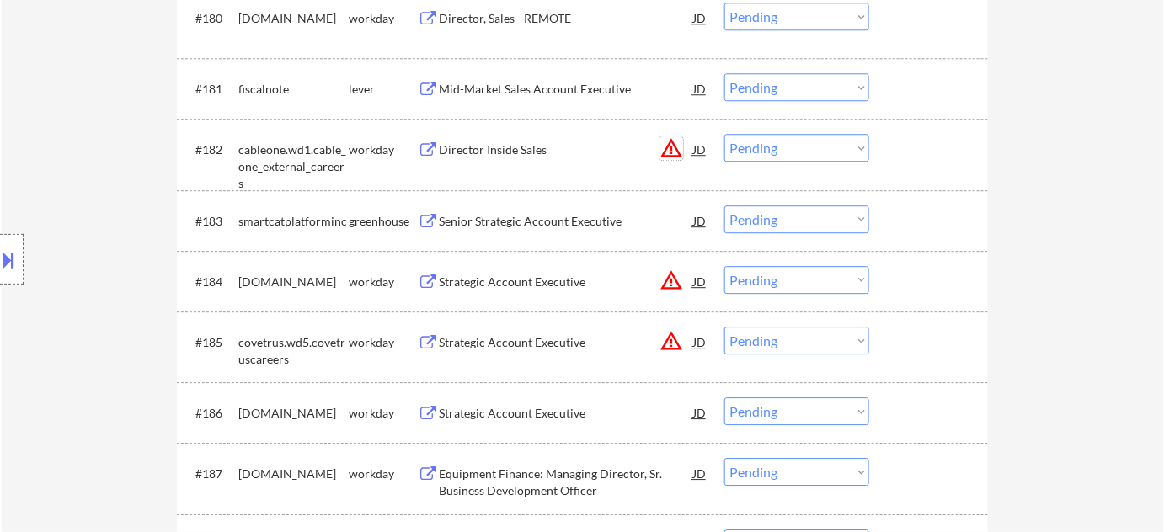
click at [664, 144] on button "warning_amber" at bounding box center [671, 148] width 24 height 24
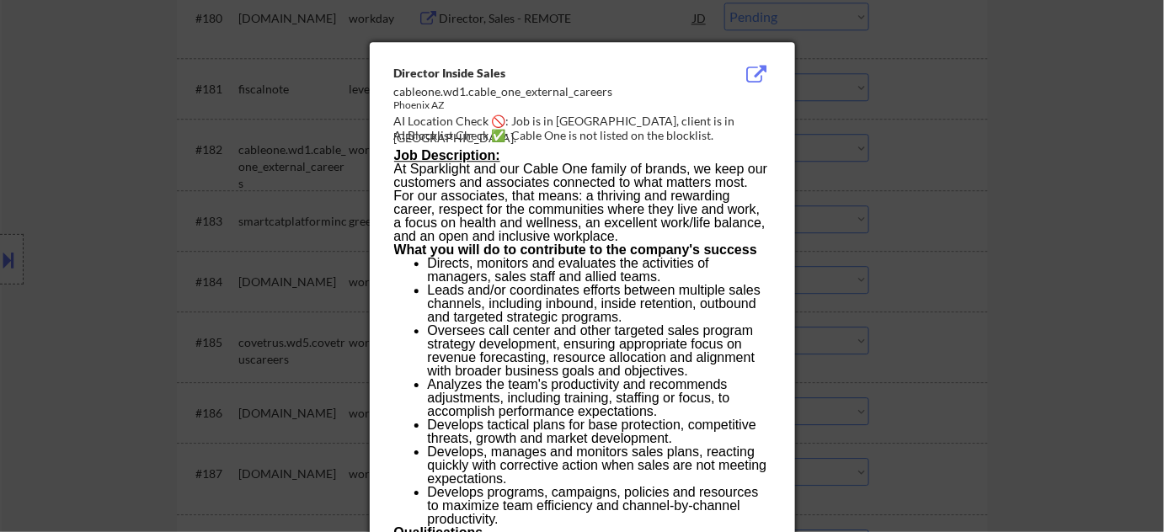
click at [952, 148] on div at bounding box center [582, 266] width 1164 height 532
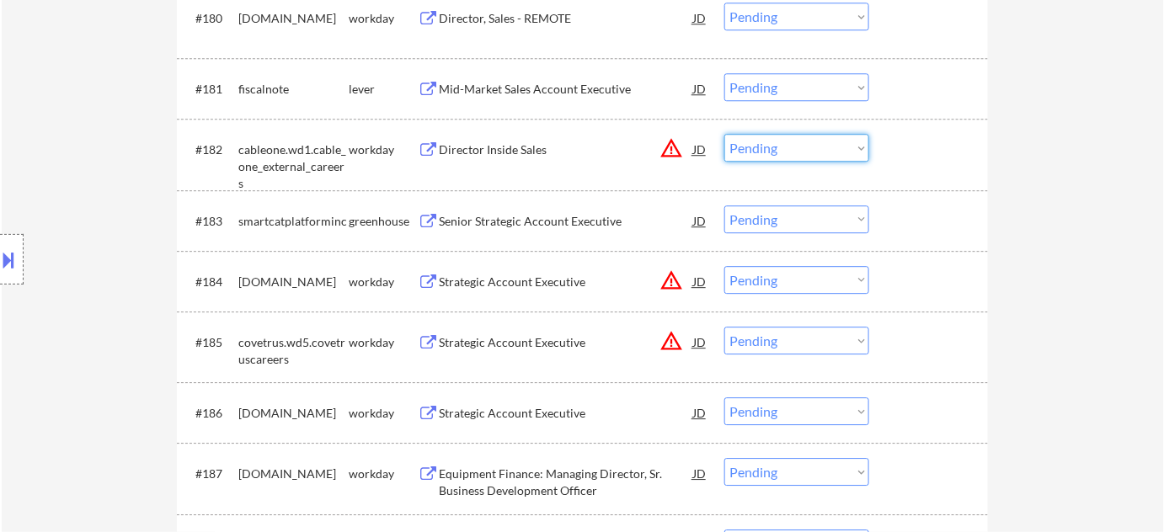
drag, startPoint x: 808, startPoint y: 150, endPoint x: 808, endPoint y: 161, distance: 10.9
click at [808, 150] on select "Choose an option... Pending Applied Excluded (Questions) Excluded (Expired) Exc…" at bounding box center [796, 148] width 145 height 28
click at [724, 134] on select "Choose an option... Pending Applied Excluded (Questions) Excluded (Expired) Exc…" at bounding box center [796, 148] width 145 height 28
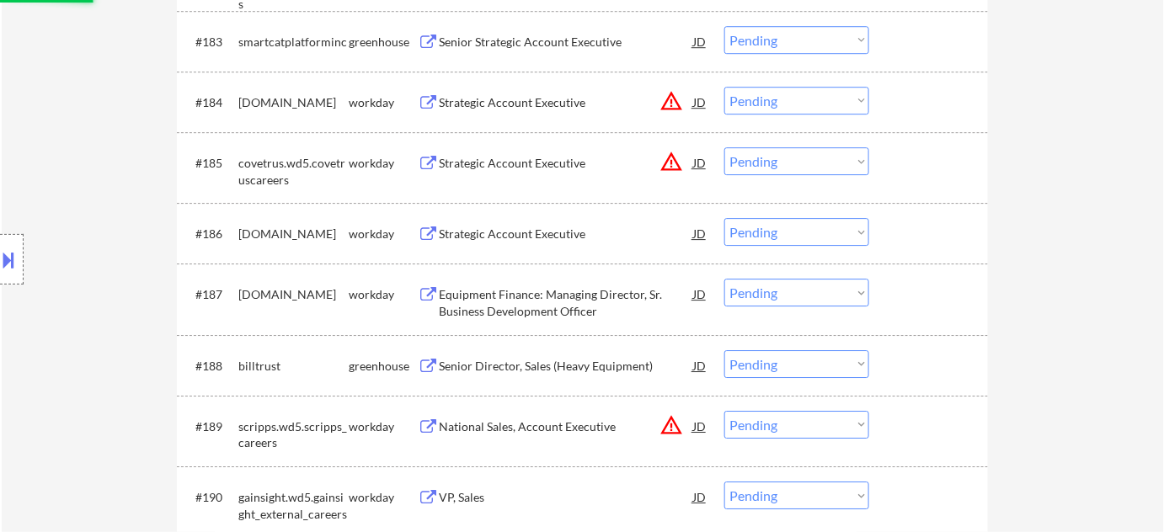
scroll to position [5984, 0]
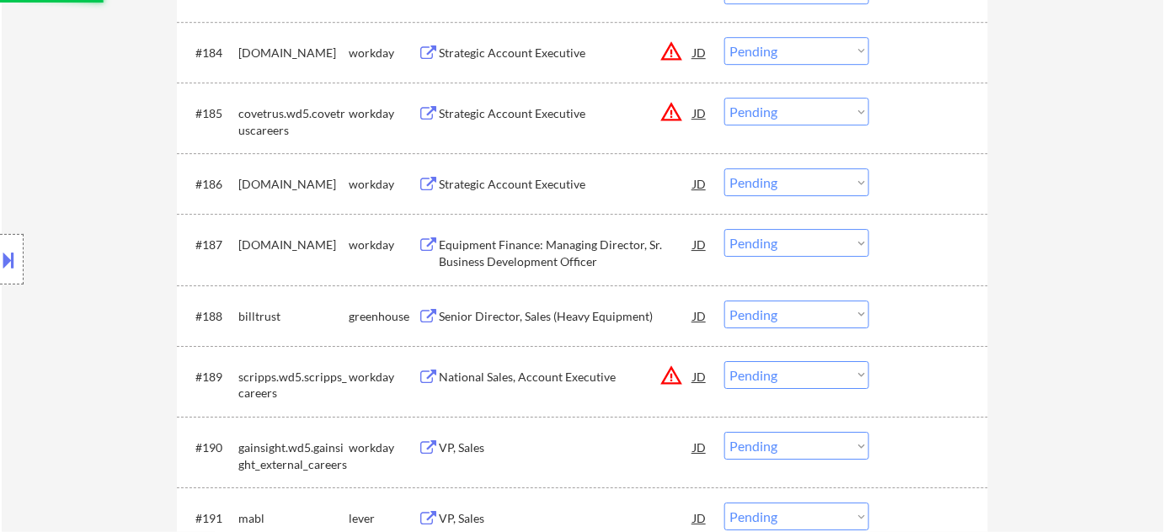
select select ""pending""
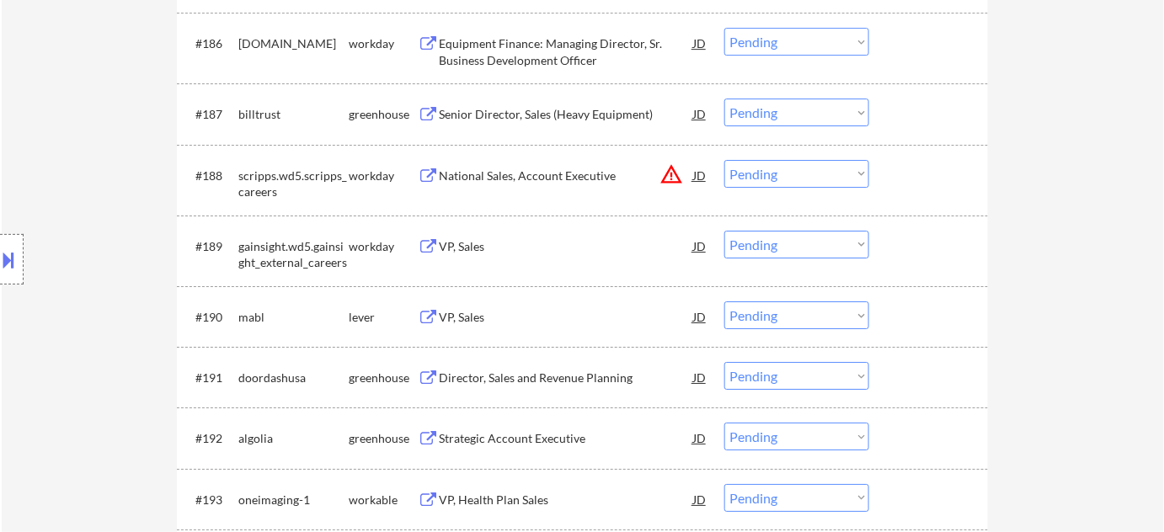
scroll to position [6138, 0]
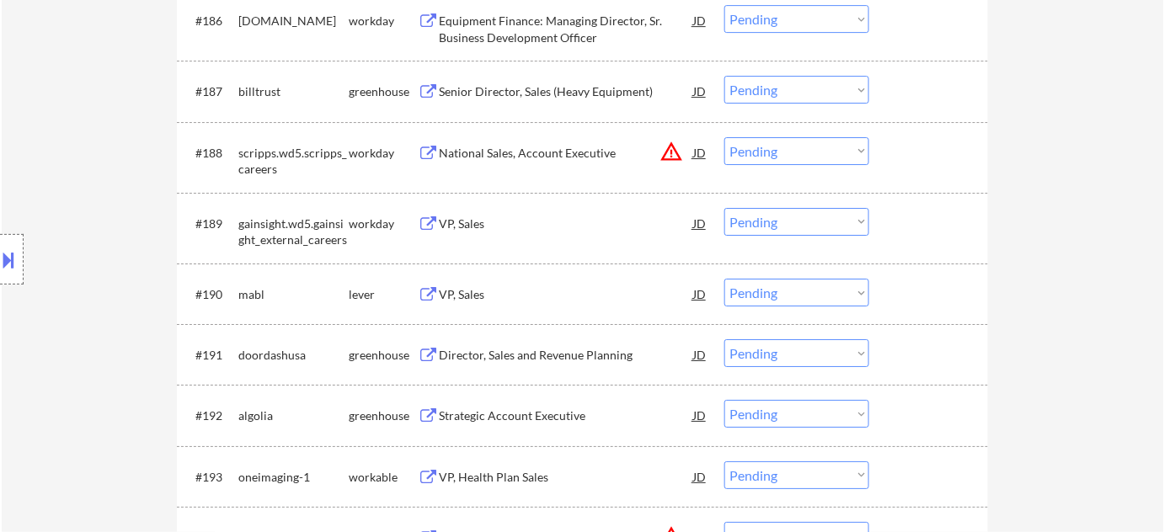
click at [466, 293] on div "VP, Sales" at bounding box center [566, 294] width 254 height 17
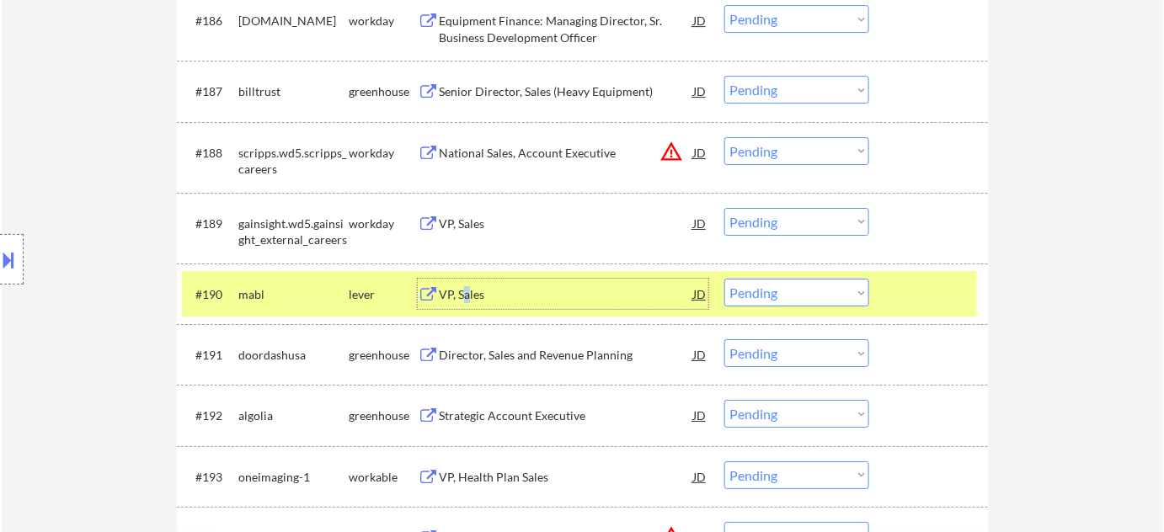
drag, startPoint x: 817, startPoint y: 291, endPoint x: 819, endPoint y: 300, distance: 8.6
click at [817, 291] on select "Choose an option... Pending Applied Excluded (Questions) Excluded (Expired) Exc…" at bounding box center [796, 293] width 145 height 28
click at [724, 279] on select "Choose an option... Pending Applied Excluded (Questions) Excluded (Expired) Exc…" at bounding box center [796, 293] width 145 height 28
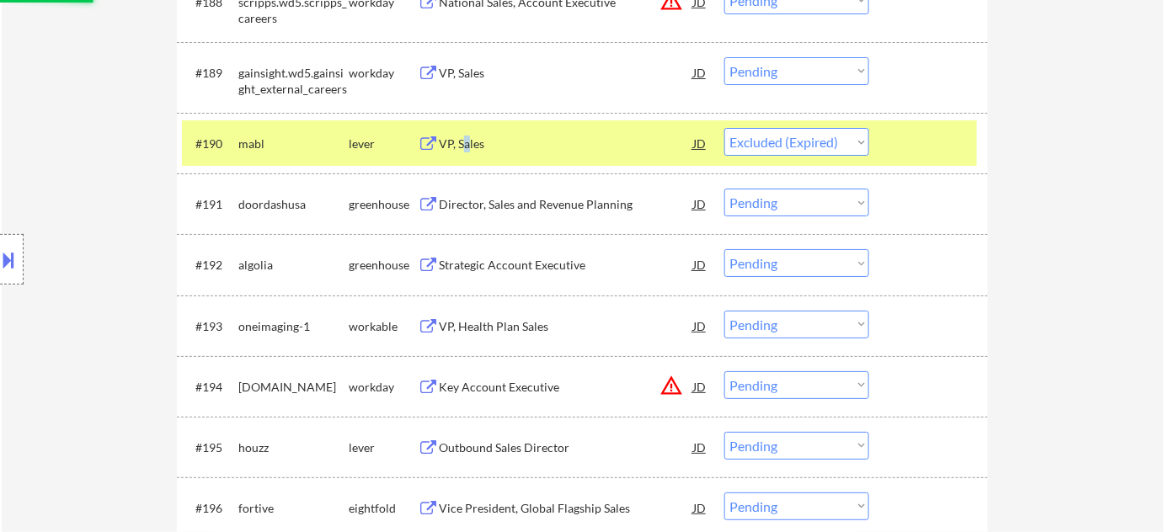
scroll to position [6291, 0]
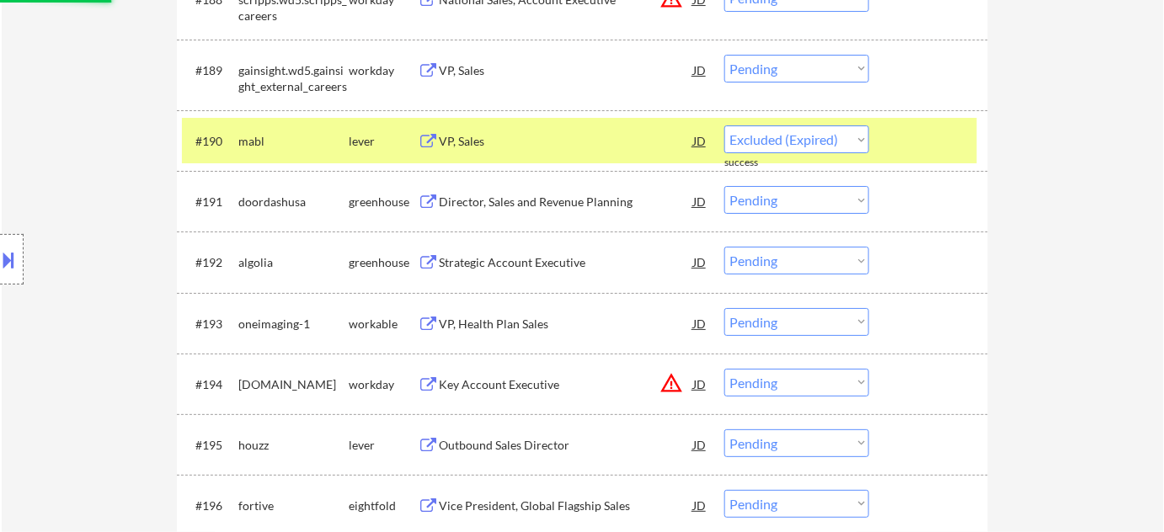
click at [514, 258] on div "Strategic Account Executive" at bounding box center [566, 262] width 254 height 17
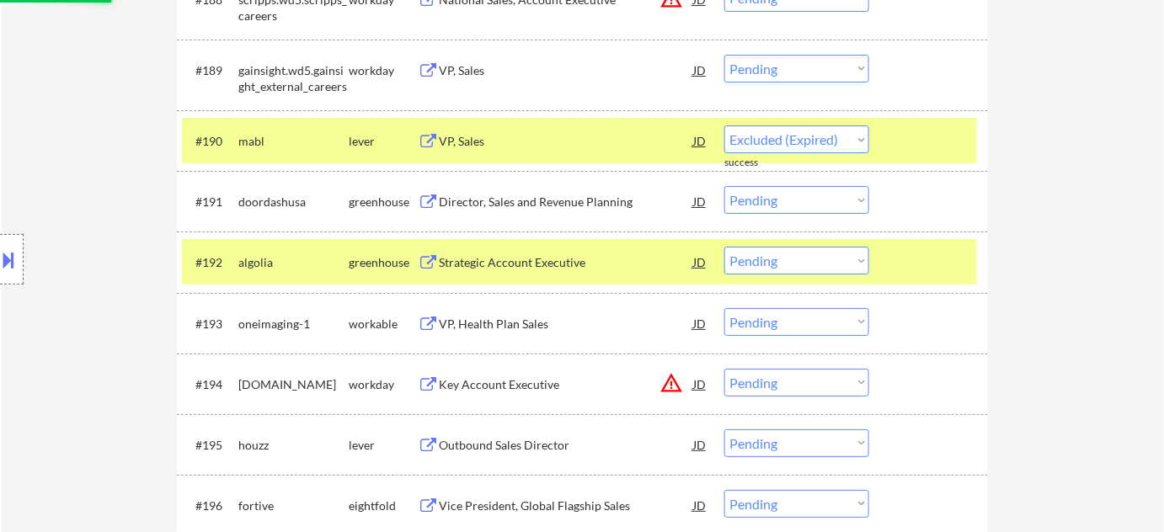
select select ""pending""
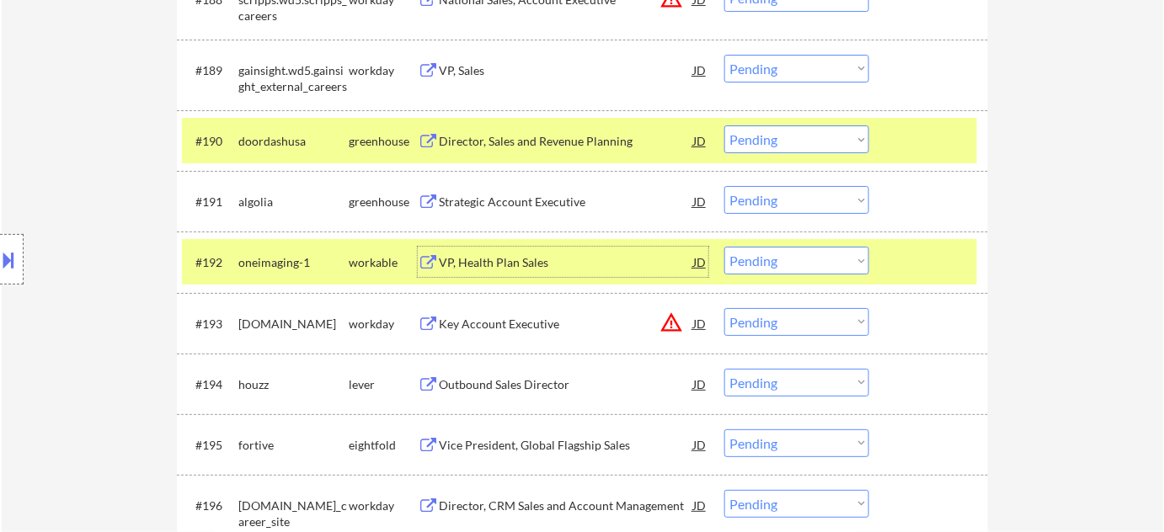
click at [821, 205] on select "Choose an option... Pending Applied Excluded (Questions) Excluded (Expired) Exc…" at bounding box center [796, 200] width 145 height 28
click at [724, 186] on select "Choose an option... Pending Applied Excluded (Questions) Excluded (Expired) Exc…" at bounding box center [796, 200] width 145 height 28
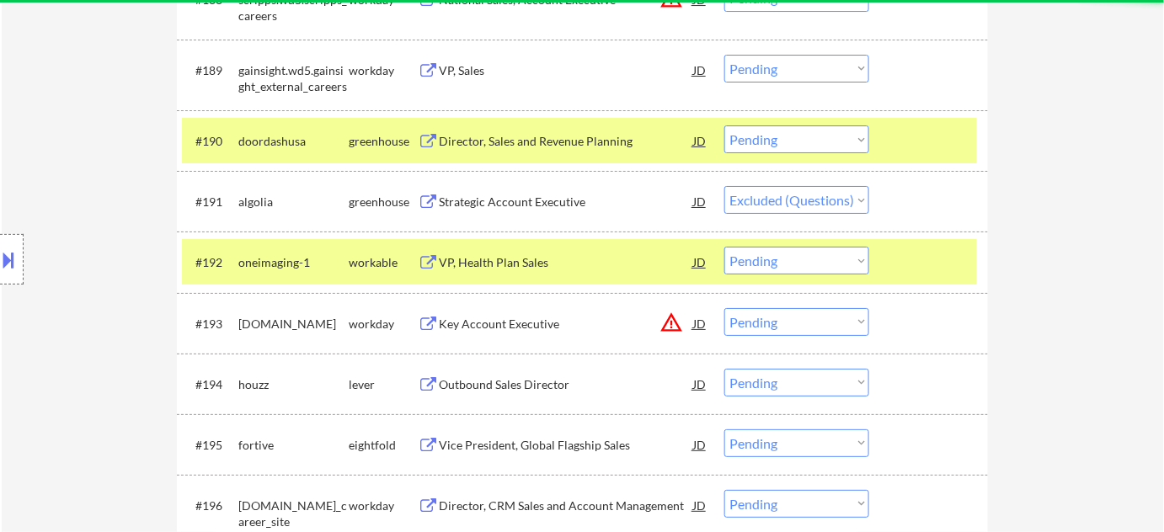
select select ""pending""
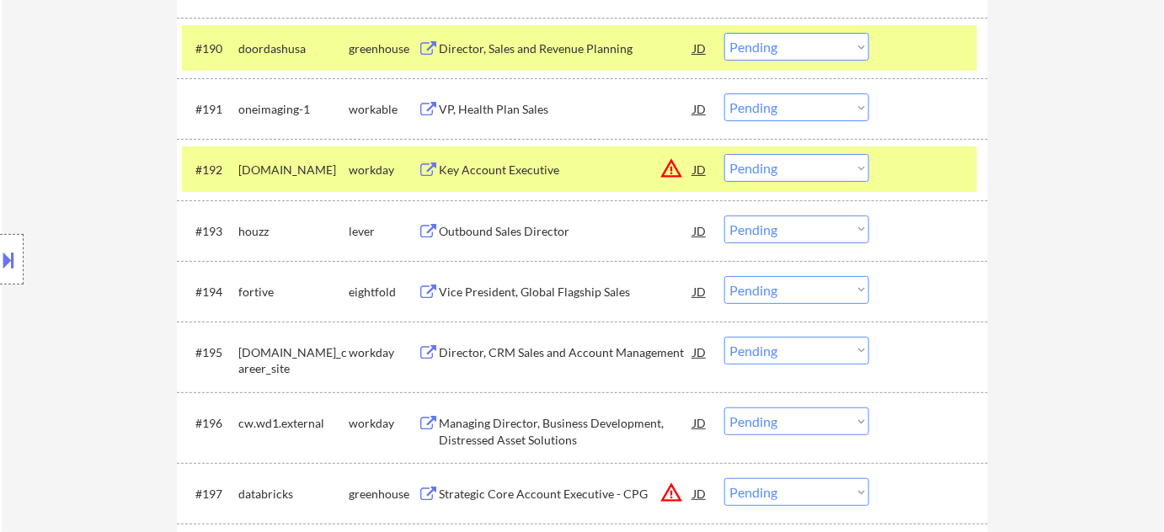
scroll to position [6444, 0]
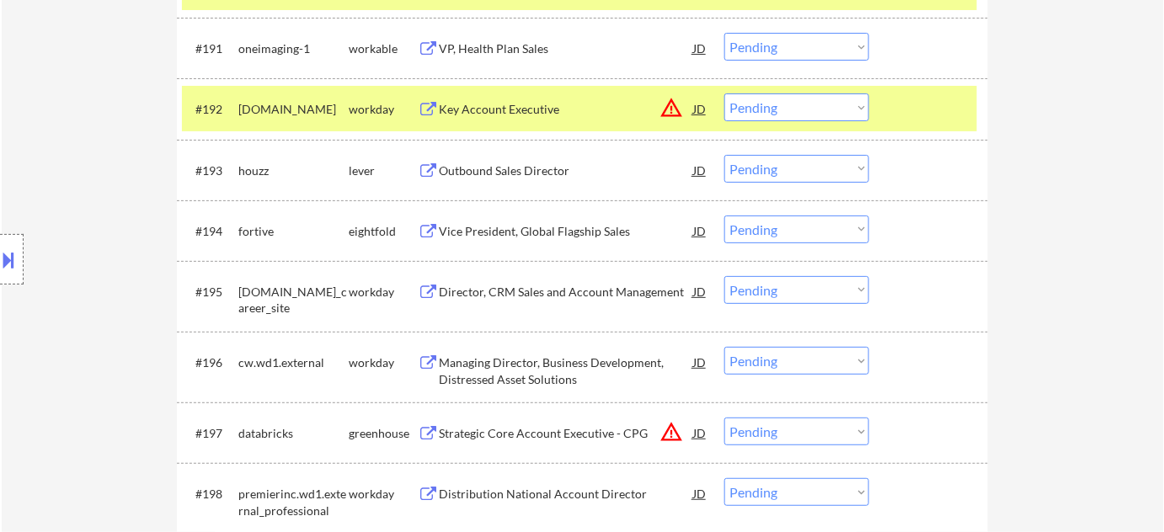
click at [527, 163] on div "Outbound Sales Director" at bounding box center [566, 171] width 254 height 17
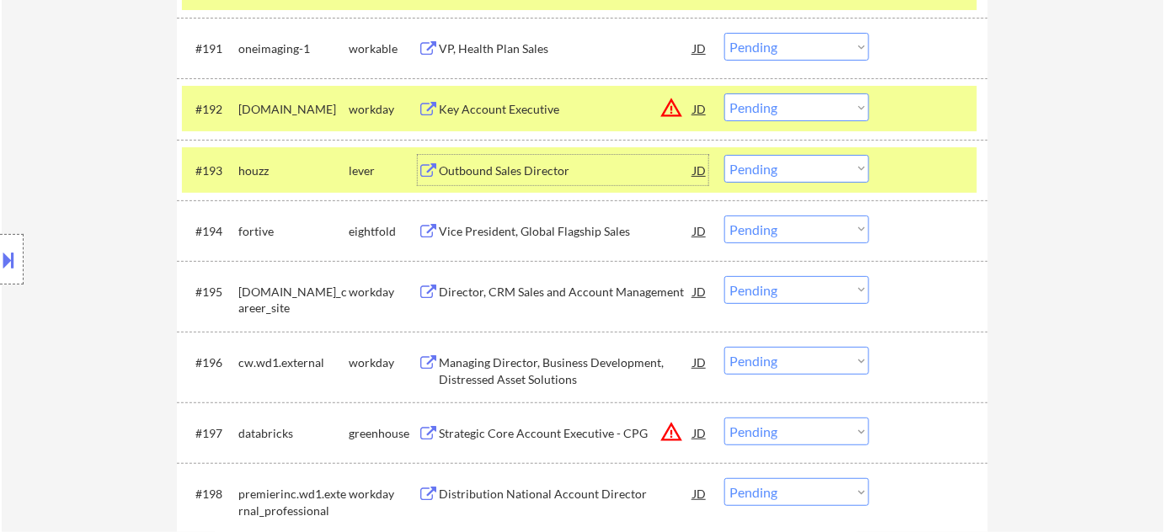
click at [771, 169] on select "Choose an option... Pending Applied Excluded (Questions) Excluded (Expired) Exc…" at bounding box center [796, 169] width 145 height 28
click at [724, 155] on select "Choose an option... Pending Applied Excluded (Questions) Excluded (Expired) Exc…" at bounding box center [796, 169] width 145 height 28
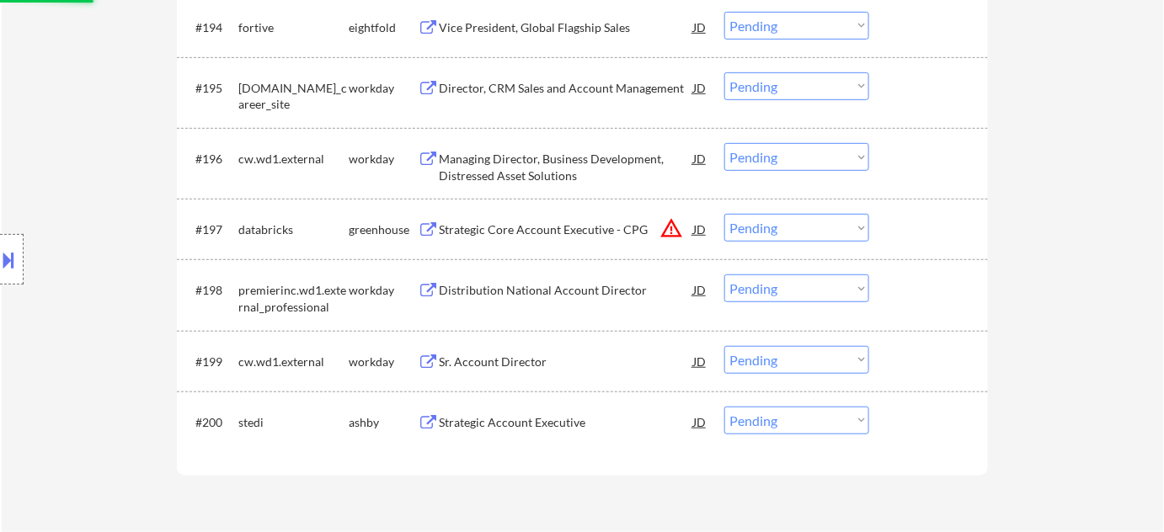
scroll to position [6674, 0]
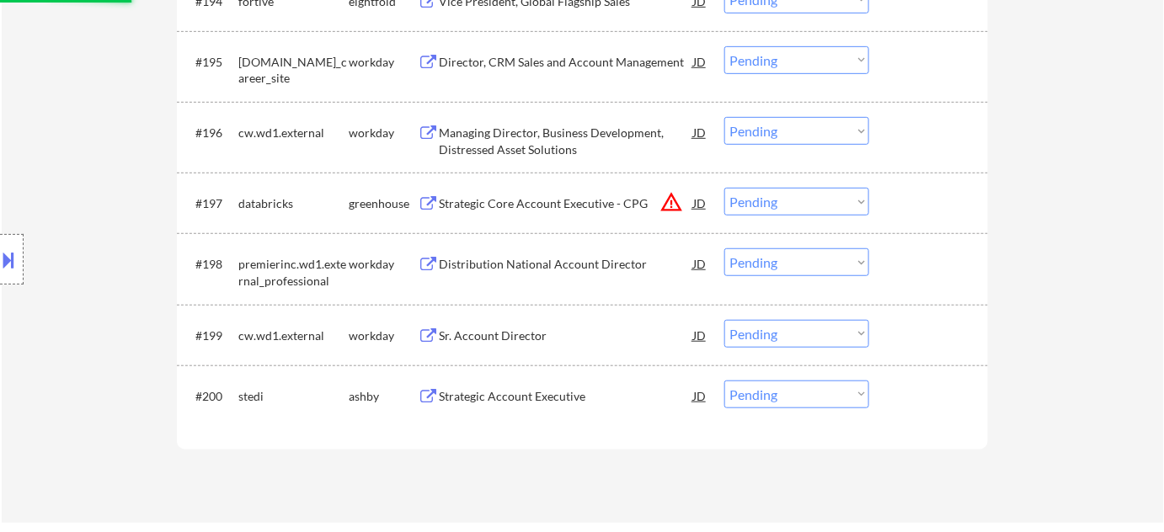
select select ""pending""
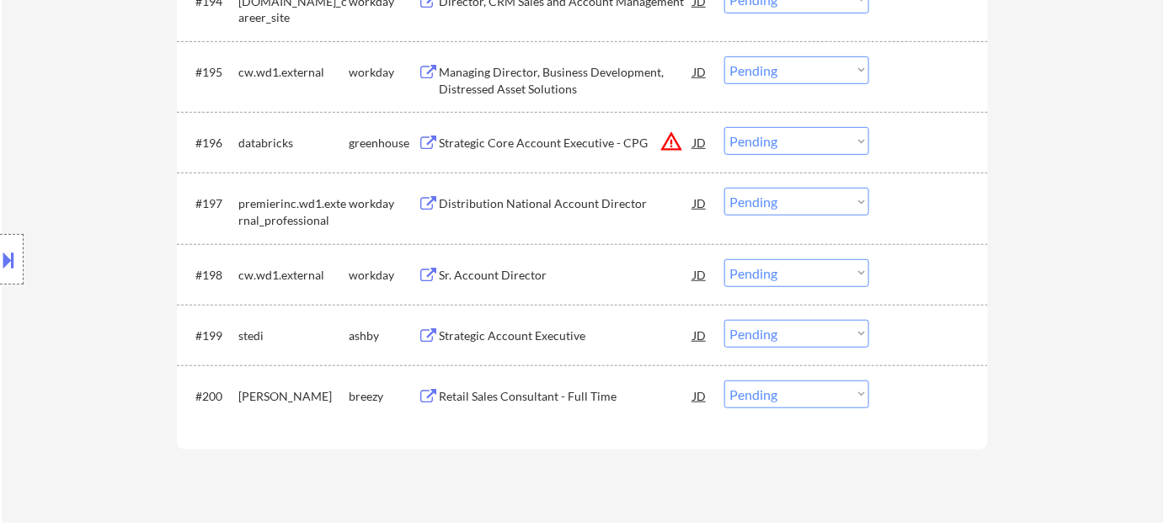
click at [536, 332] on div "Strategic Account Executive" at bounding box center [566, 336] width 254 height 17
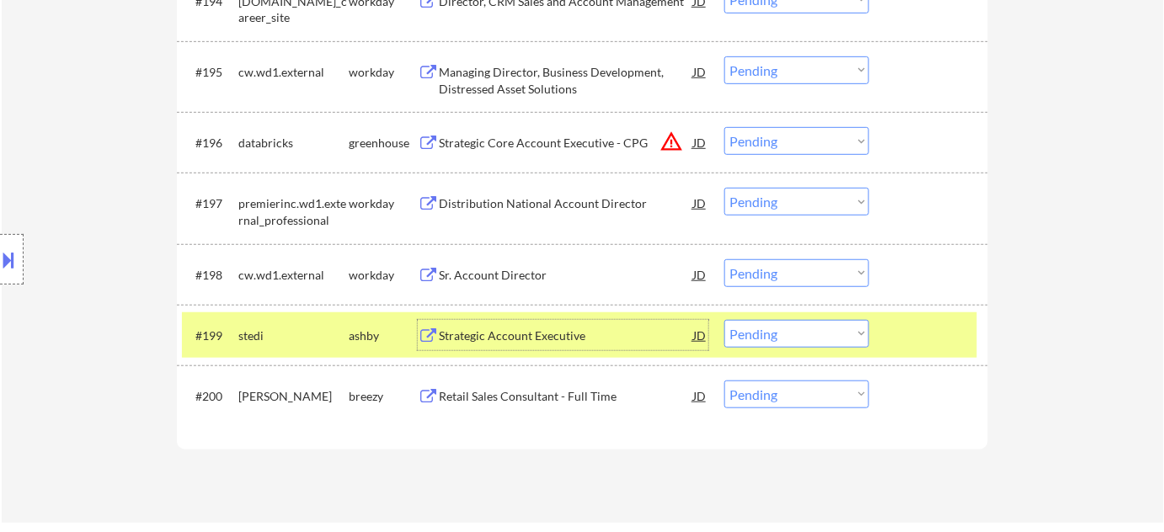
click at [770, 332] on select "Choose an option... Pending Applied Excluded (Questions) Excluded (Expired) Exc…" at bounding box center [796, 334] width 145 height 28
click at [724, 320] on select "Choose an option... Pending Applied Excluded (Questions) Excluded (Expired) Exc…" at bounding box center [796, 334] width 145 height 28
click at [664, 143] on button "warning_amber" at bounding box center [671, 142] width 24 height 24
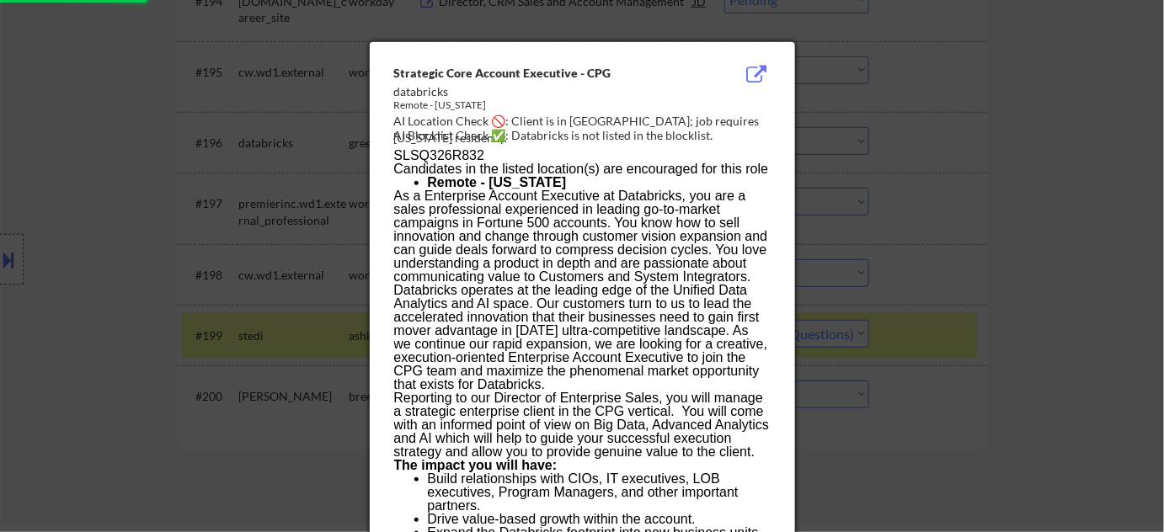
click at [994, 232] on div at bounding box center [582, 266] width 1164 height 532
select select ""pending""
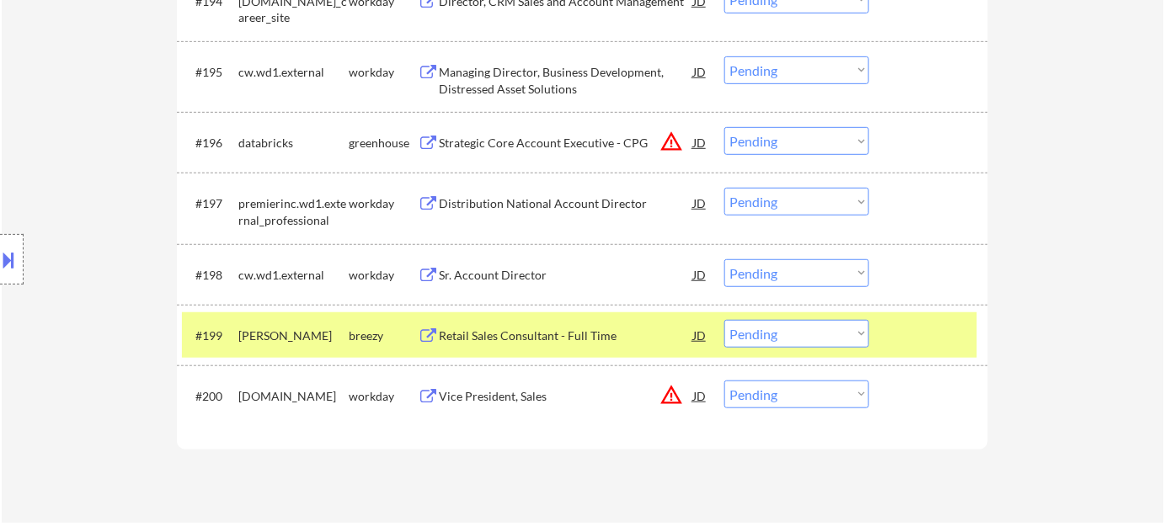
click at [670, 392] on button "warning_amber" at bounding box center [671, 395] width 24 height 24
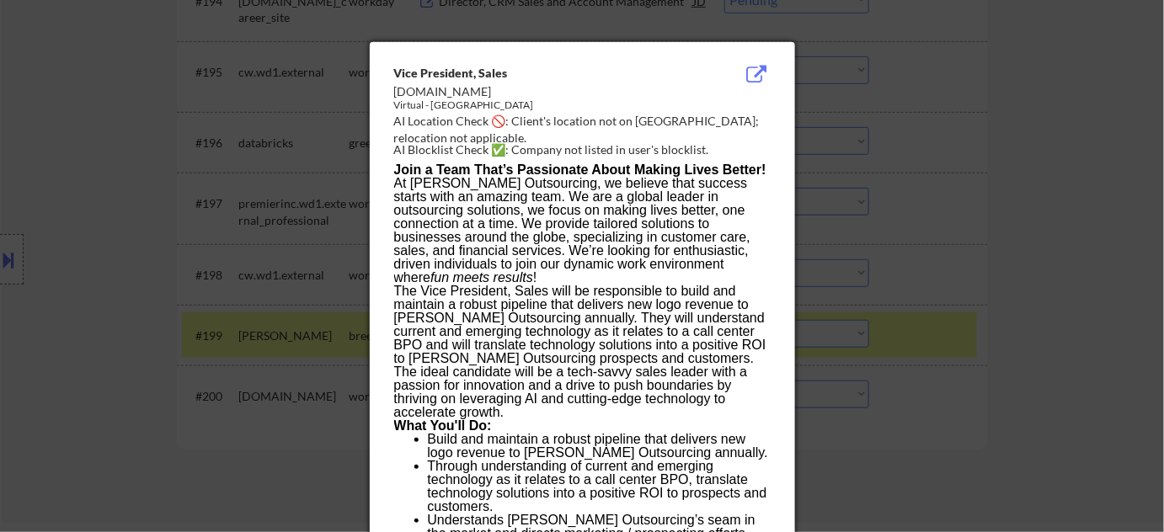
click at [910, 355] on div at bounding box center [582, 266] width 1164 height 532
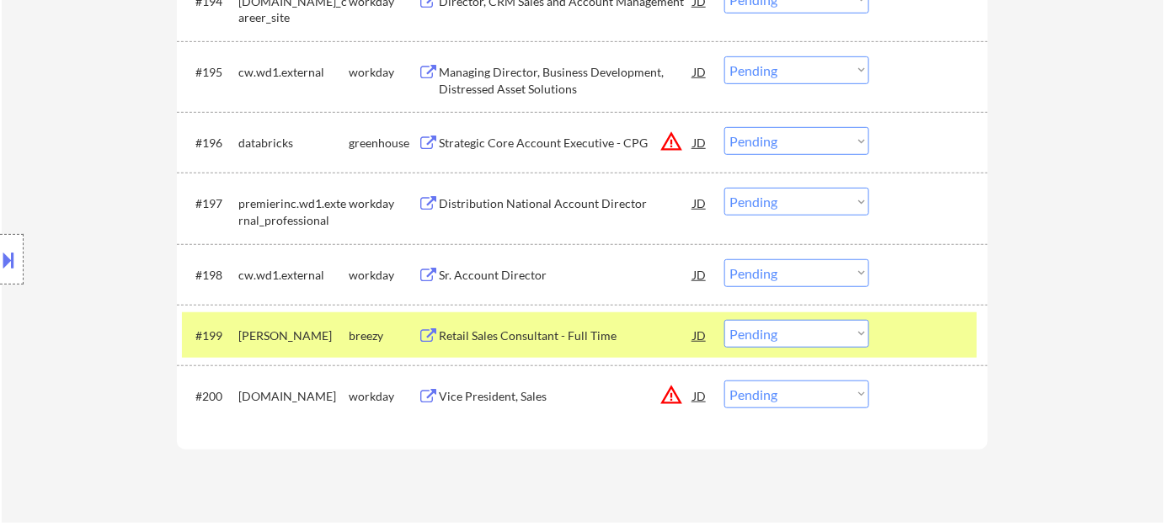
click at [798, 403] on select "Choose an option... Pending Applied Excluded (Questions) Excluded (Expired) Exc…" at bounding box center [796, 395] width 145 height 28
click at [724, 381] on select "Choose an option... Pending Applied Excluded (Questions) Excluded (Expired) Exc…" at bounding box center [796, 395] width 145 height 28
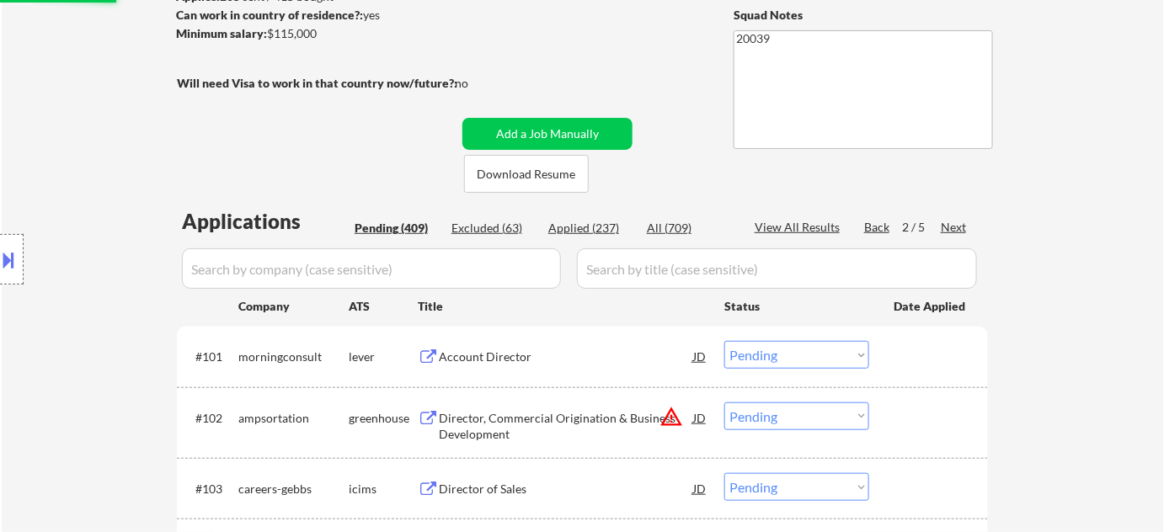
scroll to position [108, 0]
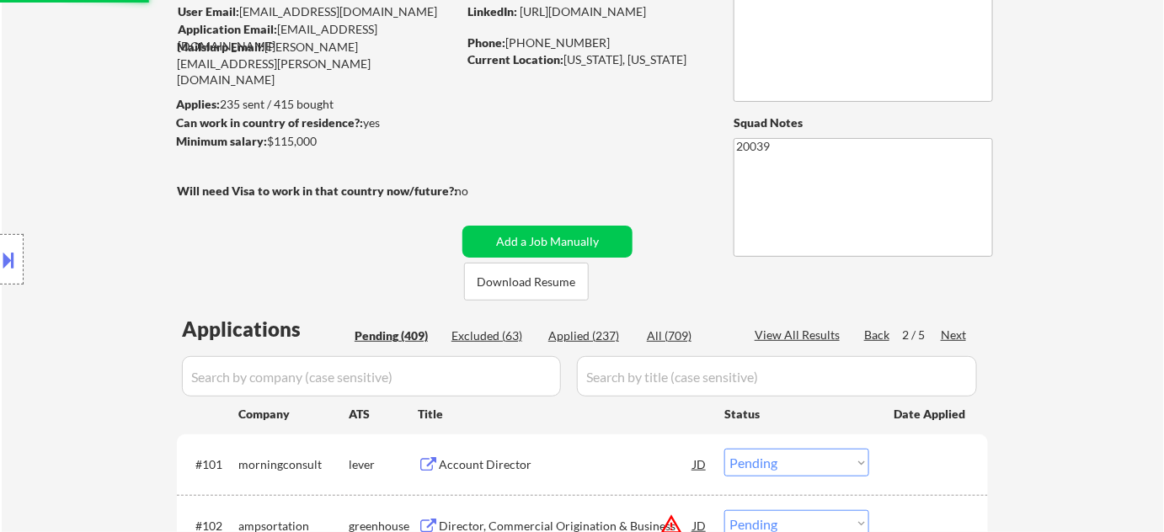
select select ""pending""
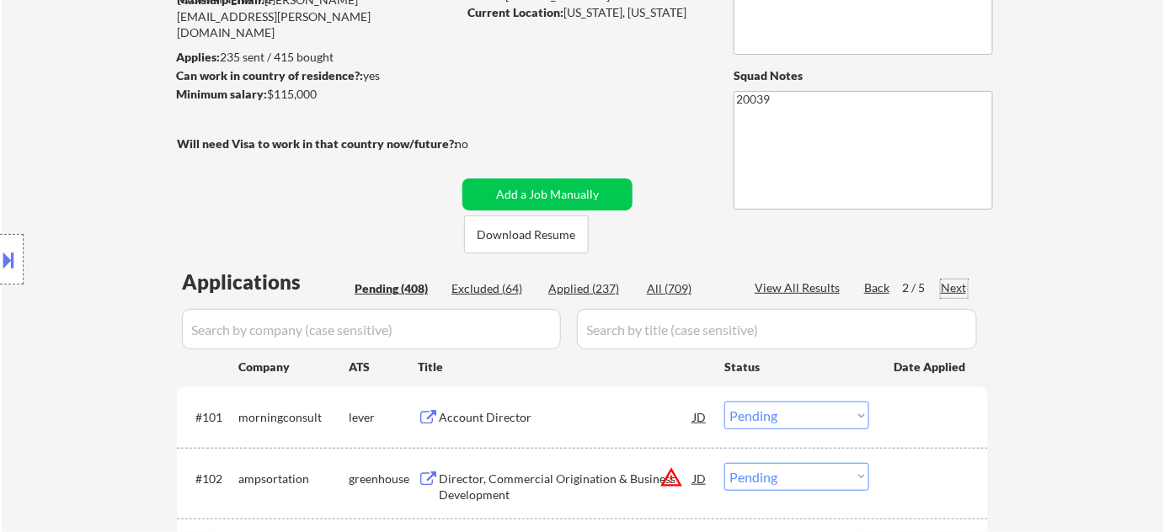
click at [954, 288] on div "Next" at bounding box center [954, 288] width 27 height 17
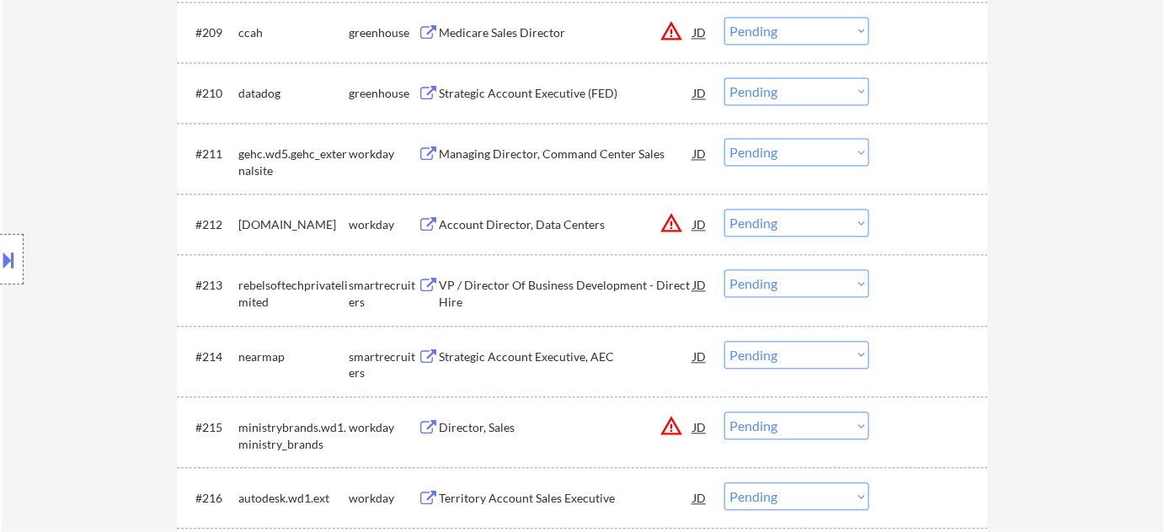
scroll to position [1179, 0]
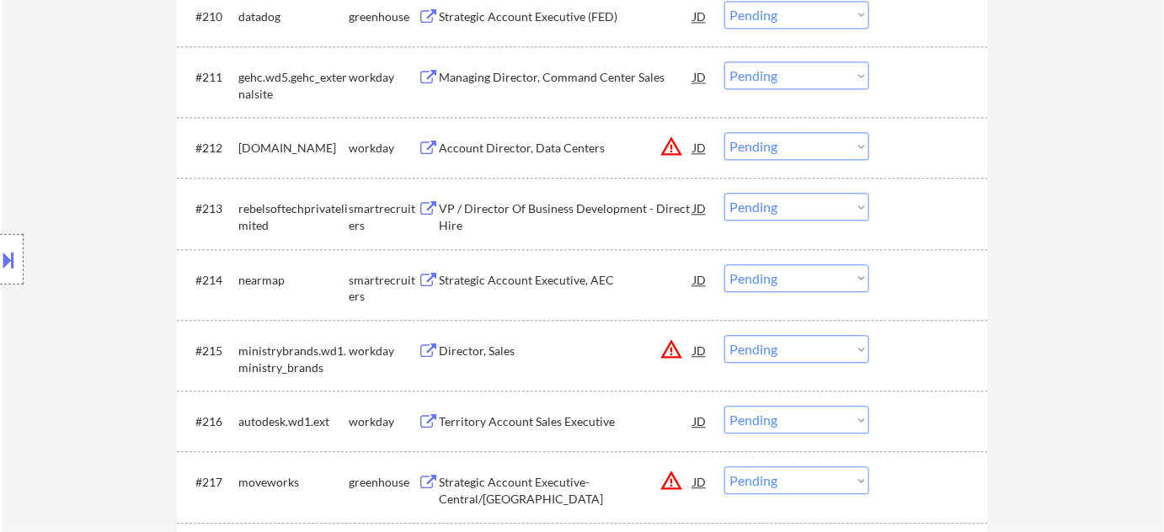
click at [676, 147] on button "warning_amber" at bounding box center [671, 147] width 24 height 24
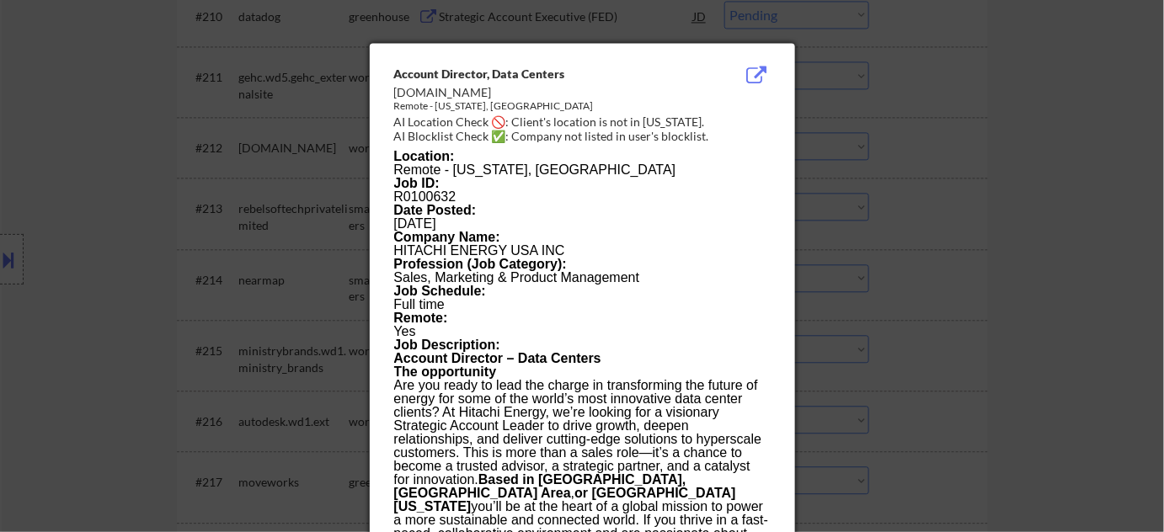
click at [898, 246] on div at bounding box center [582, 266] width 1164 height 532
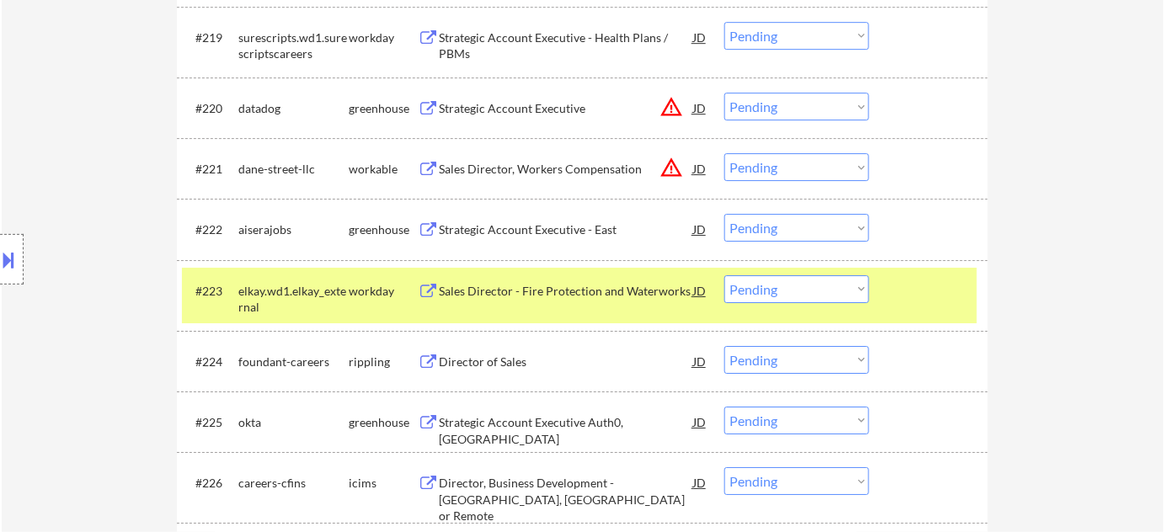
scroll to position [1792, 0]
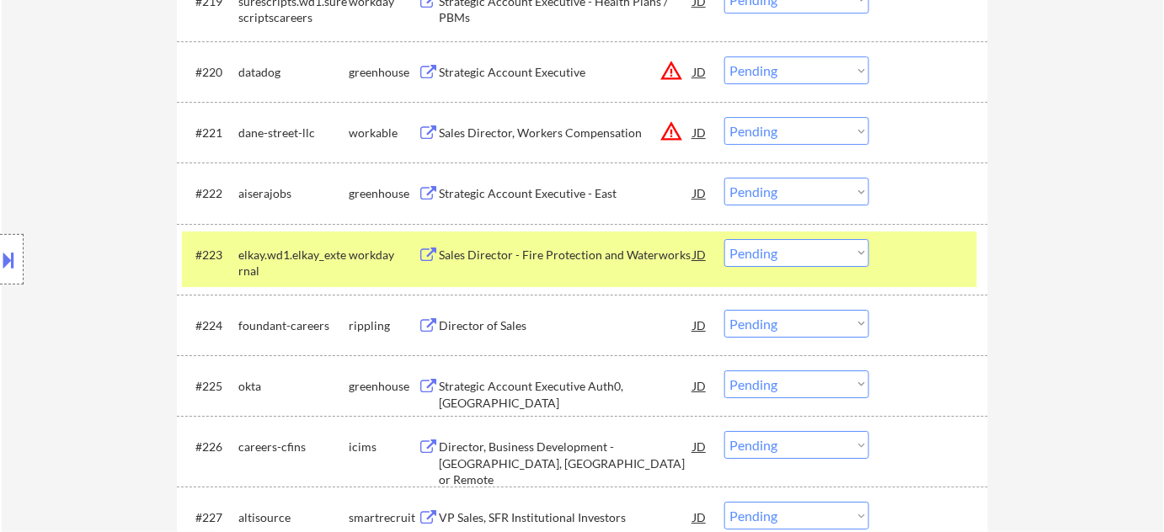
click at [499, 336] on div "Director of Sales" at bounding box center [566, 325] width 254 height 30
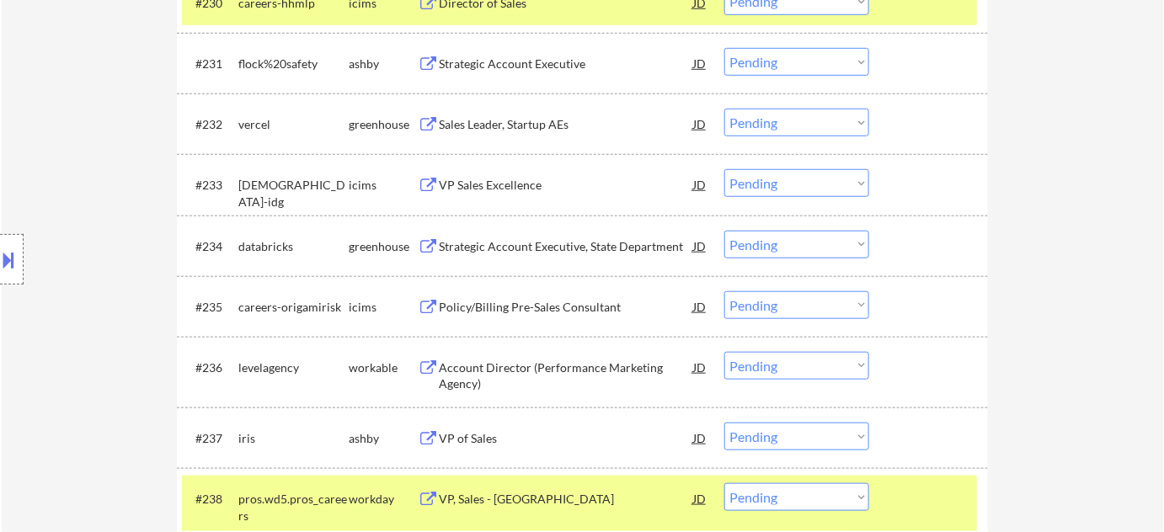
scroll to position [2558, 0]
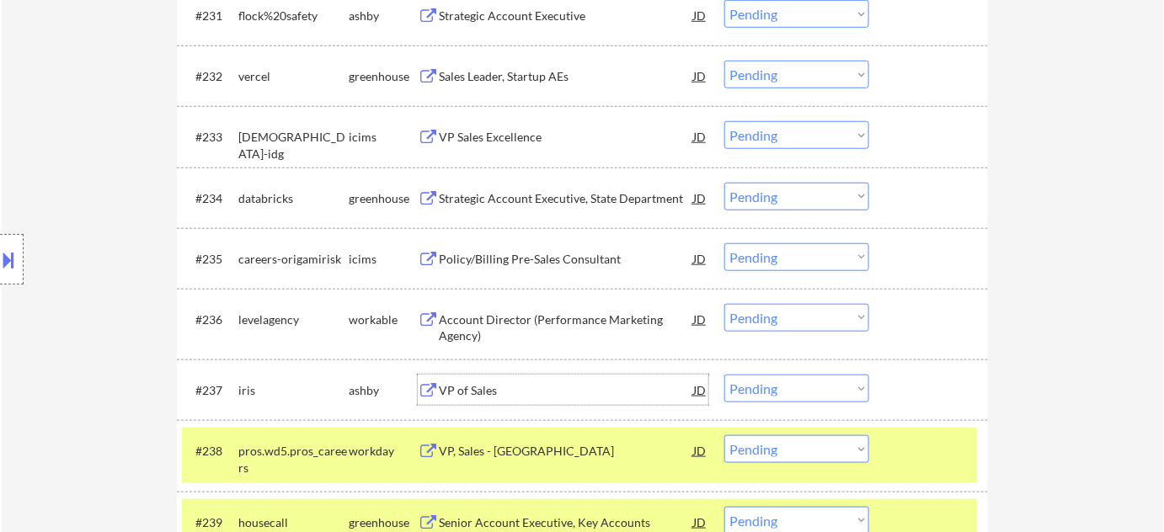
click at [472, 376] on div "VP of Sales" at bounding box center [566, 390] width 254 height 30
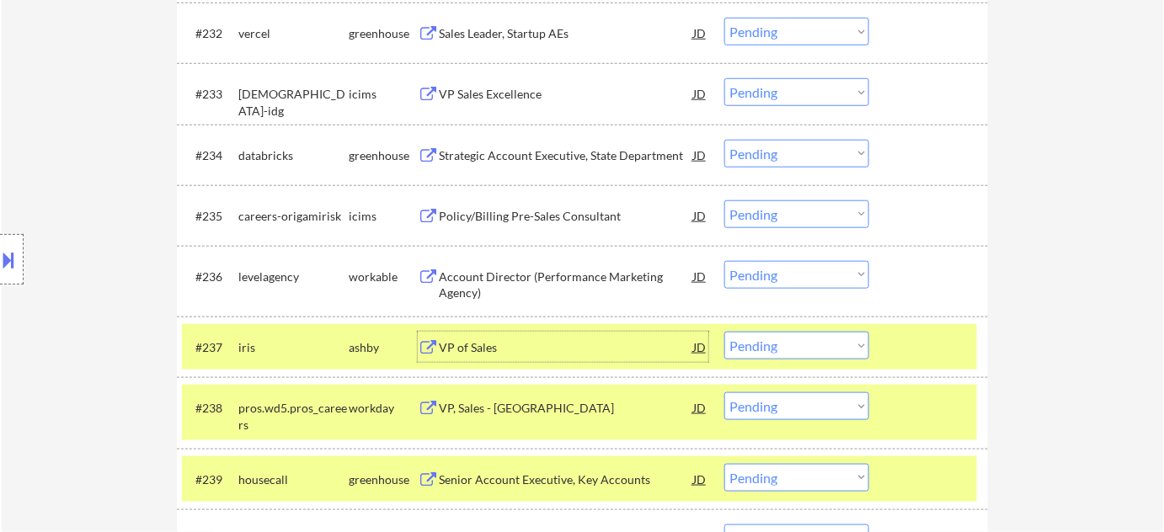
scroll to position [2634, 0]
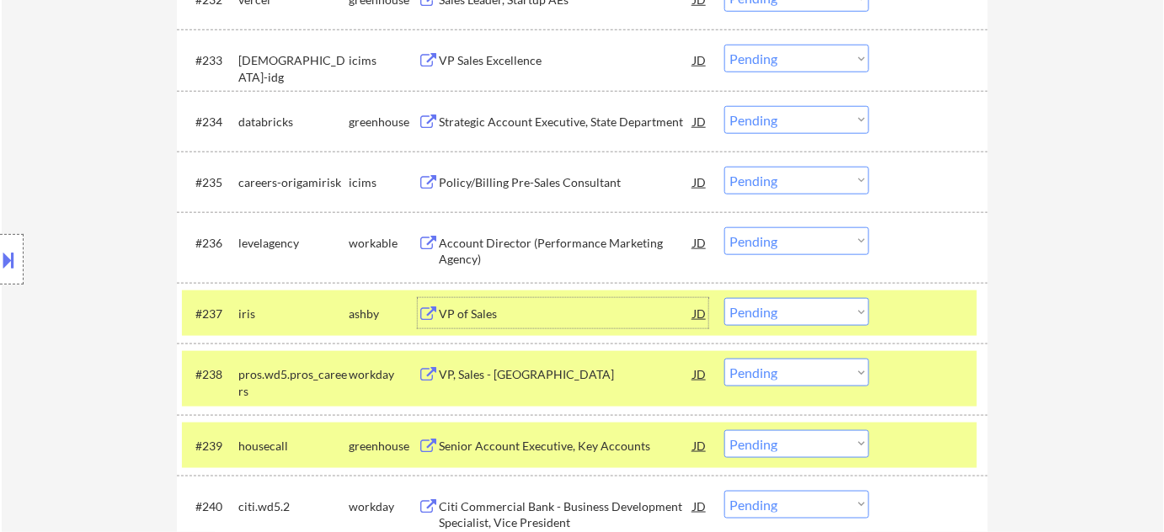
click at [771, 323] on select "Choose an option... Pending Applied Excluded (Questions) Excluded (Expired) Exc…" at bounding box center [796, 312] width 145 height 28
click at [724, 298] on select "Choose an option... Pending Applied Excluded (Questions) Excluded (Expired) Exc…" at bounding box center [796, 312] width 145 height 28
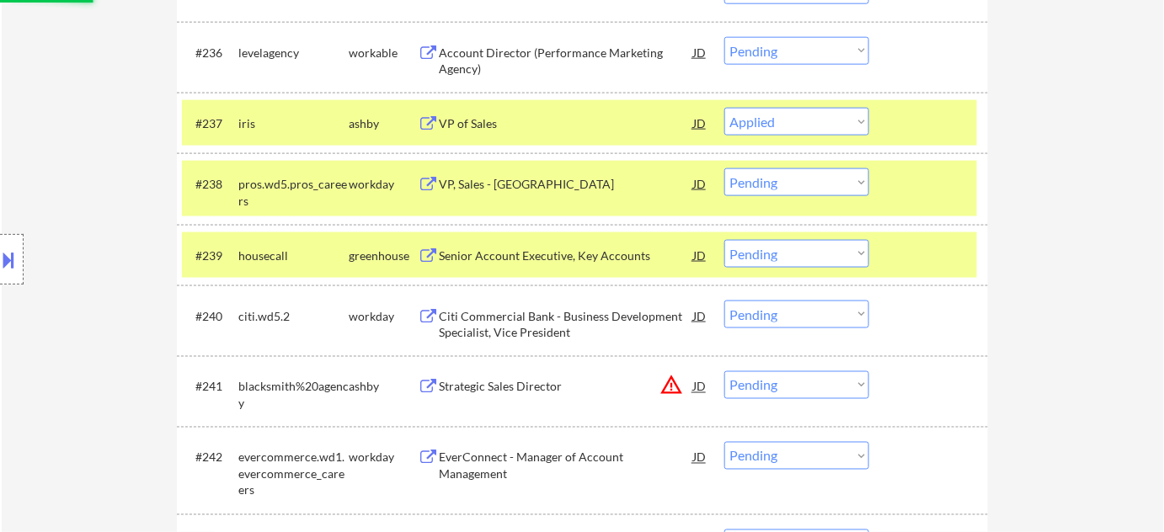
scroll to position [2863, 0]
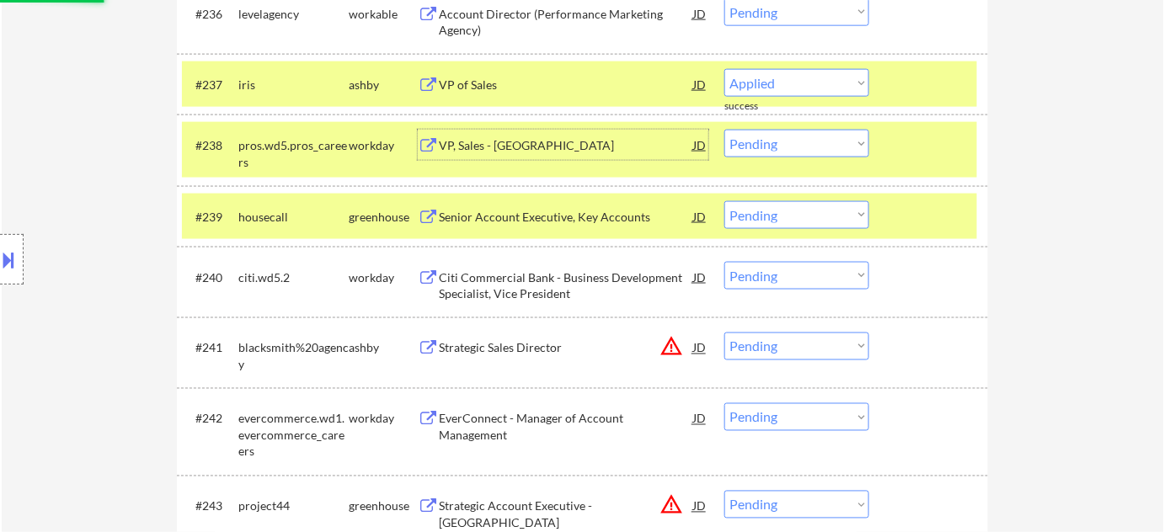
click at [500, 147] on div "VP, Sales - Americas" at bounding box center [566, 145] width 254 height 17
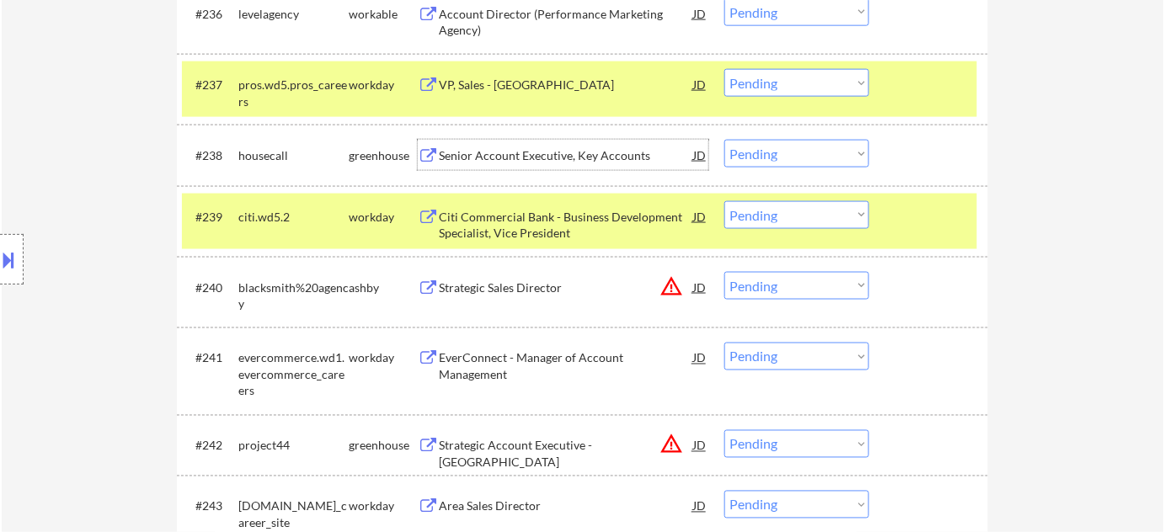
click at [787, 88] on select "Choose an option... Pending Applied Excluded (Questions) Excluded (Expired) Exc…" at bounding box center [796, 83] width 145 height 28
click at [724, 69] on select "Choose an option... Pending Applied Excluded (Questions) Excluded (Expired) Exc…" at bounding box center [796, 83] width 145 height 28
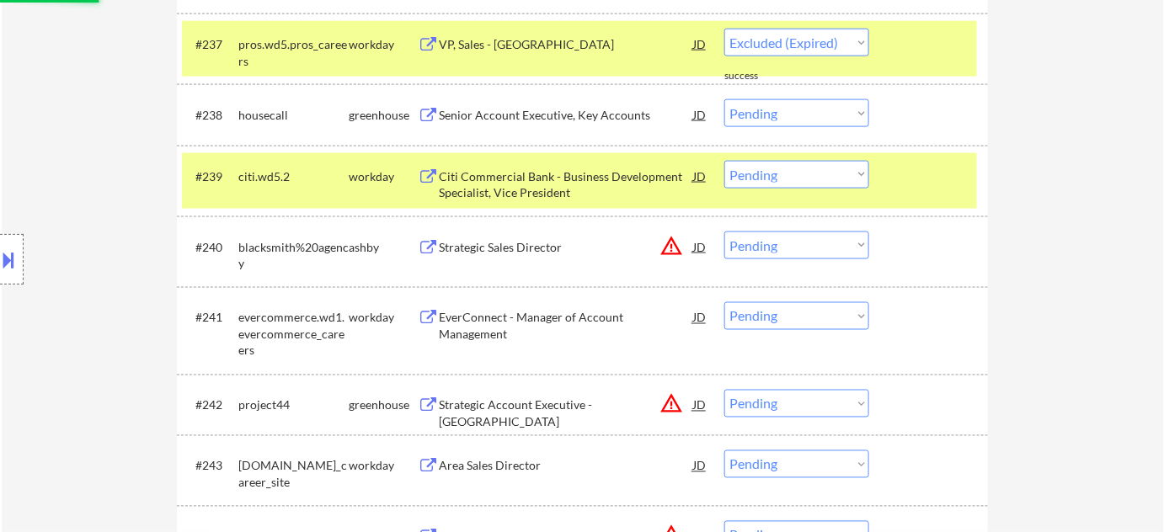
select select ""pending""
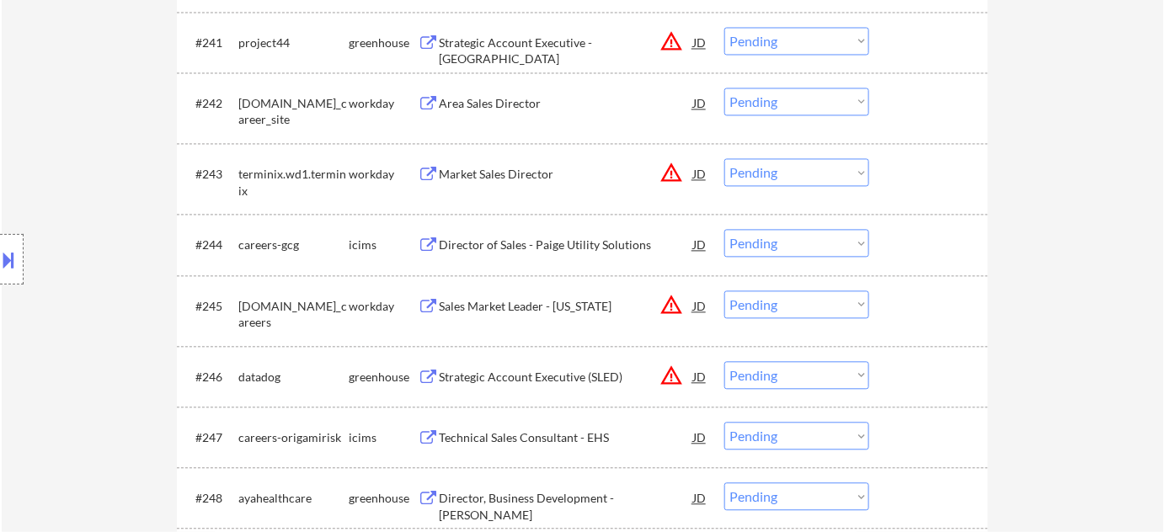
scroll to position [3093, 0]
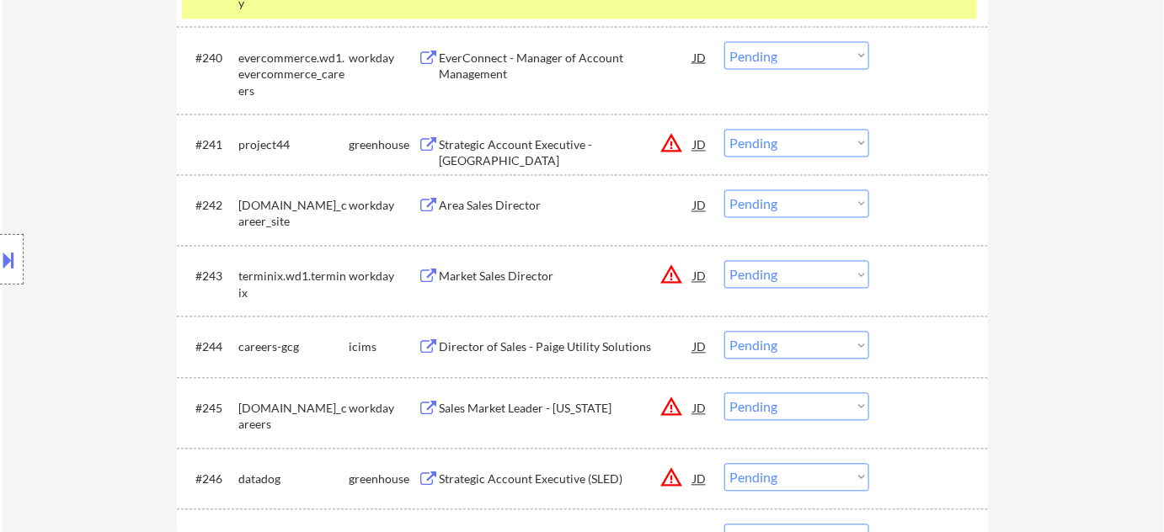
click at [795, 141] on select "Choose an option... Pending Applied Excluded (Questions) Excluded (Expired) Exc…" at bounding box center [796, 144] width 145 height 28
click at [724, 130] on select "Choose an option... Pending Applied Excluded (Questions) Excluded (Expired) Exc…" at bounding box center [796, 144] width 145 height 28
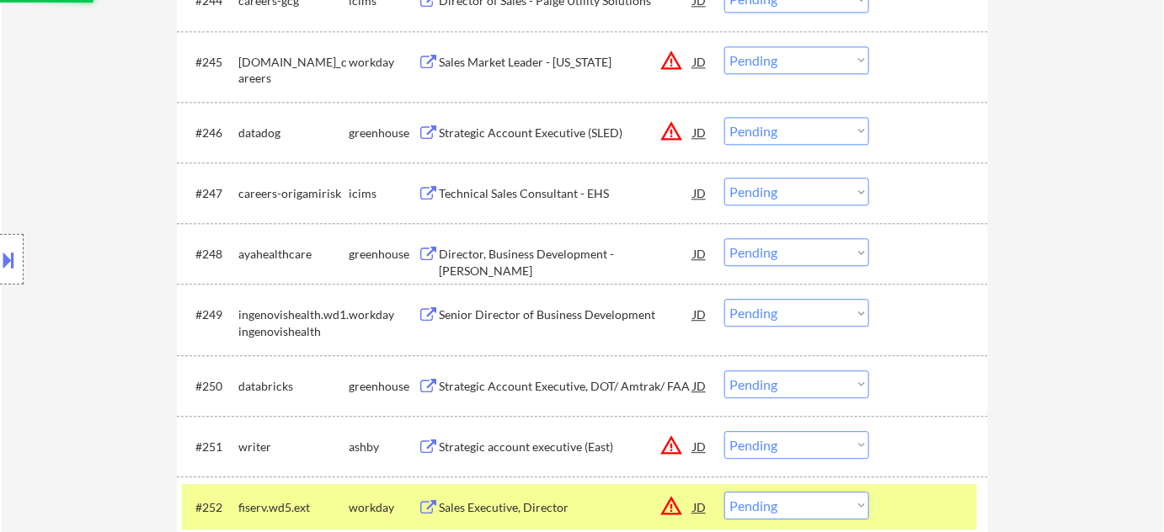
scroll to position [3476, 0]
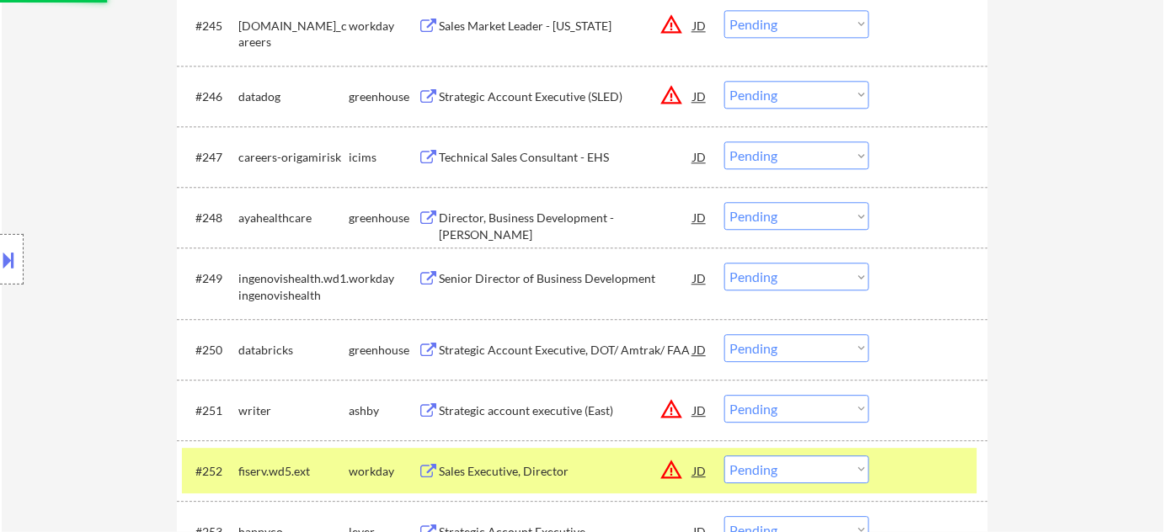
select select ""pending""
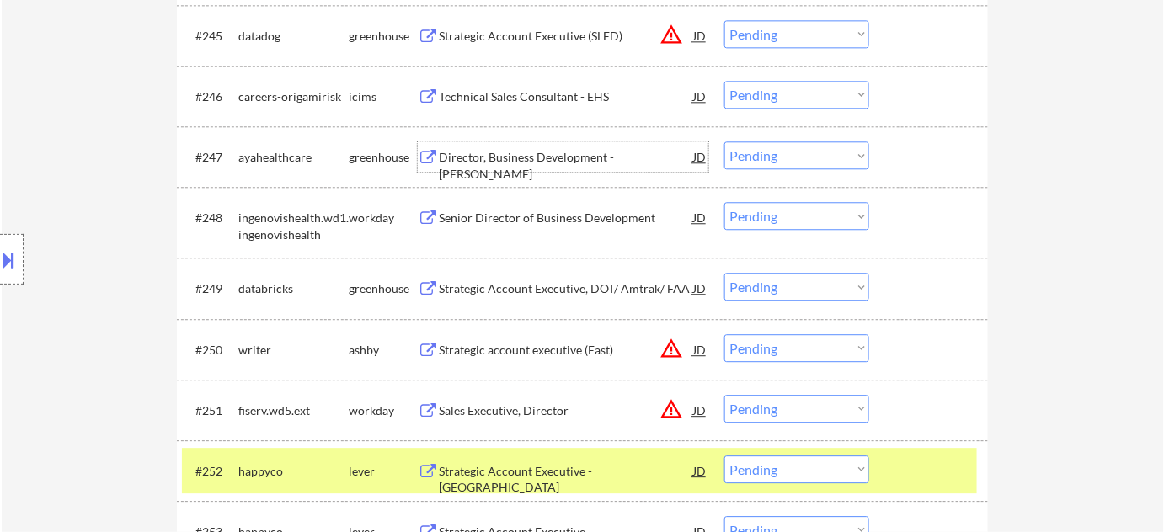
click at [600, 155] on div "Director, Business Development - Locum Tenens" at bounding box center [566, 165] width 254 height 33
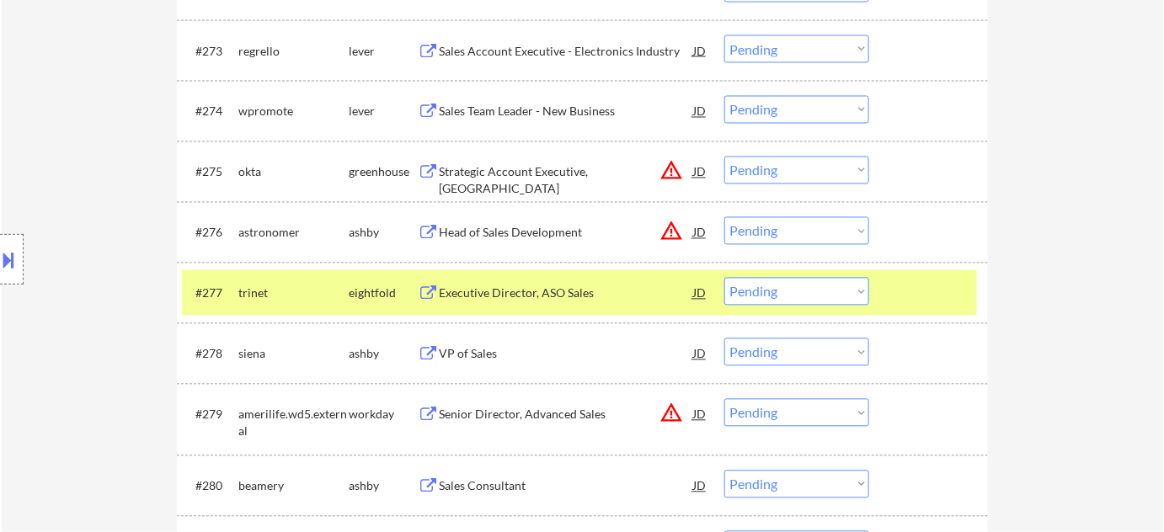
scroll to position [5313, 0]
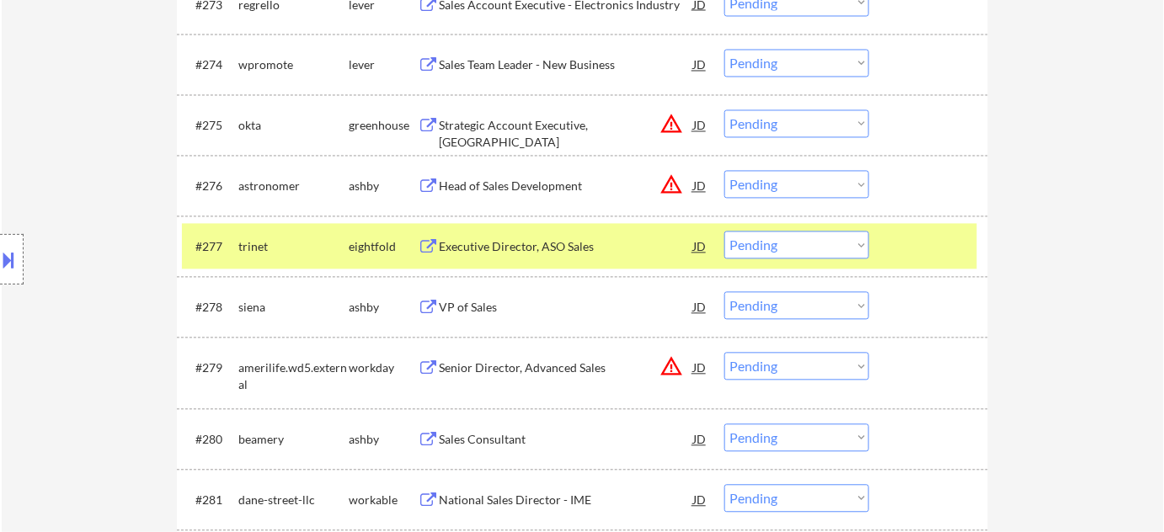
click at [472, 297] on div "VP of Sales" at bounding box center [566, 307] width 254 height 30
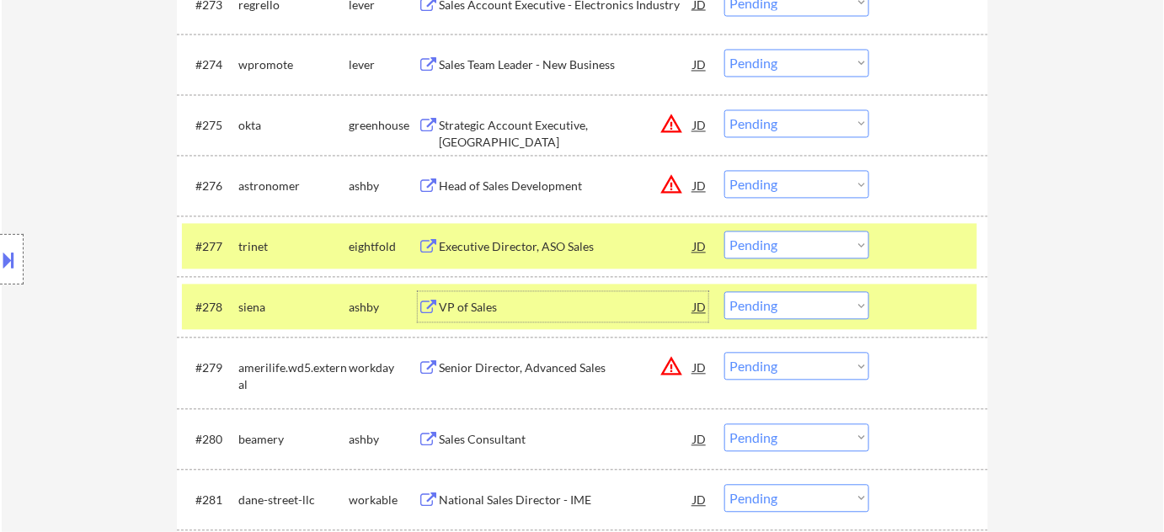
click at [810, 302] on select "Choose an option... Pending Applied Excluded (Questions) Excluded (Expired) Exc…" at bounding box center [796, 306] width 145 height 28
click at [724, 292] on select "Choose an option... Pending Applied Excluded (Questions) Excluded (Expired) Exc…" at bounding box center [796, 306] width 145 height 28
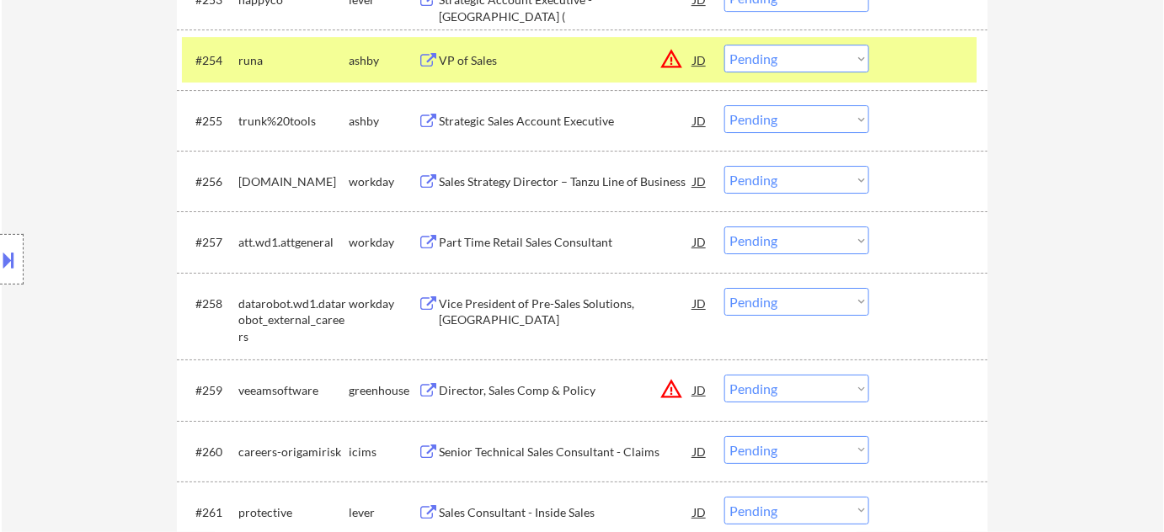
select select ""pending""
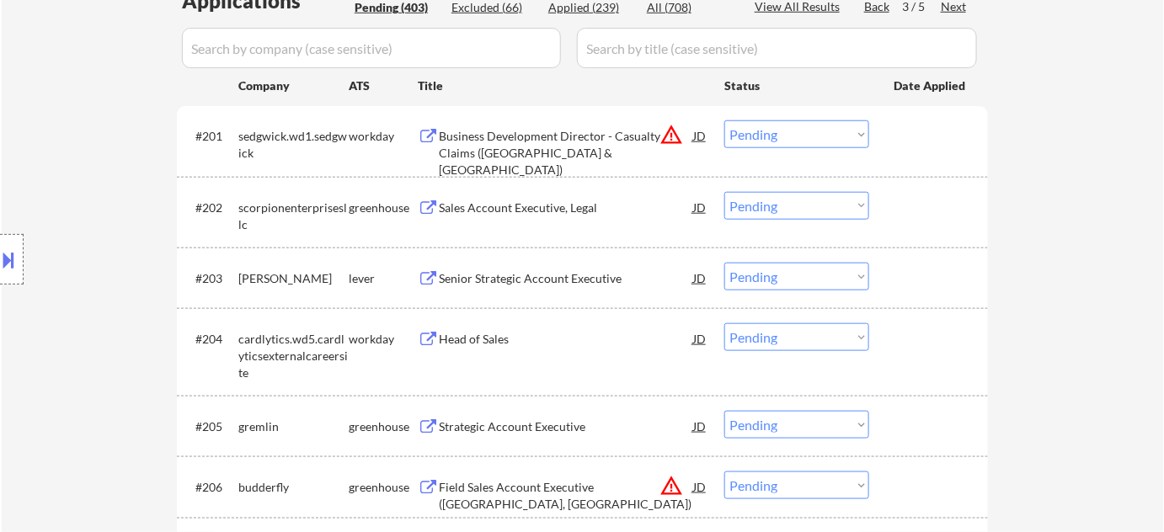
scroll to position [490, 0]
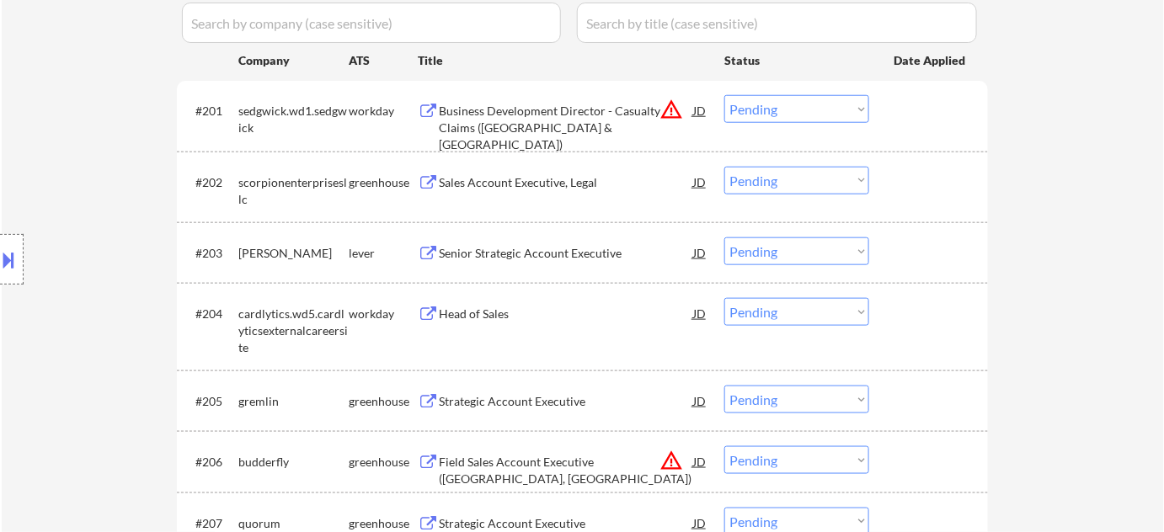
click at [458, 310] on div "Head of Sales" at bounding box center [566, 314] width 254 height 17
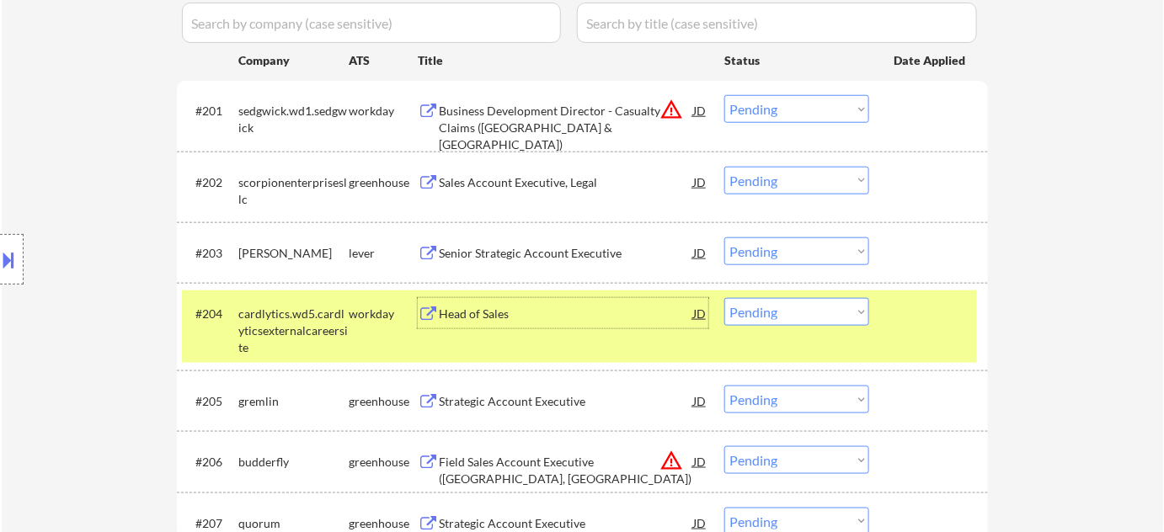
drag, startPoint x: 744, startPoint y: 320, endPoint x: 755, endPoint y: 309, distance: 15.5
click at [744, 320] on select "Choose an option... Pending Applied Excluded (Questions) Excluded (Expired) Exc…" at bounding box center [796, 312] width 145 height 28
click at [724, 298] on select "Choose an option... Pending Applied Excluded (Questions) Excluded (Expired) Exc…" at bounding box center [796, 312] width 145 height 28
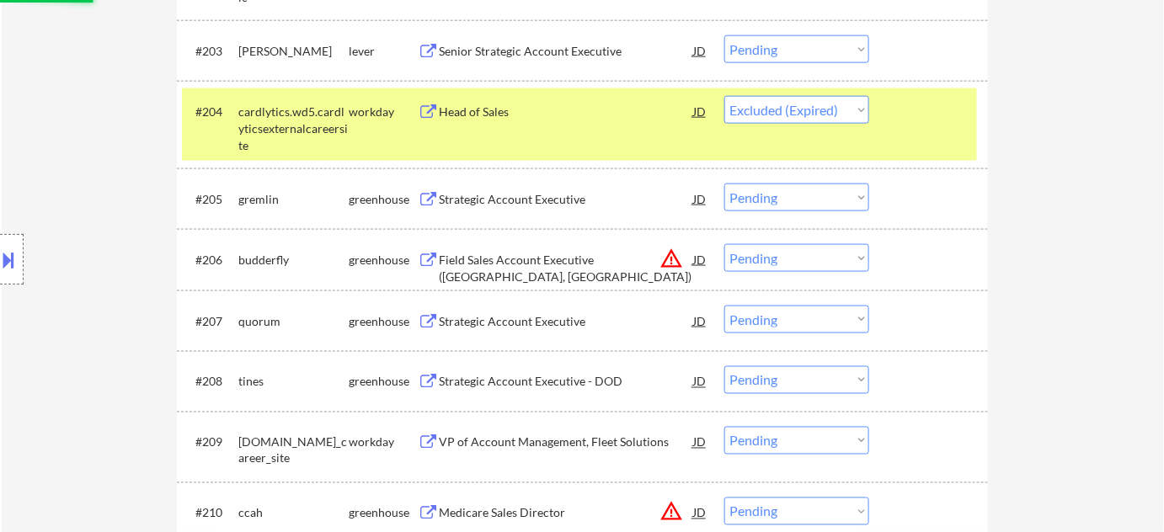
scroll to position [720, 0]
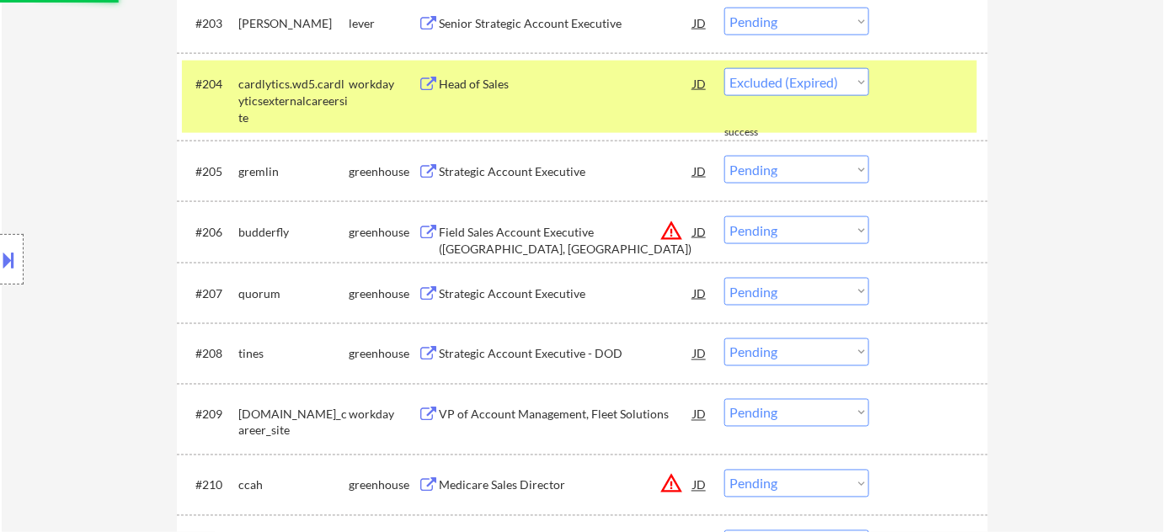
select select ""pending""
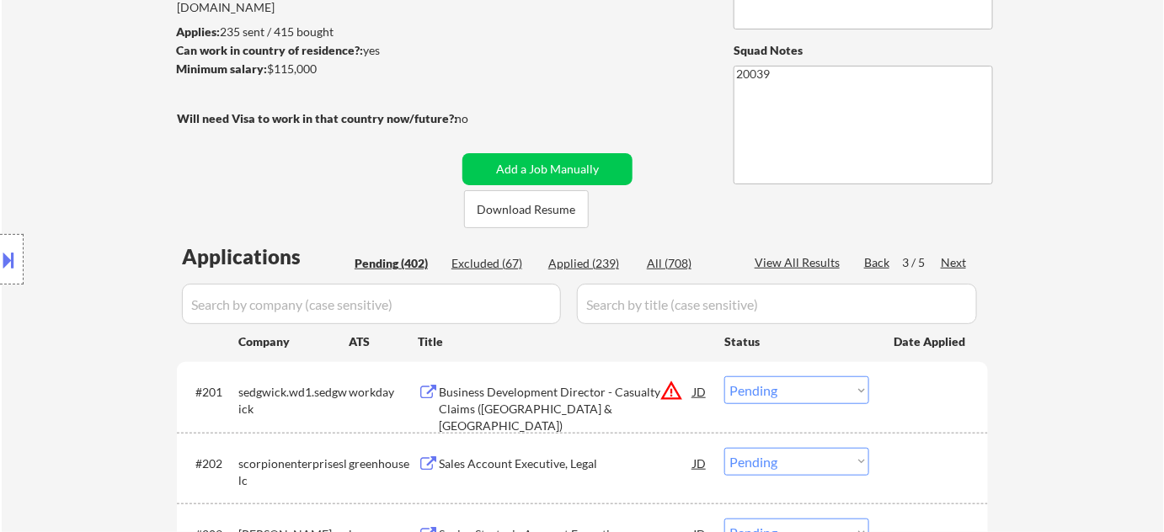
scroll to position [229, 0]
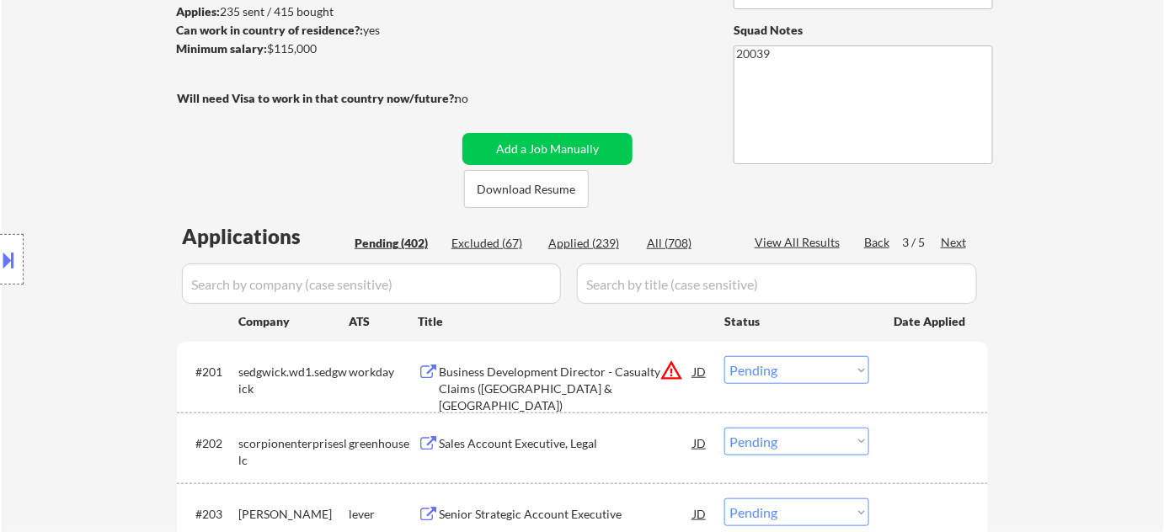
click at [949, 238] on div "Next" at bounding box center [954, 242] width 27 height 17
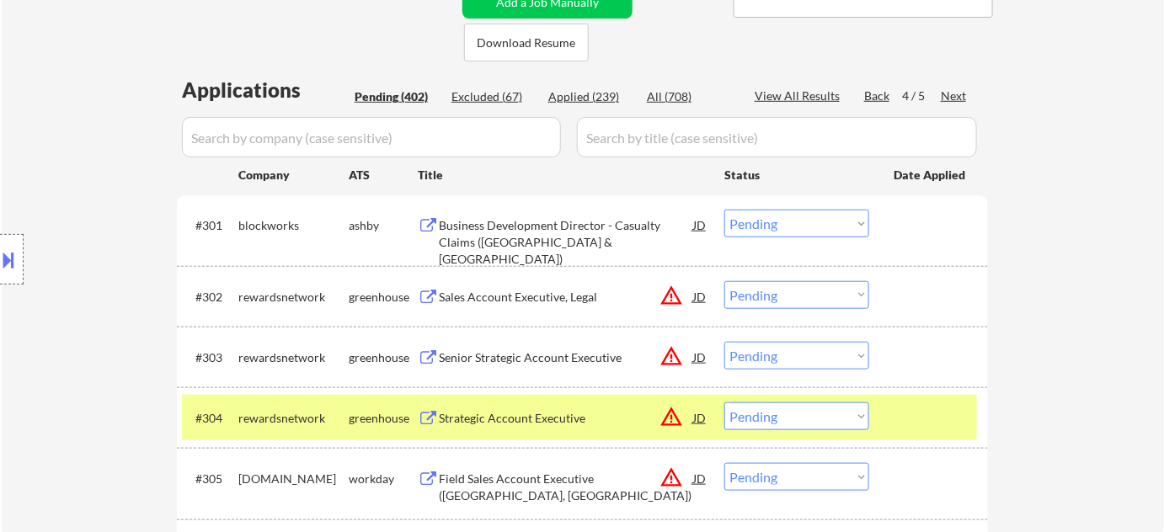
scroll to position [382, 0]
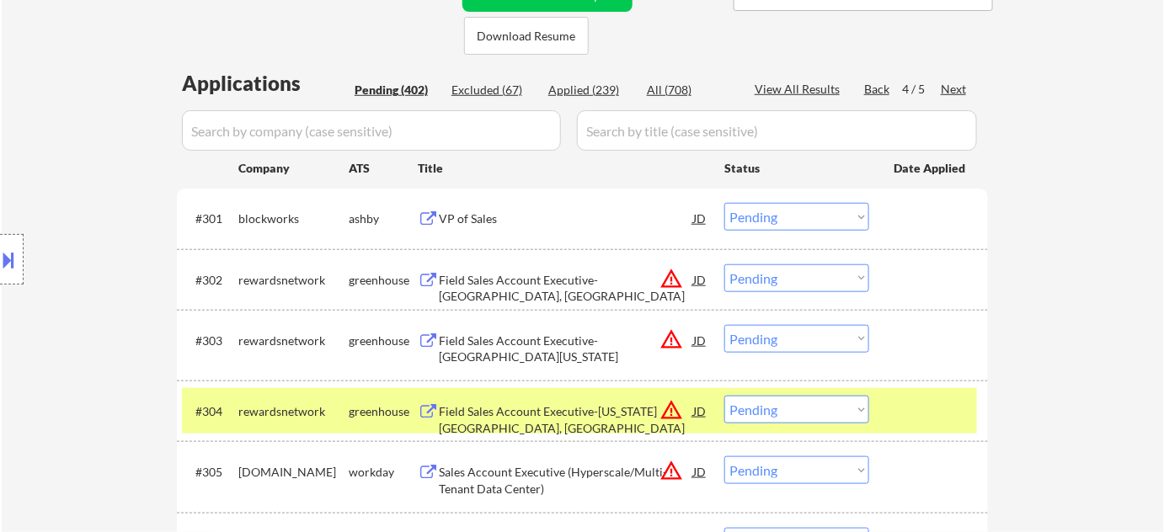
click at [489, 215] on div "VP of Sales" at bounding box center [566, 219] width 254 height 17
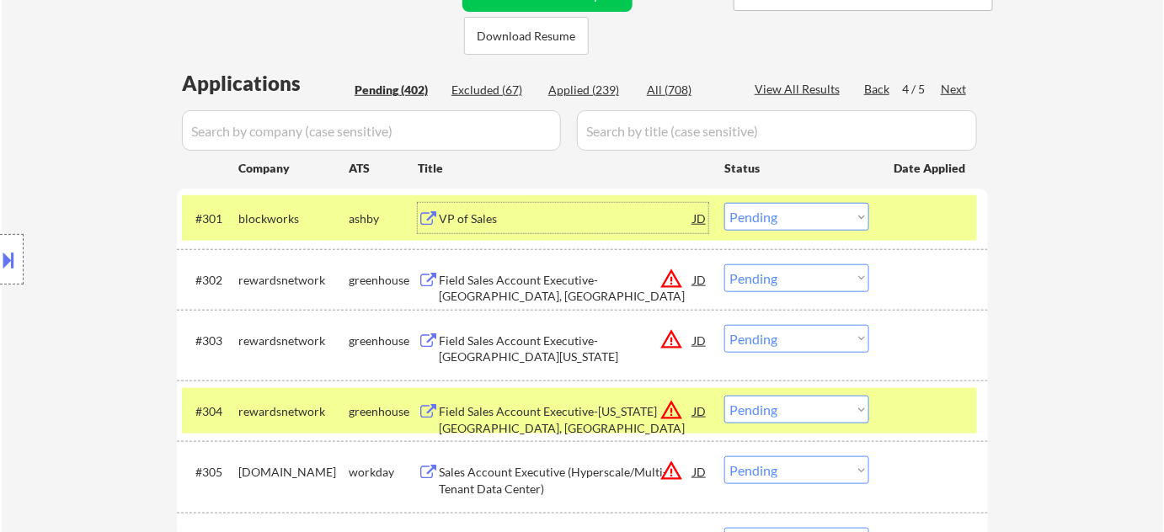
click at [827, 224] on select "Choose an option... Pending Applied Excluded (Questions) Excluded (Expired) Exc…" at bounding box center [796, 217] width 145 height 28
click at [724, 203] on select "Choose an option... Pending Applied Excluded (Questions) Excluded (Expired) Exc…" at bounding box center [796, 217] width 145 height 28
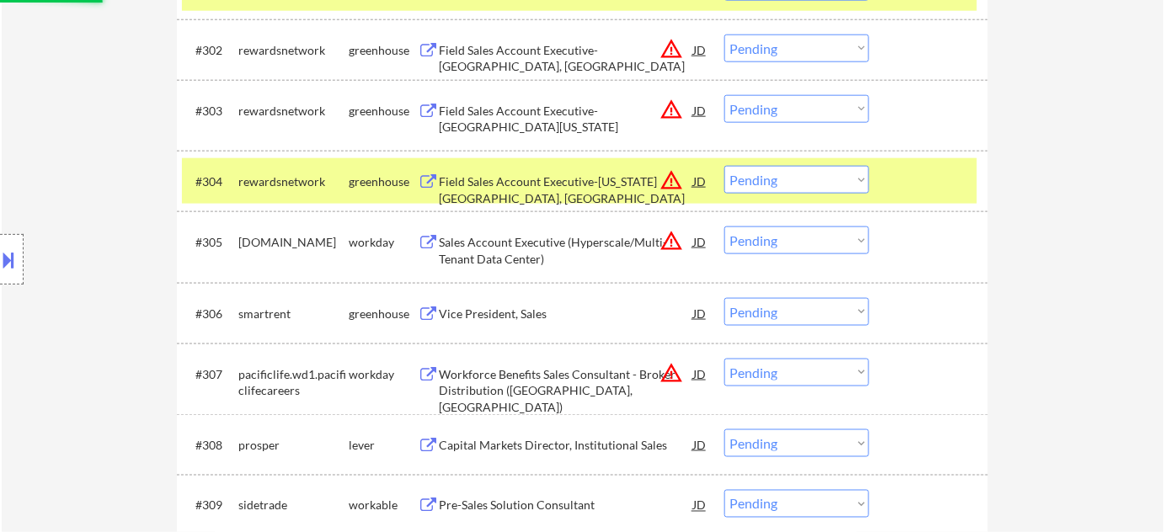
scroll to position [689, 0]
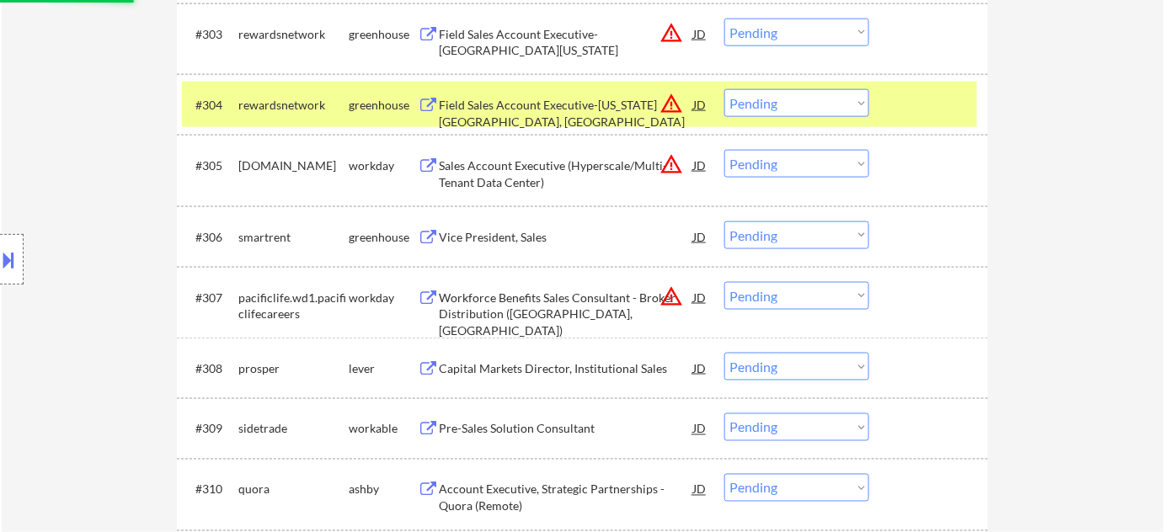
select select ""pending""
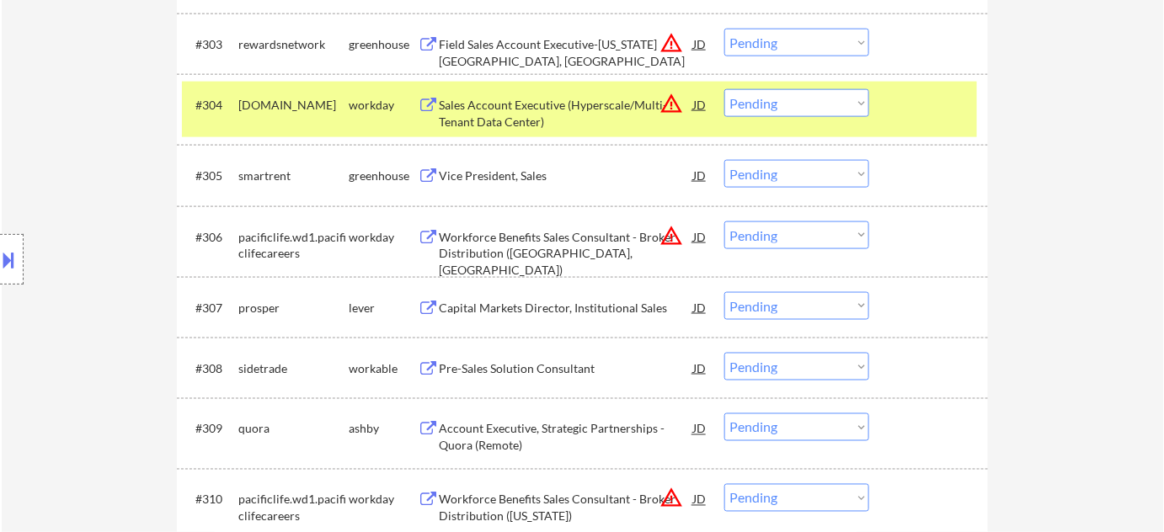
click at [473, 163] on div "Vice President, Sales" at bounding box center [566, 175] width 254 height 30
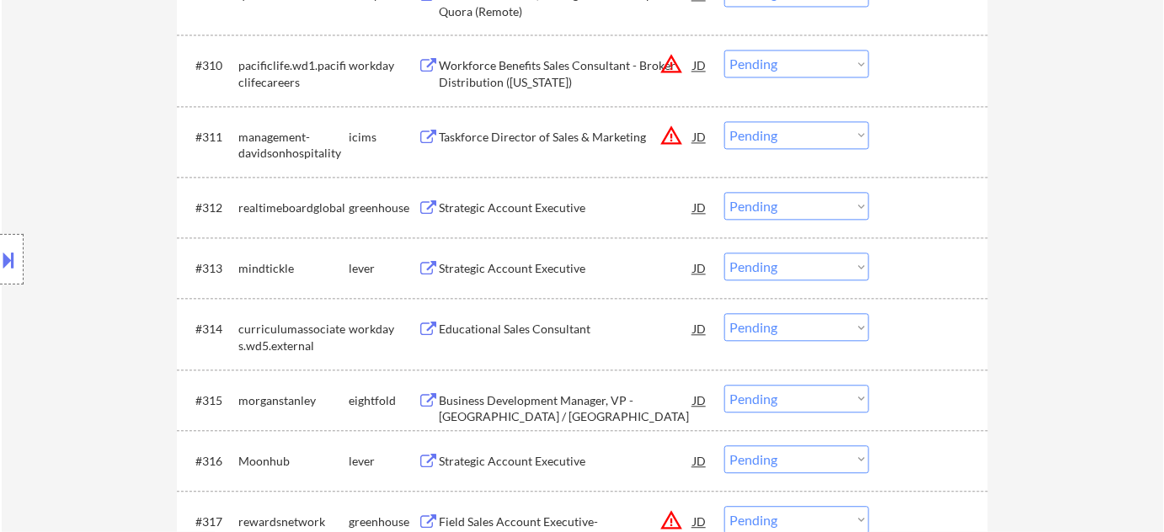
scroll to position [1148, 0]
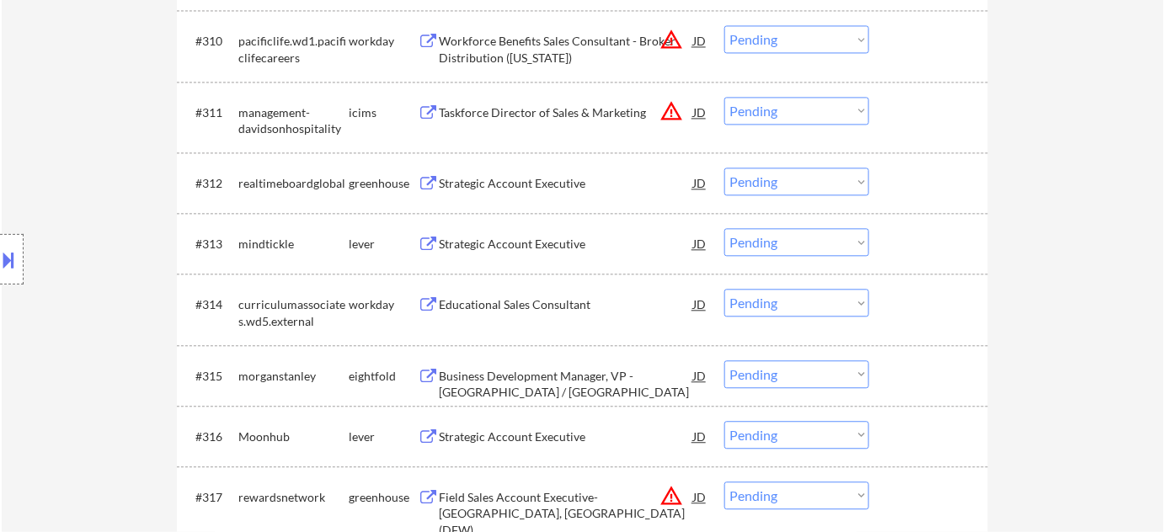
click at [543, 242] on div "Strategic Account Executive" at bounding box center [566, 244] width 254 height 17
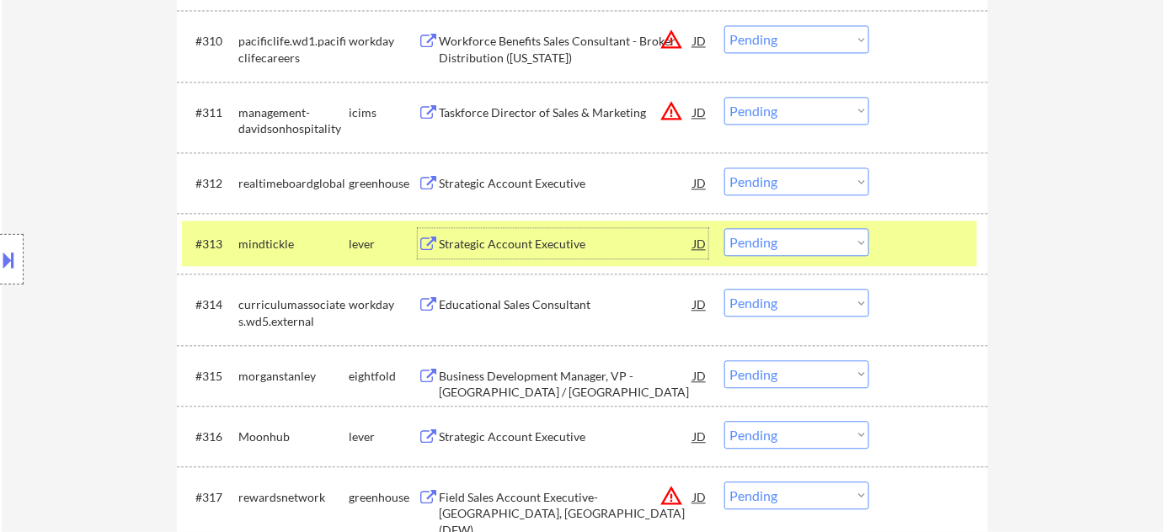
click at [778, 244] on select "Choose an option... Pending Applied Excluded (Questions) Excluded (Expired) Exc…" at bounding box center [796, 242] width 145 height 28
click at [724, 228] on select "Choose an option... Pending Applied Excluded (Questions) Excluded (Expired) Exc…" at bounding box center [796, 242] width 145 height 28
select select ""pending""
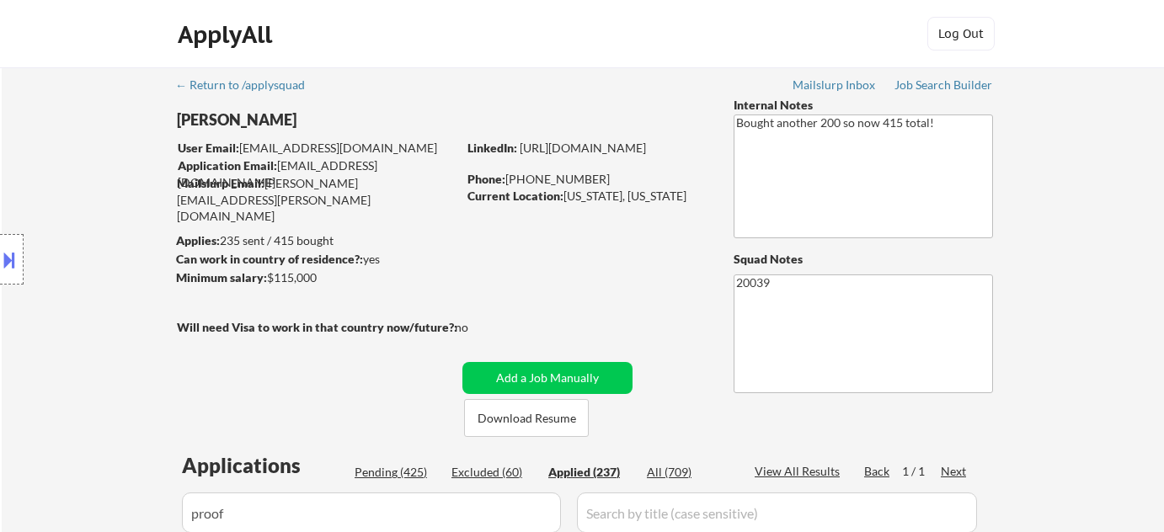
select select ""applied""
drag, startPoint x: 0, startPoint y: 0, endPoint x: 132, endPoint y: 275, distance: 305.5
click at [139, 277] on body "← Return to /applysquad Mailslurp Inbox Job Search Builder [PERSON_NAME] User E…" at bounding box center [582, 266] width 1164 height 532
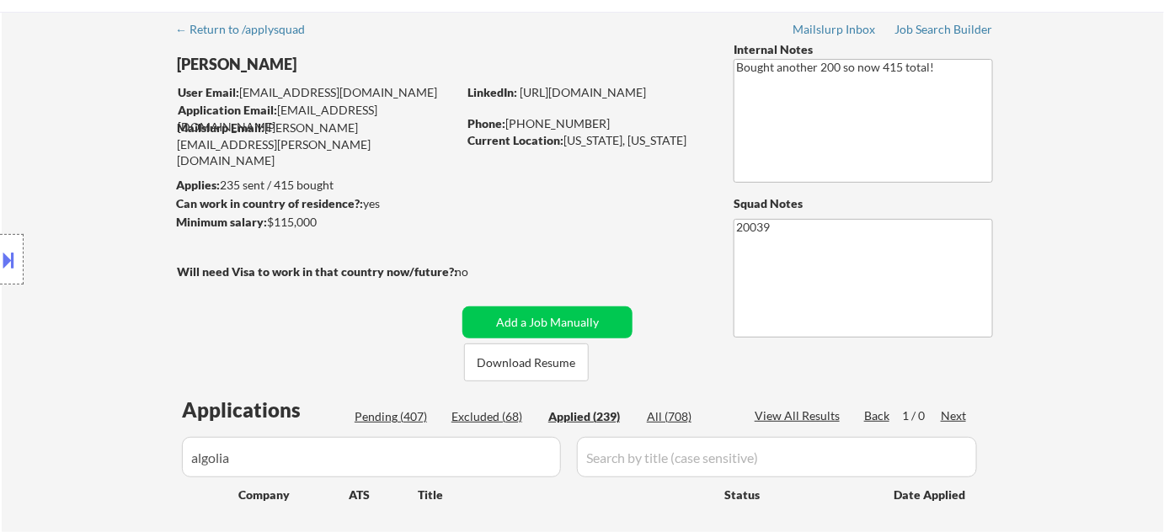
scroll to position [152, 0]
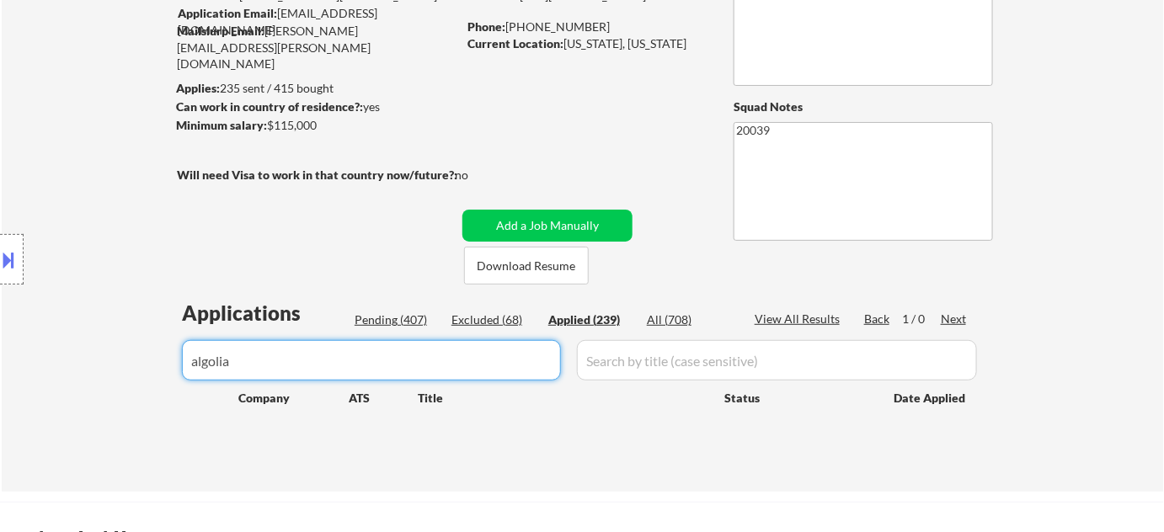
drag, startPoint x: 275, startPoint y: 374, endPoint x: 0, endPoint y: 381, distance: 275.5
click at [0, 380] on body "← Return to /applysquad Mailslurp Inbox Job Search Builder [PERSON_NAME] User E…" at bounding box center [582, 114] width 1164 height 532
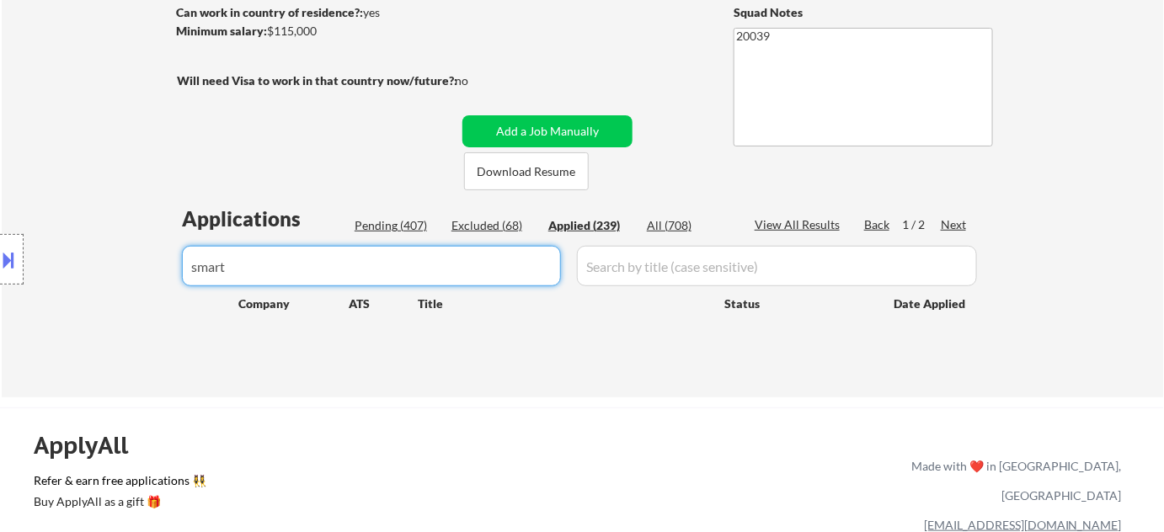
scroll to position [306, 0]
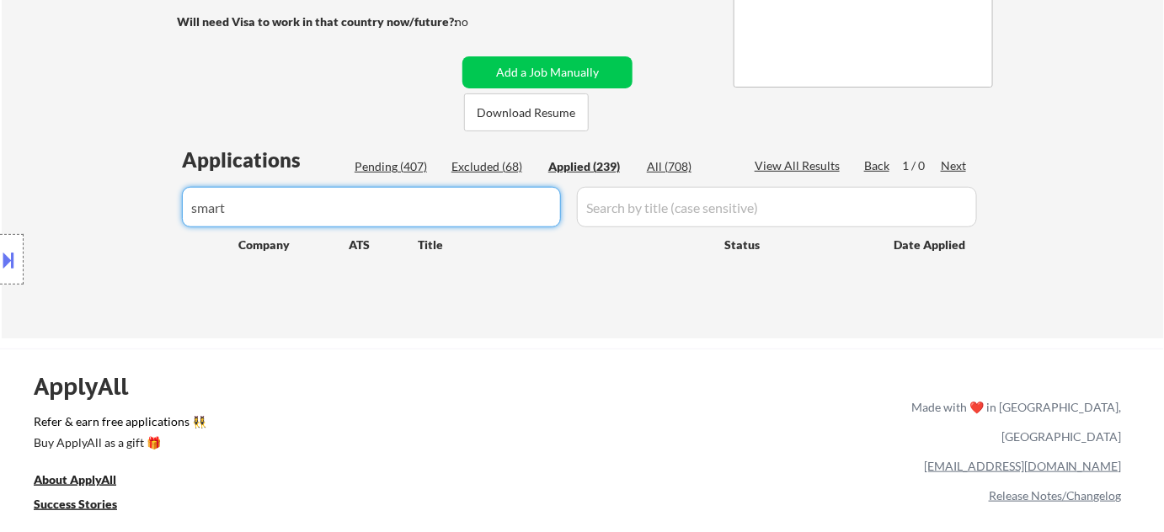
type input "smart"
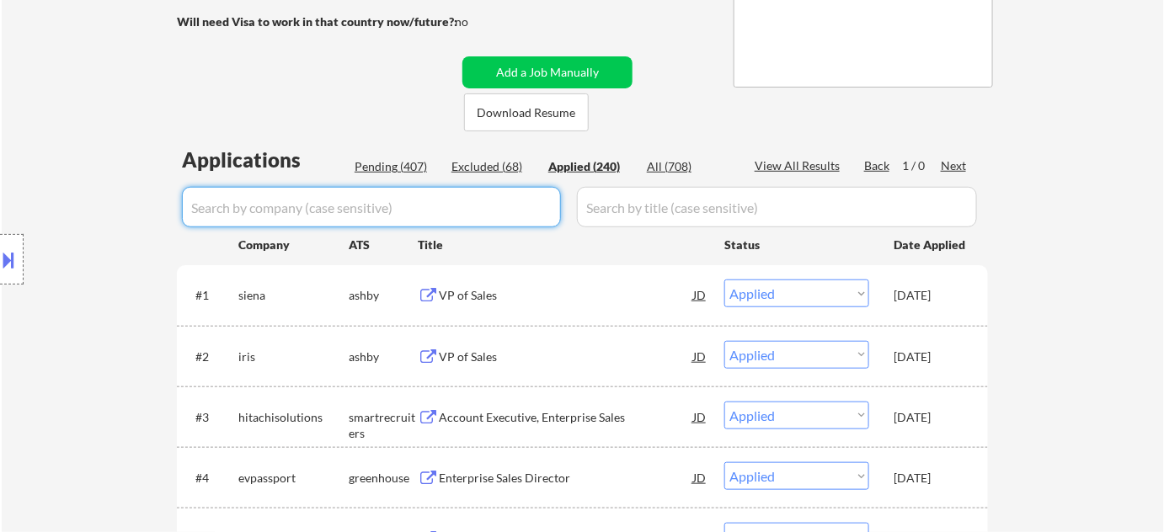
click at [584, 159] on div "Applied (240)" at bounding box center [590, 166] width 84 height 17
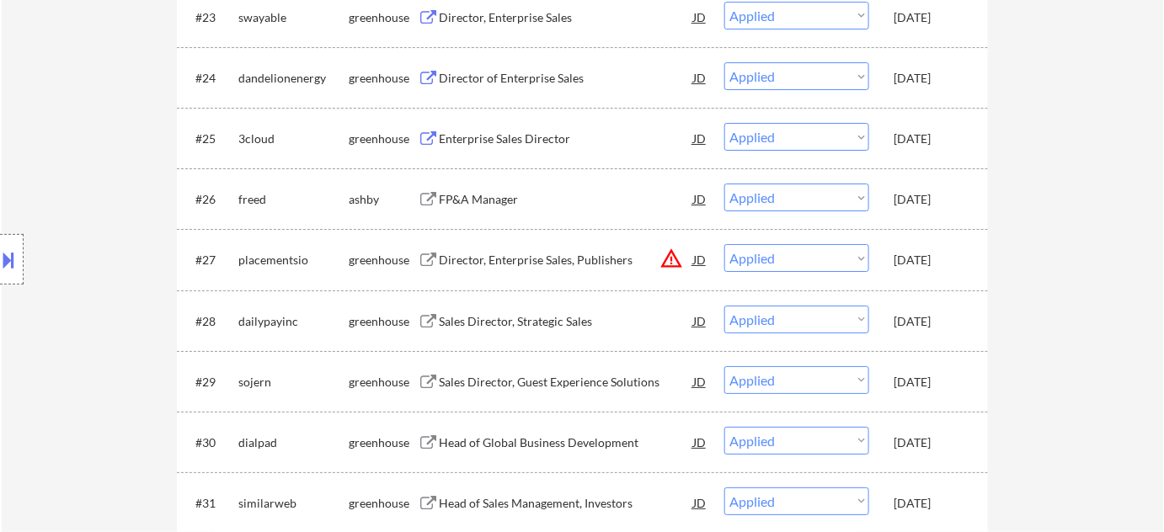
scroll to position [2143, 0]
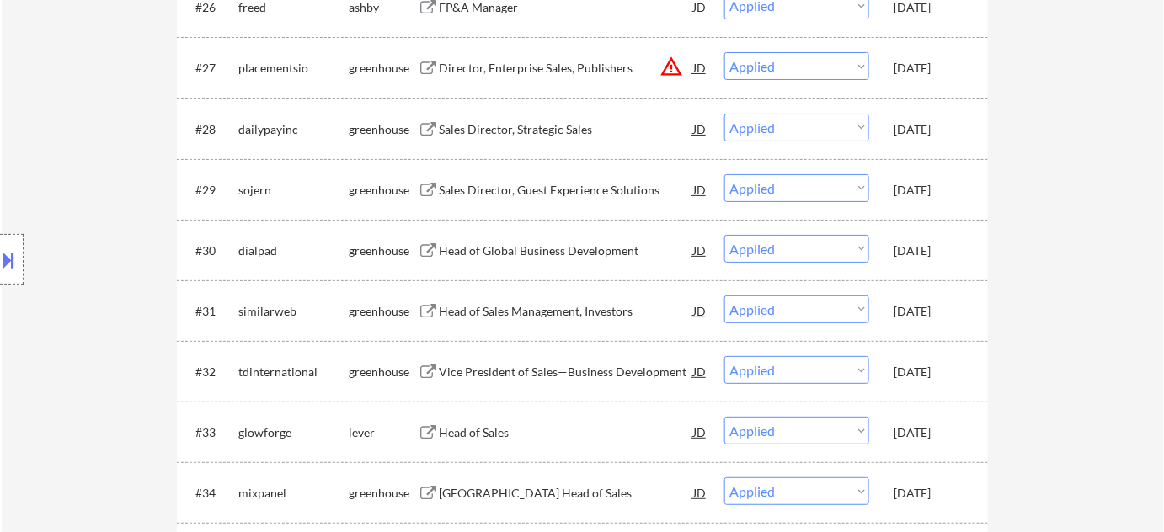
click at [674, 67] on button "warning_amber" at bounding box center [671, 67] width 24 height 24
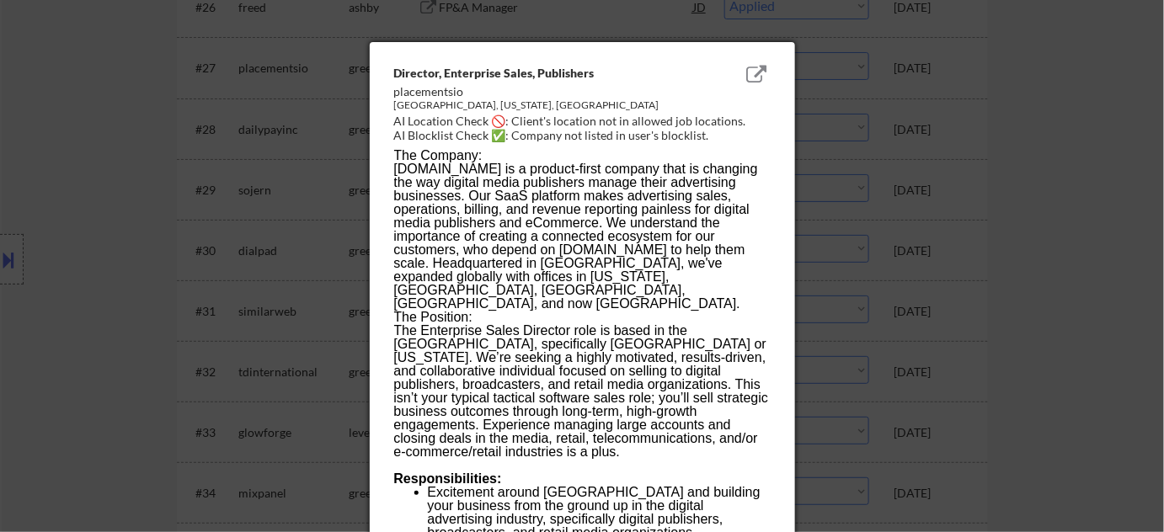
click at [912, 156] on div at bounding box center [582, 266] width 1164 height 532
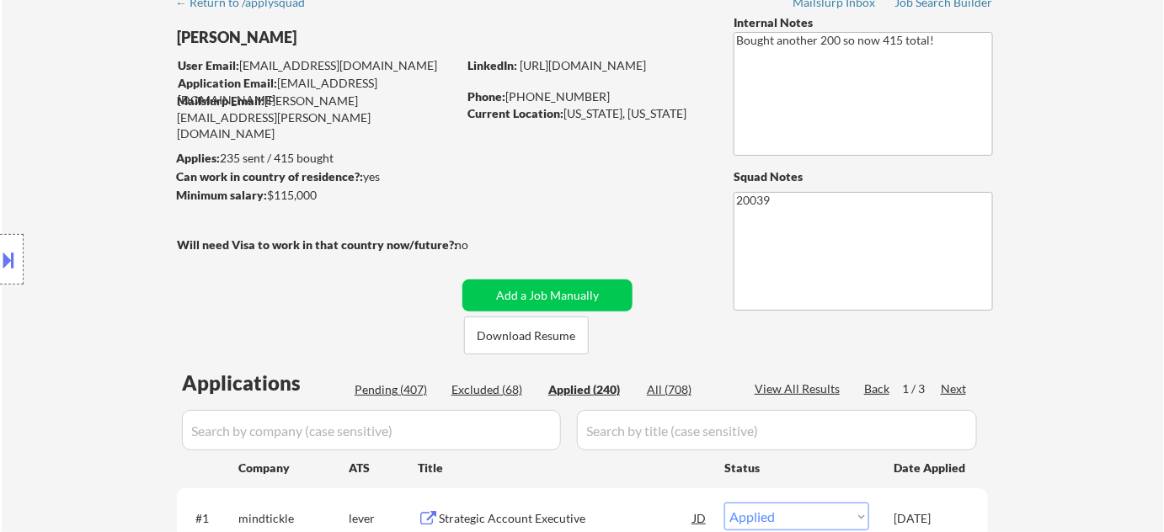
scroll to position [76, 0]
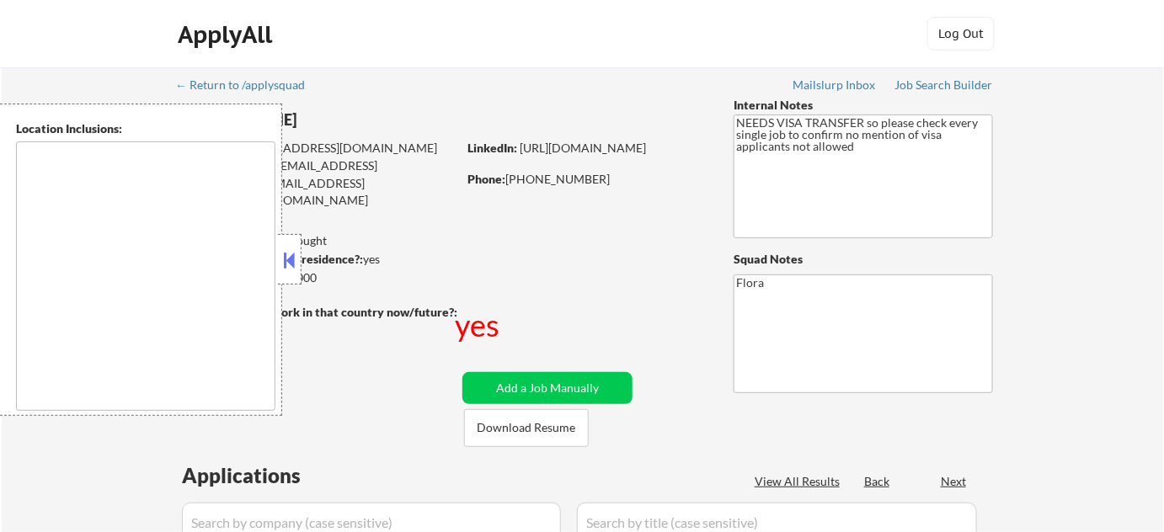
type textarea "[GEOGRAPHIC_DATA], [GEOGRAPHIC_DATA] [GEOGRAPHIC_DATA], [GEOGRAPHIC_DATA] [GEOG…"
